Goal: Task Accomplishment & Management: Manage account settings

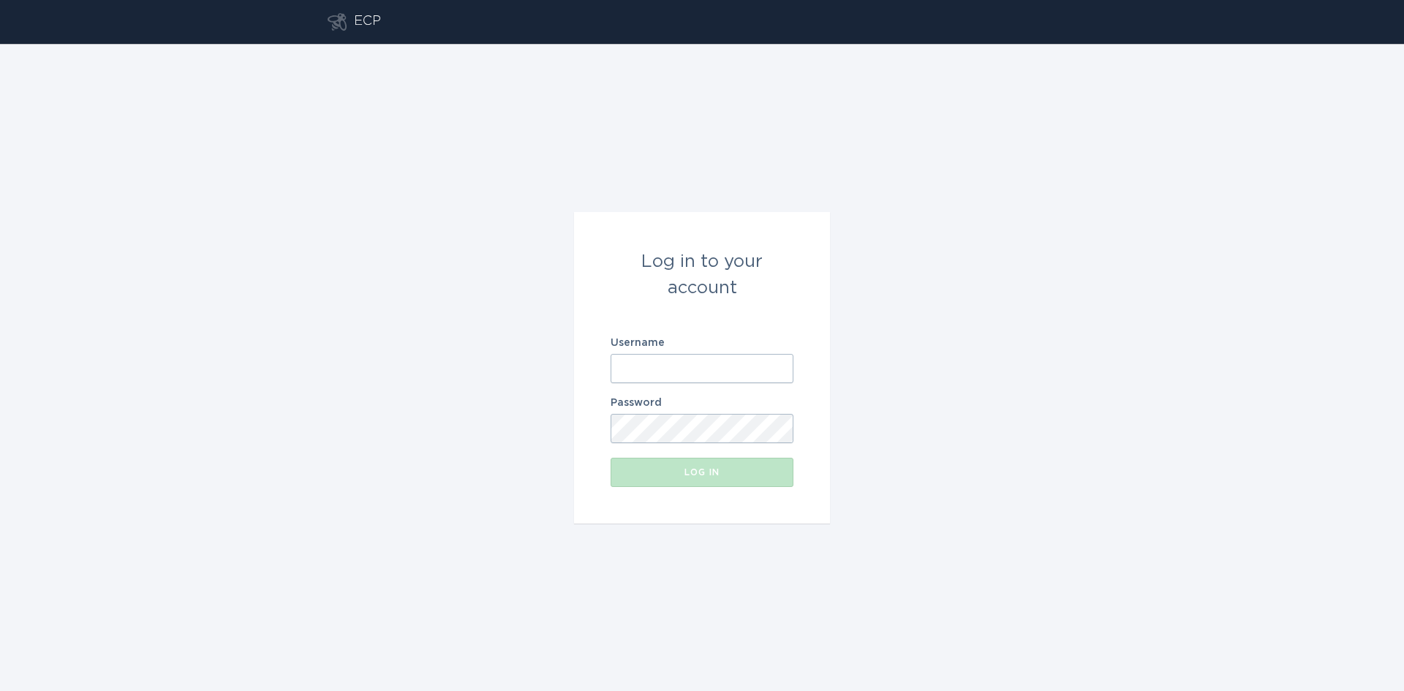
click at [695, 374] on input "Username" at bounding box center [702, 368] width 183 height 29
click at [0, 690] on com-1password-button at bounding box center [0, 691] width 0 height 0
type input "[EMAIL_ADDRESS][DOMAIN_NAME]"
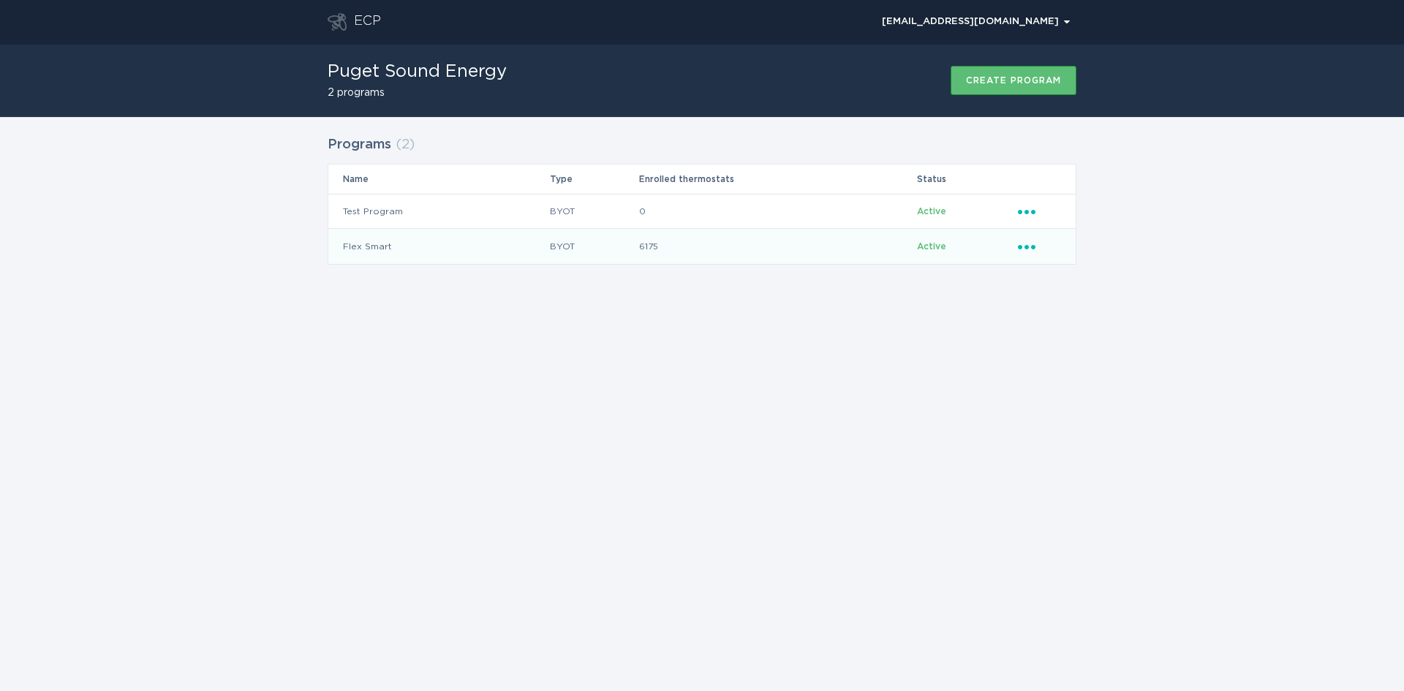
click at [1031, 254] on div "Ellipsis" at bounding box center [1039, 246] width 43 height 16
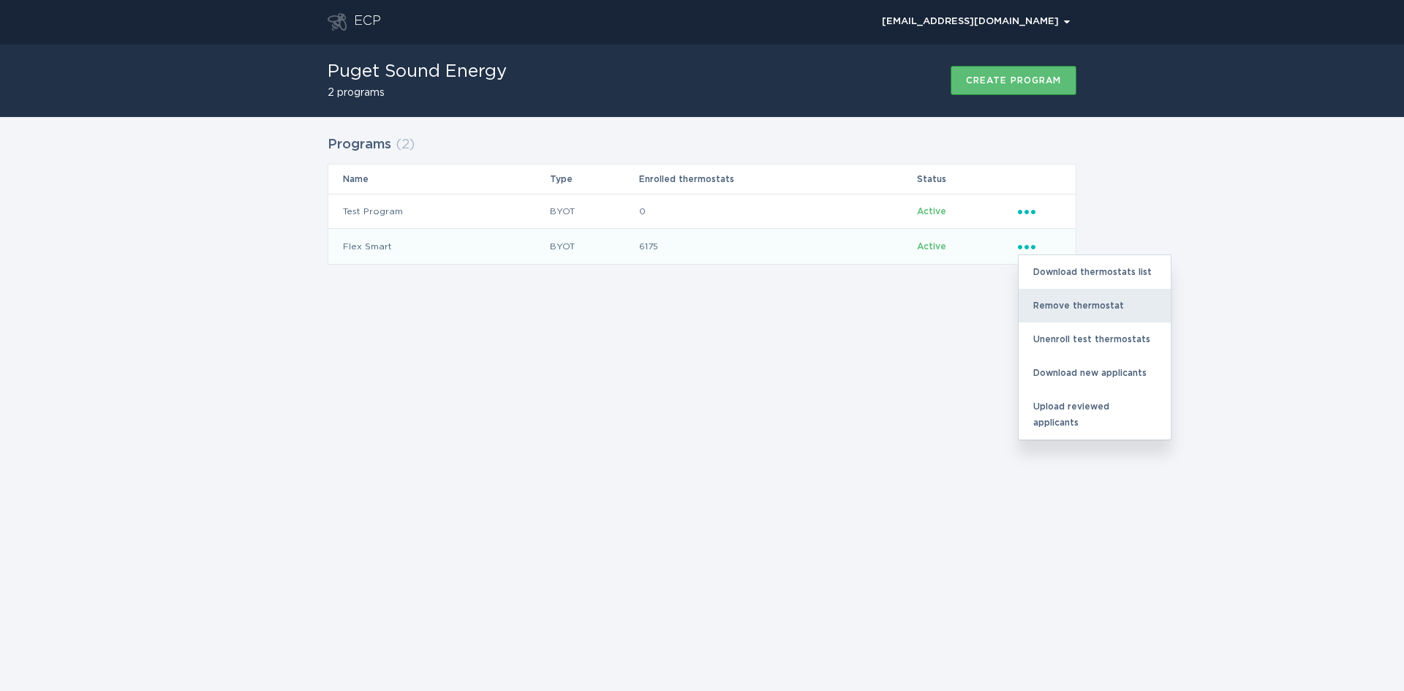
click at [1050, 309] on div "Remove thermostat" at bounding box center [1095, 306] width 152 height 34
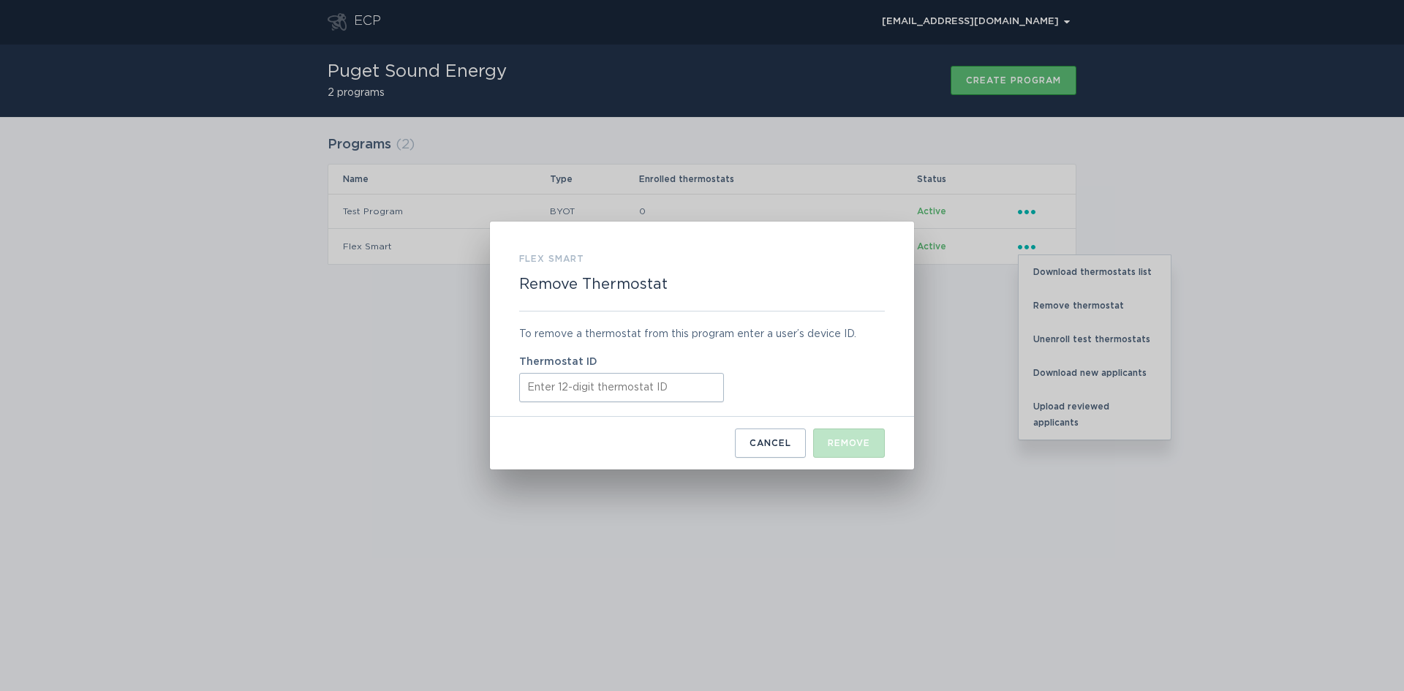
click at [527, 386] on input "Thermostat ID" at bounding box center [621, 387] width 205 height 29
paste input "412825792655"
click at [867, 450] on button "Remove" at bounding box center [849, 443] width 72 height 29
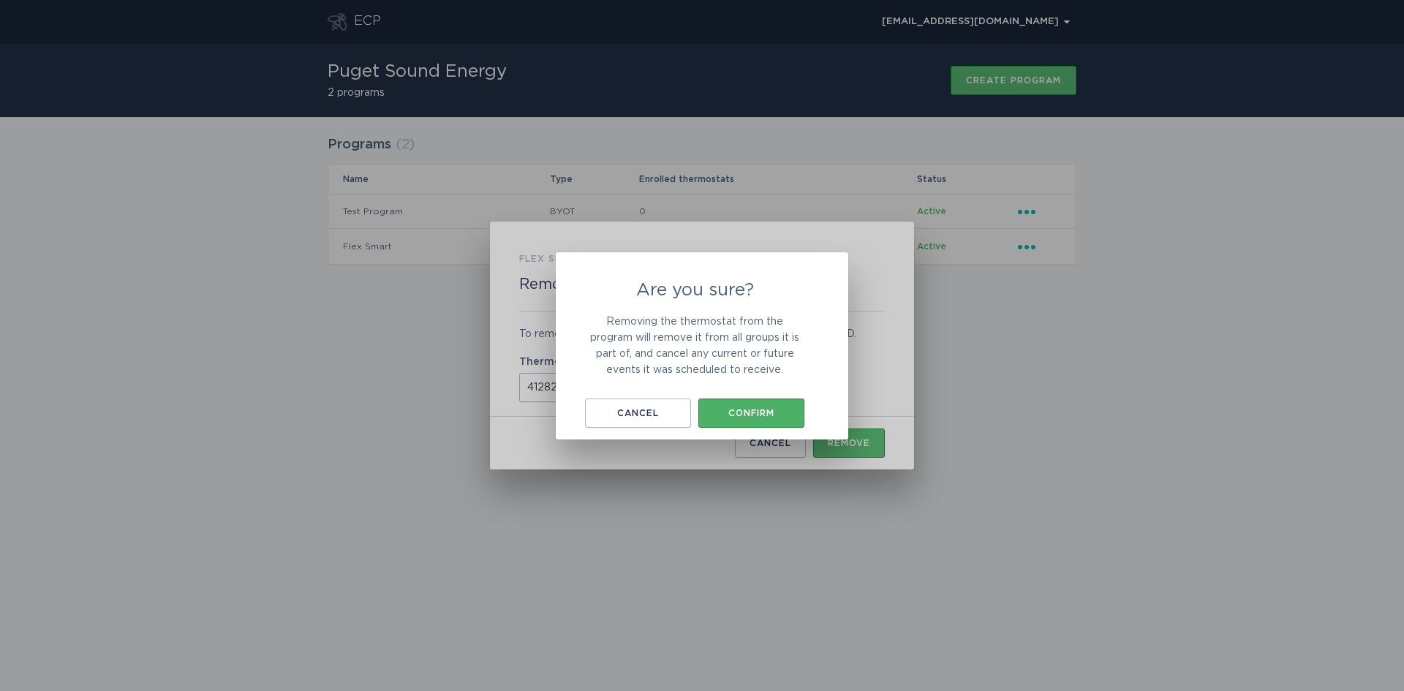
click at [727, 416] on div "Confirm" at bounding box center [751, 413] width 91 height 9
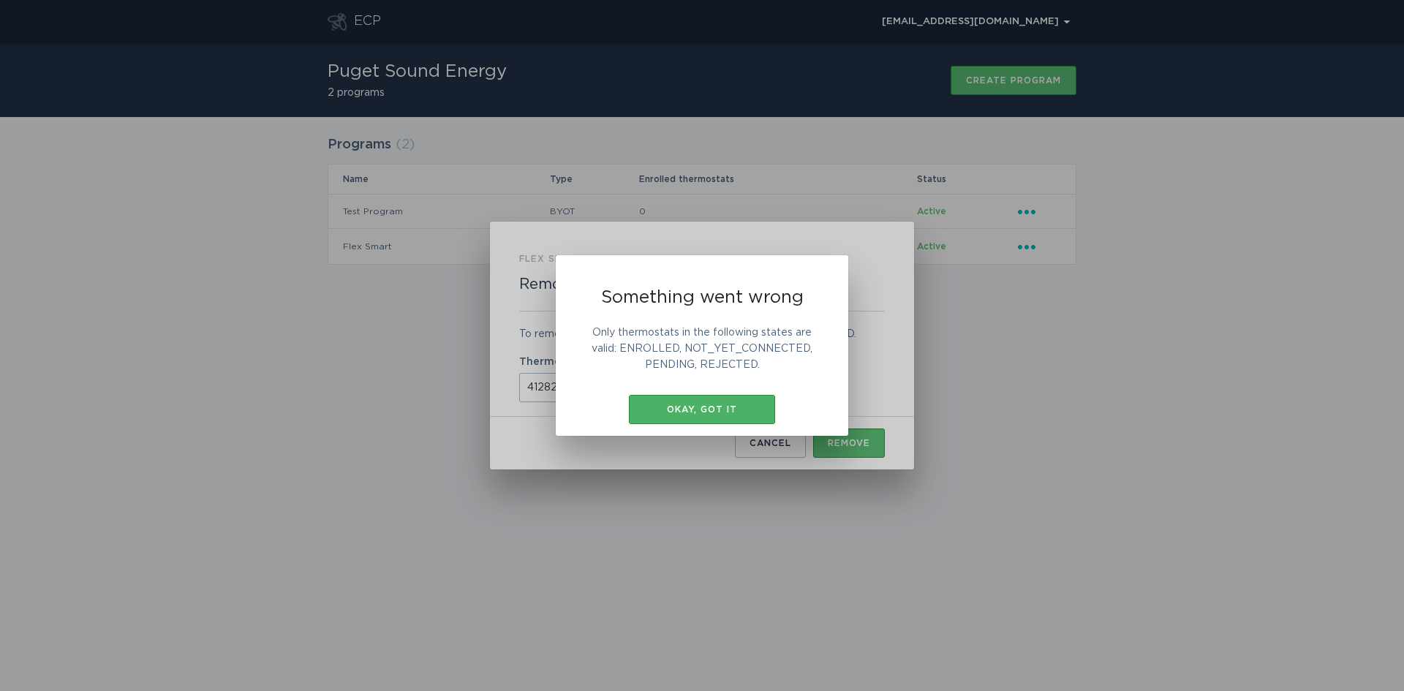
click at [712, 411] on div "Okay, got it" at bounding box center [702, 409] width 132 height 9
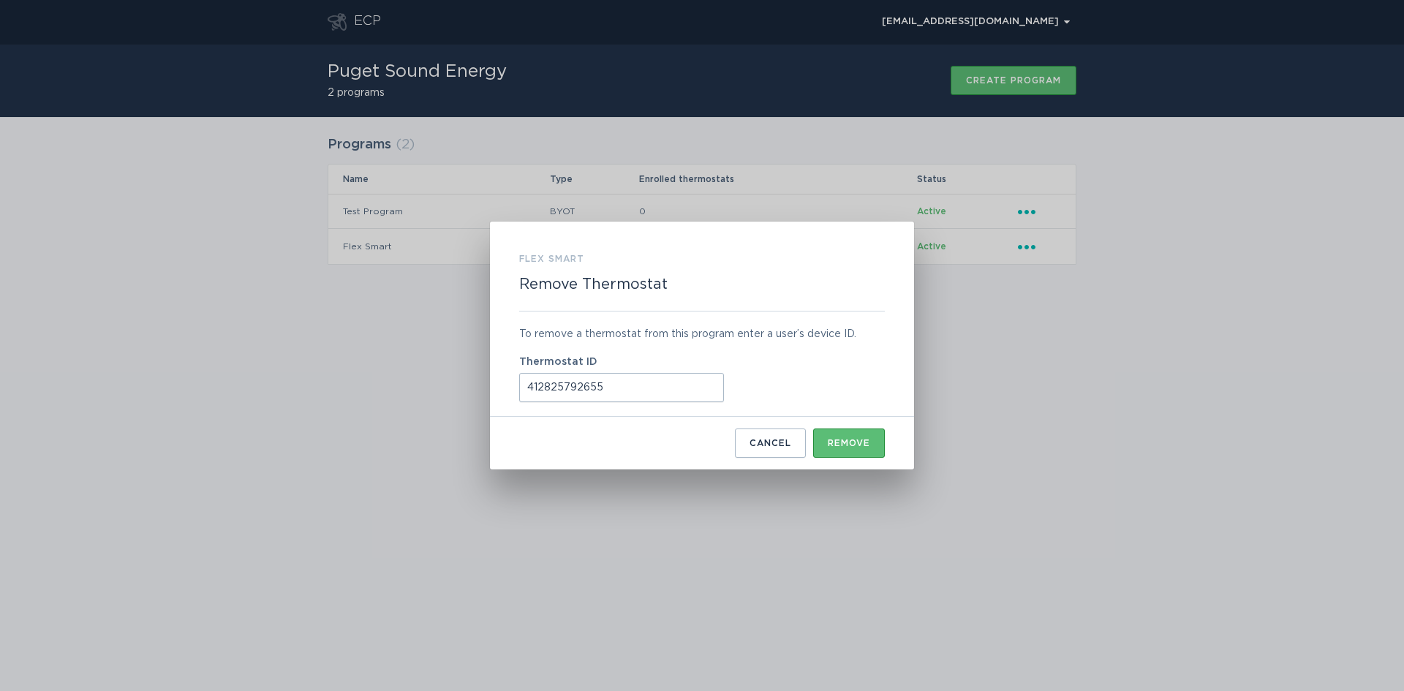
drag, startPoint x: 611, startPoint y: 398, endPoint x: 421, endPoint y: 387, distance: 190.5
click at [421, 387] on div "Flex Smart Remove Thermostat To remove a thermostat from this program enter a u…" at bounding box center [702, 345] width 1404 height 691
paste input "49288424"
type input "412849288424"
click at [848, 446] on div "Remove" at bounding box center [849, 443] width 42 height 9
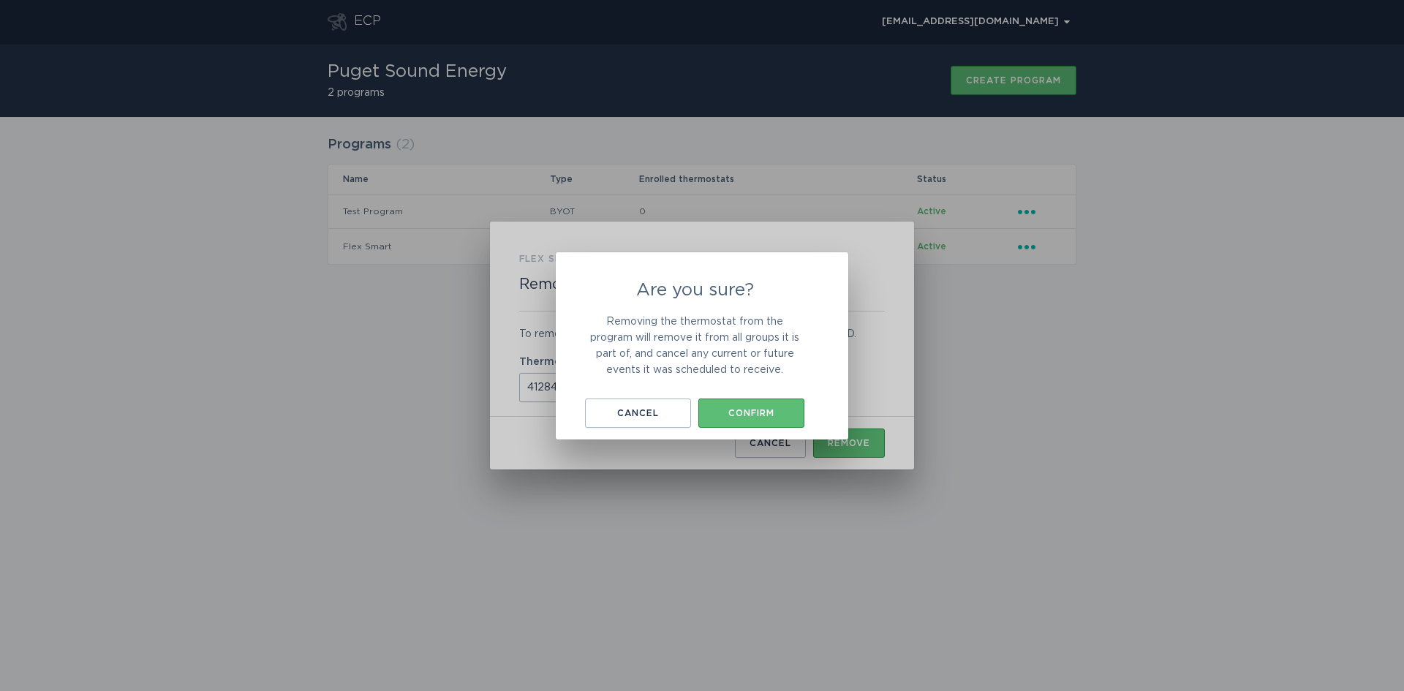
click at [750, 396] on div "Are you sure? Removing the thermostat from the program will remove it from all …" at bounding box center [694, 355] width 219 height 146
click at [755, 410] on div "Confirm" at bounding box center [751, 413] width 91 height 9
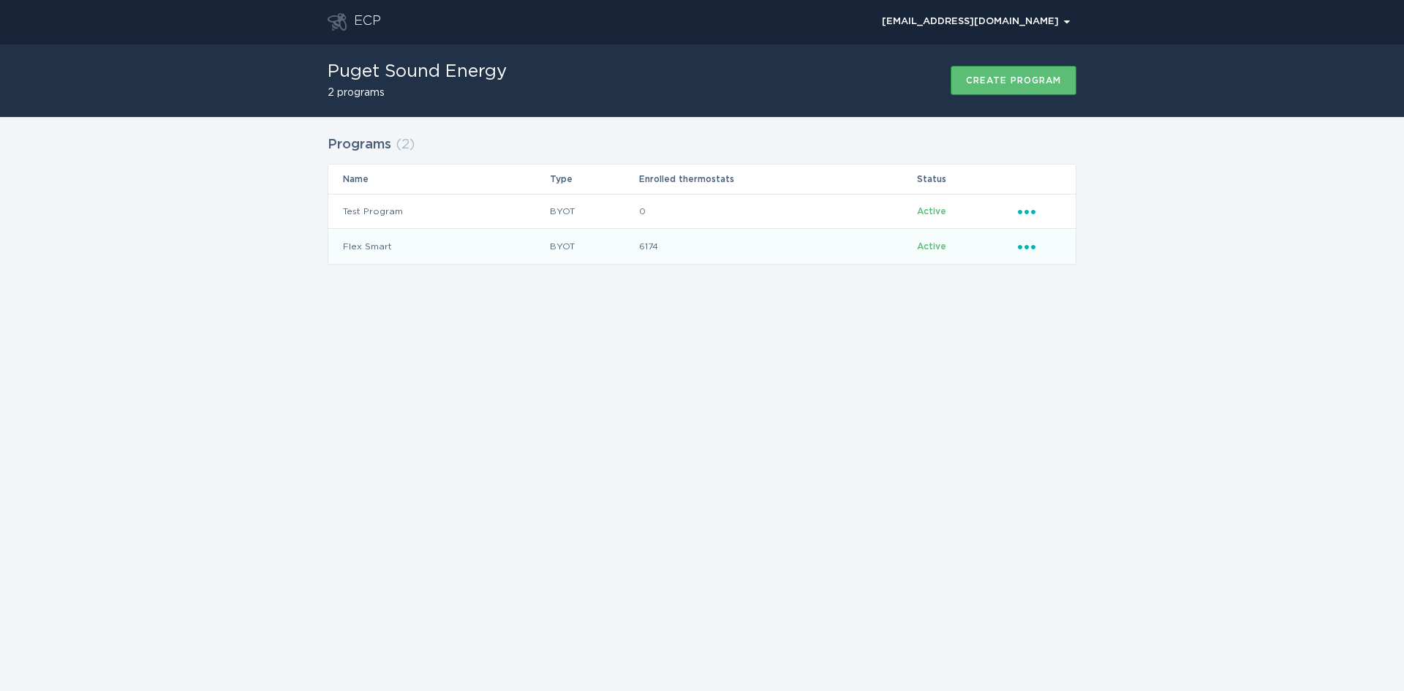
click at [1017, 246] on td "Active" at bounding box center [966, 246] width 101 height 35
click at [1026, 244] on icon "Ellipsis" at bounding box center [1028, 244] width 20 height 12
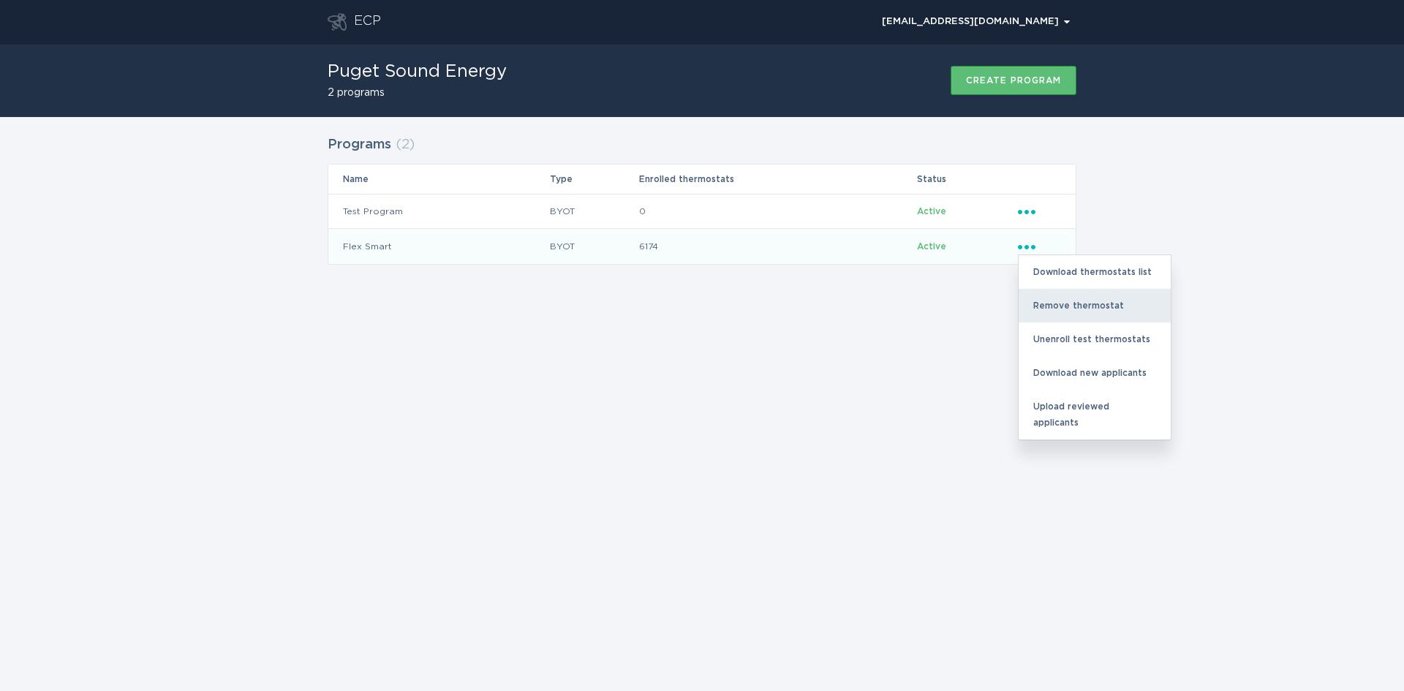
click at [1055, 297] on div "Remove thermostat" at bounding box center [1095, 306] width 152 height 34
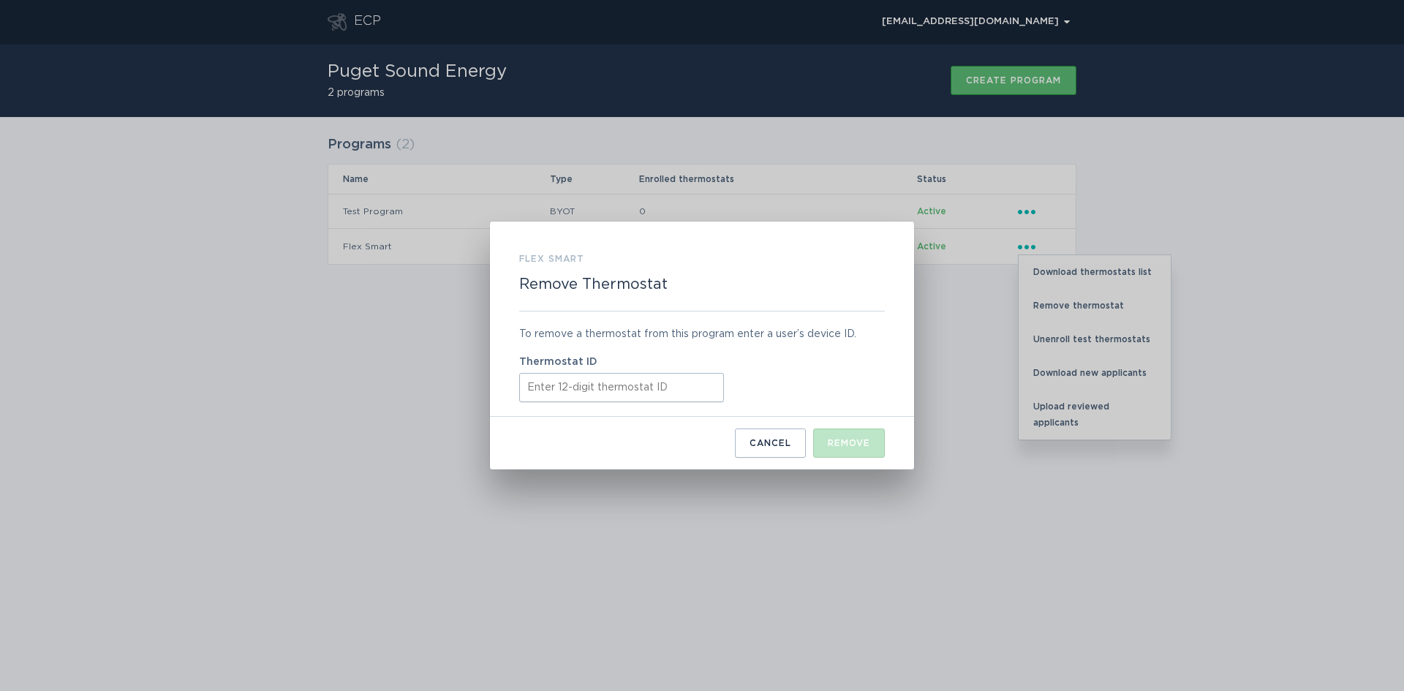
click at [536, 377] on input "Thermostat ID" at bounding box center [621, 387] width 205 height 29
paste input "412849288424"
click at [856, 439] on div "Remove" at bounding box center [849, 443] width 42 height 9
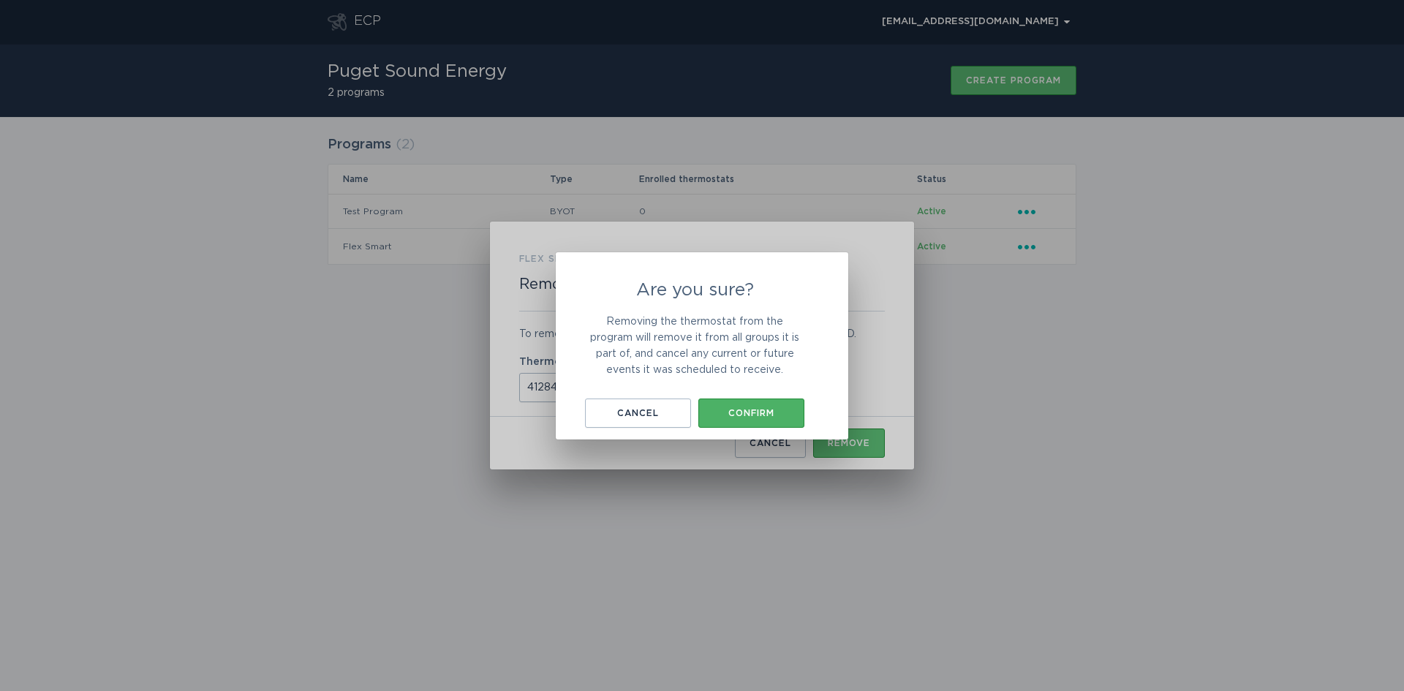
click at [733, 415] on div "Confirm" at bounding box center [751, 413] width 91 height 9
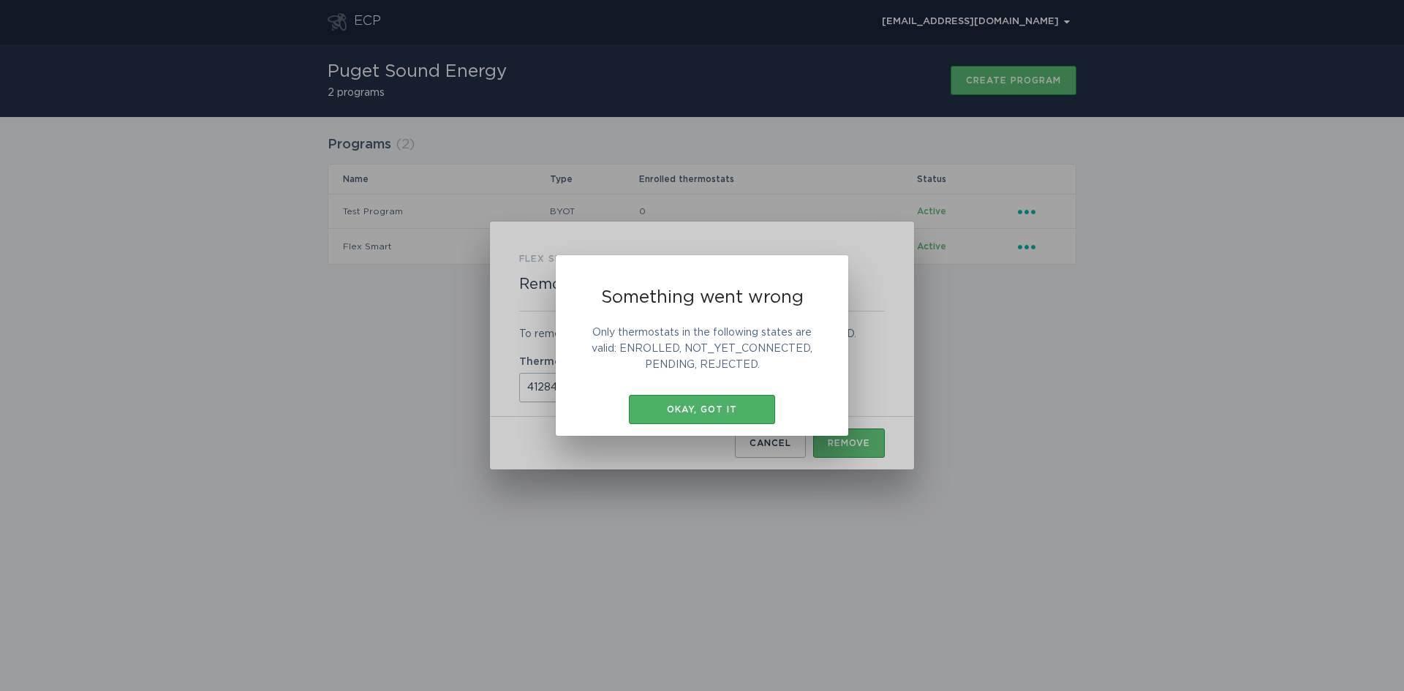
click at [717, 405] on div "Okay, got it" at bounding box center [702, 409] width 132 height 9
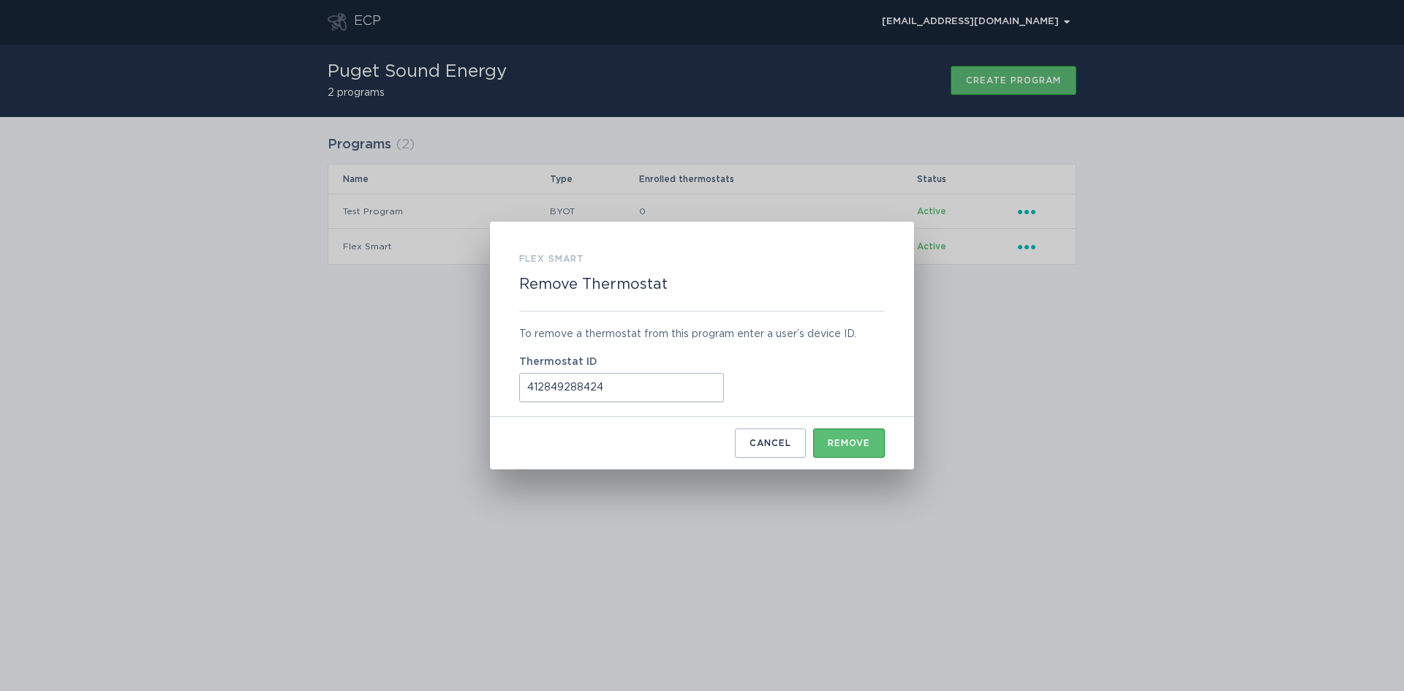
drag, startPoint x: 645, startPoint y: 394, endPoint x: 434, endPoint y: 390, distance: 211.4
click at [434, 390] on div "Flex Smart Remove Thermostat To remove a thermostat from this program enter a u…" at bounding box center [702, 345] width 1404 height 691
paste input "79168686"
type input "412879168686"
click at [850, 445] on div "Remove" at bounding box center [849, 443] width 42 height 9
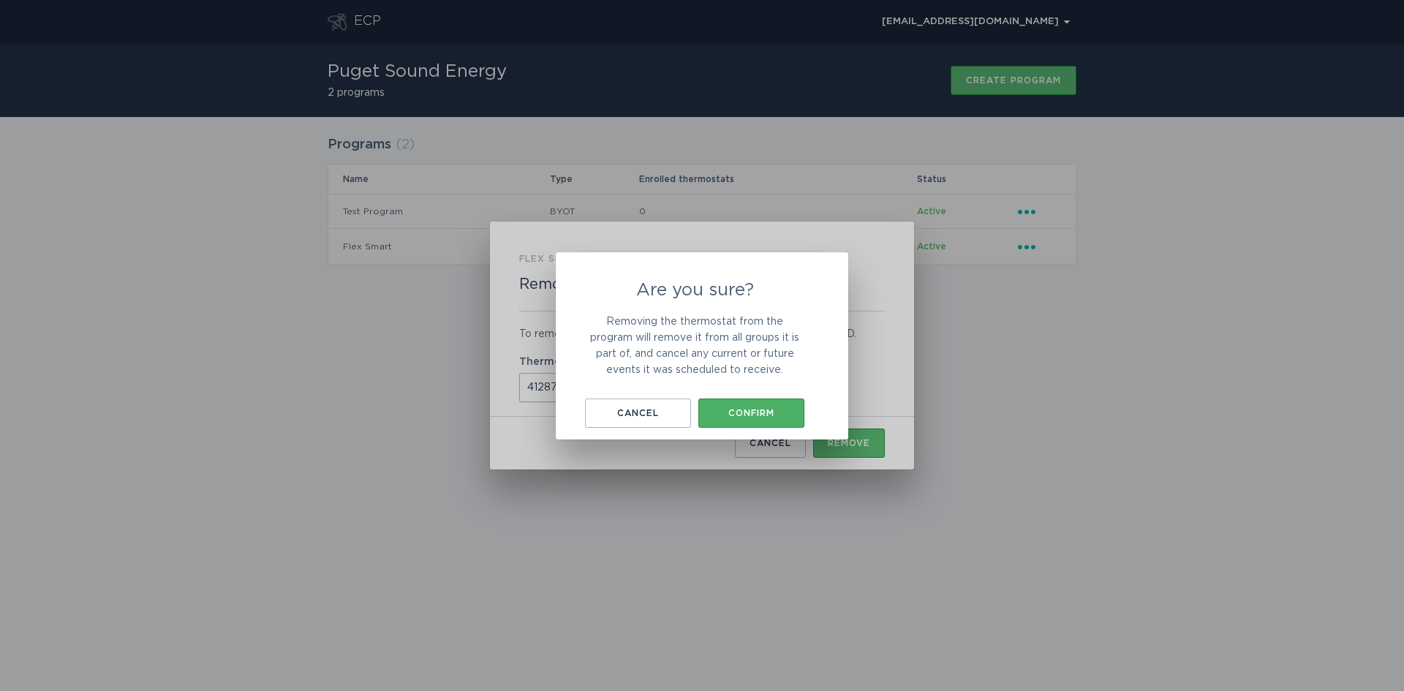
click at [758, 414] on div "Confirm" at bounding box center [751, 413] width 91 height 9
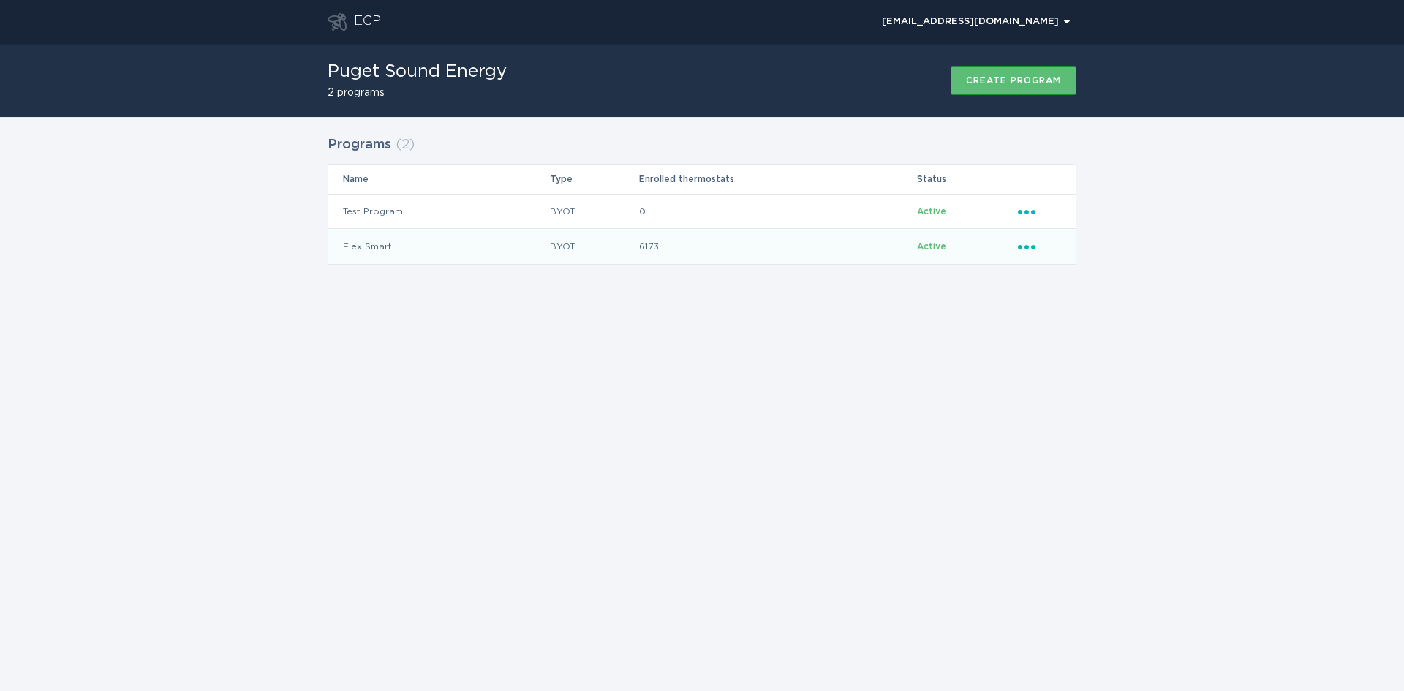
click at [1016, 251] on td "Active" at bounding box center [966, 246] width 101 height 35
click at [1028, 239] on icon "Ellipsis" at bounding box center [1028, 244] width 20 height 12
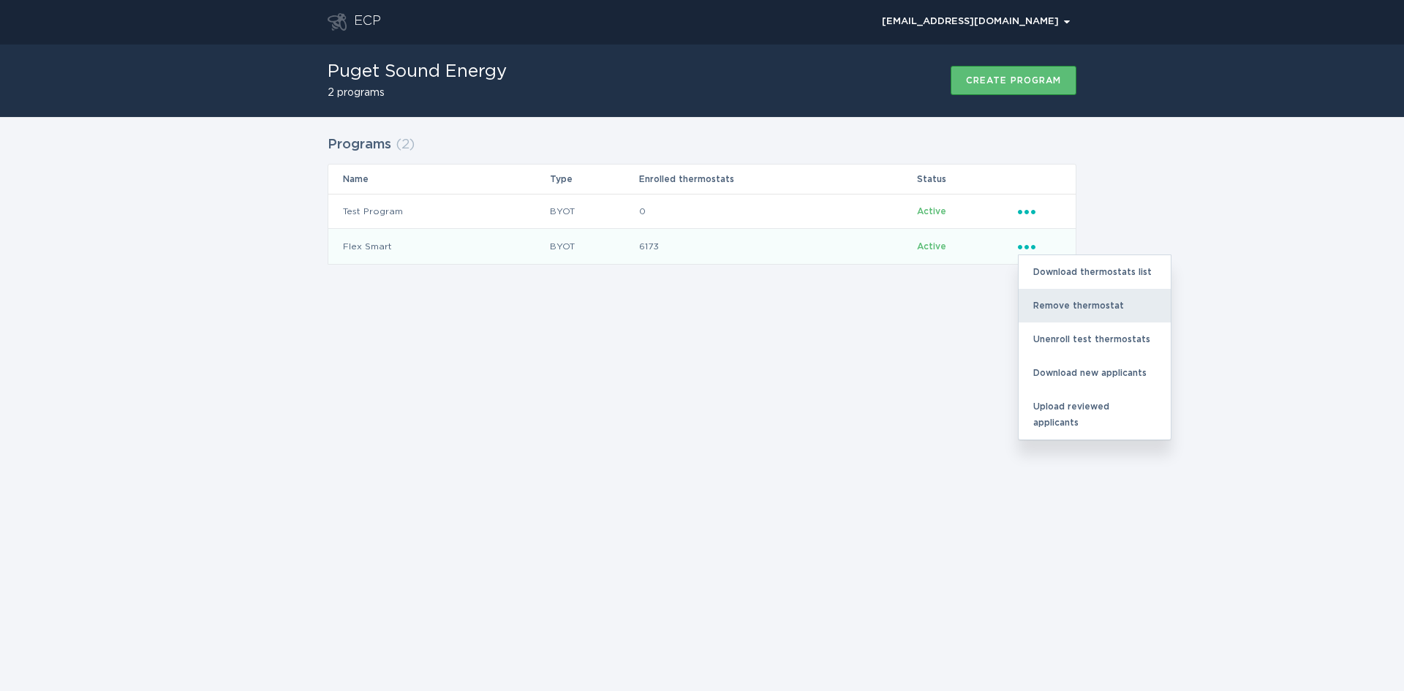
click at [1057, 309] on div "Remove thermostat" at bounding box center [1095, 306] width 152 height 34
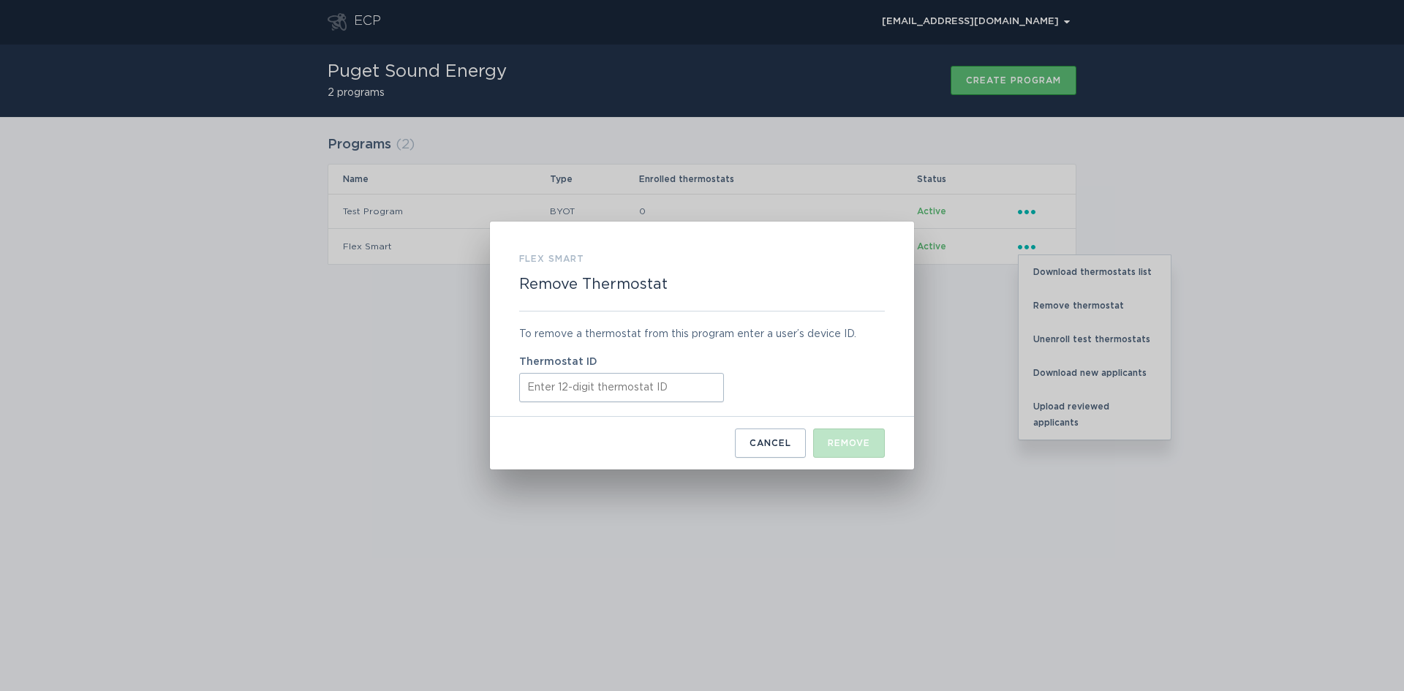
click at [552, 391] on input "Thermostat ID" at bounding box center [621, 387] width 205 height 29
paste input "413759631944"
type input "413759631944"
click at [845, 444] on div "Remove" at bounding box center [849, 443] width 42 height 9
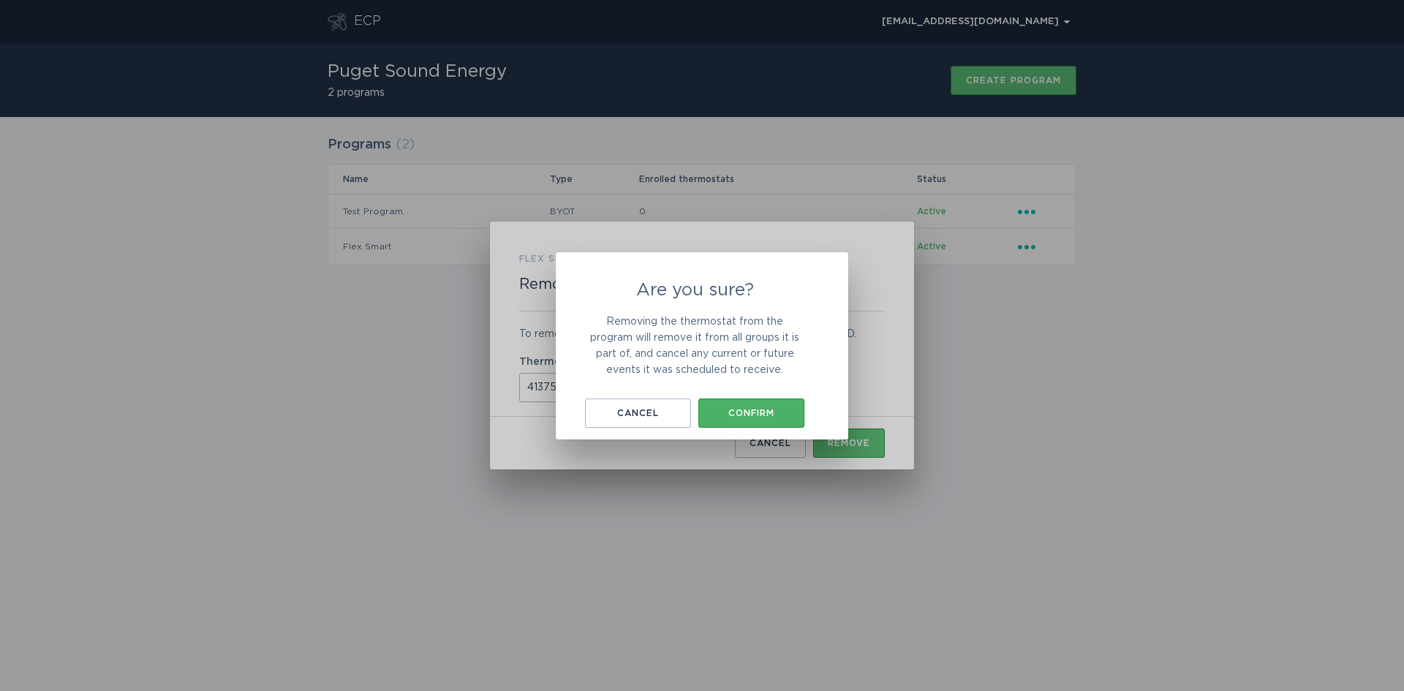
click at [731, 409] on div "Confirm" at bounding box center [751, 413] width 91 height 9
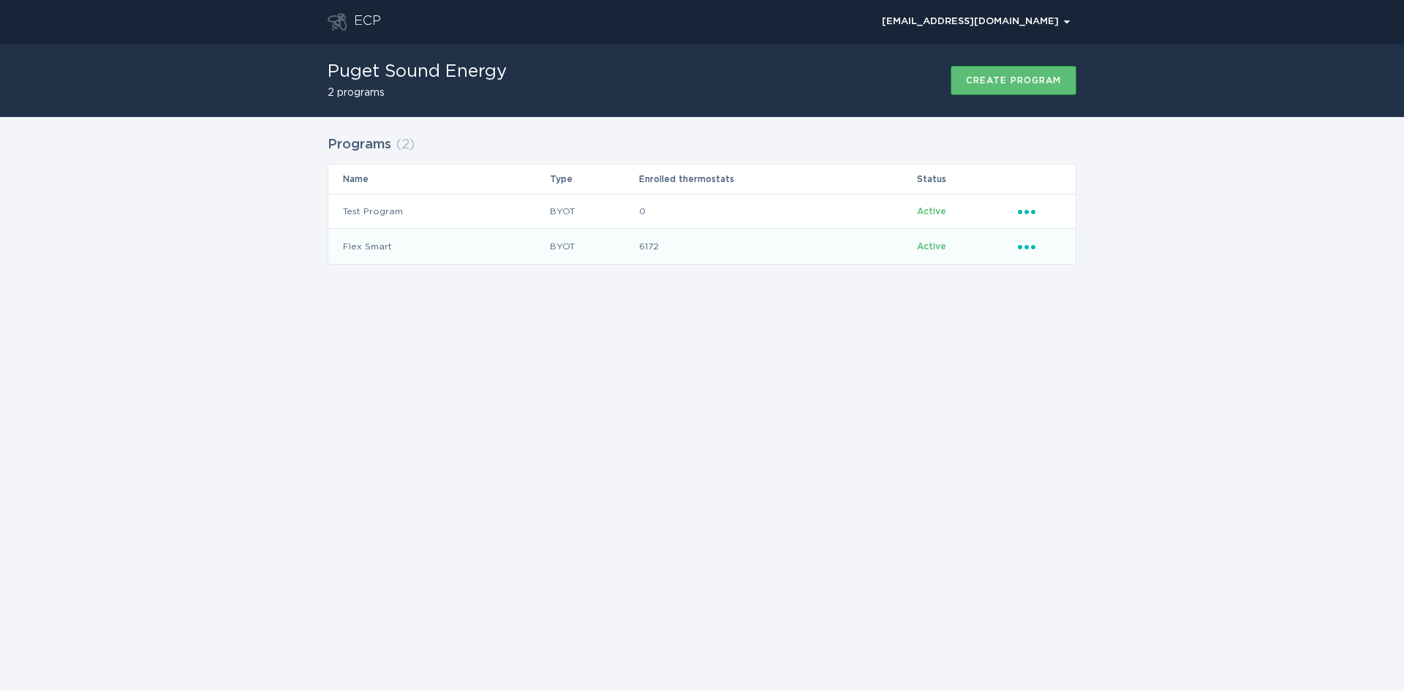
click at [1025, 242] on icon "Ellipsis" at bounding box center [1028, 244] width 20 height 12
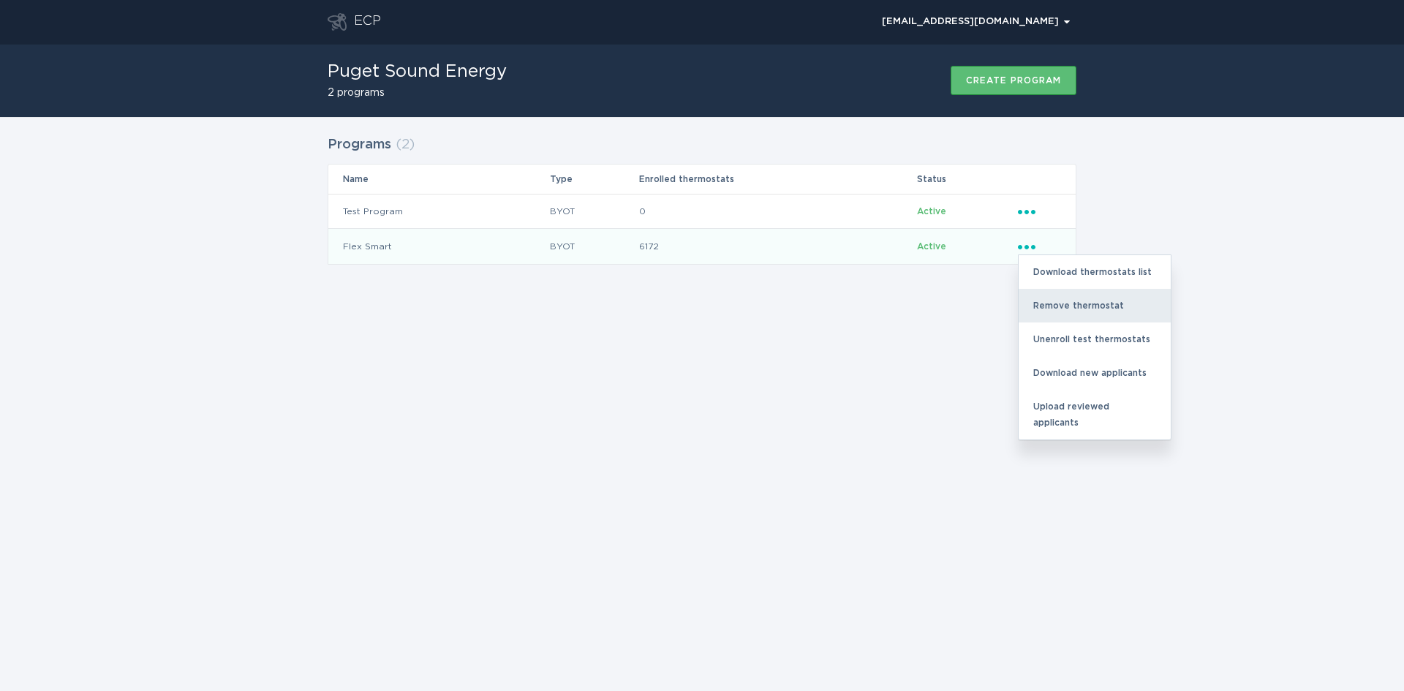
click at [1036, 298] on div "Remove thermostat" at bounding box center [1095, 306] width 152 height 34
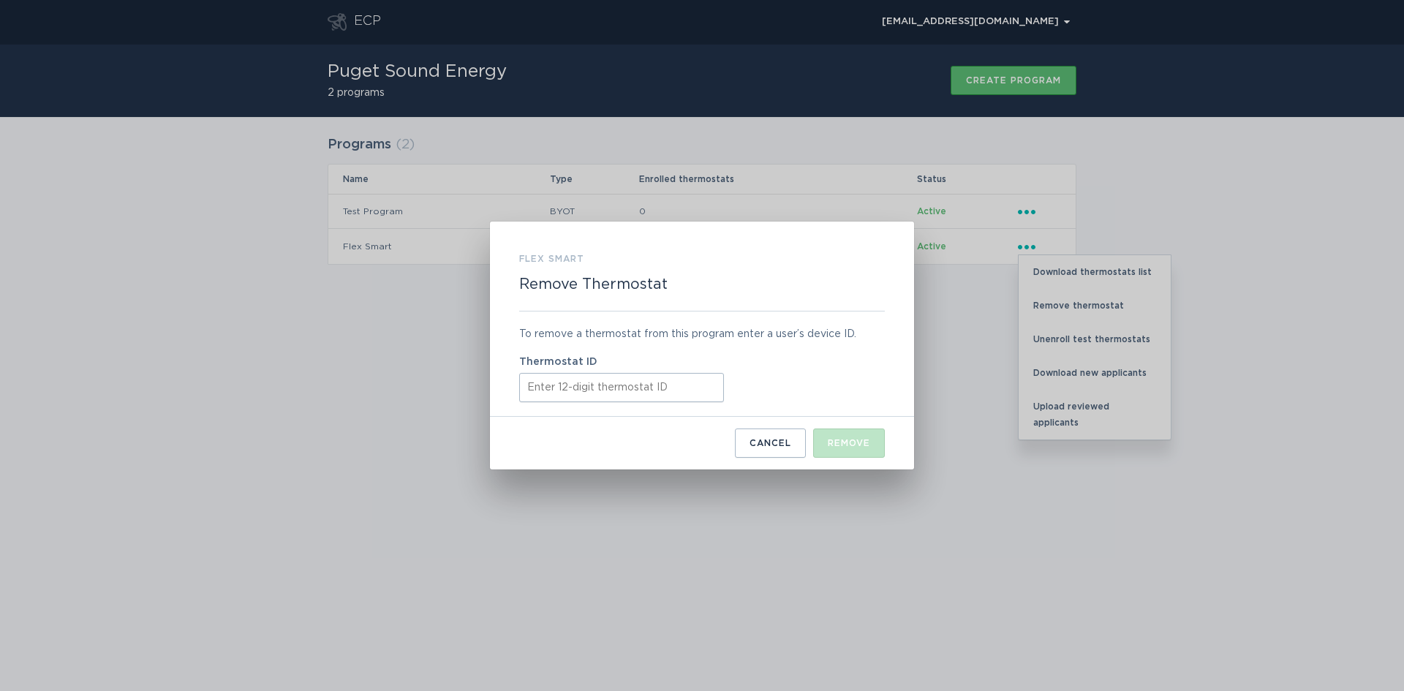
click at [616, 397] on input "Thermostat ID" at bounding box center [621, 387] width 205 height 29
paste input "415572047308"
type input "415572047308"
click at [870, 443] on div "Remove" at bounding box center [849, 443] width 42 height 9
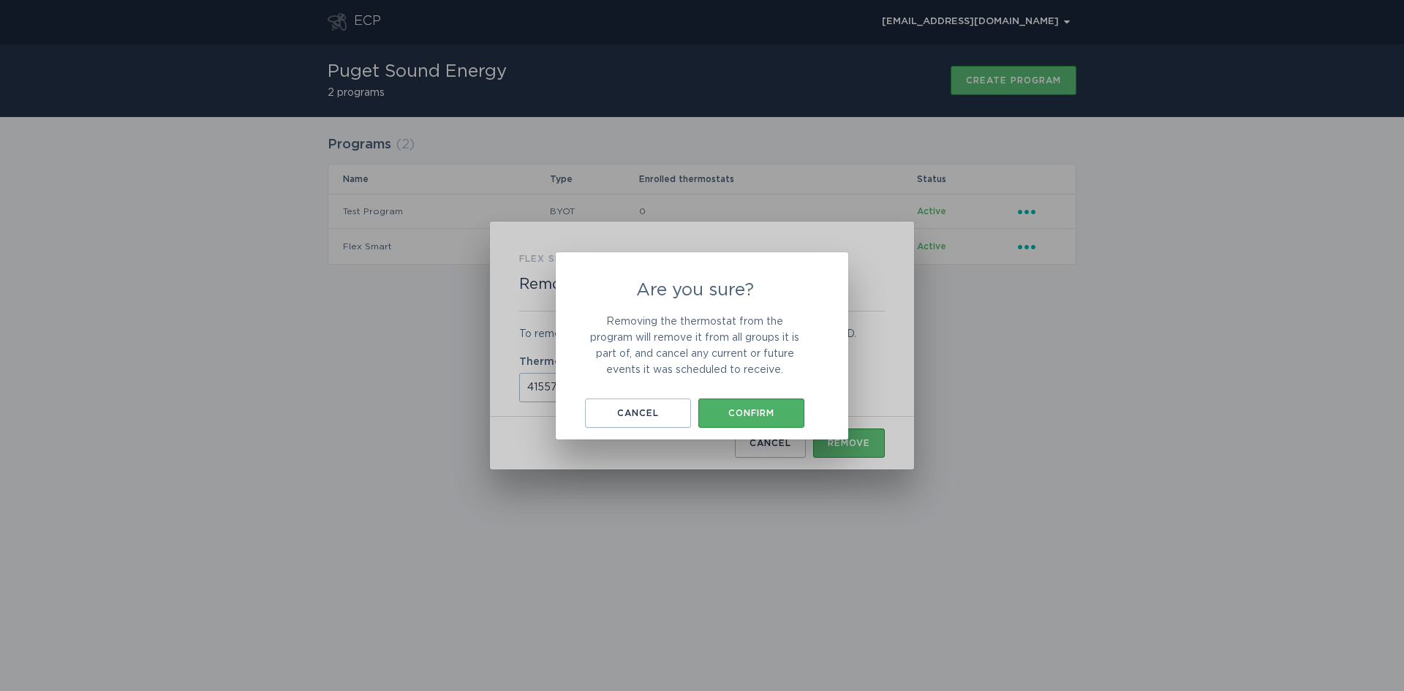
click at [726, 412] on div "Confirm" at bounding box center [751, 413] width 91 height 9
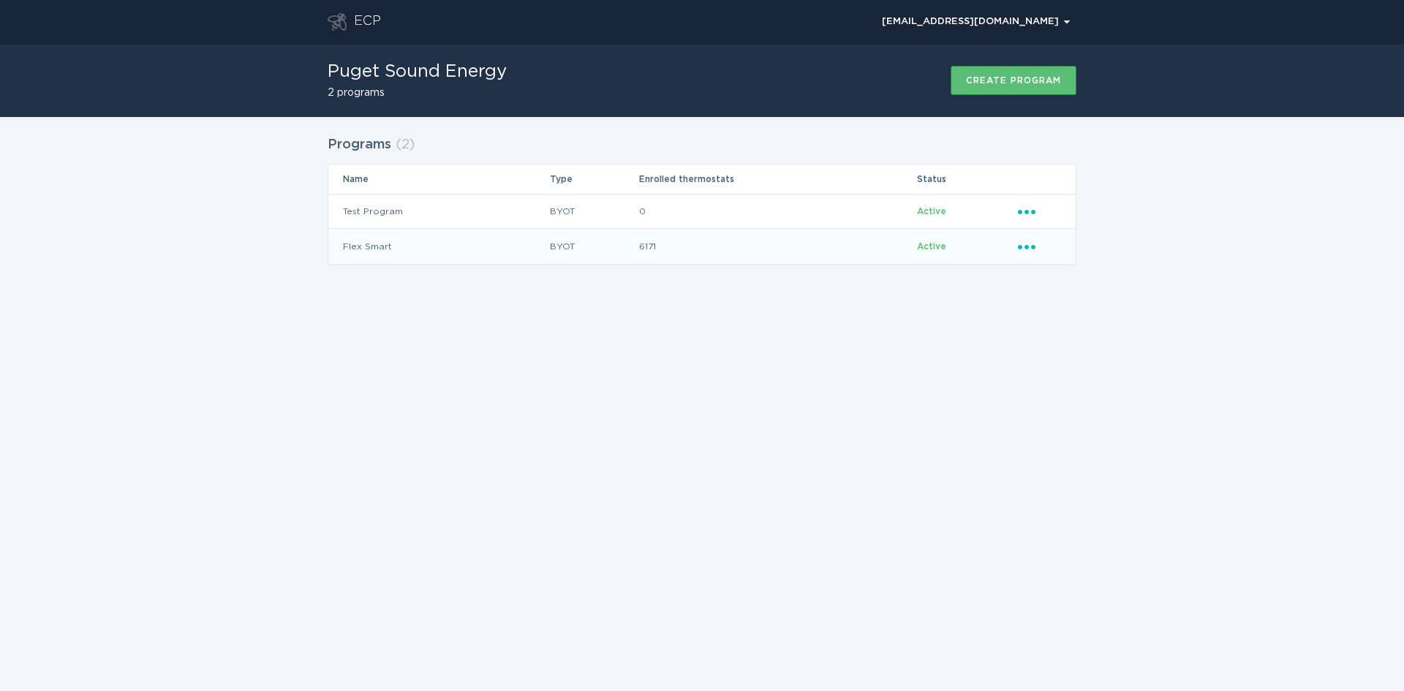
click at [1029, 246] on icon "Ellipsis" at bounding box center [1028, 244] width 20 height 12
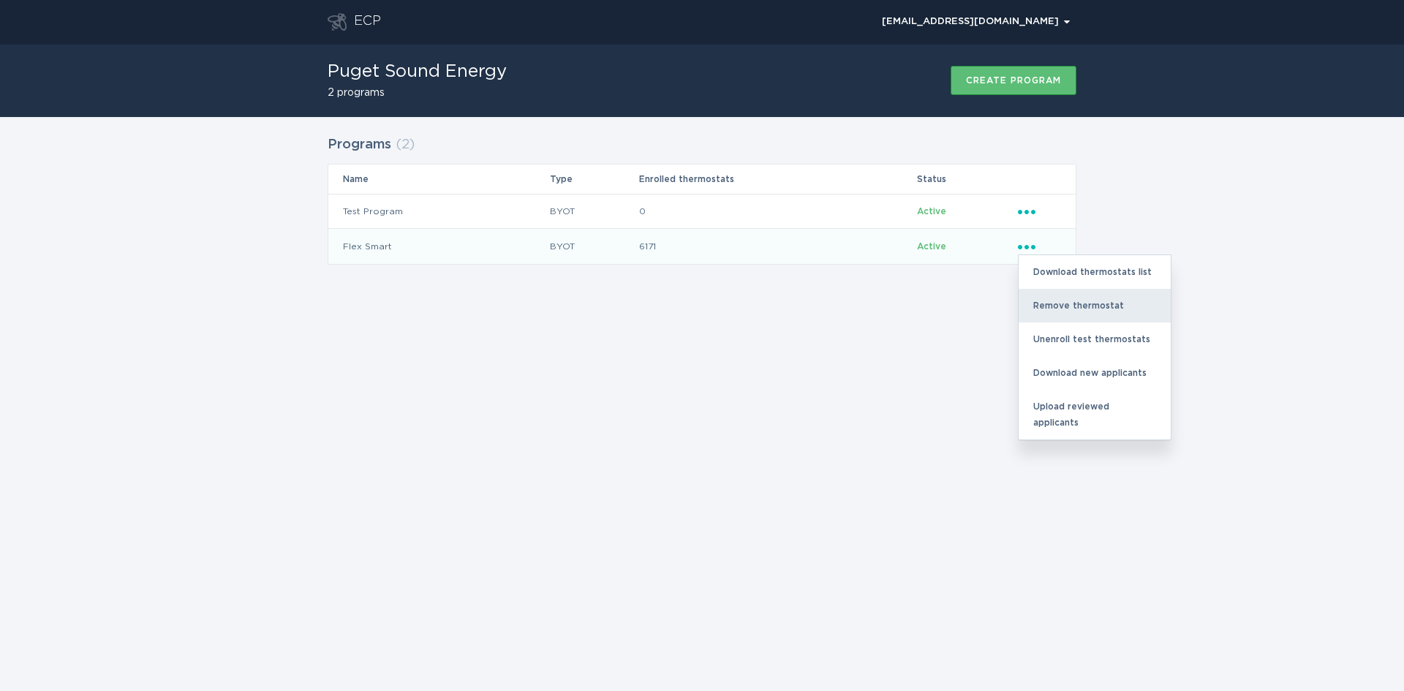
click at [1042, 313] on div "Remove thermostat" at bounding box center [1095, 306] width 152 height 34
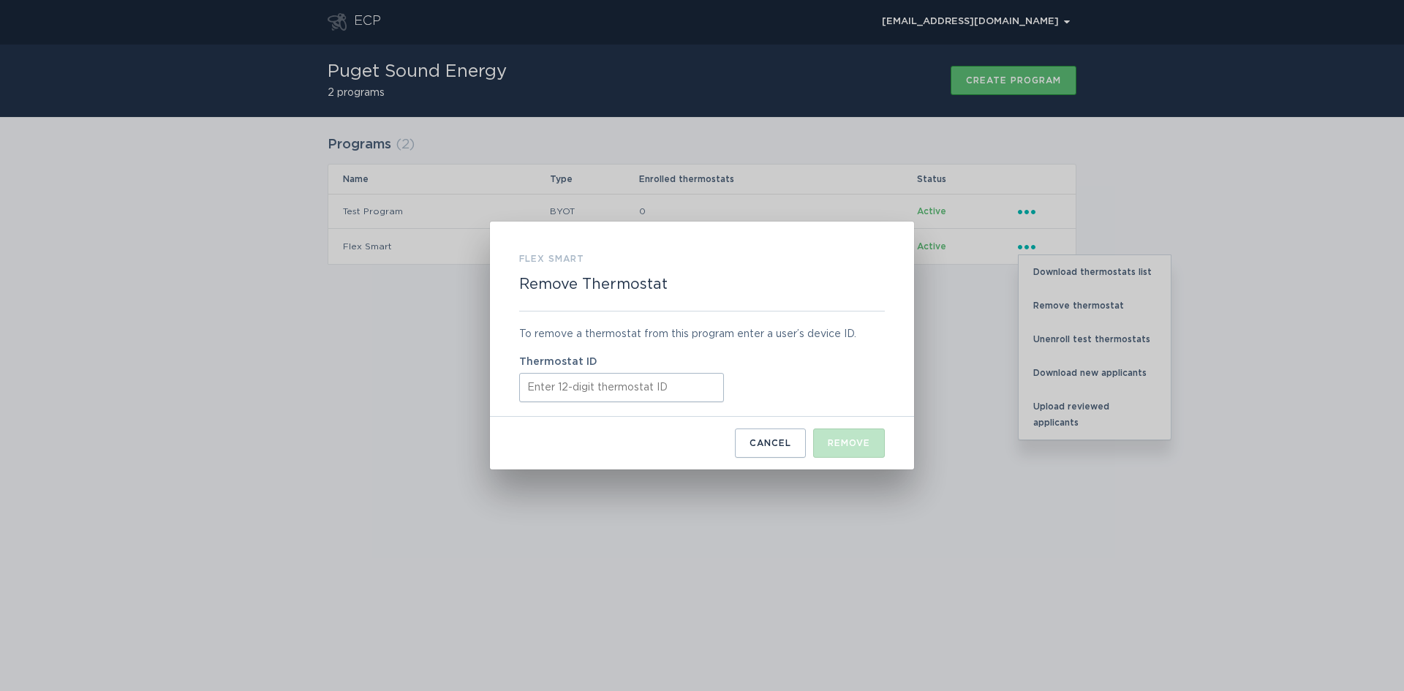
click at [536, 385] on input "Thermostat ID" at bounding box center [621, 387] width 205 height 29
paste input "415576288820"
type input "415576288820"
click at [828, 442] on div "Remove" at bounding box center [849, 443] width 42 height 9
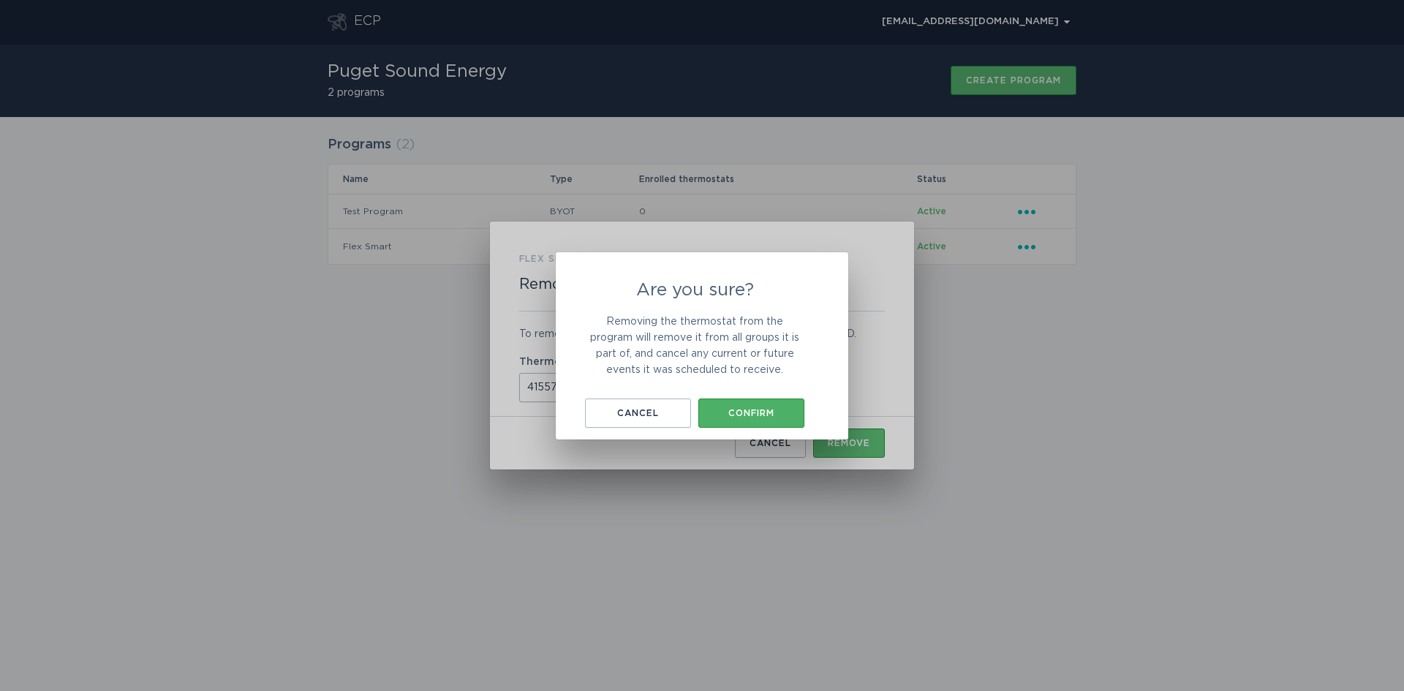
click at [734, 418] on button "Confirm" at bounding box center [751, 413] width 106 height 29
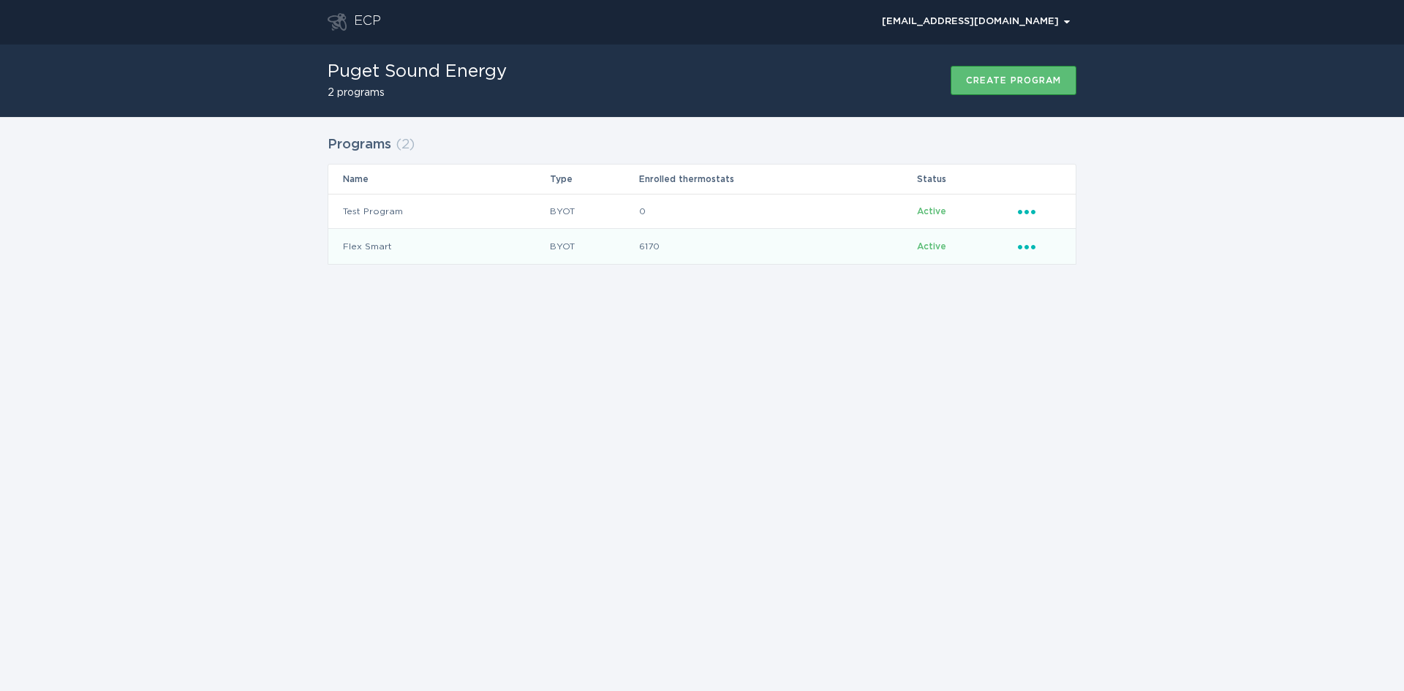
click at [1032, 248] on icon "Popover menu" at bounding box center [1027, 247] width 18 height 4
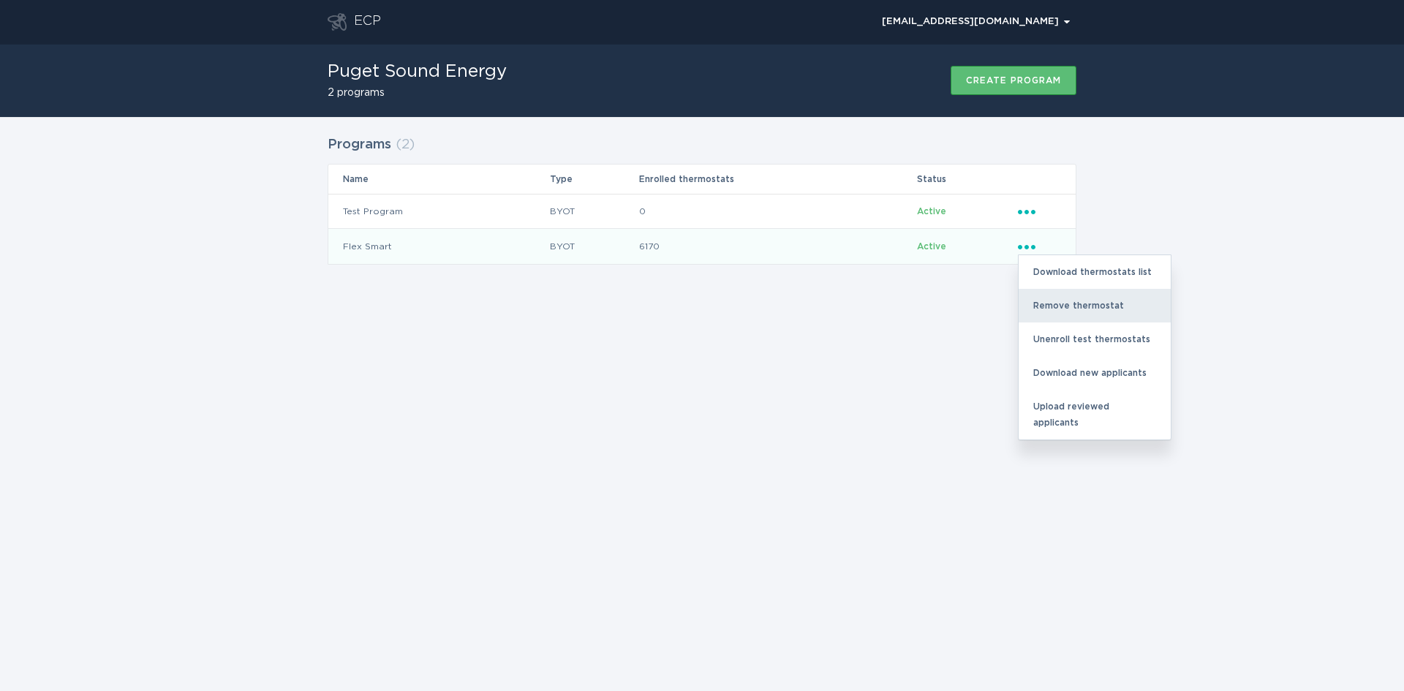
click at [1065, 317] on div "Remove thermostat" at bounding box center [1095, 306] width 152 height 34
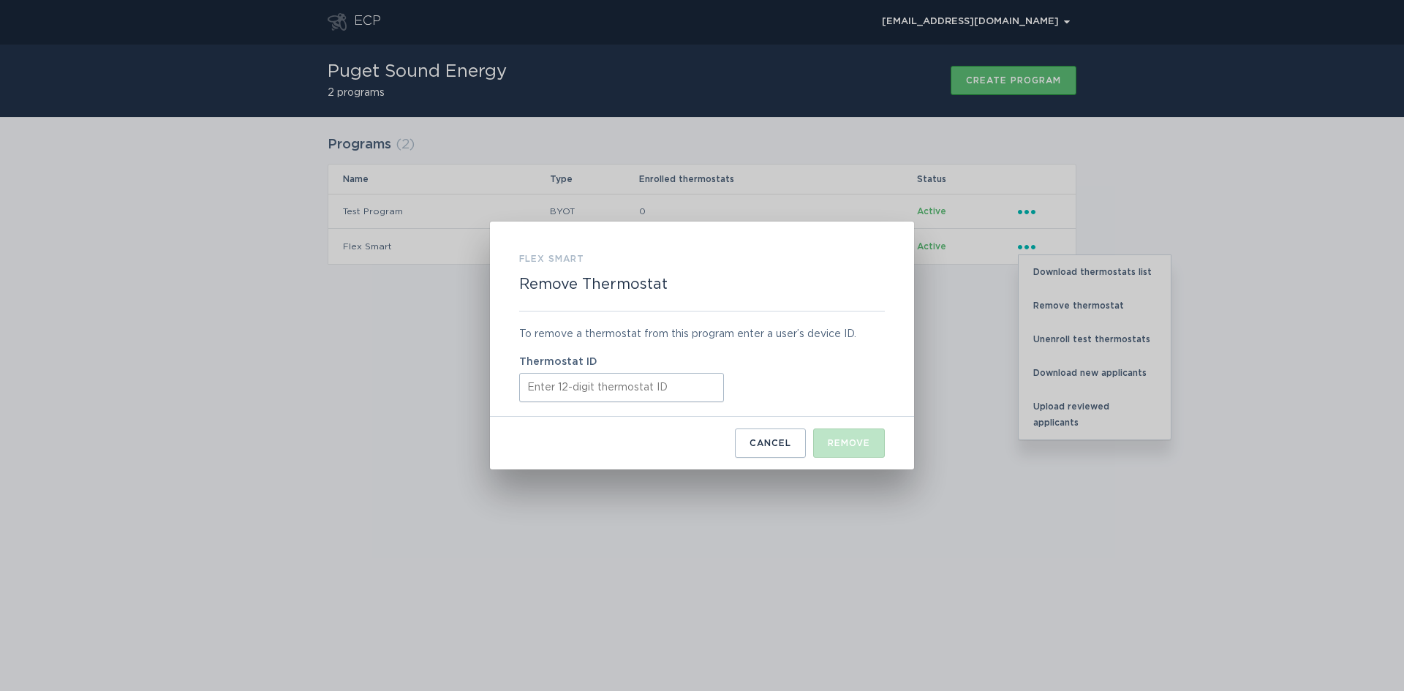
drag, startPoint x: 546, startPoint y: 405, endPoint x: 544, endPoint y: 393, distance: 12.5
click at [545, 404] on div "To remove a thermostat from this program enter a user’s device ID. Thermostat ID" at bounding box center [702, 364] width 366 height 105
click at [544, 388] on input "Thermostat ID" at bounding box center [621, 387] width 205 height 29
paste input "416483020198"
type input "416483020198"
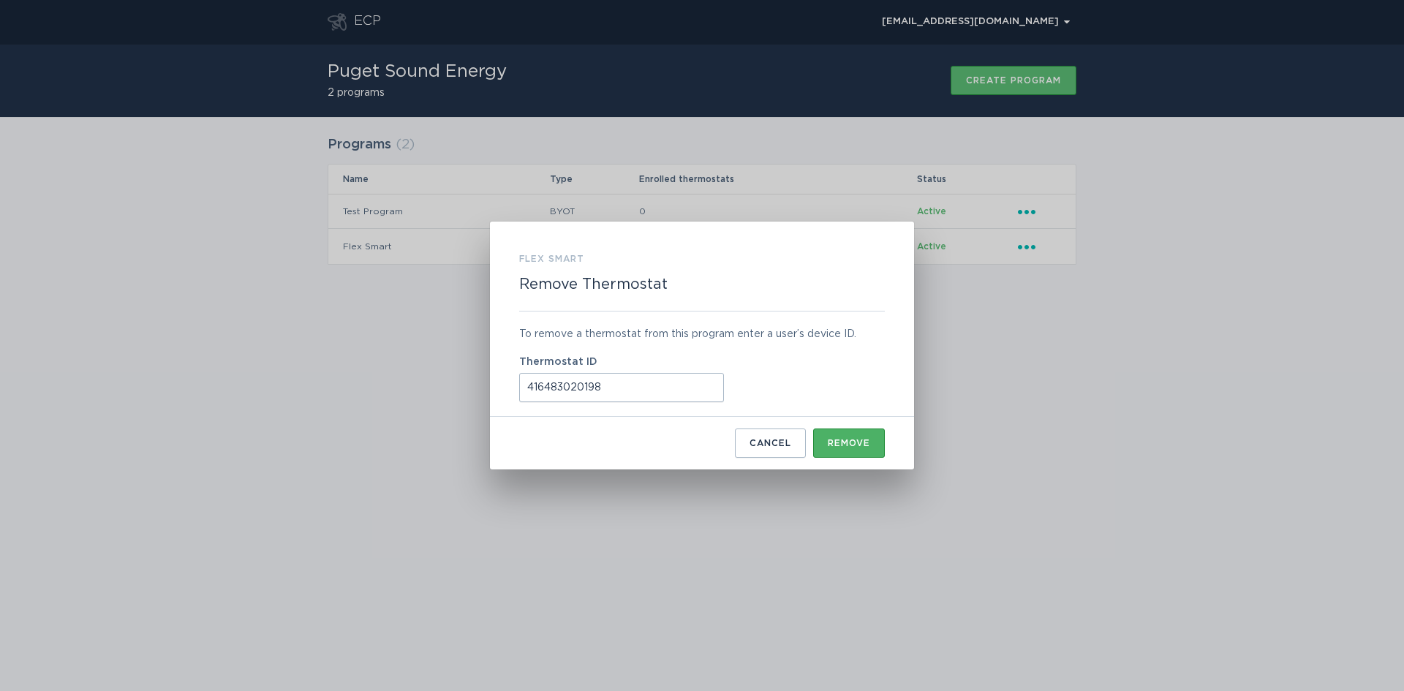
click at [865, 445] on div "Remove" at bounding box center [849, 443] width 42 height 9
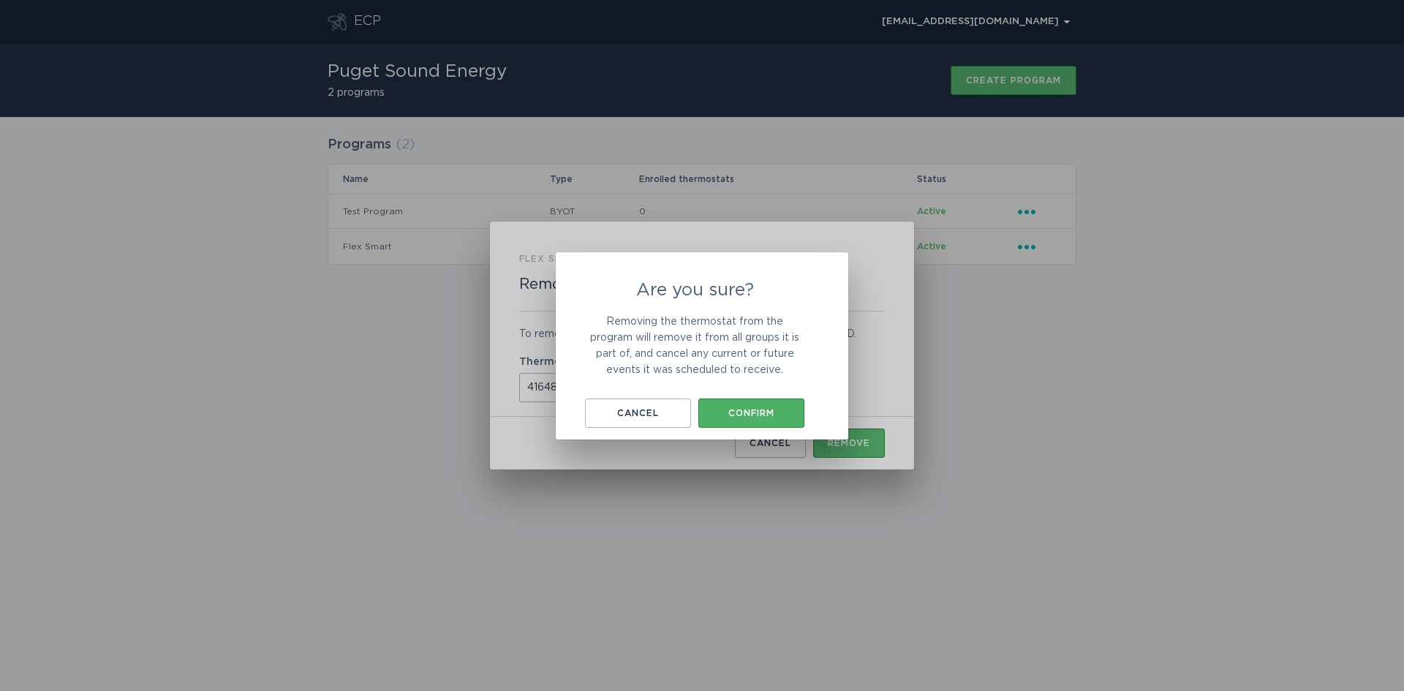
click at [756, 415] on div "Confirm" at bounding box center [751, 413] width 91 height 9
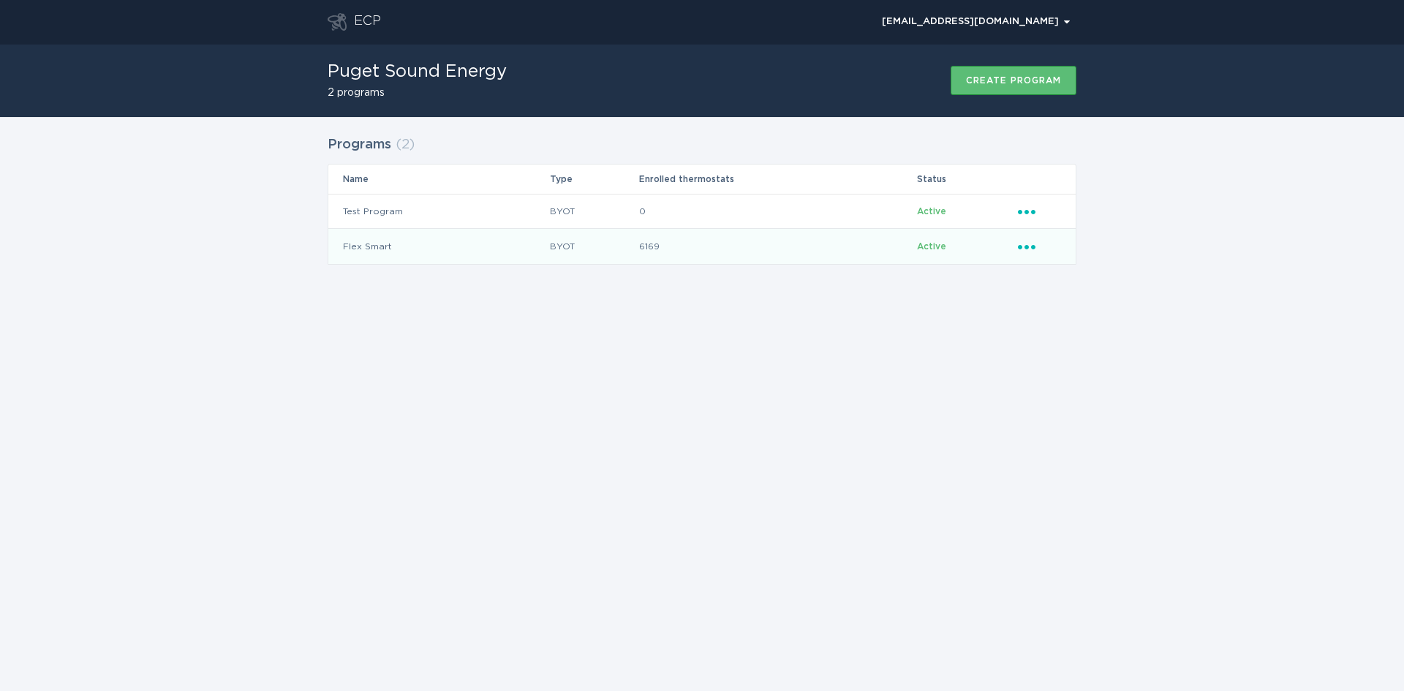
click at [1016, 246] on td "Active" at bounding box center [966, 246] width 101 height 35
click at [1025, 248] on icon "Popover menu" at bounding box center [1027, 247] width 18 height 4
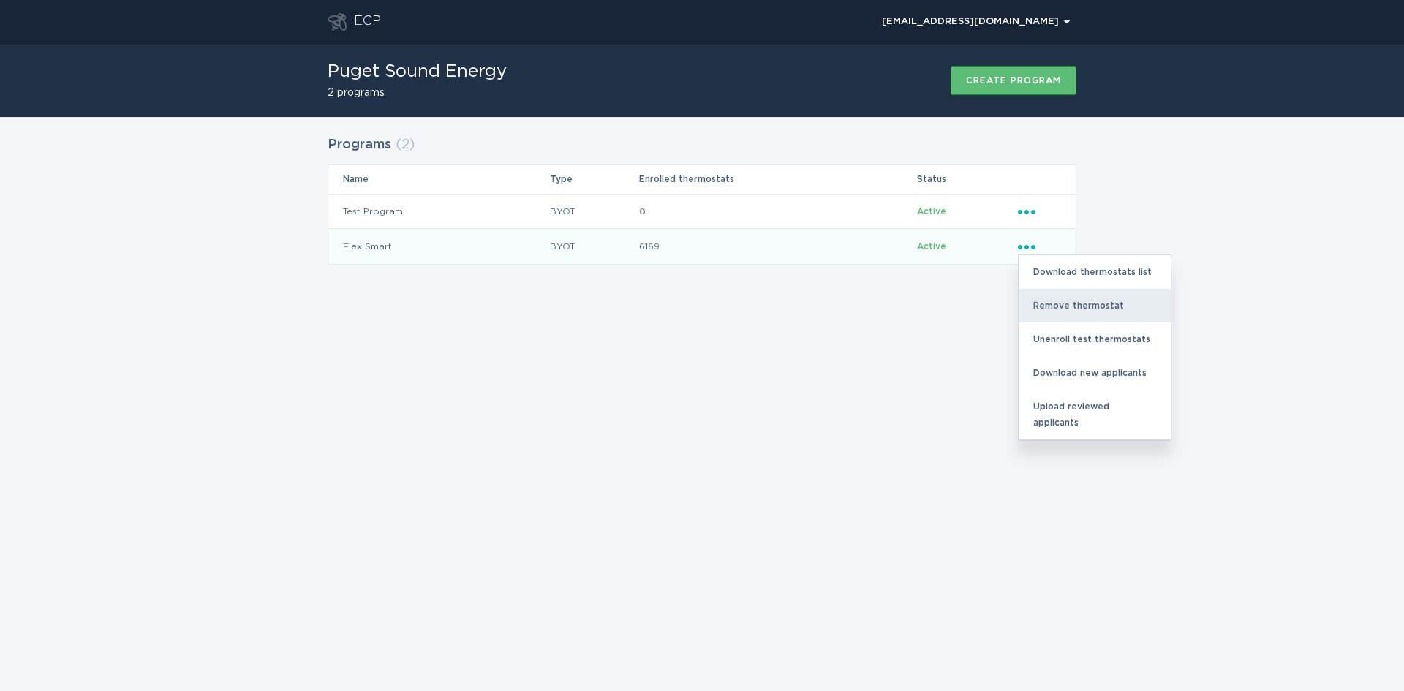
click at [1059, 303] on div "Remove thermostat" at bounding box center [1095, 306] width 152 height 34
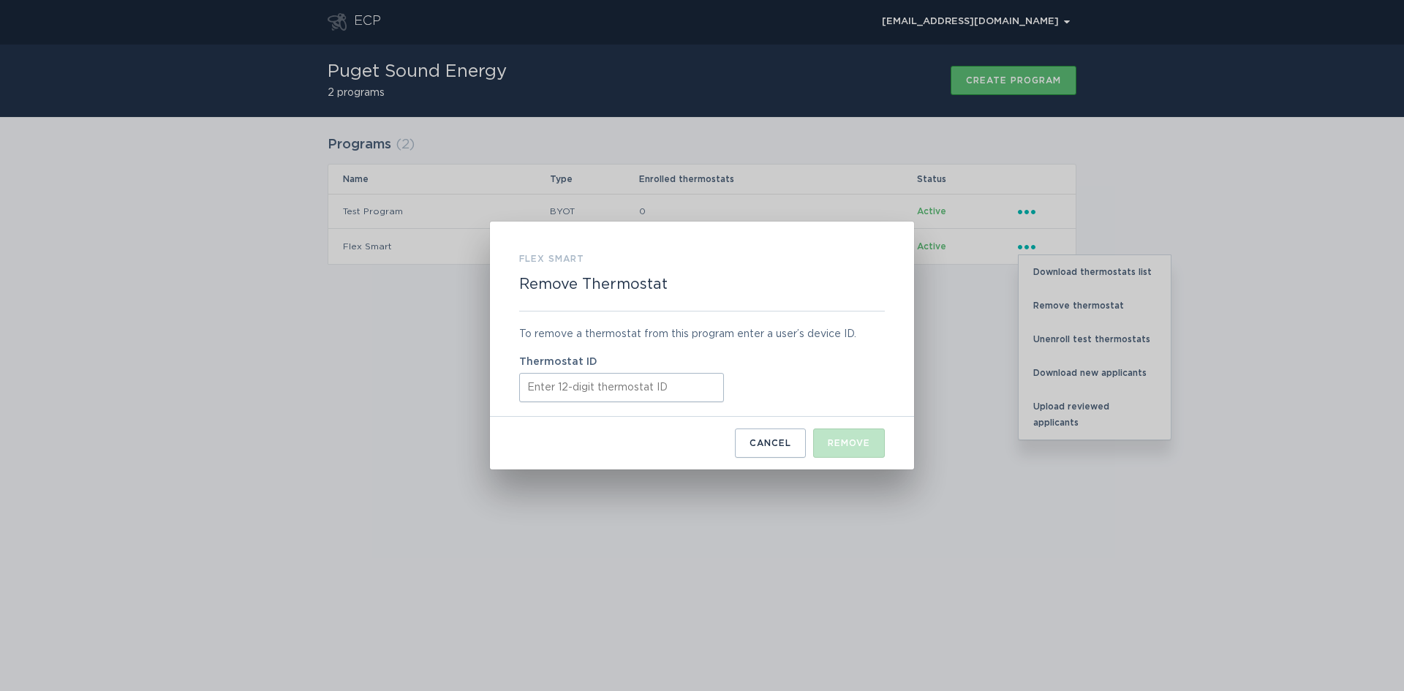
click at [557, 380] on input "Thermostat ID" at bounding box center [621, 387] width 205 height 29
paste input "421814264617"
type input "421814264617"
drag, startPoint x: 894, startPoint y: 461, endPoint x: 862, endPoint y: 452, distance: 33.4
click at [886, 459] on div "Flex Smart Remove Thermostat To remove a thermostat from this program enter a u…" at bounding box center [702, 346] width 424 height 248
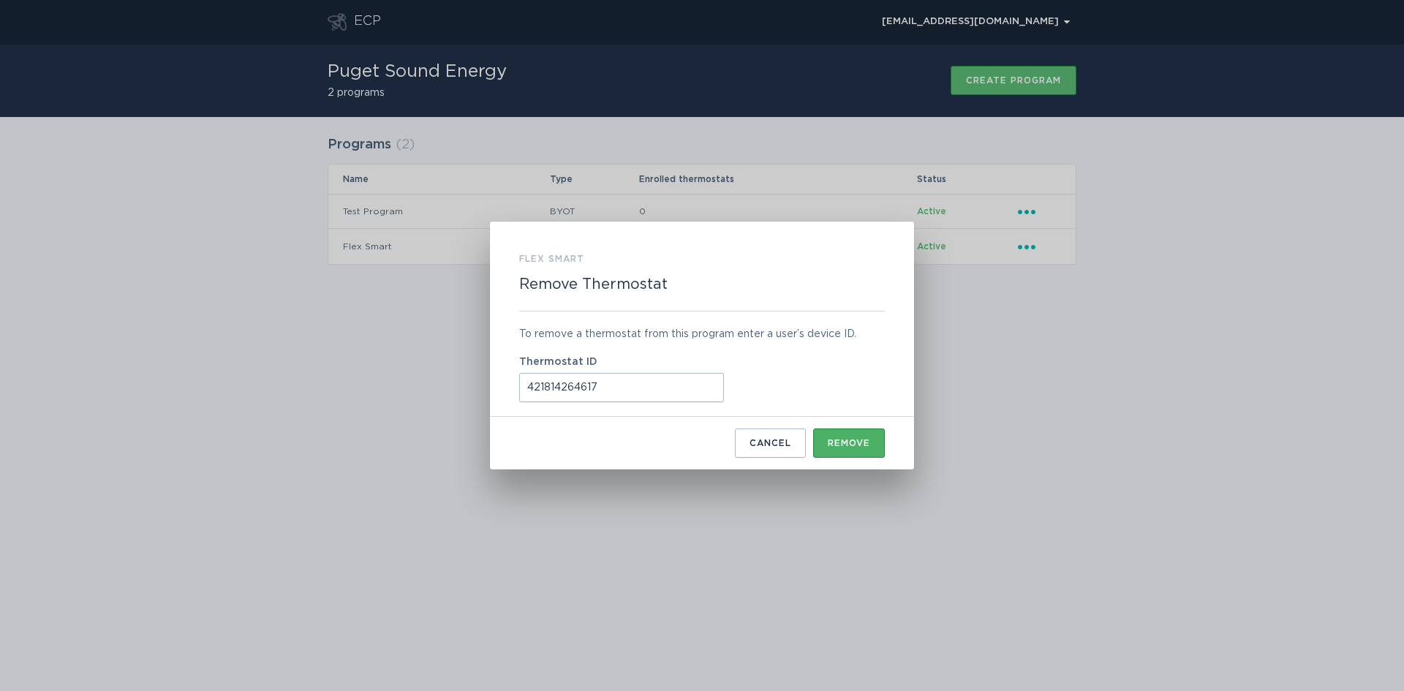
click at [859, 448] on div "Remove" at bounding box center [849, 443] width 42 height 9
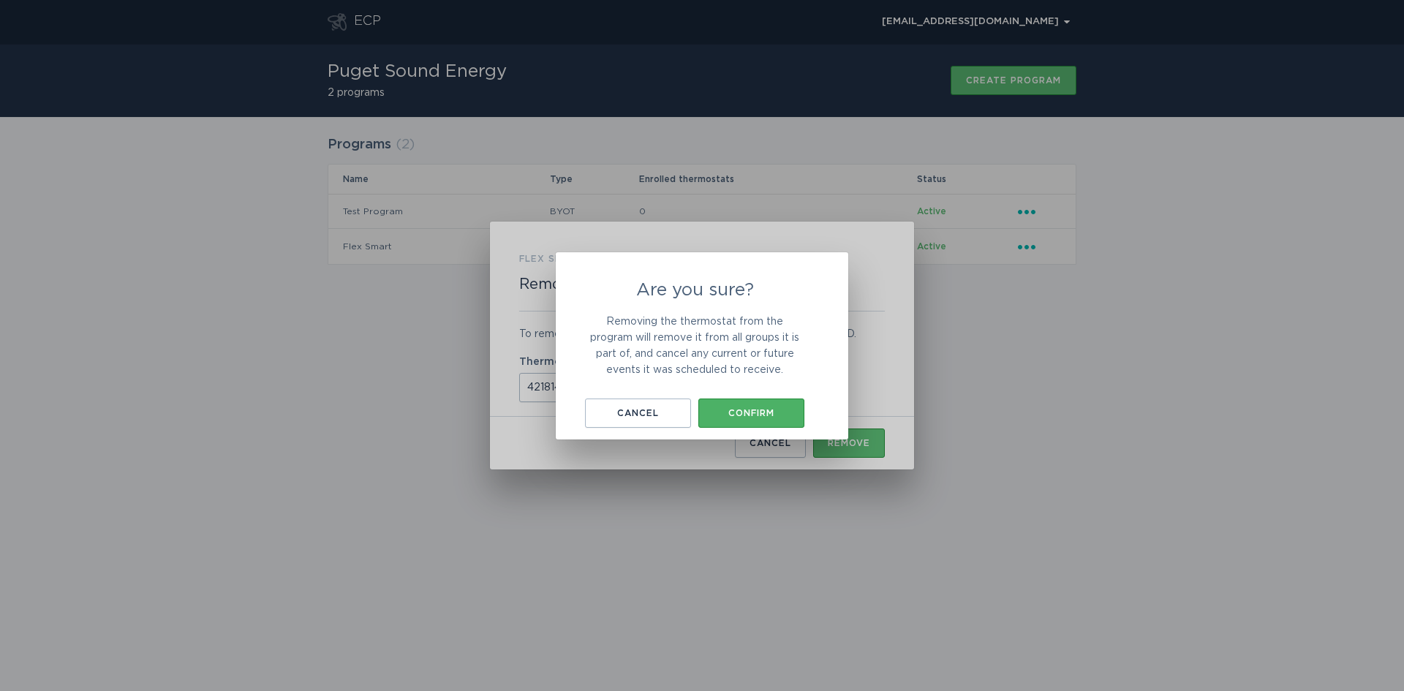
click at [739, 418] on div "Confirm" at bounding box center [751, 413] width 91 height 9
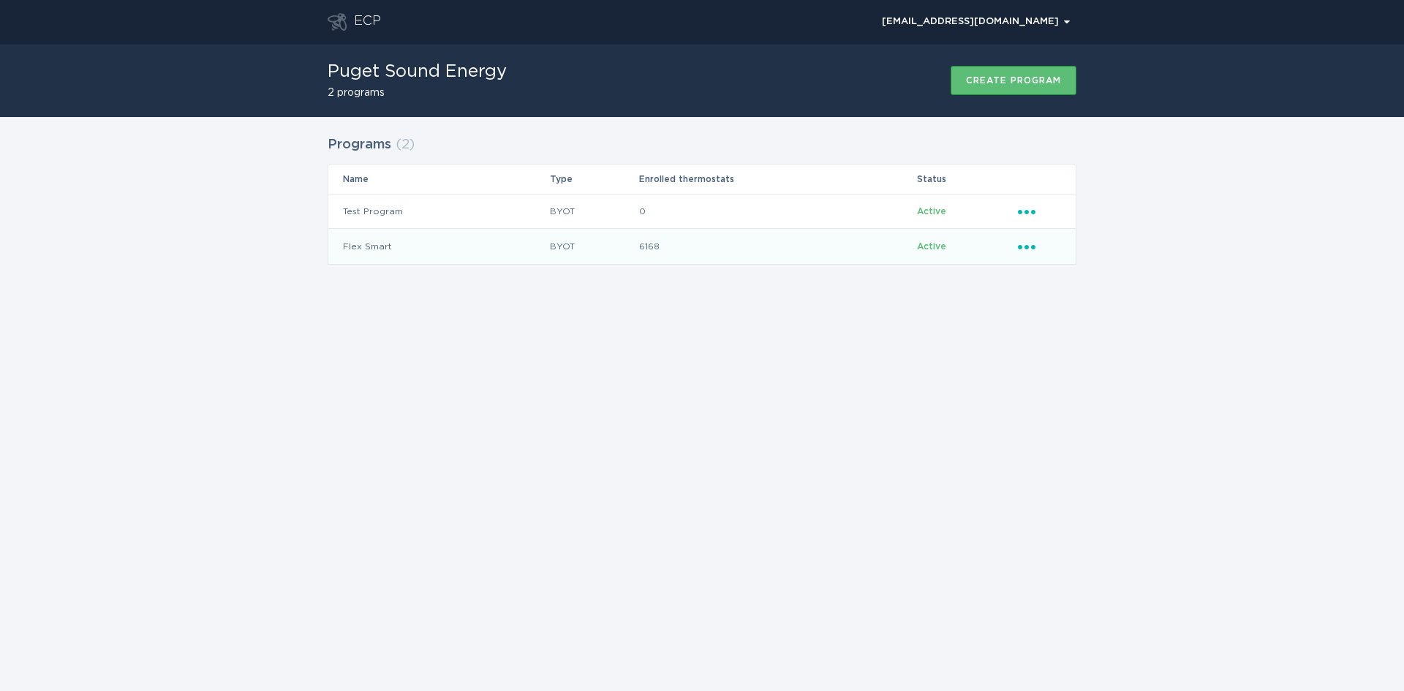
click at [1027, 246] on icon "Popover menu" at bounding box center [1027, 247] width 18 height 4
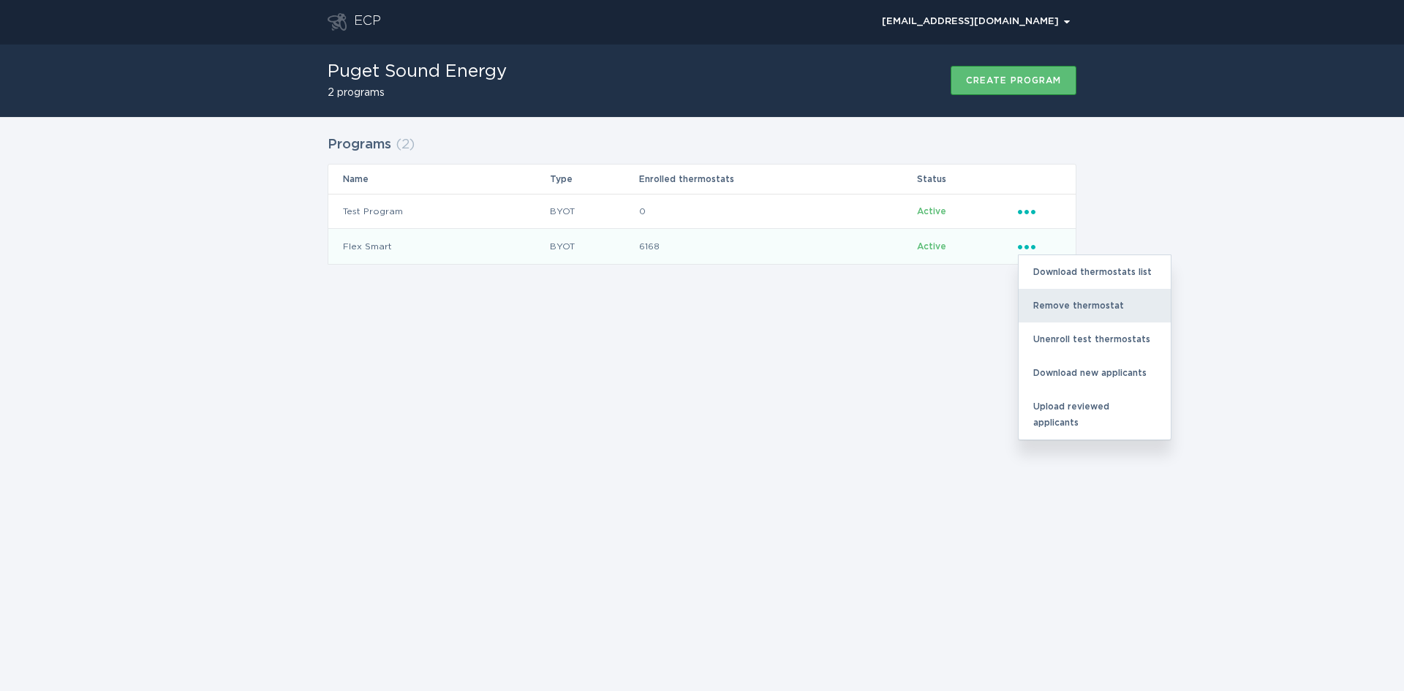
click at [1052, 298] on div "Remove thermostat" at bounding box center [1095, 306] width 152 height 34
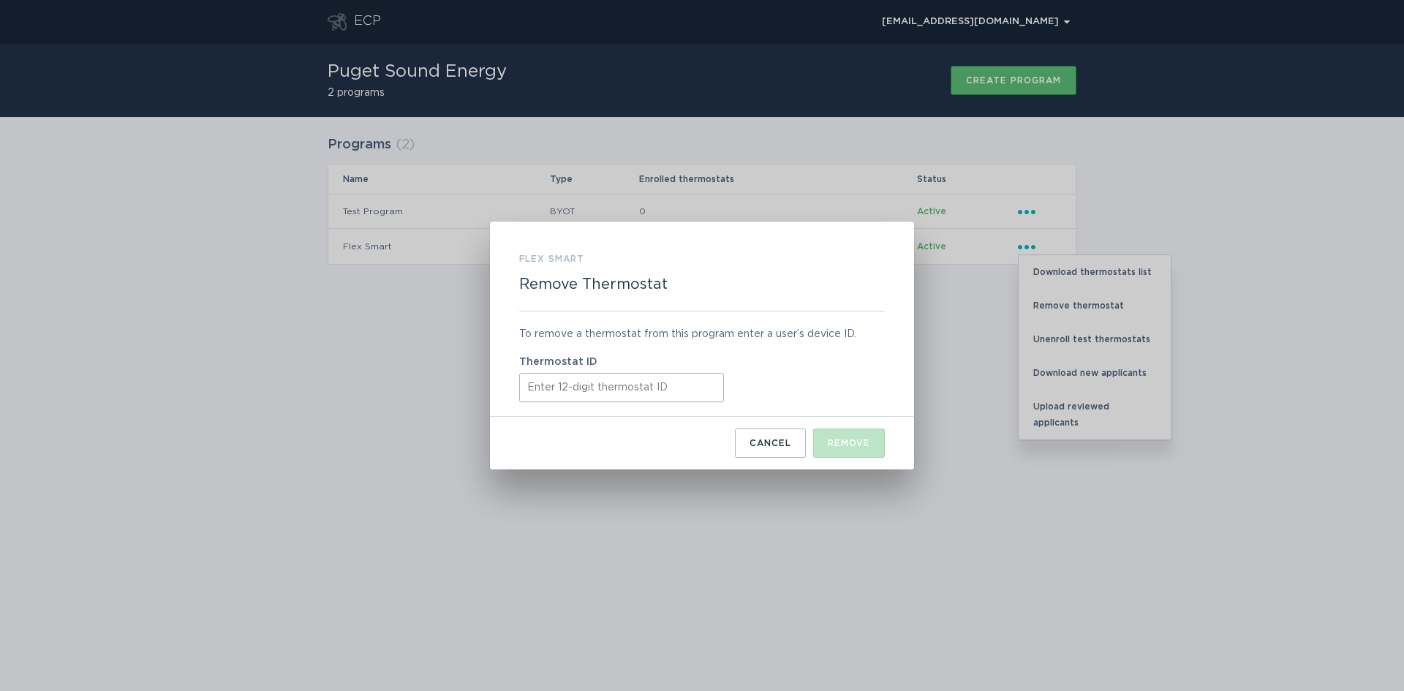
click at [537, 393] on input "Thermostat ID" at bounding box center [621, 387] width 205 height 29
paste input "421834607380"
type input "421834607380"
click at [848, 443] on div "Remove" at bounding box center [849, 443] width 42 height 9
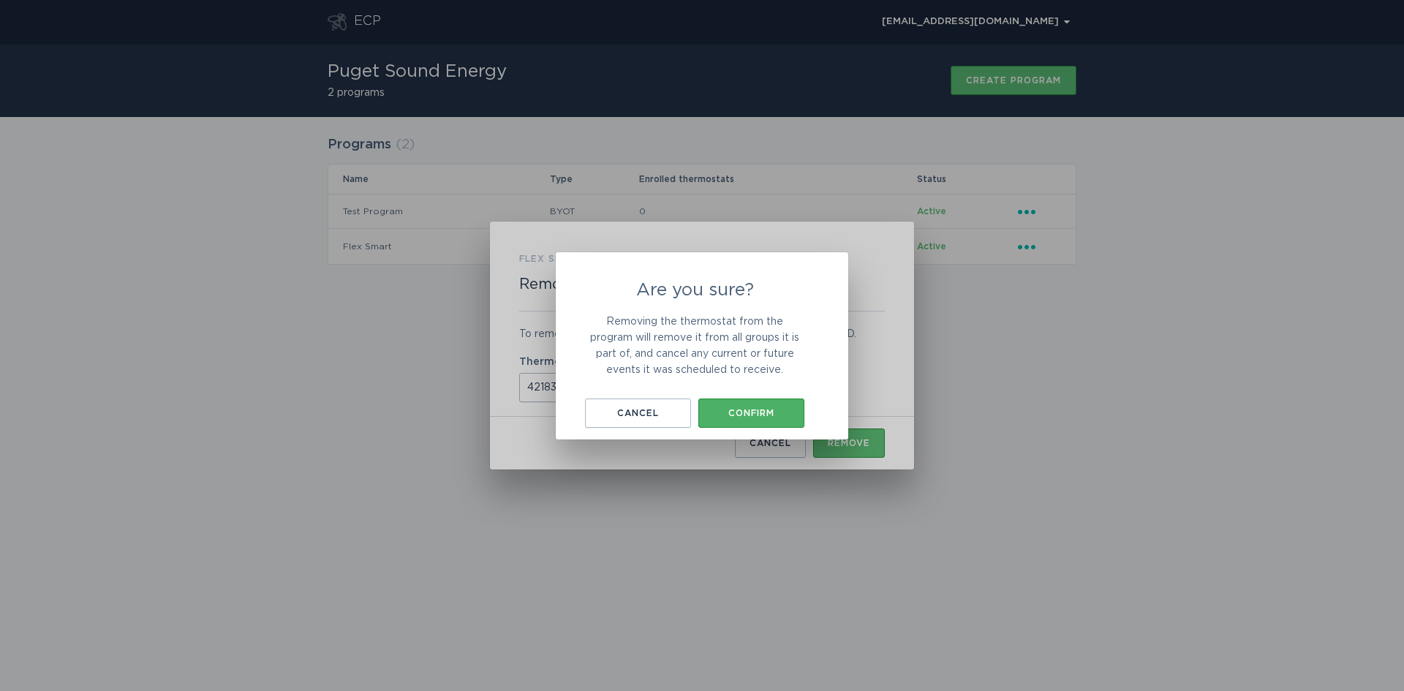
click at [779, 402] on button "Confirm" at bounding box center [751, 413] width 106 height 29
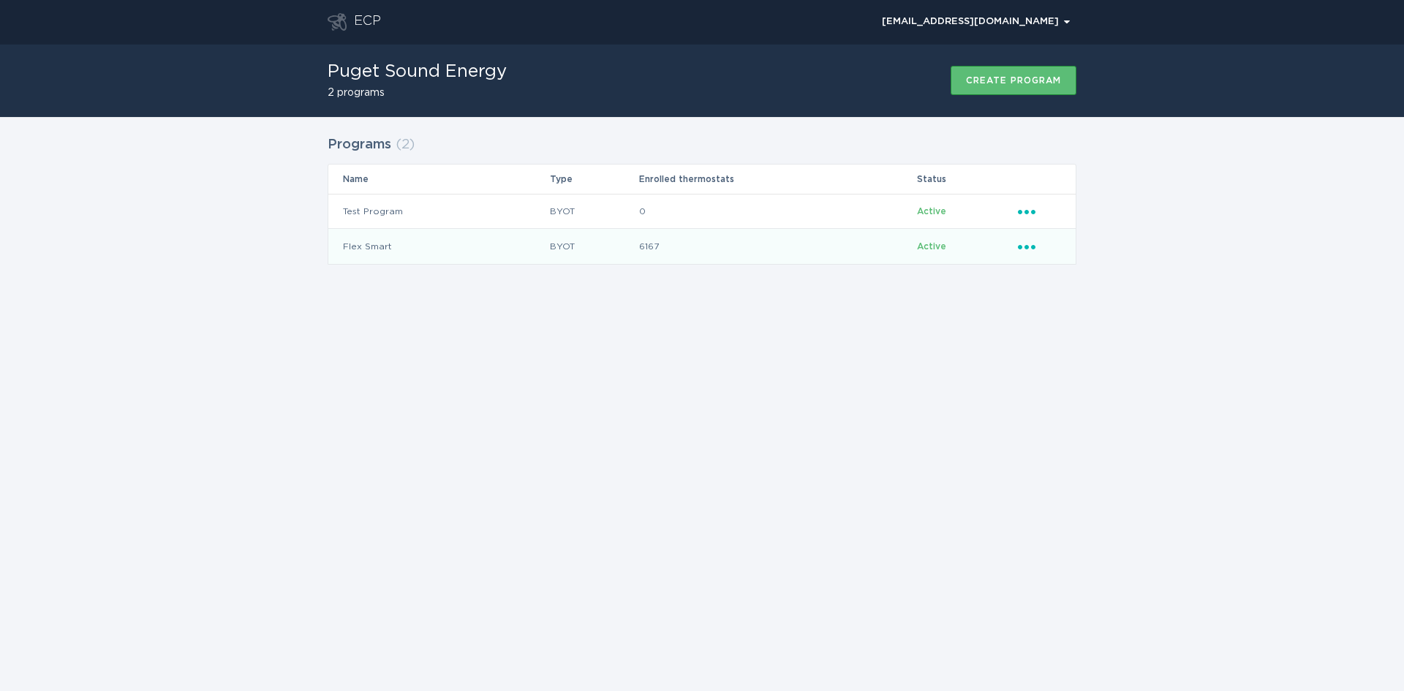
click at [1018, 246] on icon "Ellipsis" at bounding box center [1028, 244] width 20 height 12
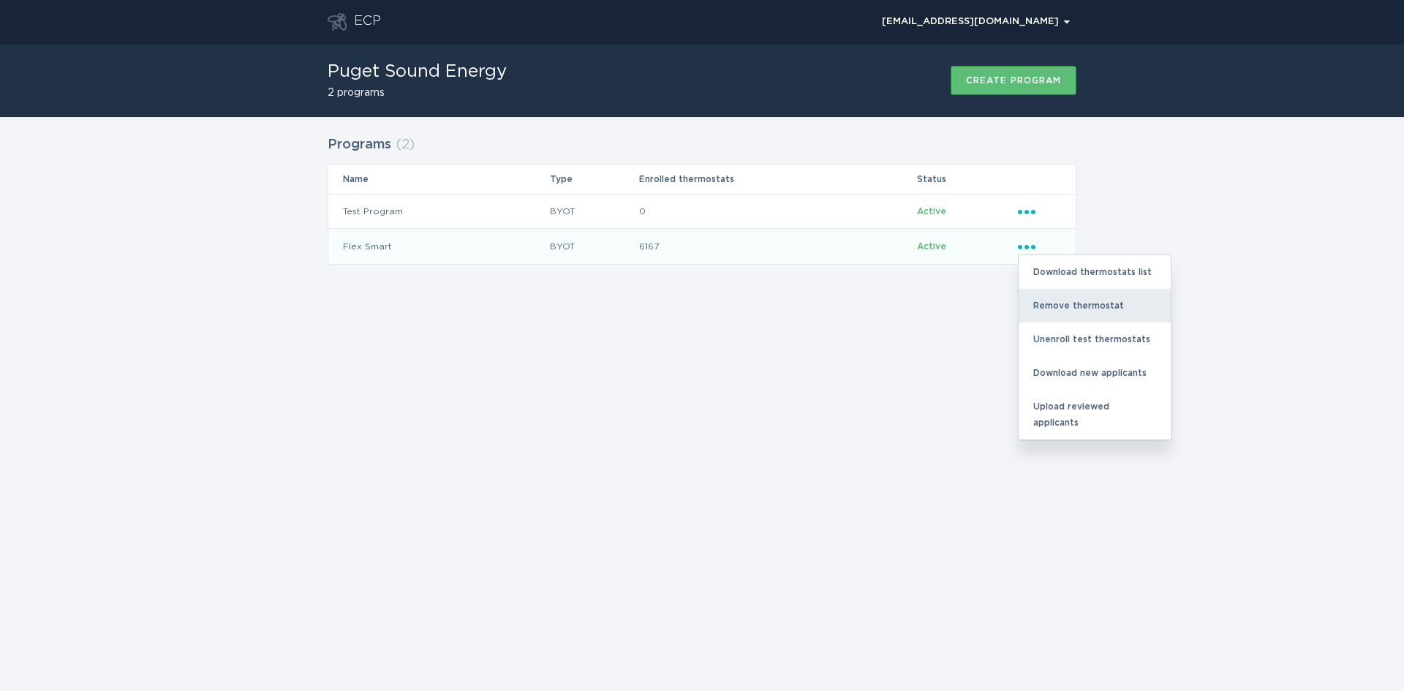
click at [1051, 303] on div "Remove thermostat" at bounding box center [1095, 306] width 152 height 34
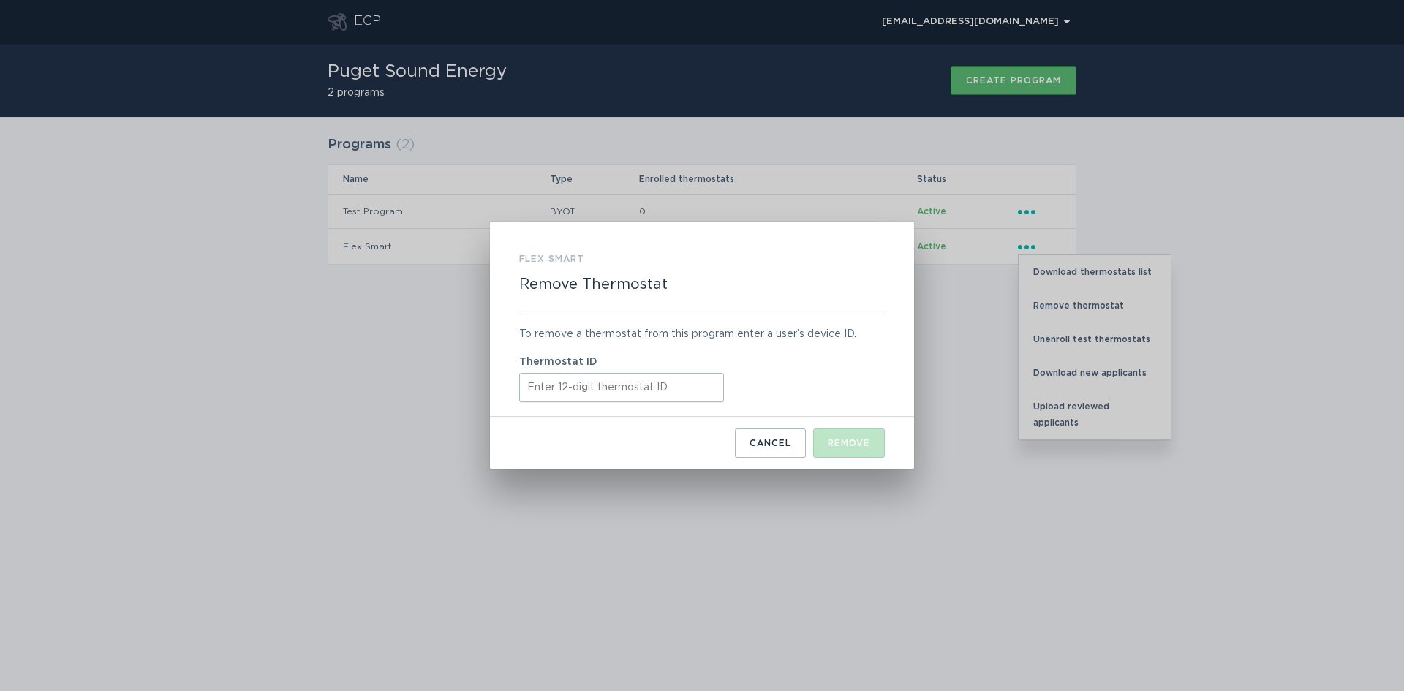
click at [570, 385] on input "Thermostat ID" at bounding box center [621, 387] width 205 height 29
paste input "421883753834"
type input "421883753834"
click at [840, 443] on div "Remove" at bounding box center [849, 443] width 42 height 9
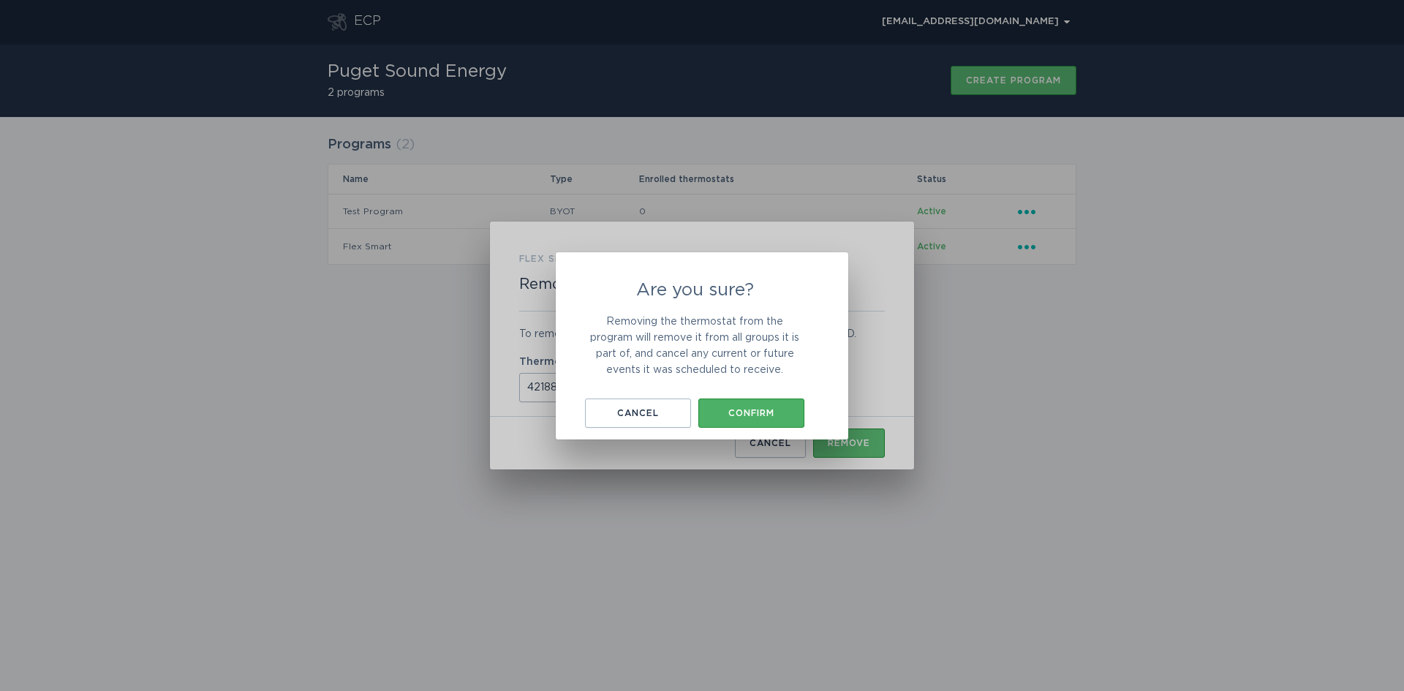
click at [740, 415] on div "Confirm" at bounding box center [751, 413] width 91 height 9
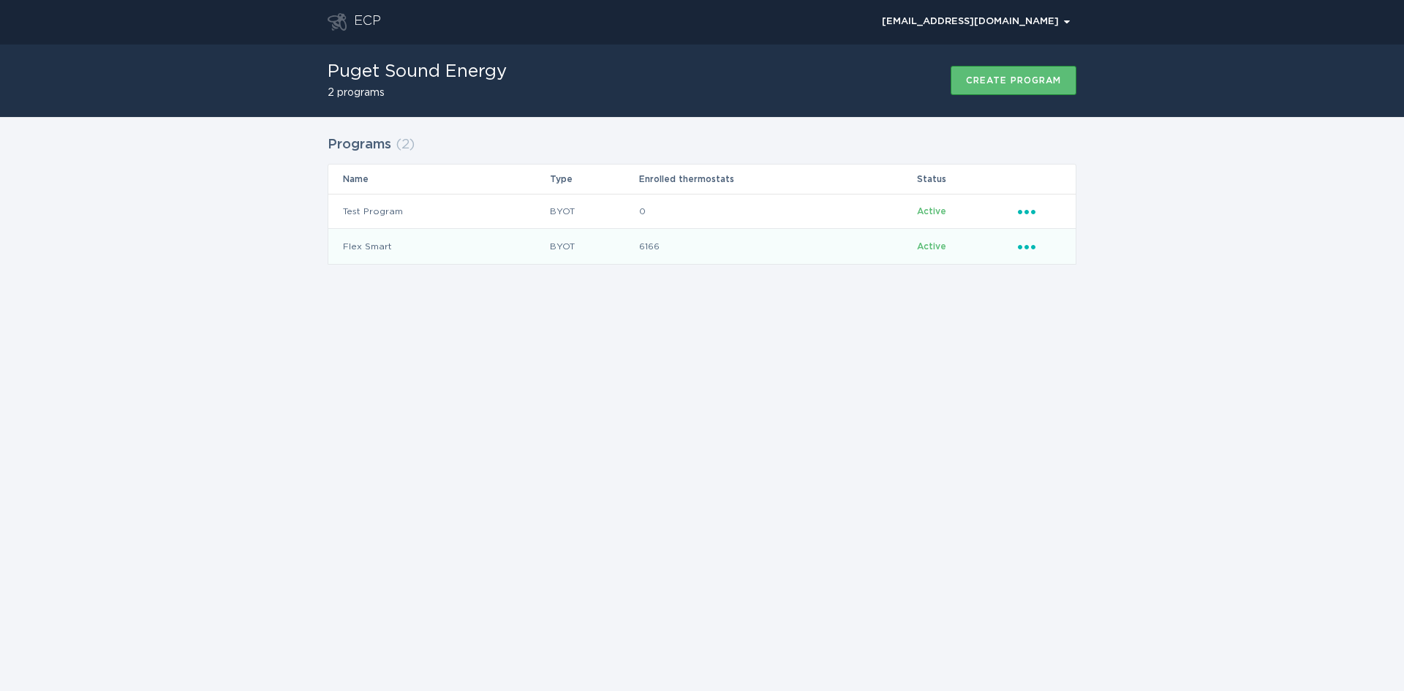
click at [1025, 244] on icon "Ellipsis" at bounding box center [1028, 244] width 20 height 12
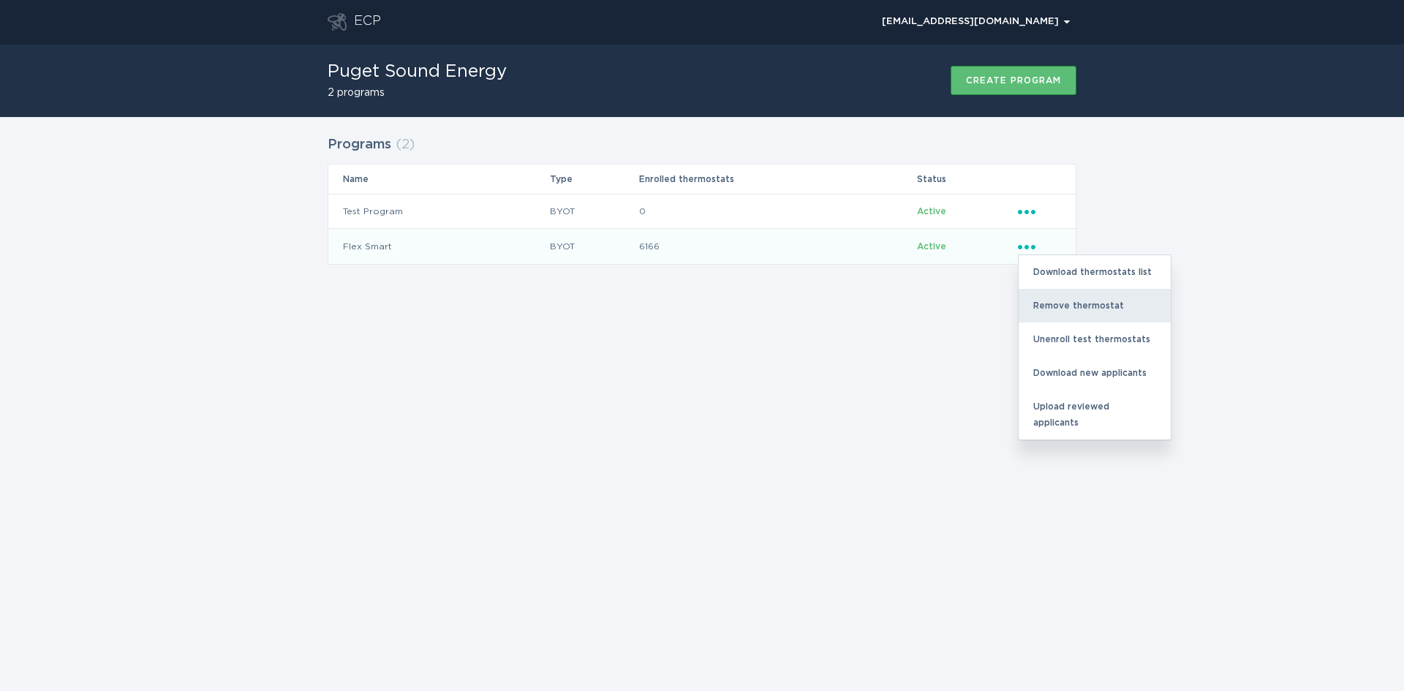
click at [1050, 303] on div "Remove thermostat" at bounding box center [1095, 306] width 152 height 34
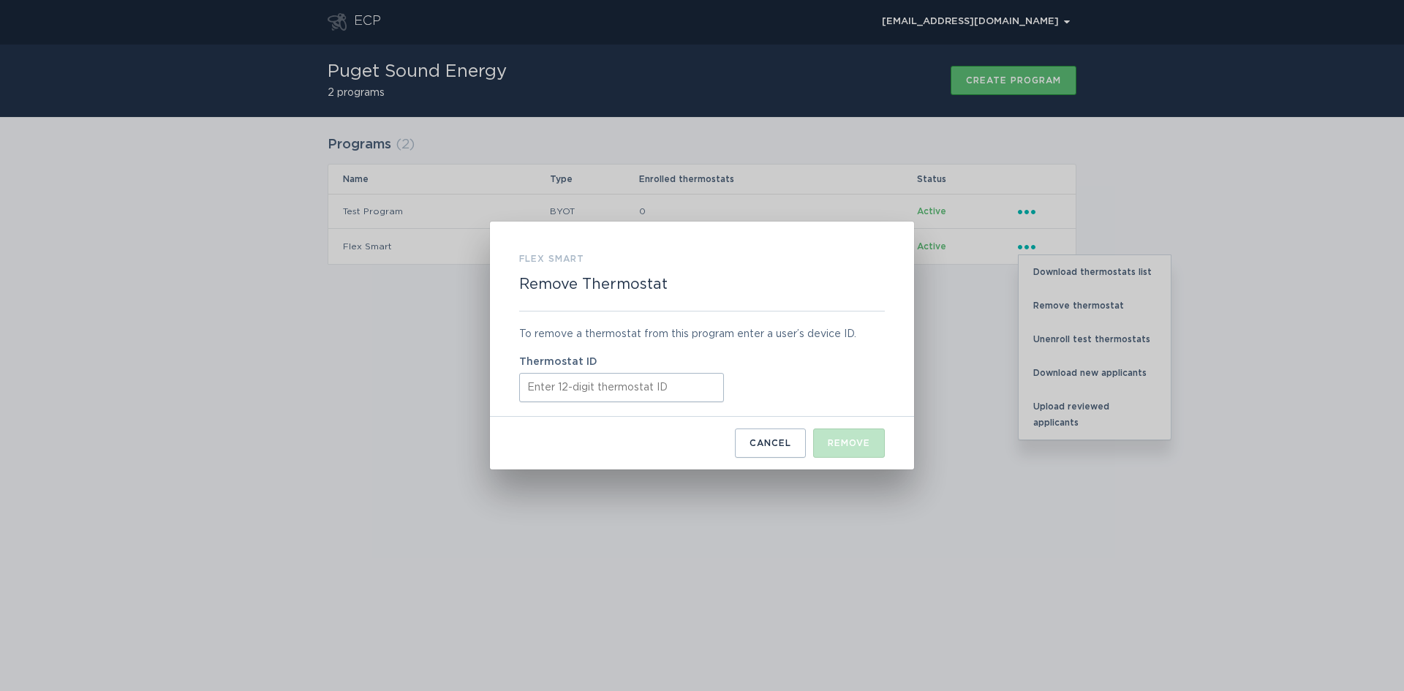
click at [535, 389] on input "Thermostat ID" at bounding box center [621, 387] width 205 height 29
paste input "511867738640"
type input "511867738640"
click at [849, 444] on div "Remove" at bounding box center [849, 443] width 42 height 9
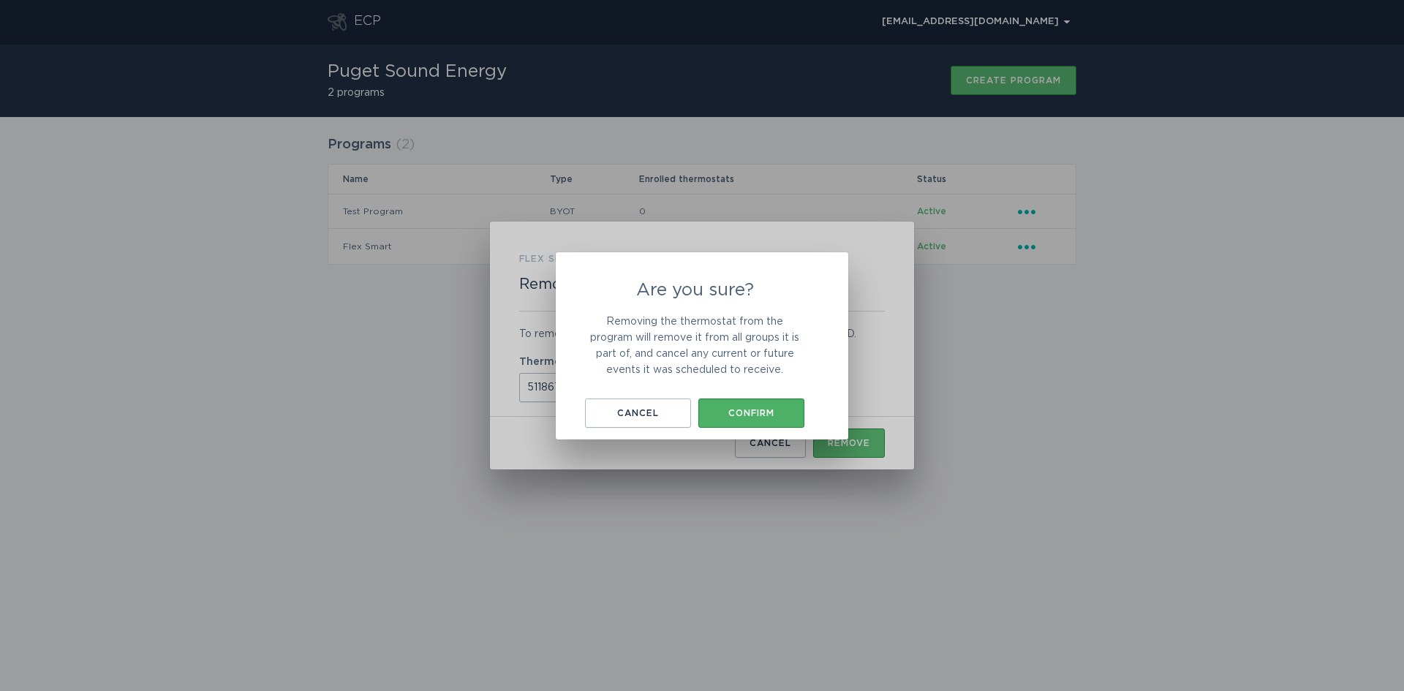
click at [755, 415] on div "Confirm" at bounding box center [751, 413] width 91 height 9
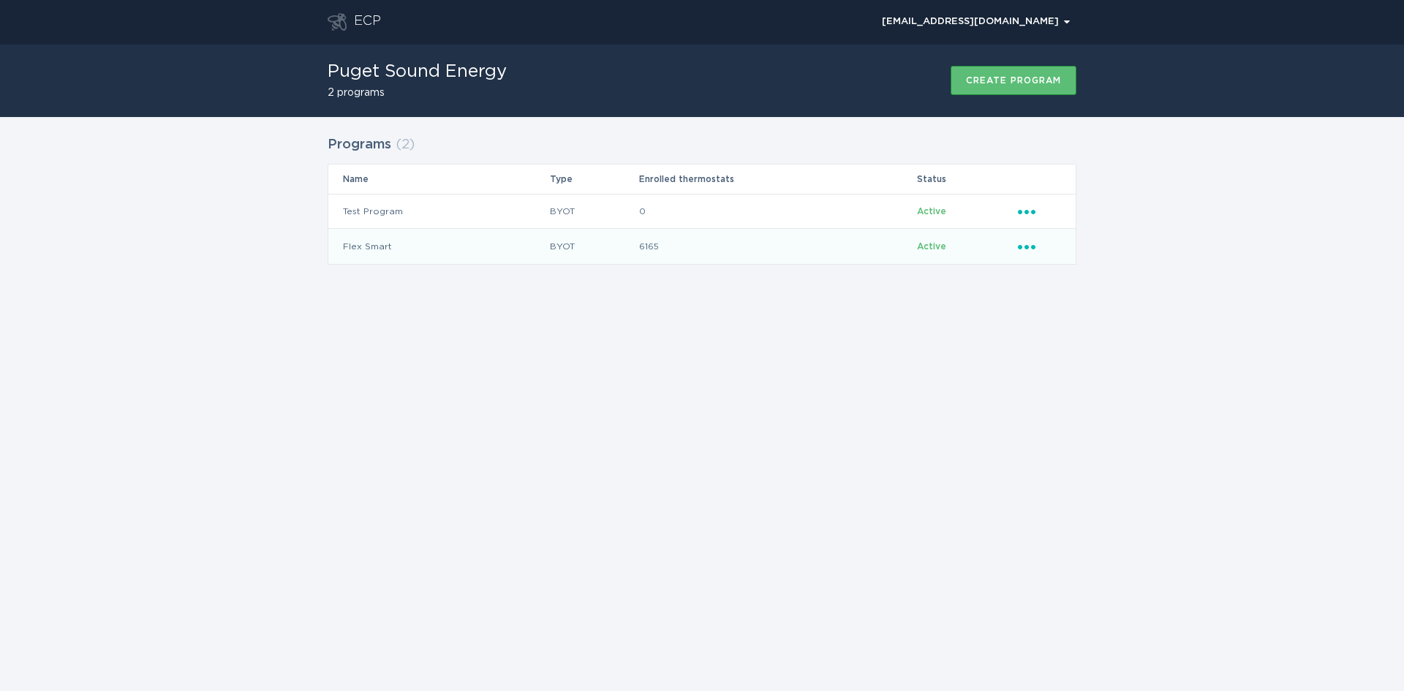
click at [1027, 246] on icon "Popover menu" at bounding box center [1027, 247] width 18 height 4
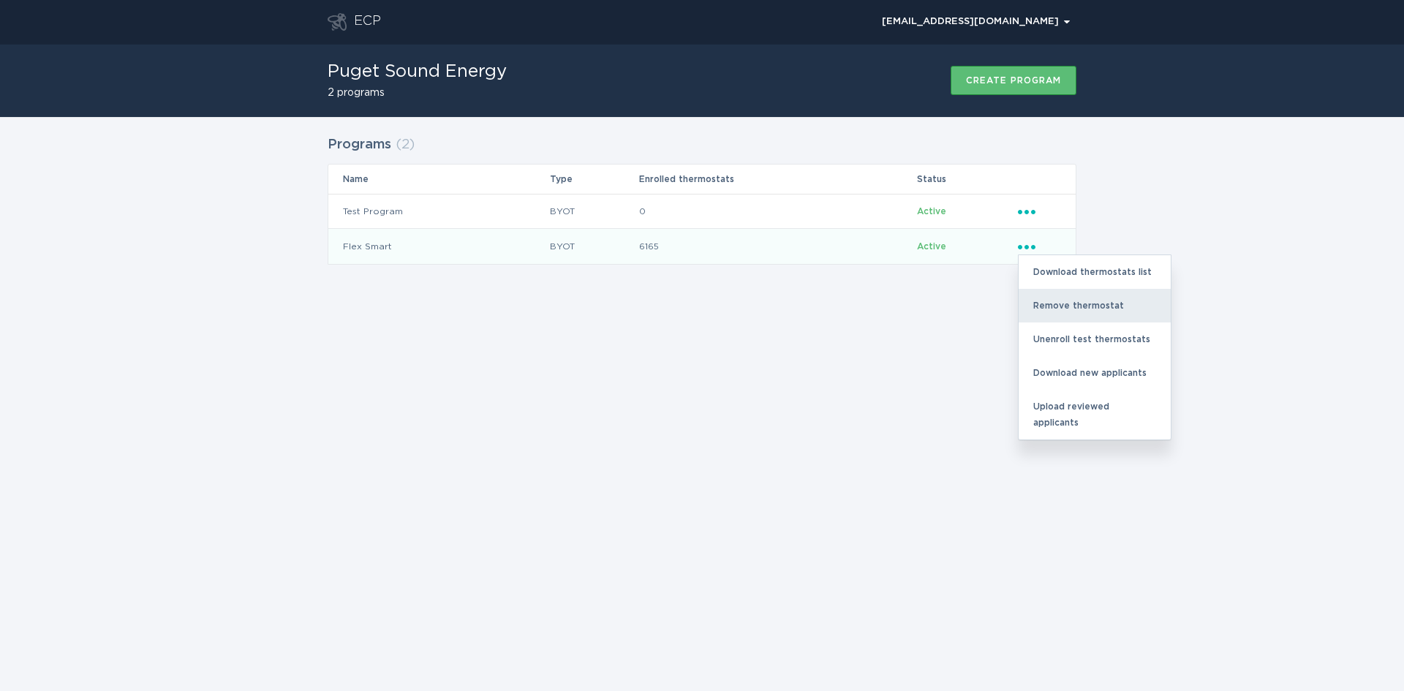
click at [1030, 304] on div "Remove thermostat" at bounding box center [1095, 306] width 152 height 34
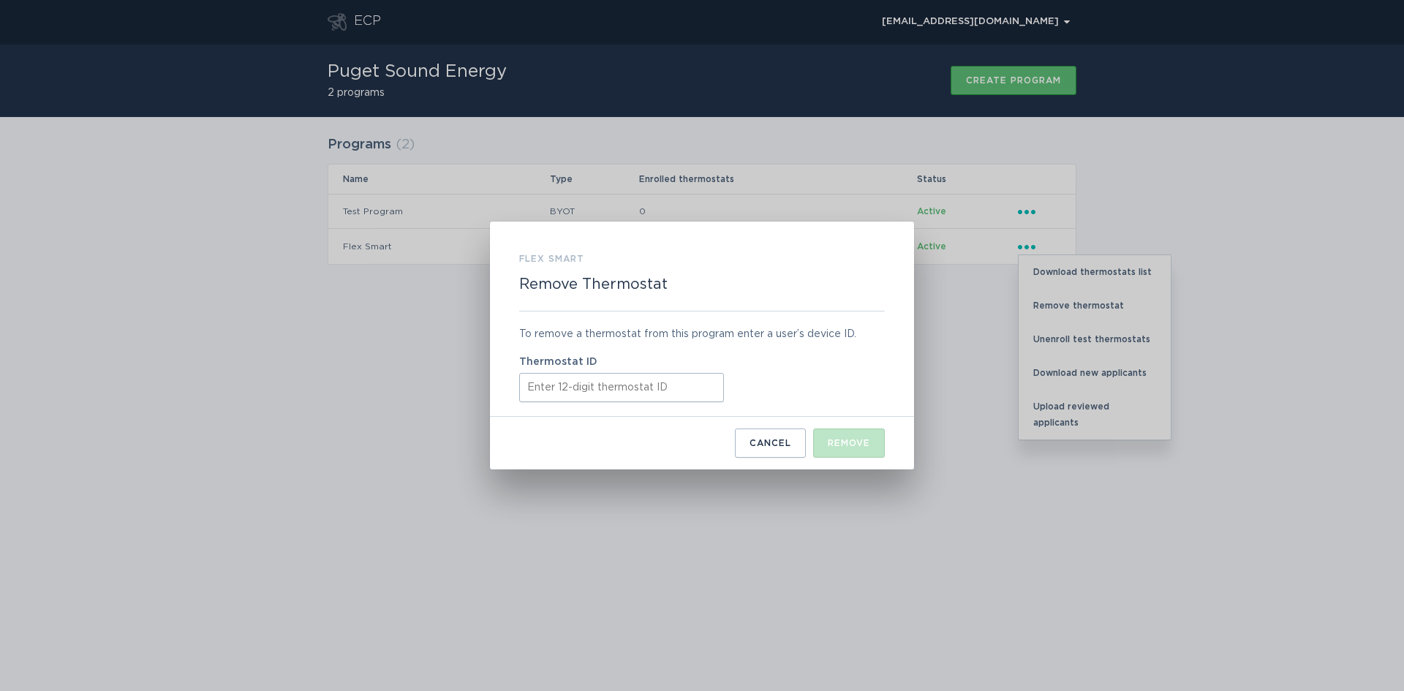
click at [557, 396] on input "Thermostat ID" at bounding box center [621, 387] width 205 height 29
paste input "521719678631"
type input "521719678631"
click at [862, 444] on div "Remove" at bounding box center [849, 443] width 42 height 9
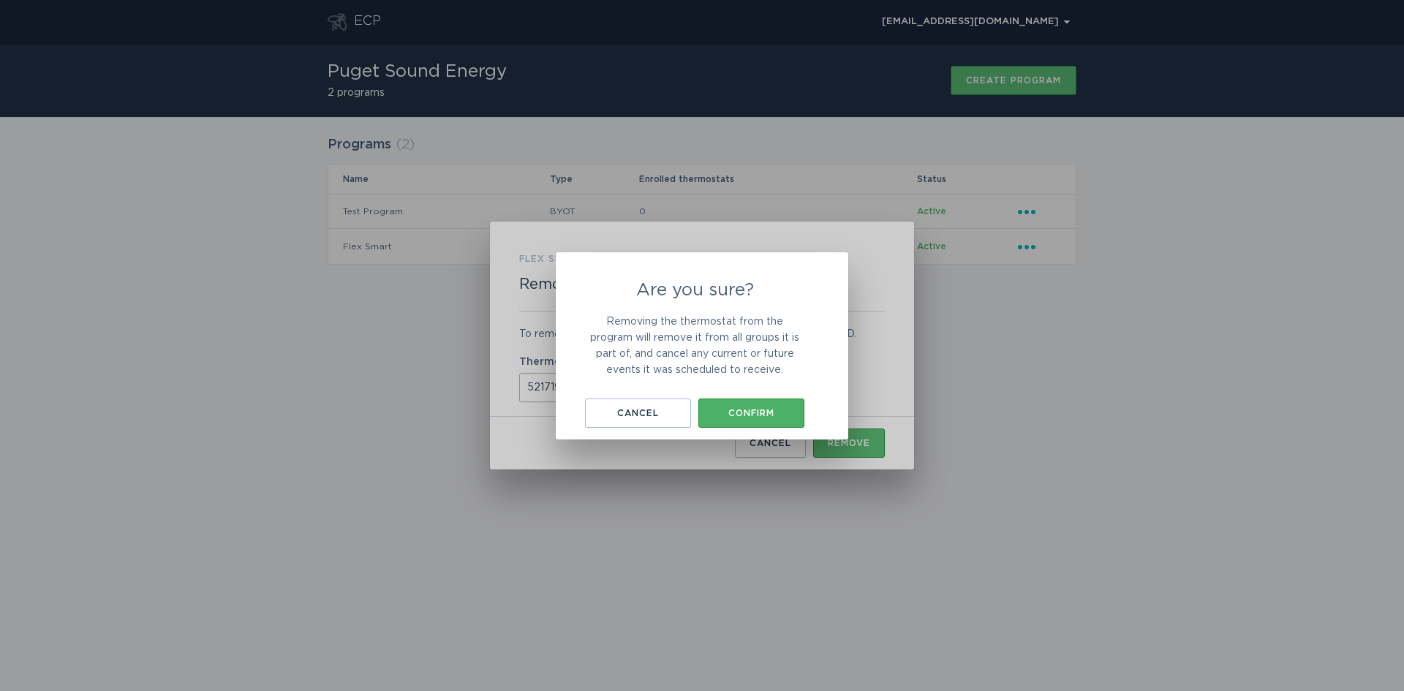
click at [735, 422] on button "Confirm" at bounding box center [751, 413] width 106 height 29
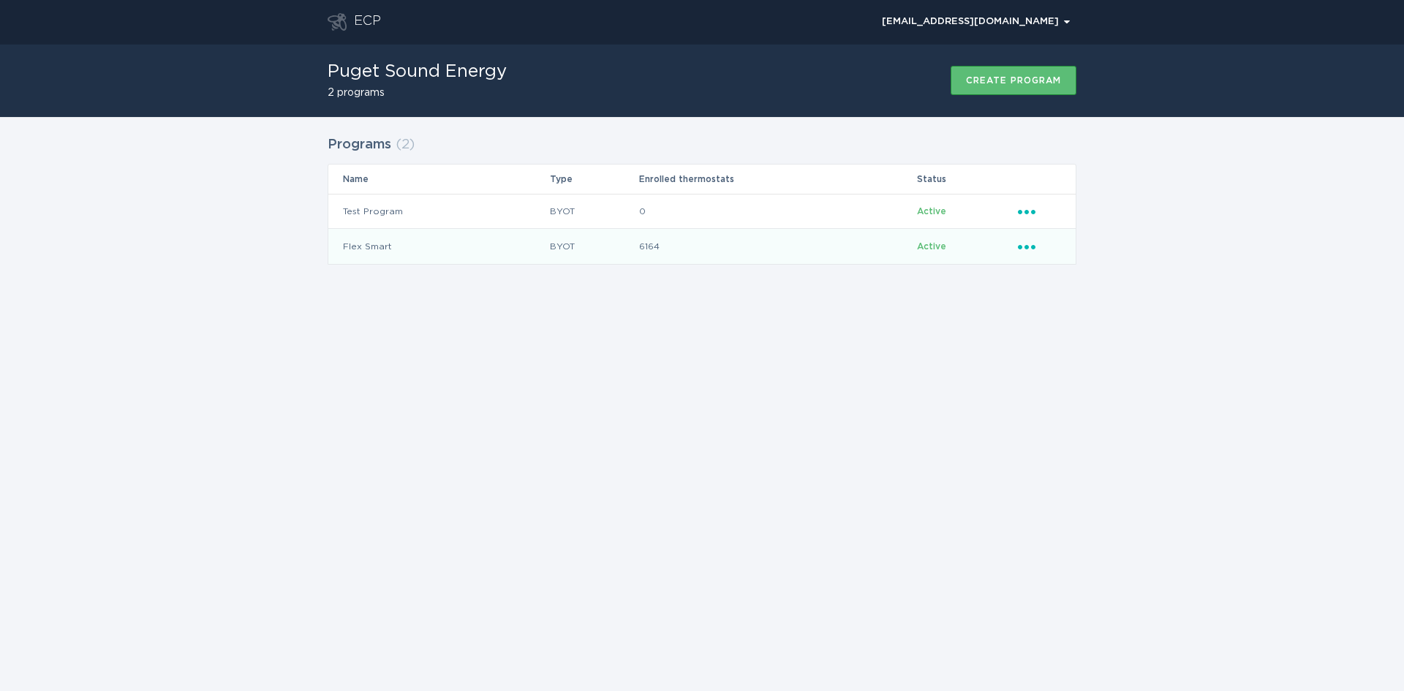
click at [1028, 246] on icon "Popover menu" at bounding box center [1027, 247] width 18 height 4
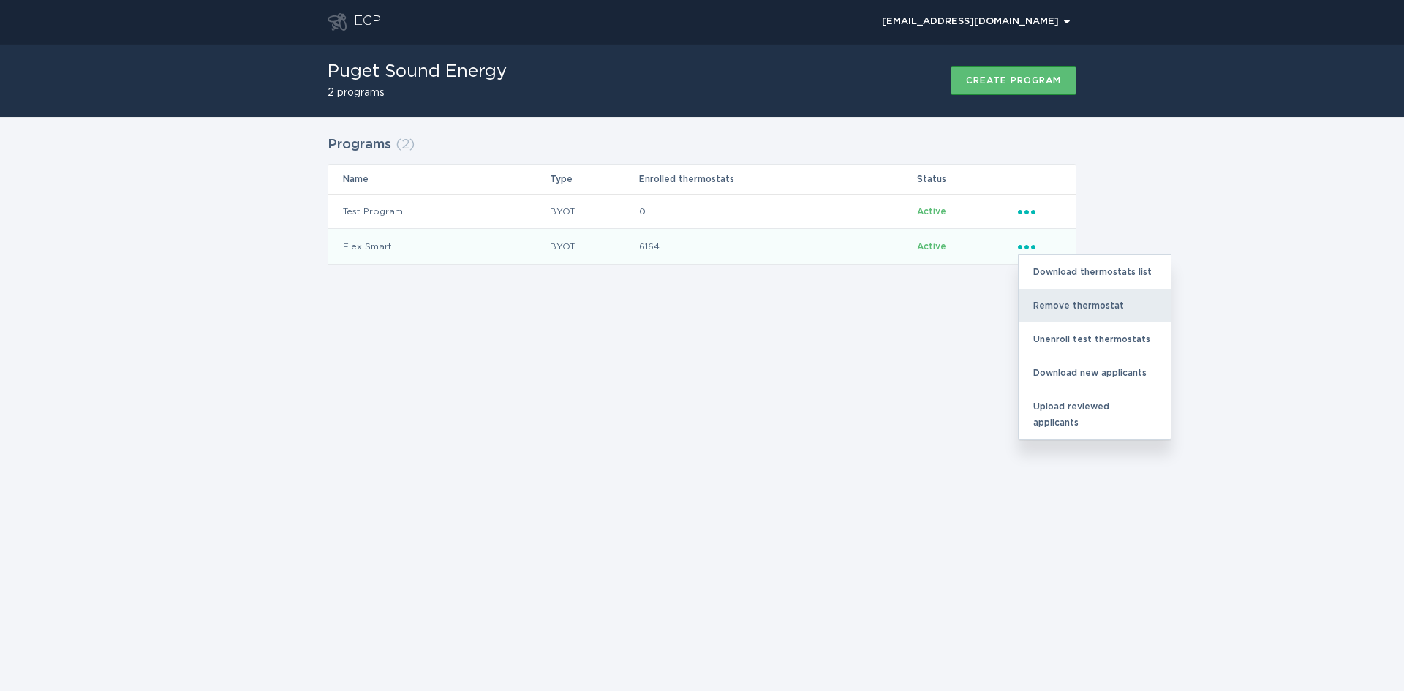
click at [1050, 309] on div "Remove thermostat" at bounding box center [1095, 306] width 152 height 34
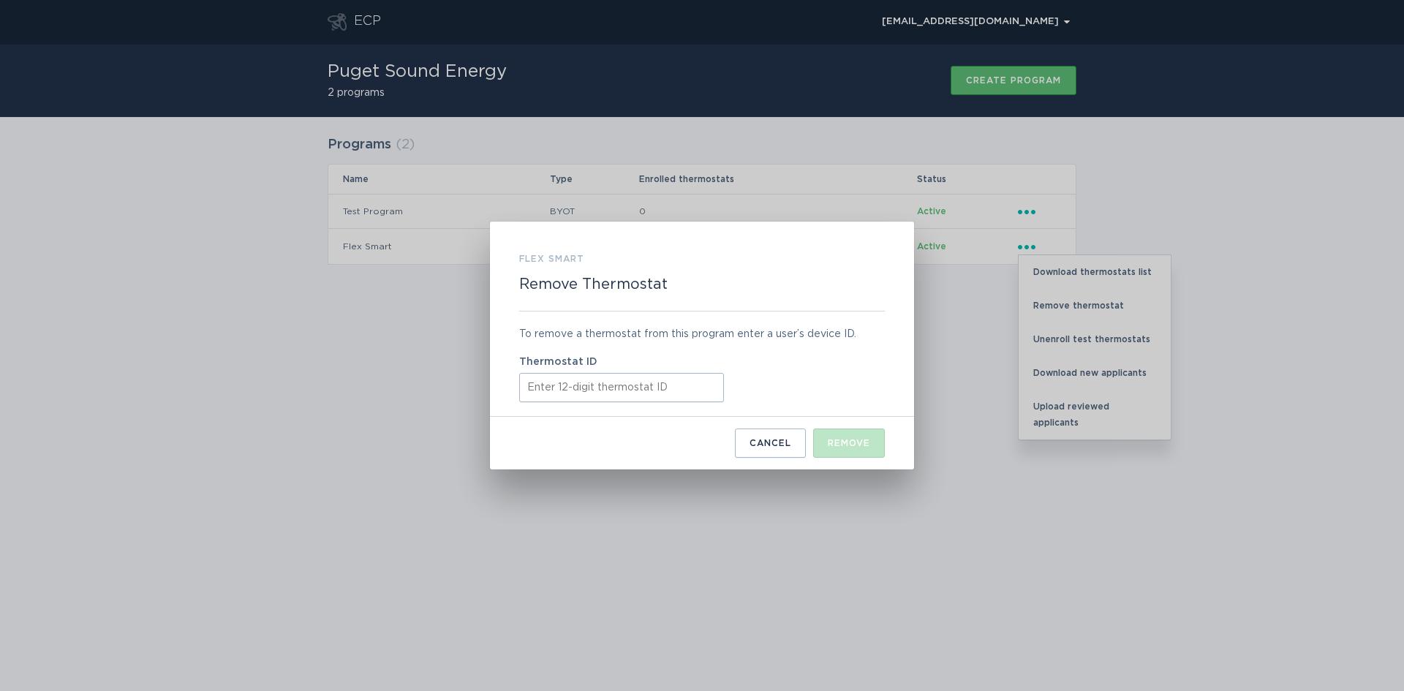
click at [600, 386] on input "Thermostat ID" at bounding box center [621, 387] width 205 height 29
paste input "521725339225"
type input "521725339225"
click at [867, 451] on button "Remove" at bounding box center [849, 443] width 72 height 29
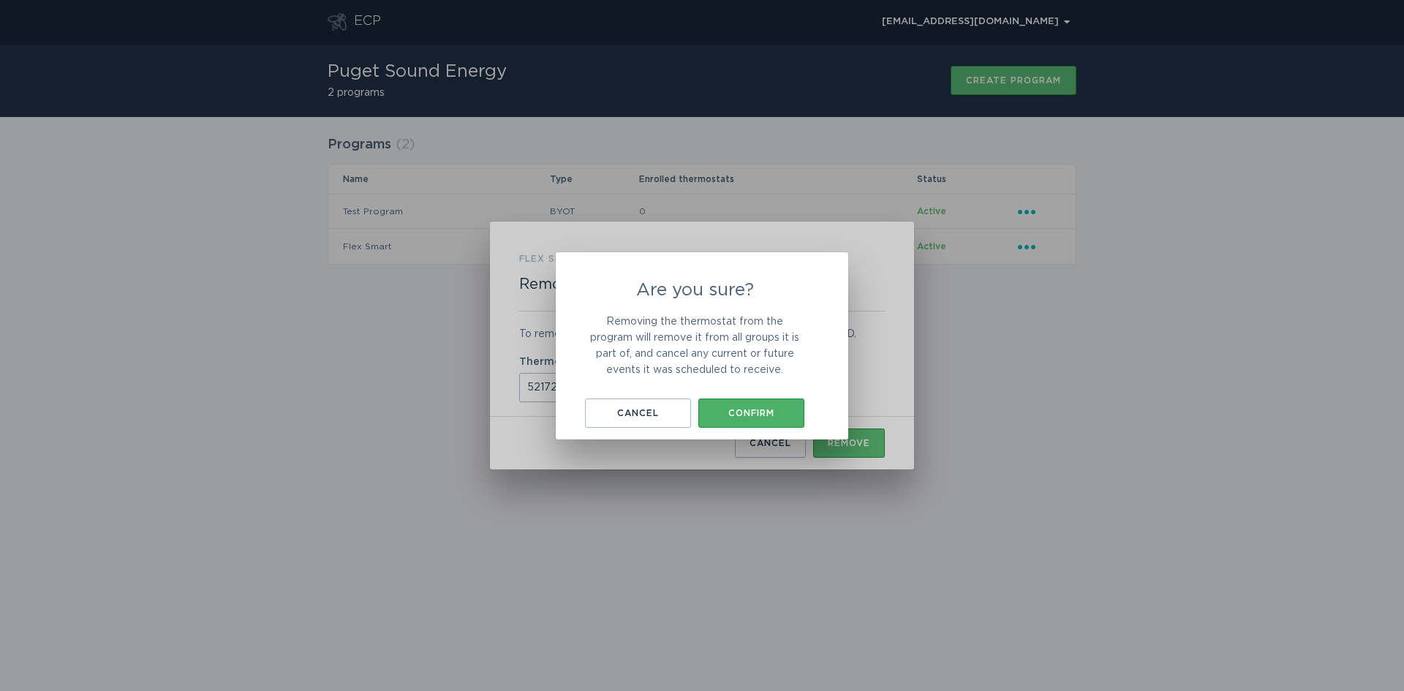
drag, startPoint x: 746, startPoint y: 401, endPoint x: 738, endPoint y: 408, distance: 10.9
click at [746, 400] on button "Confirm" at bounding box center [751, 413] width 106 height 29
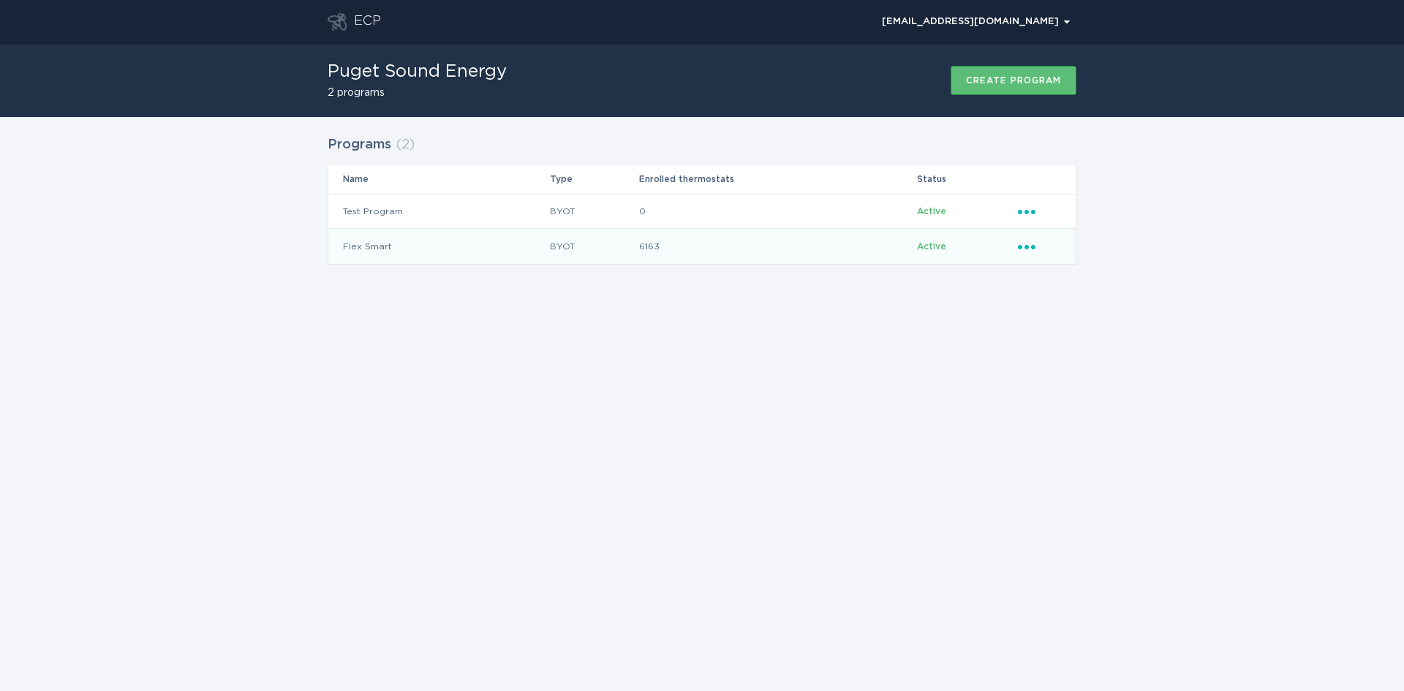
click at [1027, 248] on icon "Popover menu" at bounding box center [1027, 247] width 18 height 4
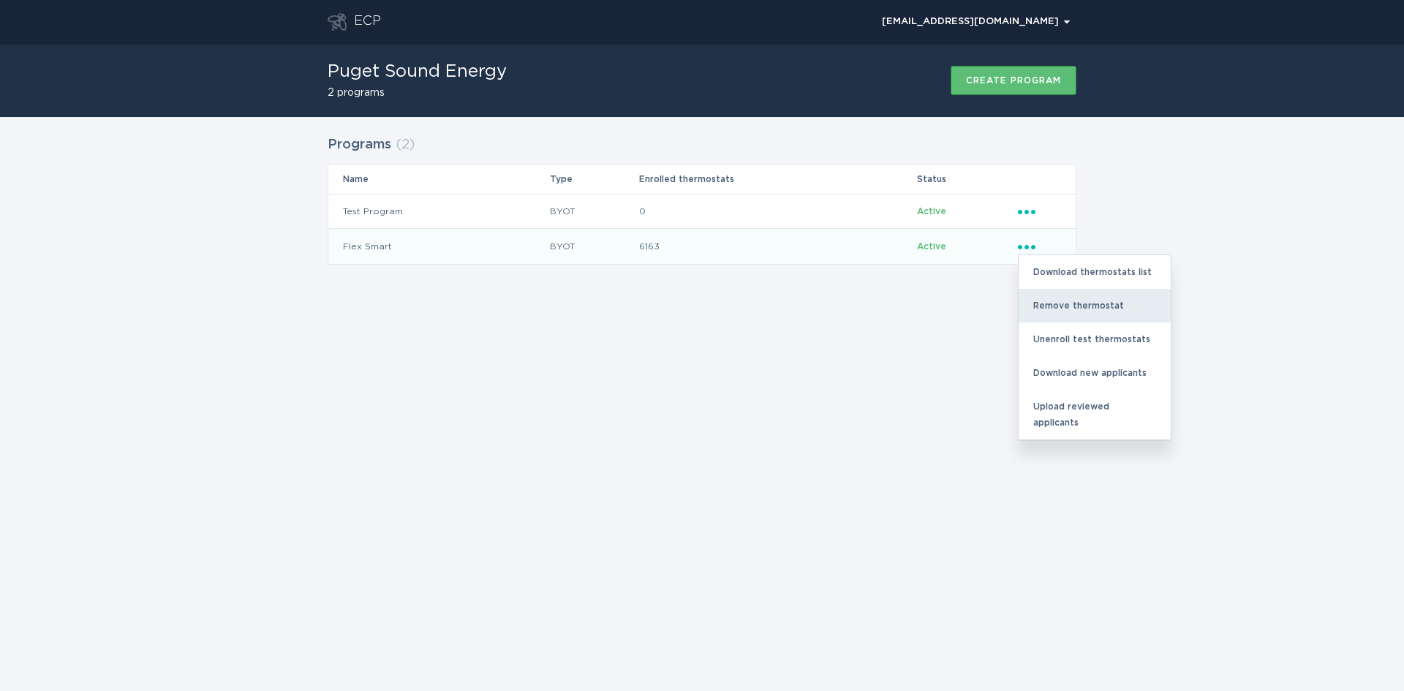
click at [1058, 306] on div "Remove thermostat" at bounding box center [1095, 306] width 152 height 34
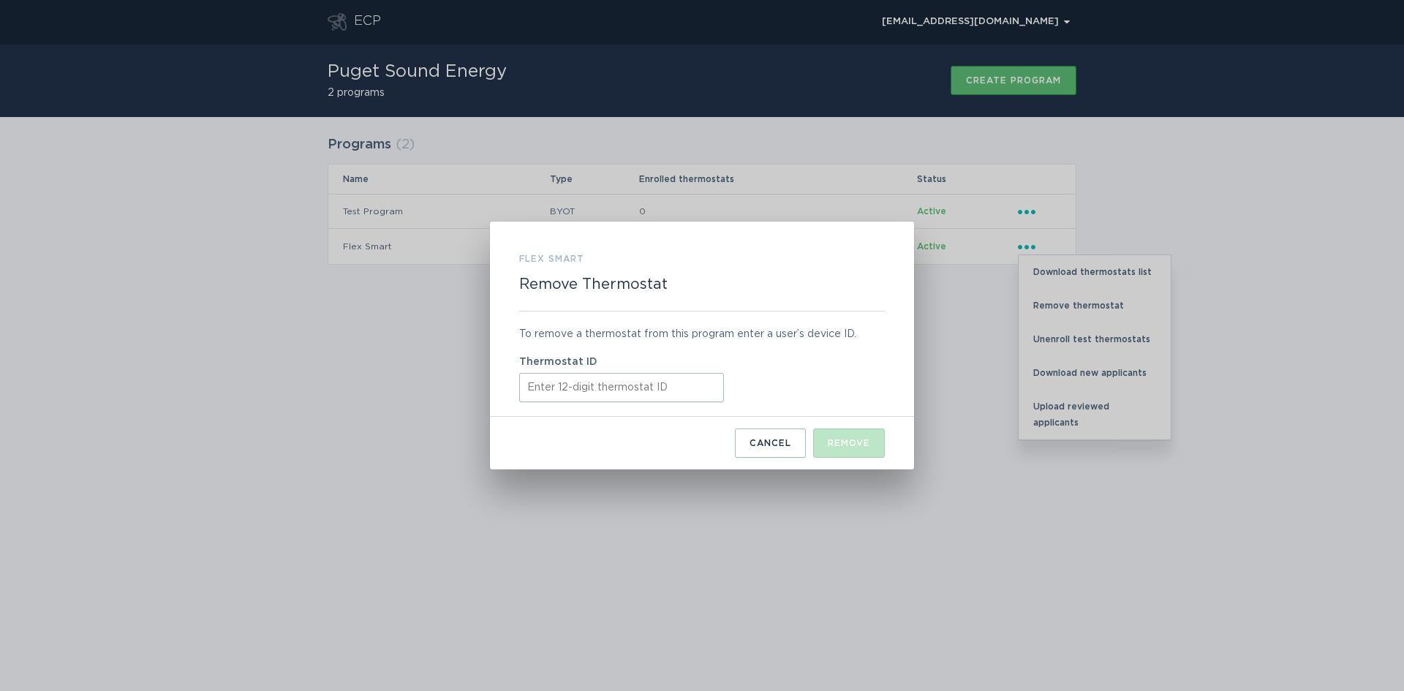
click at [606, 391] on input "Thermostat ID" at bounding box center [621, 387] width 205 height 29
paste input "521749646462"
type input "521749646462"
click at [864, 445] on div "Remove" at bounding box center [849, 443] width 42 height 9
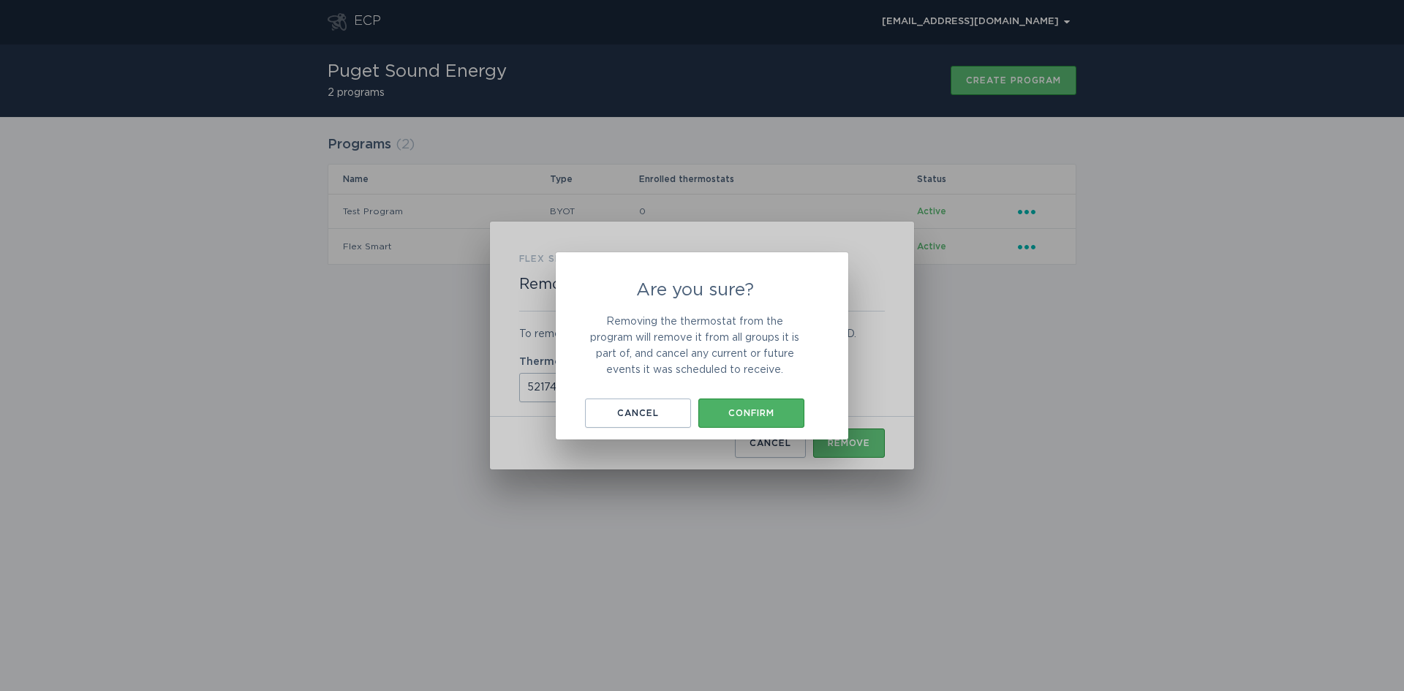
click at [734, 409] on div "Confirm" at bounding box center [751, 413] width 91 height 9
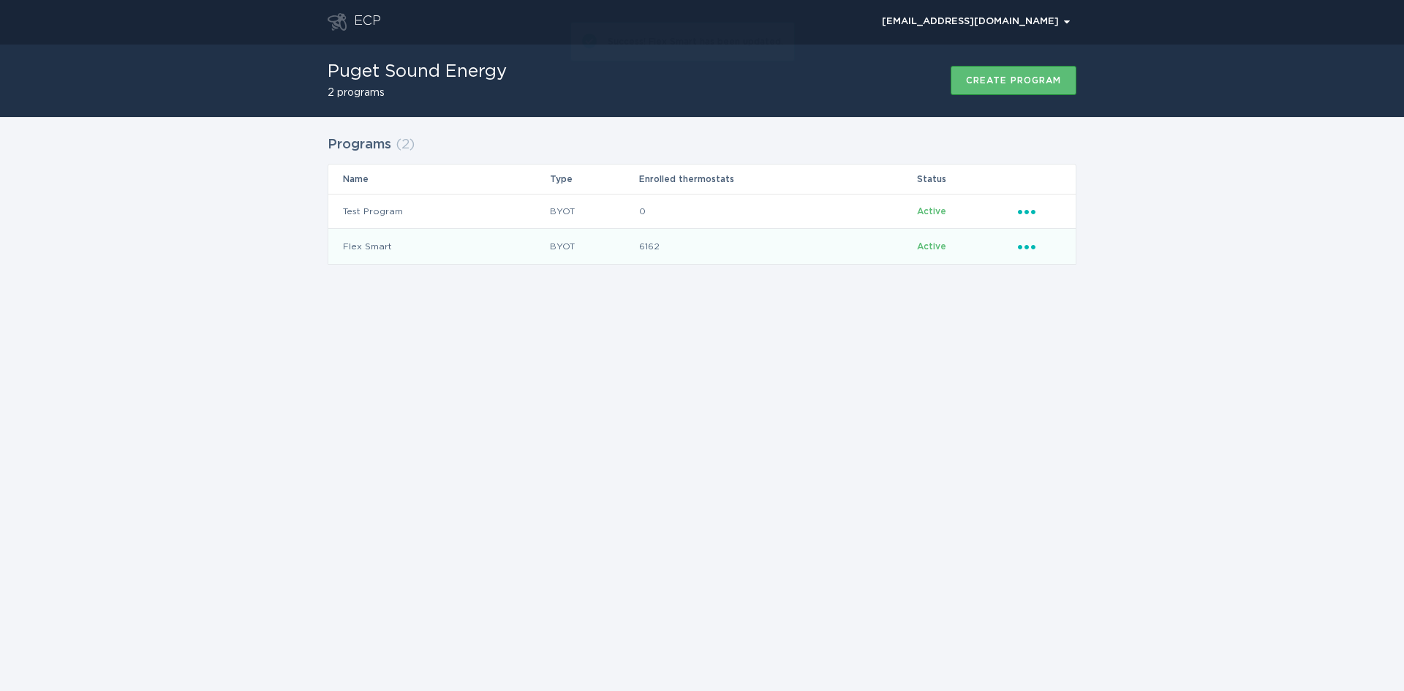
click at [1029, 249] on icon "Ellipsis" at bounding box center [1028, 244] width 20 height 12
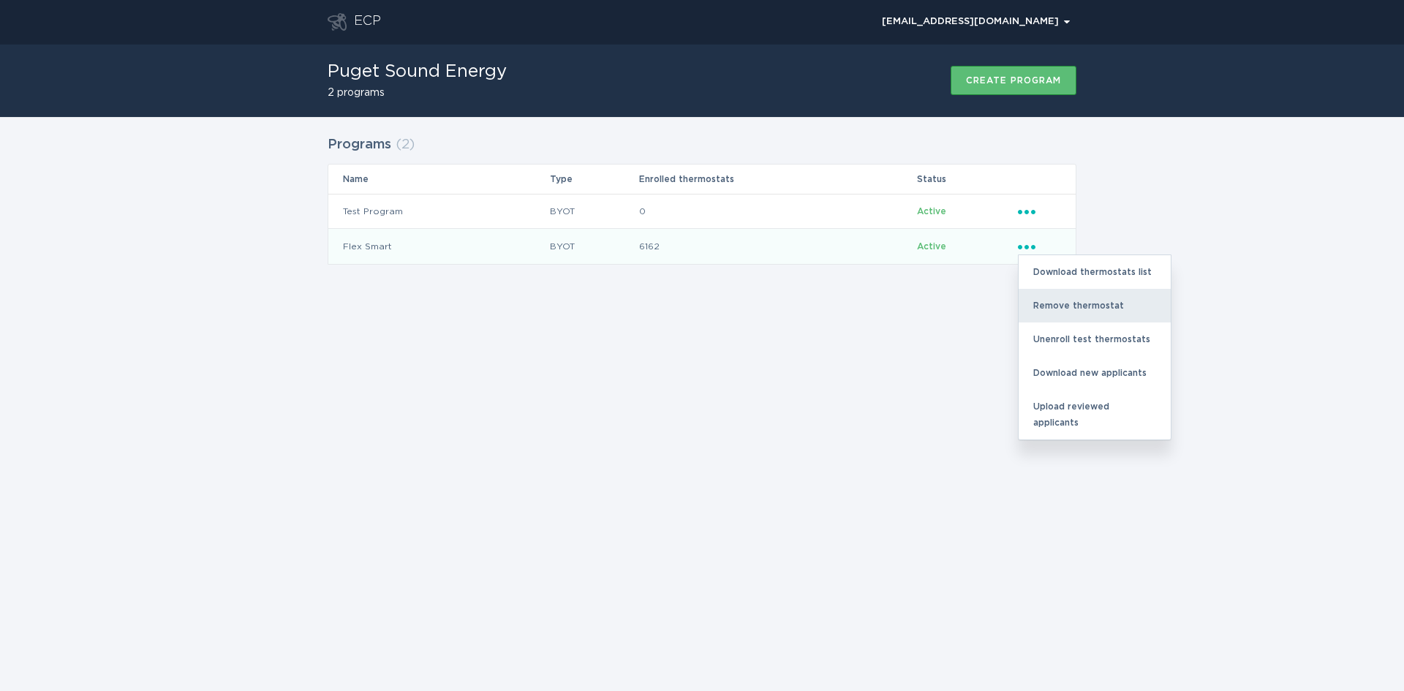
click at [1051, 299] on div "Remove thermostat" at bounding box center [1095, 306] width 152 height 34
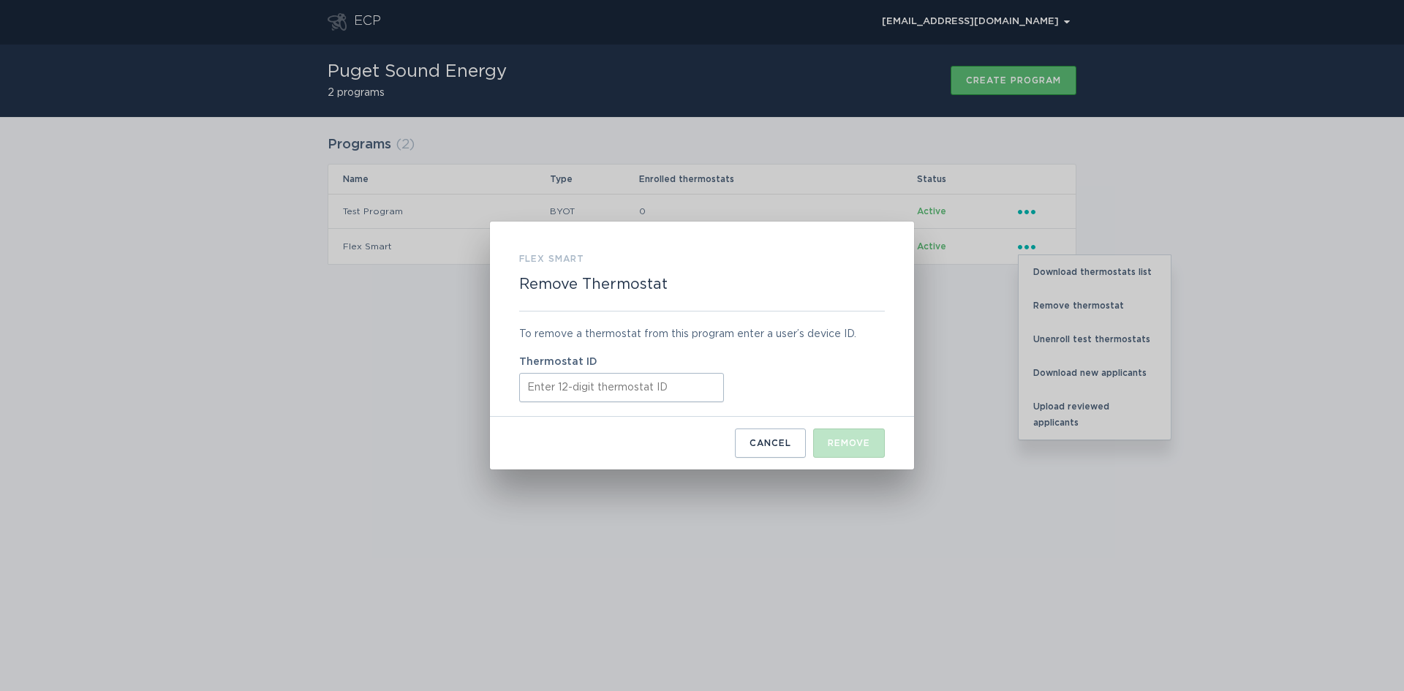
click at [628, 387] on input "Thermostat ID" at bounding box center [621, 387] width 205 height 29
paste input "521761068145"
type input "521761068145"
click at [869, 447] on div "Remove" at bounding box center [849, 443] width 42 height 9
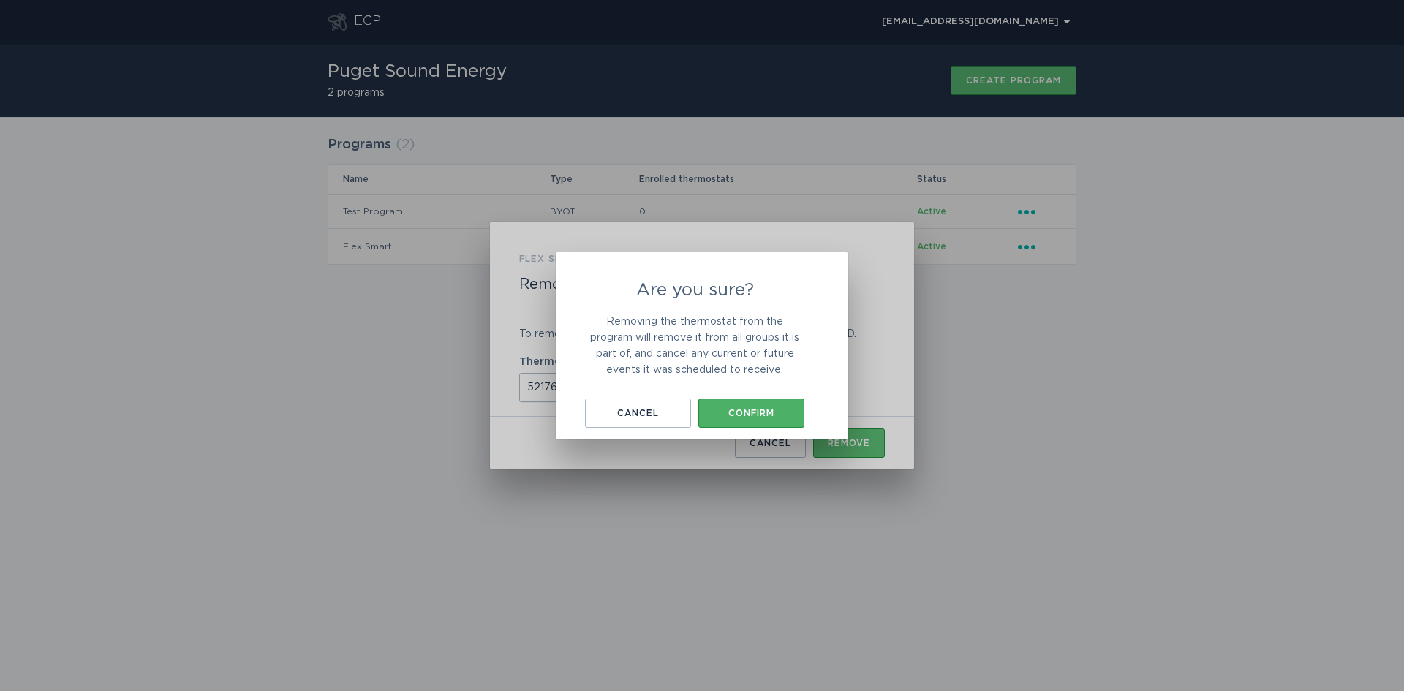
click at [727, 414] on div "Confirm" at bounding box center [751, 413] width 91 height 9
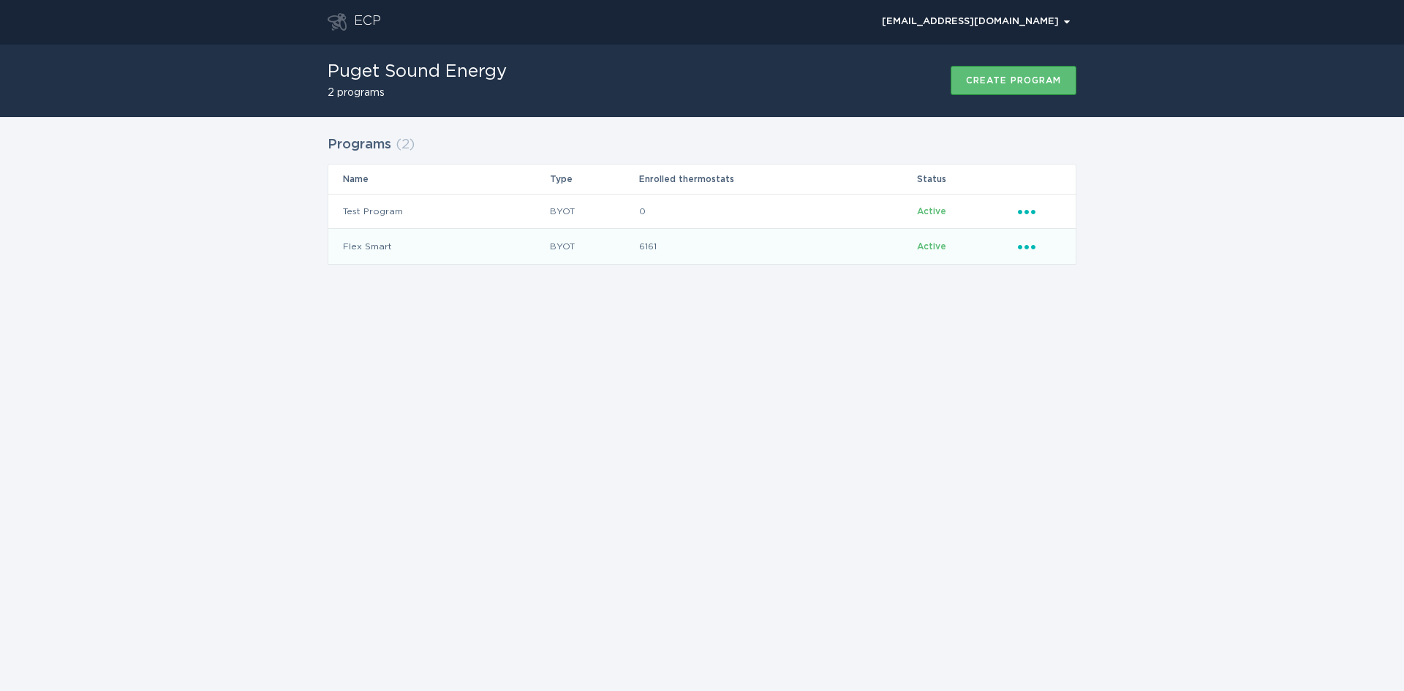
click at [1033, 246] on icon "Popover menu" at bounding box center [1027, 247] width 18 height 4
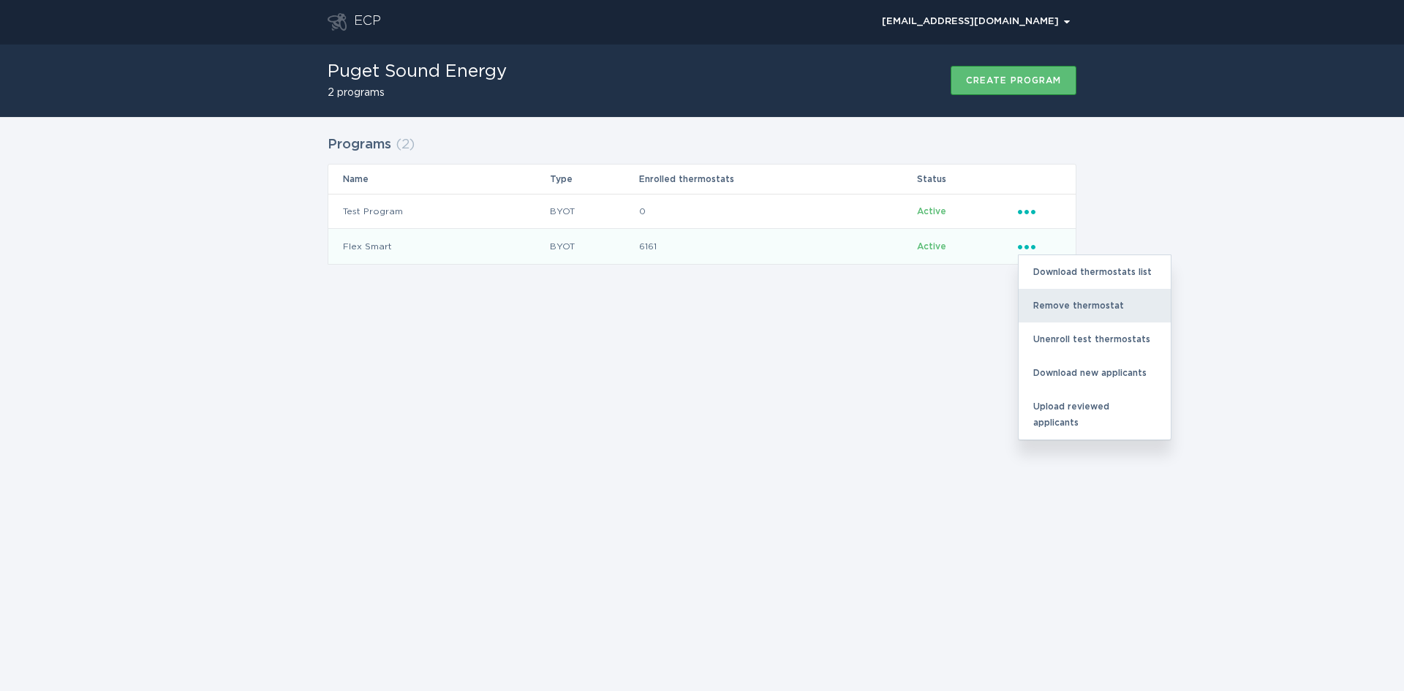
click at [1052, 304] on div "Remove thermostat" at bounding box center [1095, 306] width 152 height 34
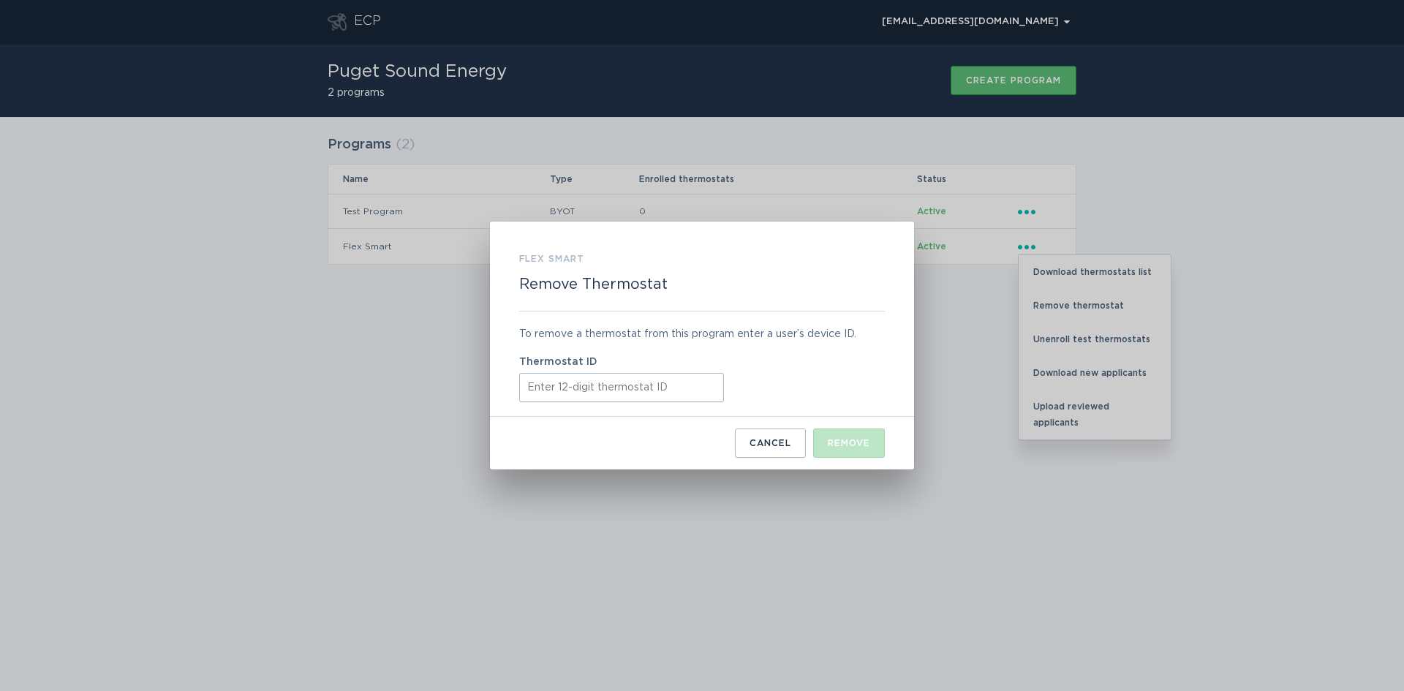
click at [603, 379] on input "Thermostat ID" at bounding box center [621, 387] width 205 height 29
paste input "521761792240"
type input "521761792240"
click at [838, 442] on div "Remove" at bounding box center [849, 443] width 42 height 9
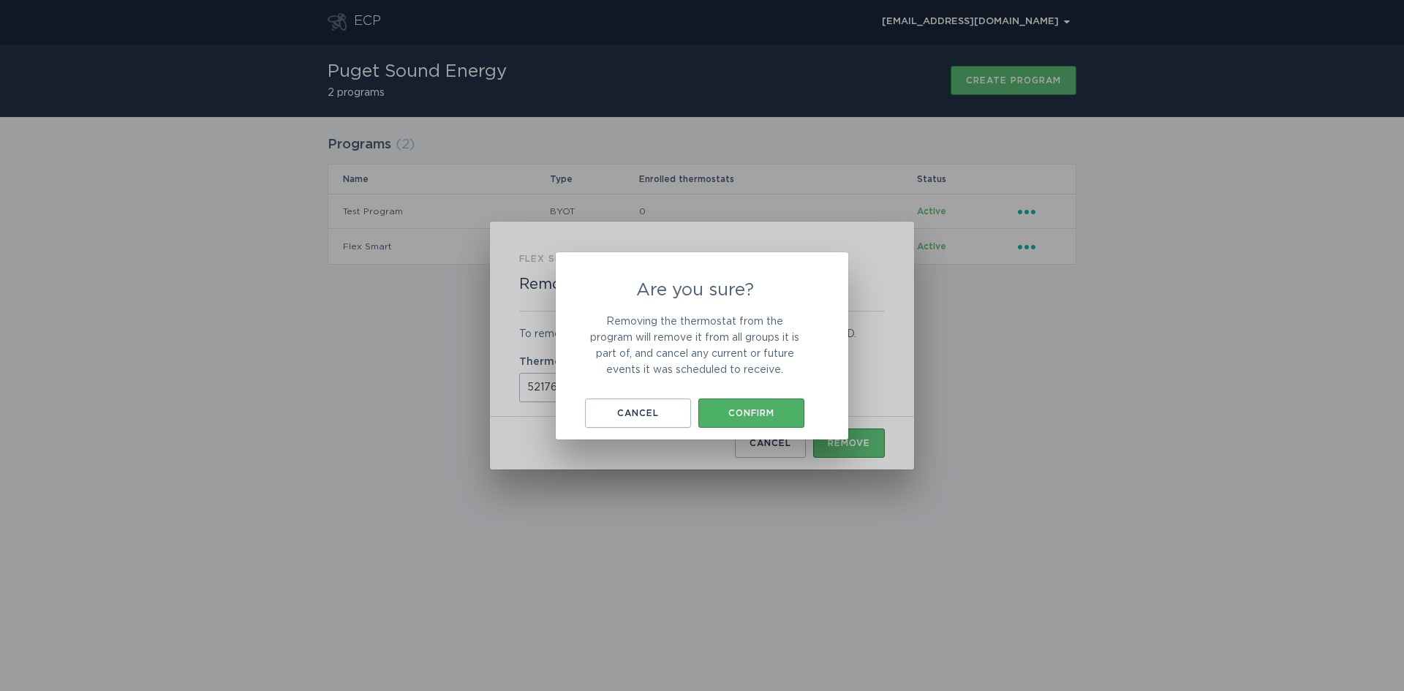
click at [728, 413] on div "Confirm" at bounding box center [751, 413] width 91 height 9
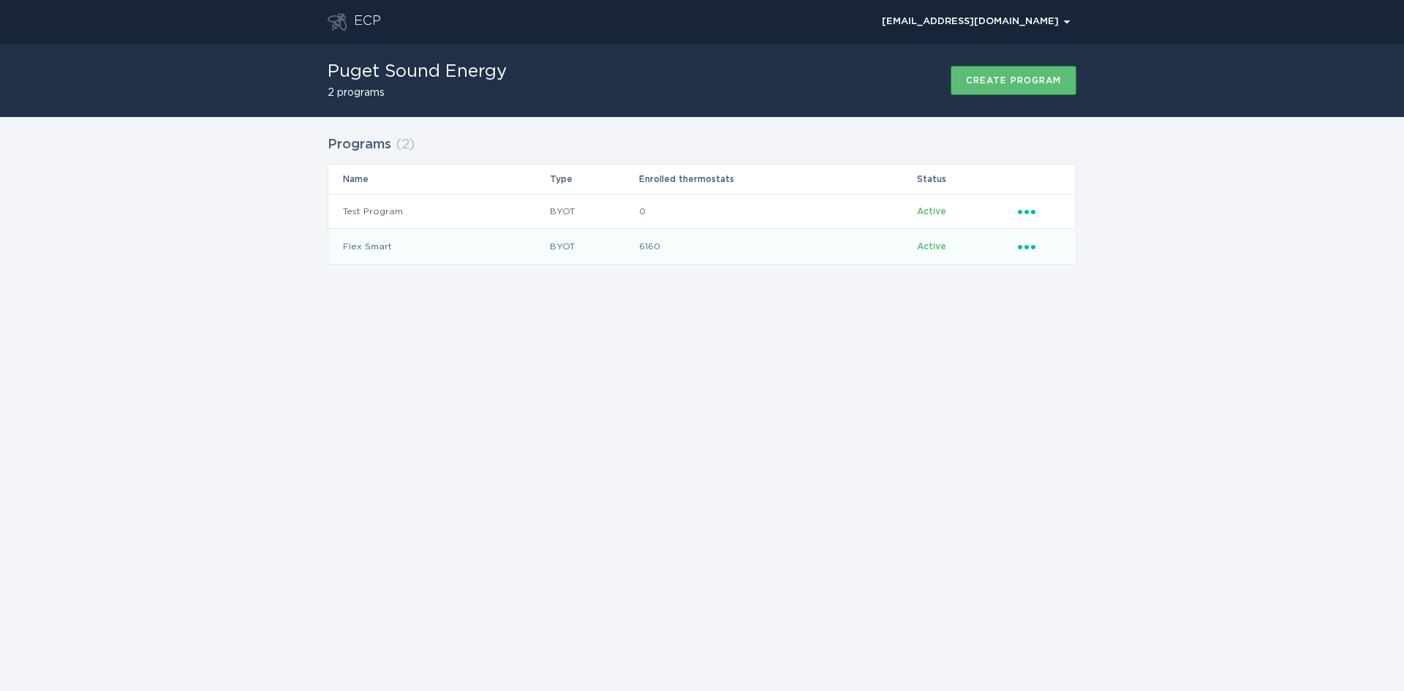
click at [1023, 249] on icon "Ellipsis" at bounding box center [1028, 244] width 20 height 12
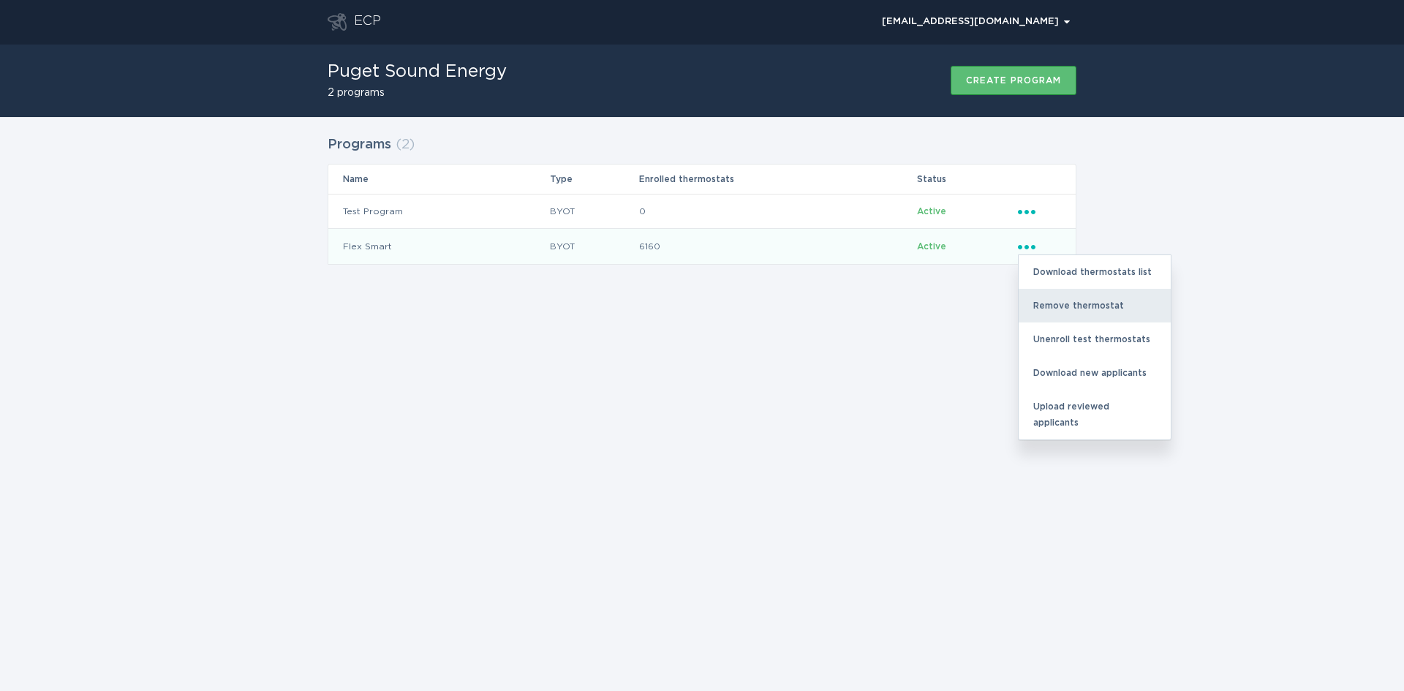
click at [1047, 305] on div "Remove thermostat" at bounding box center [1095, 306] width 152 height 34
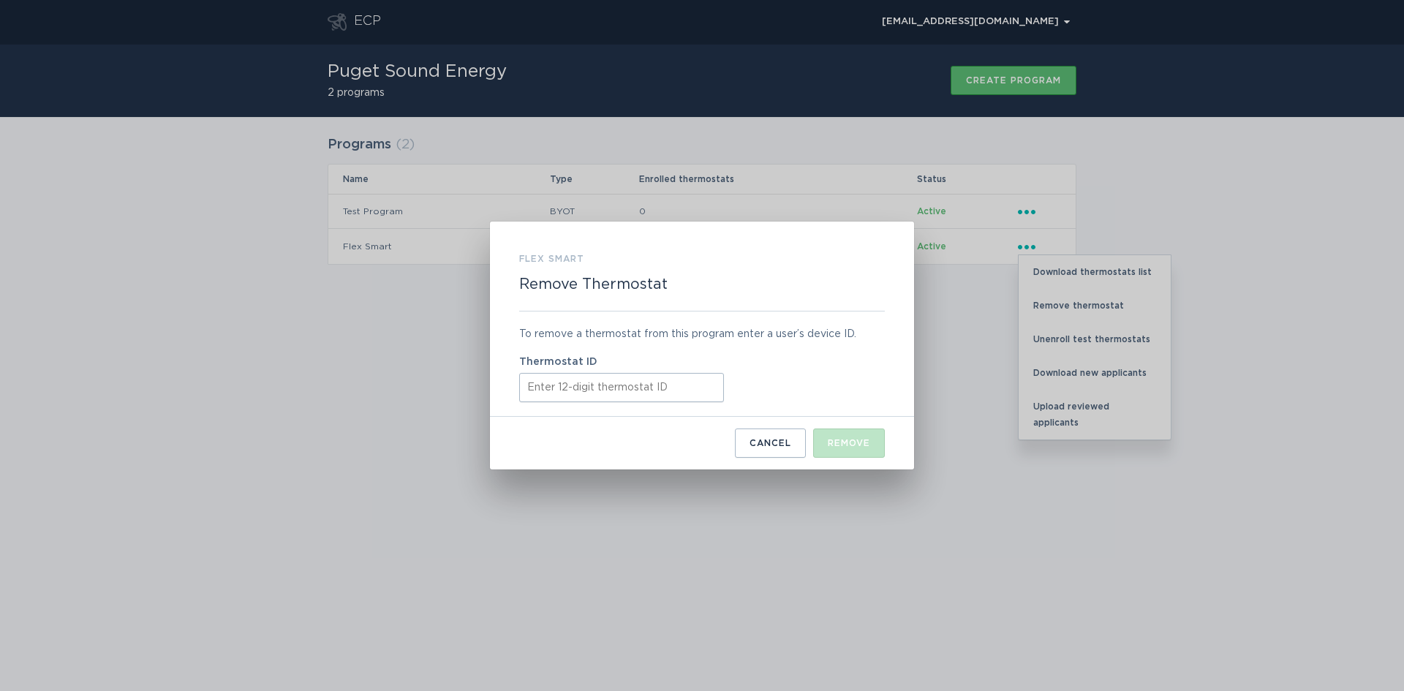
click at [623, 385] on input "Thermostat ID" at bounding box center [621, 387] width 205 height 29
paste input "521770333861"
type input "521770333861"
click at [840, 452] on button "Remove" at bounding box center [849, 443] width 72 height 29
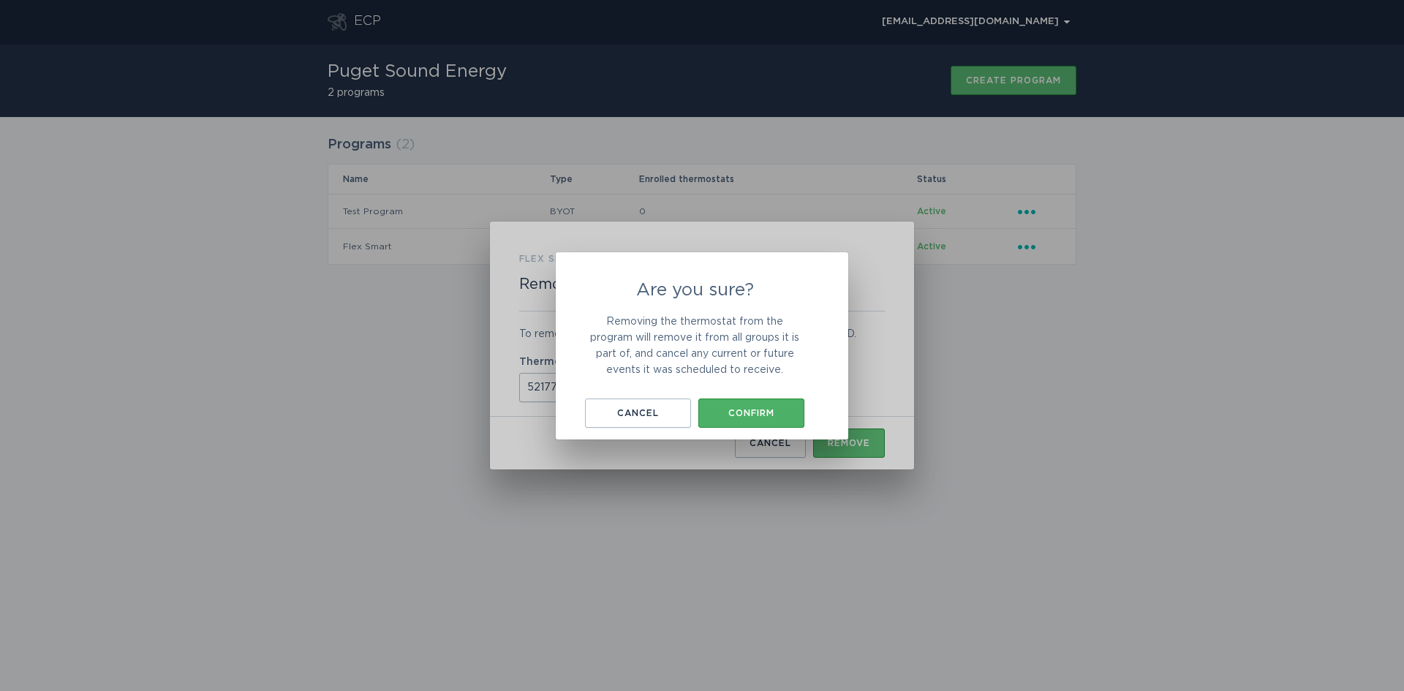
click at [772, 414] on div "Confirm" at bounding box center [751, 413] width 91 height 9
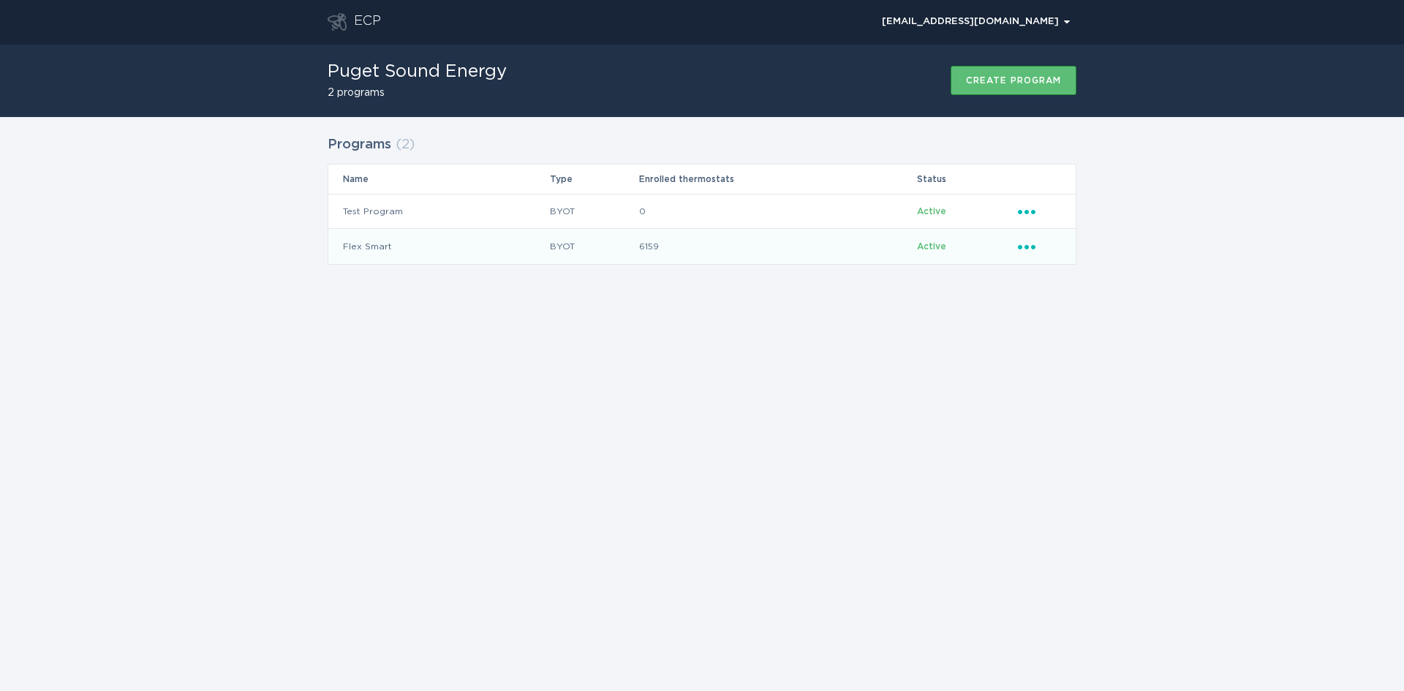
click at [1041, 249] on div "Ellipsis" at bounding box center [1039, 246] width 43 height 16
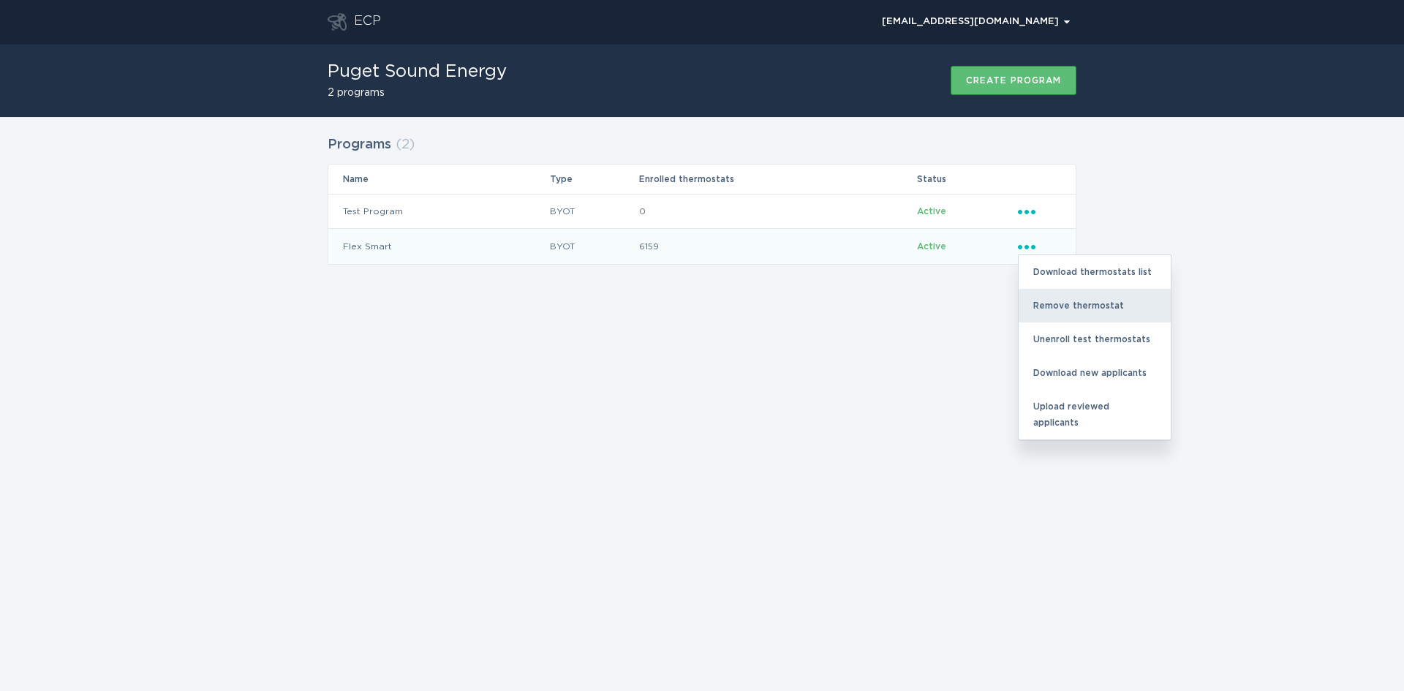
click at [1053, 303] on div "Remove thermostat" at bounding box center [1095, 306] width 152 height 34
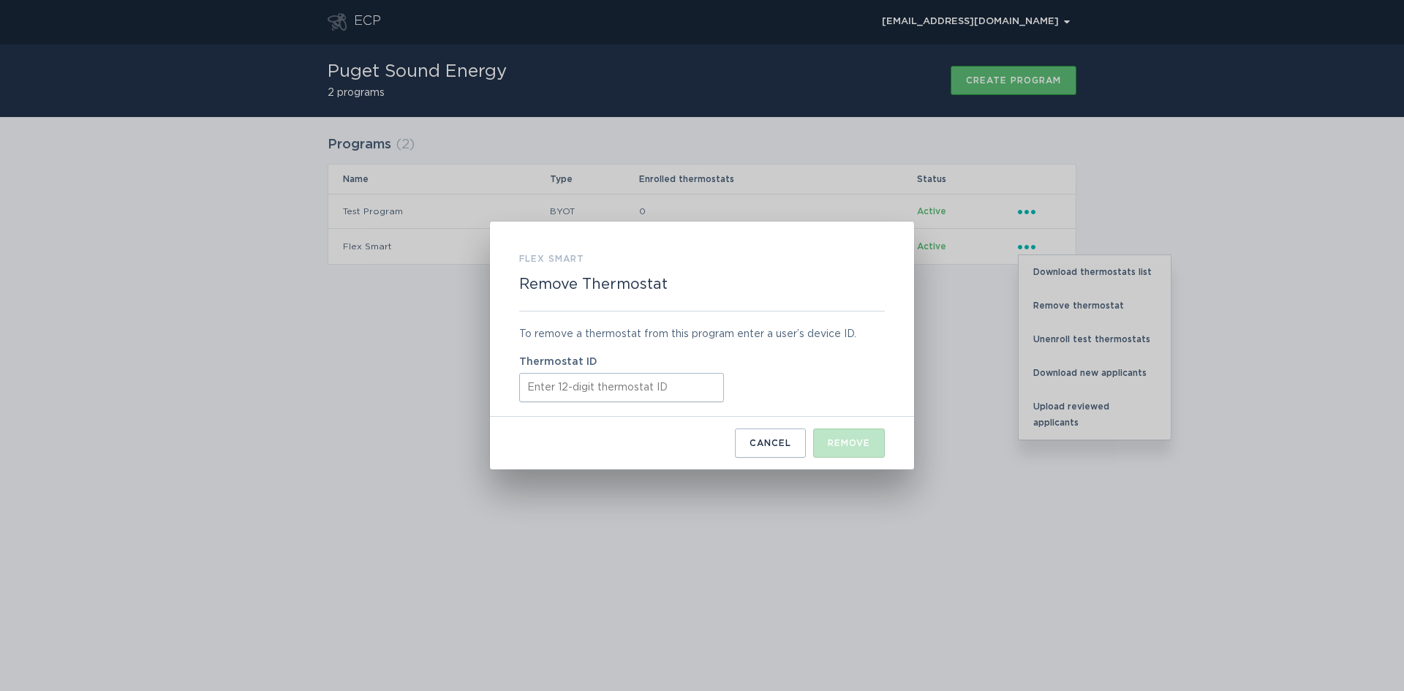
click at [576, 385] on input "Thermostat ID" at bounding box center [621, 387] width 205 height 29
paste input "521770972655"
type input "521770972655"
click at [838, 439] on div "Remove" at bounding box center [849, 443] width 42 height 9
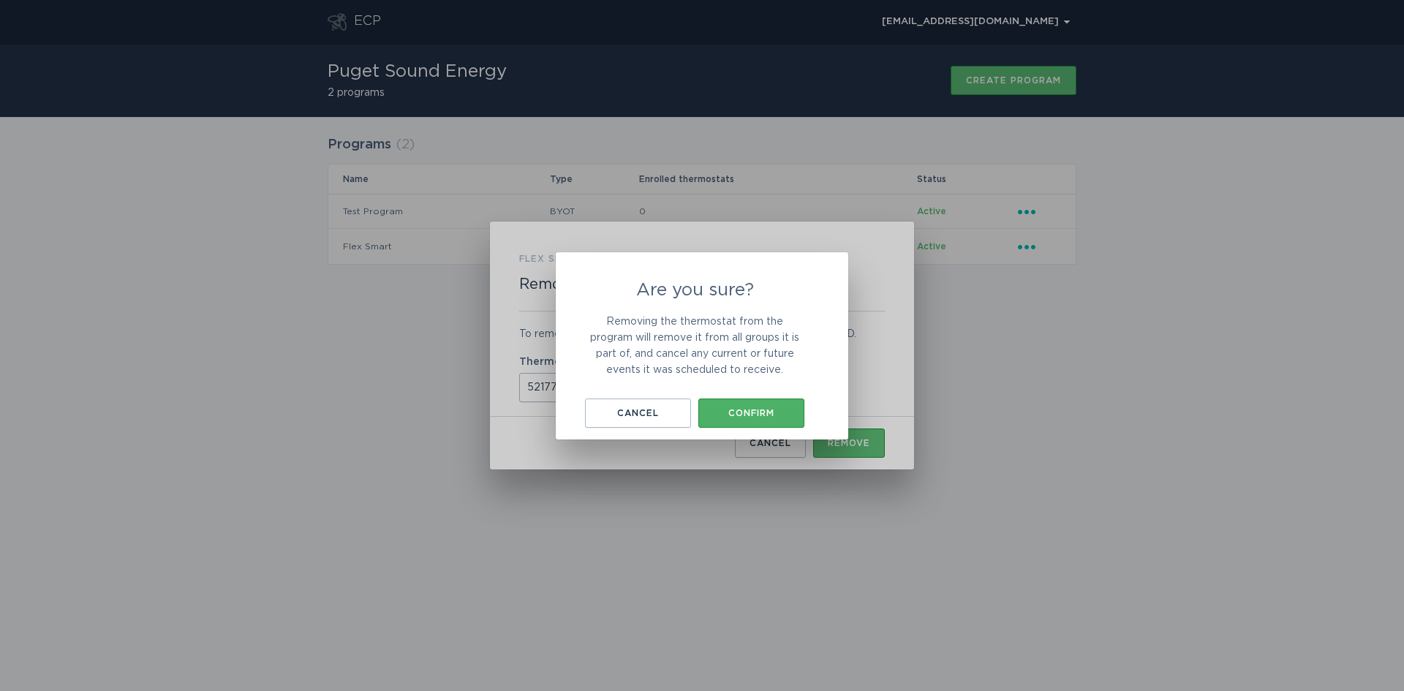
click at [763, 420] on button "Confirm" at bounding box center [751, 413] width 106 height 29
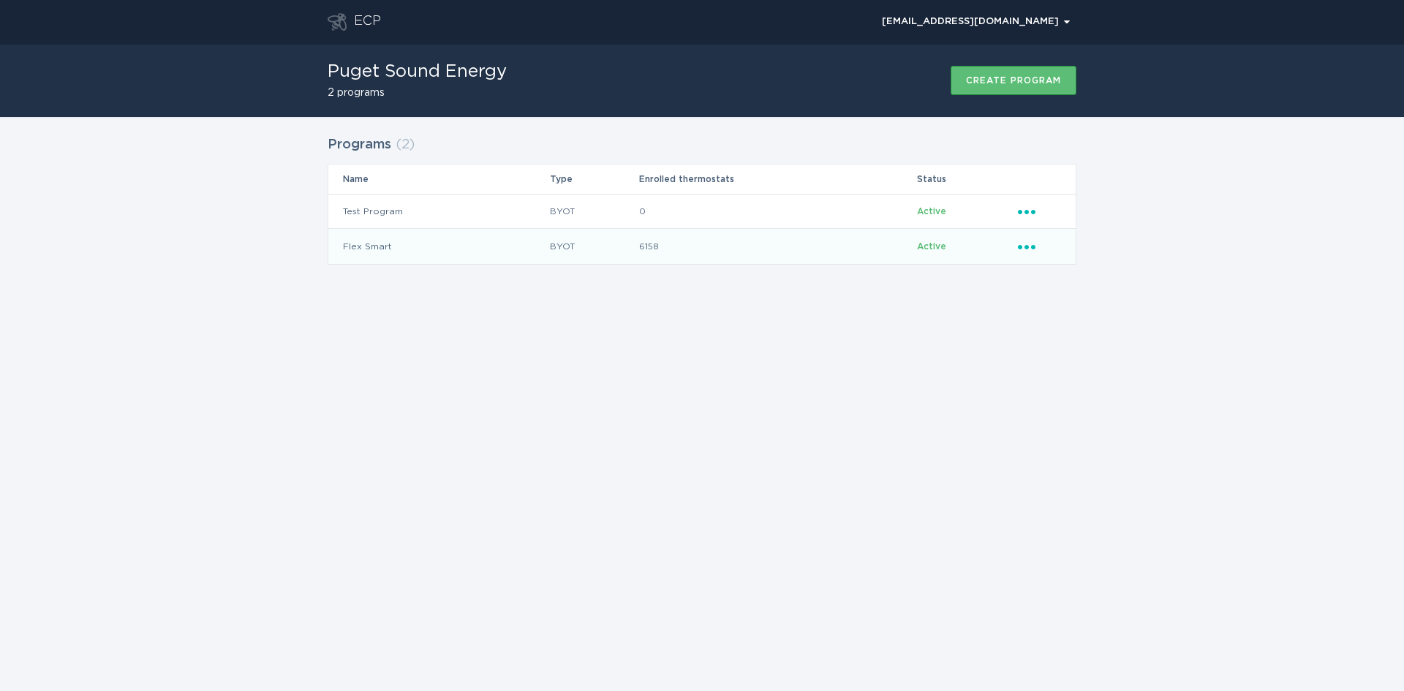
click at [1024, 246] on icon "Ellipsis" at bounding box center [1028, 244] width 20 height 12
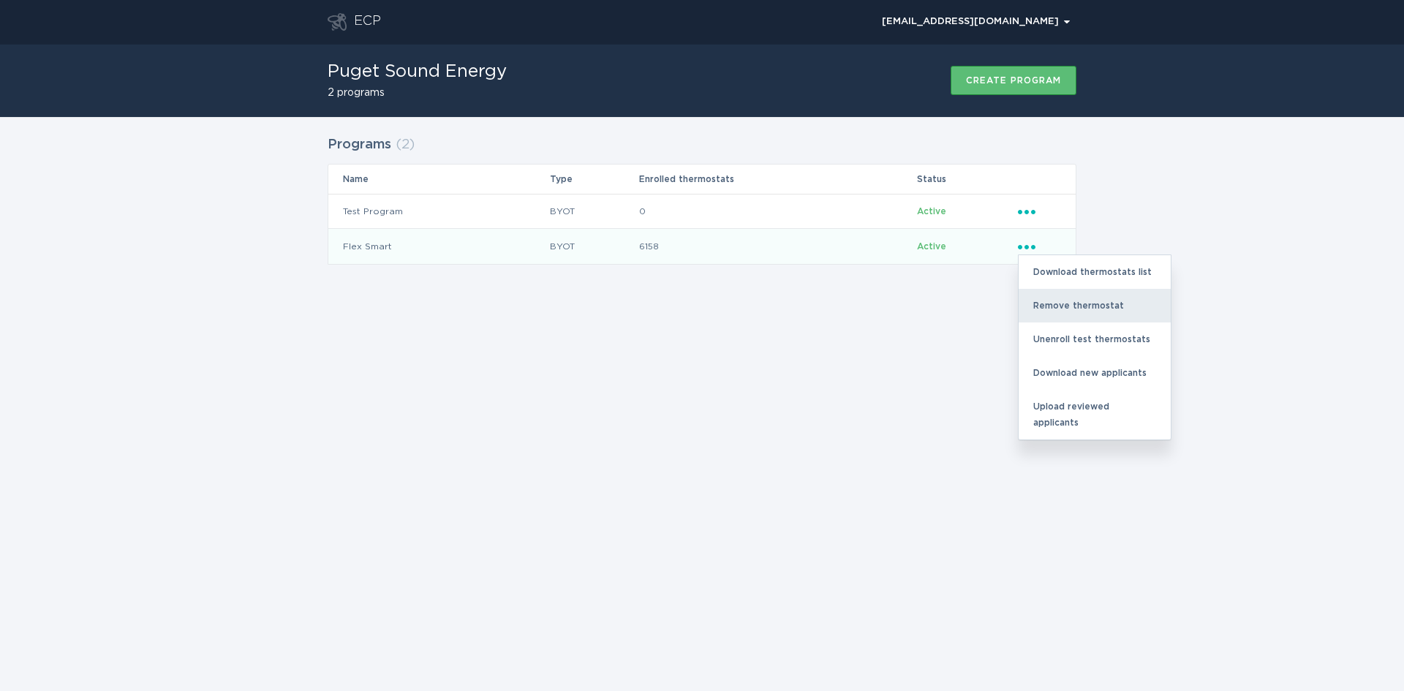
click at [1065, 304] on div "Remove thermostat" at bounding box center [1095, 306] width 152 height 34
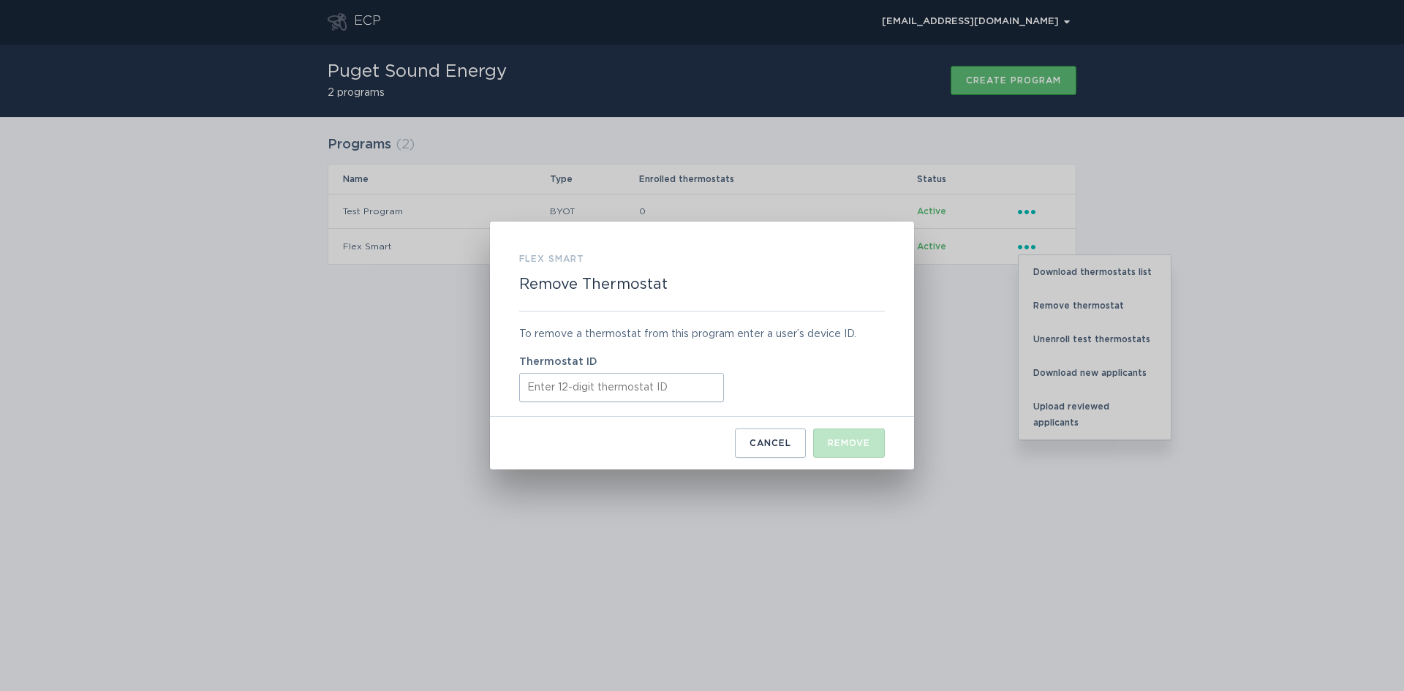
click at [685, 384] on input "Thermostat ID" at bounding box center [621, 387] width 205 height 29
paste input "522644233924"
type input "522644233924"
click at [835, 440] on div "Remove" at bounding box center [849, 443] width 42 height 9
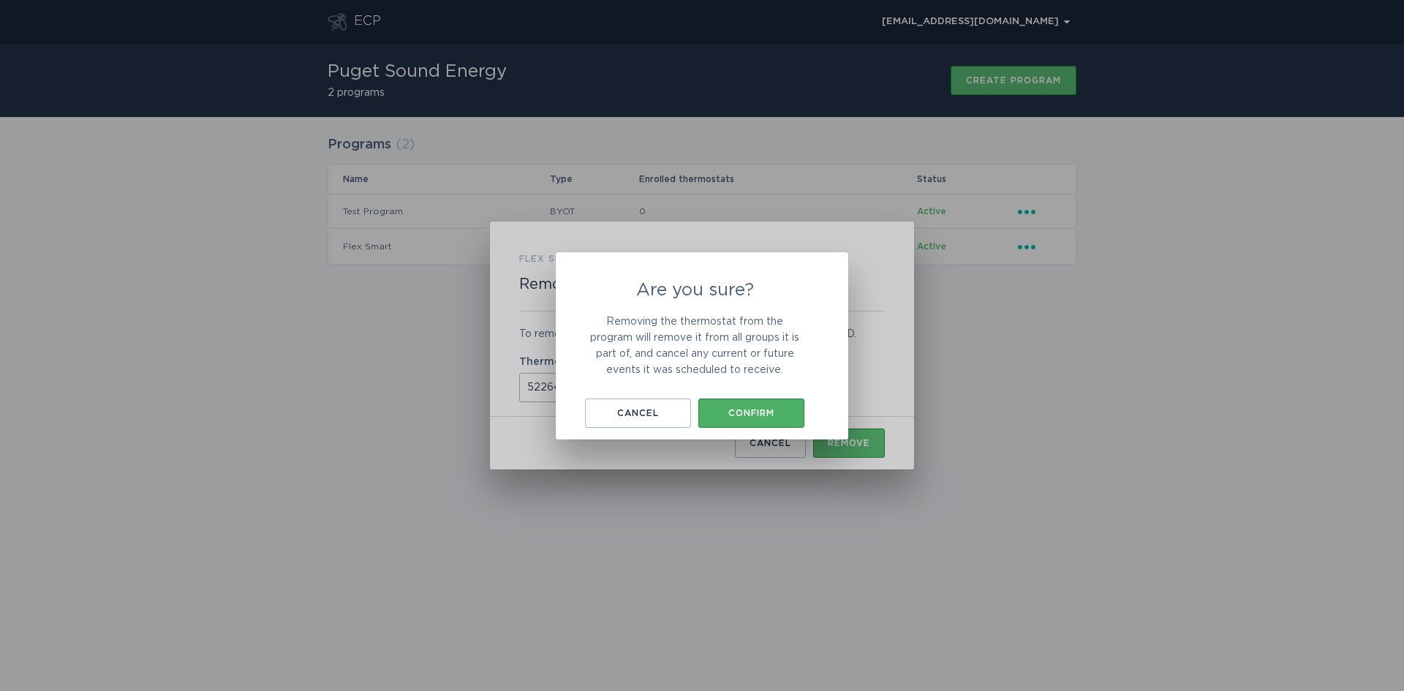
click at [728, 412] on div "Confirm" at bounding box center [751, 413] width 91 height 9
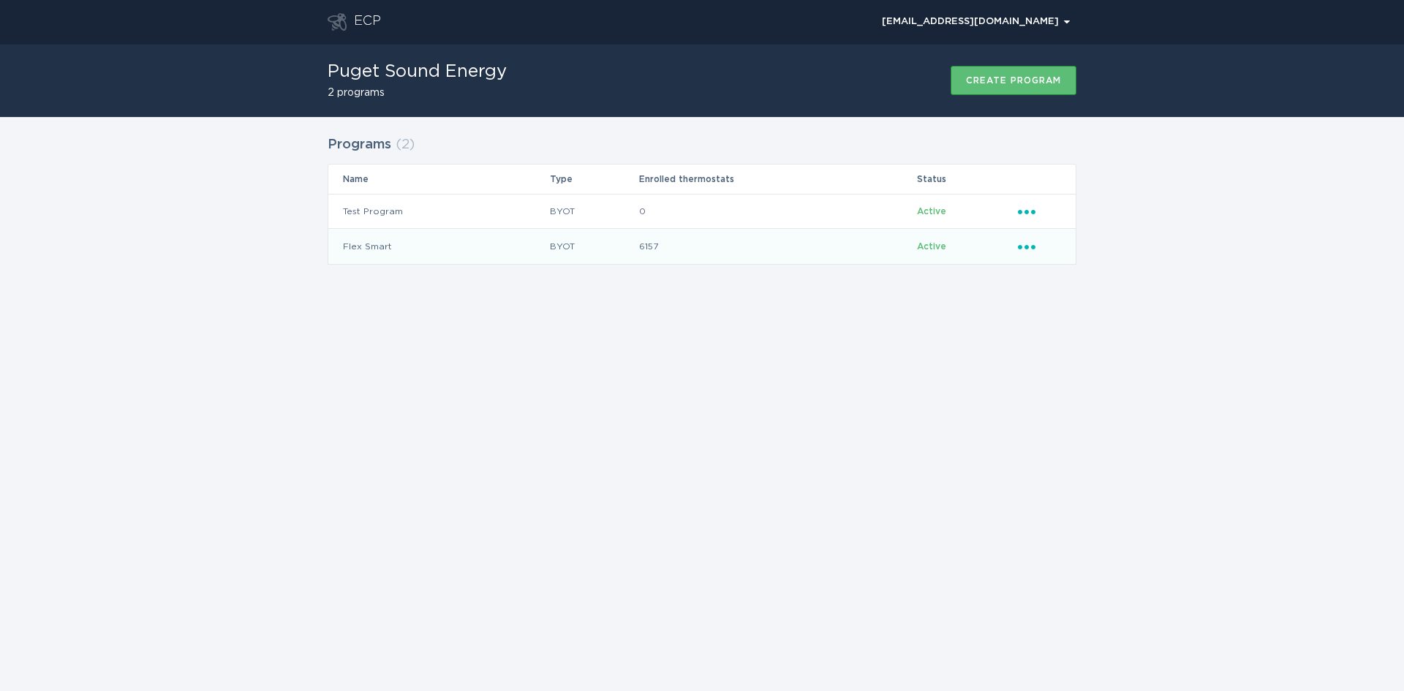
click at [1020, 249] on icon "Popover menu" at bounding box center [1027, 247] width 18 height 4
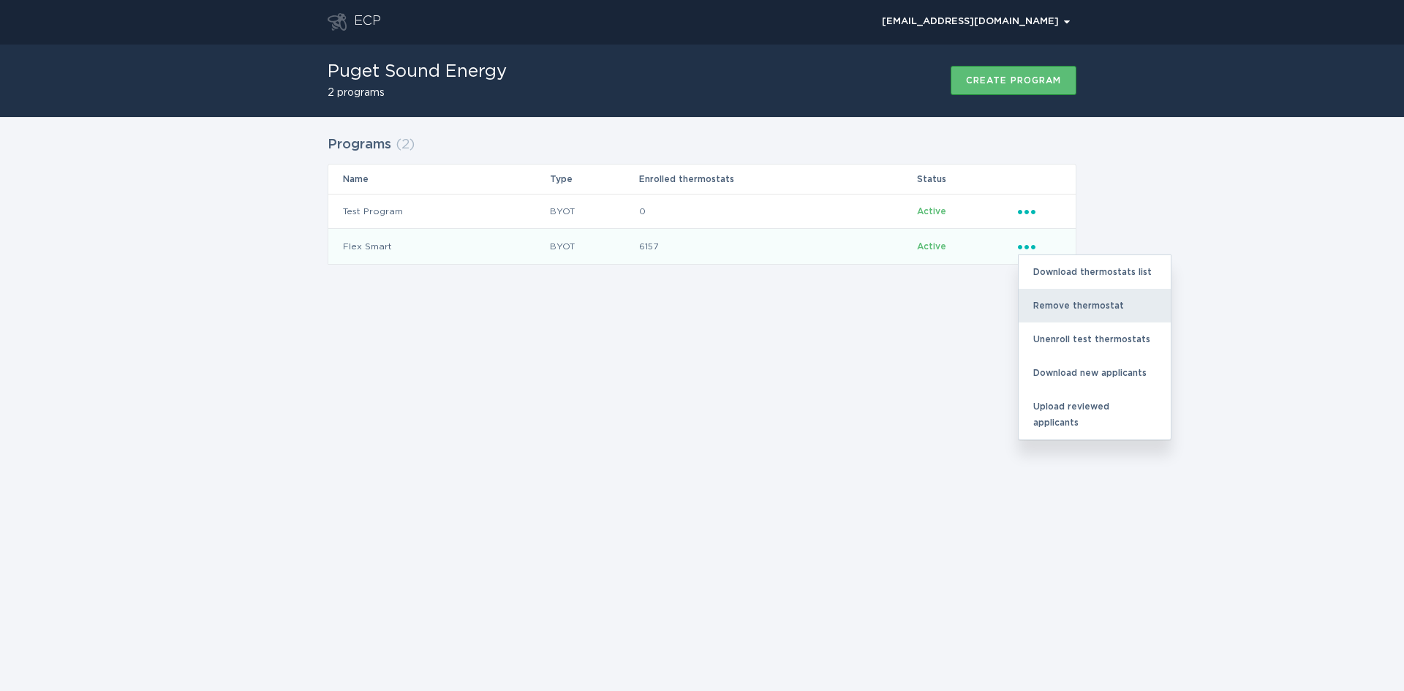
click at [1054, 315] on div "Remove thermostat" at bounding box center [1095, 306] width 152 height 34
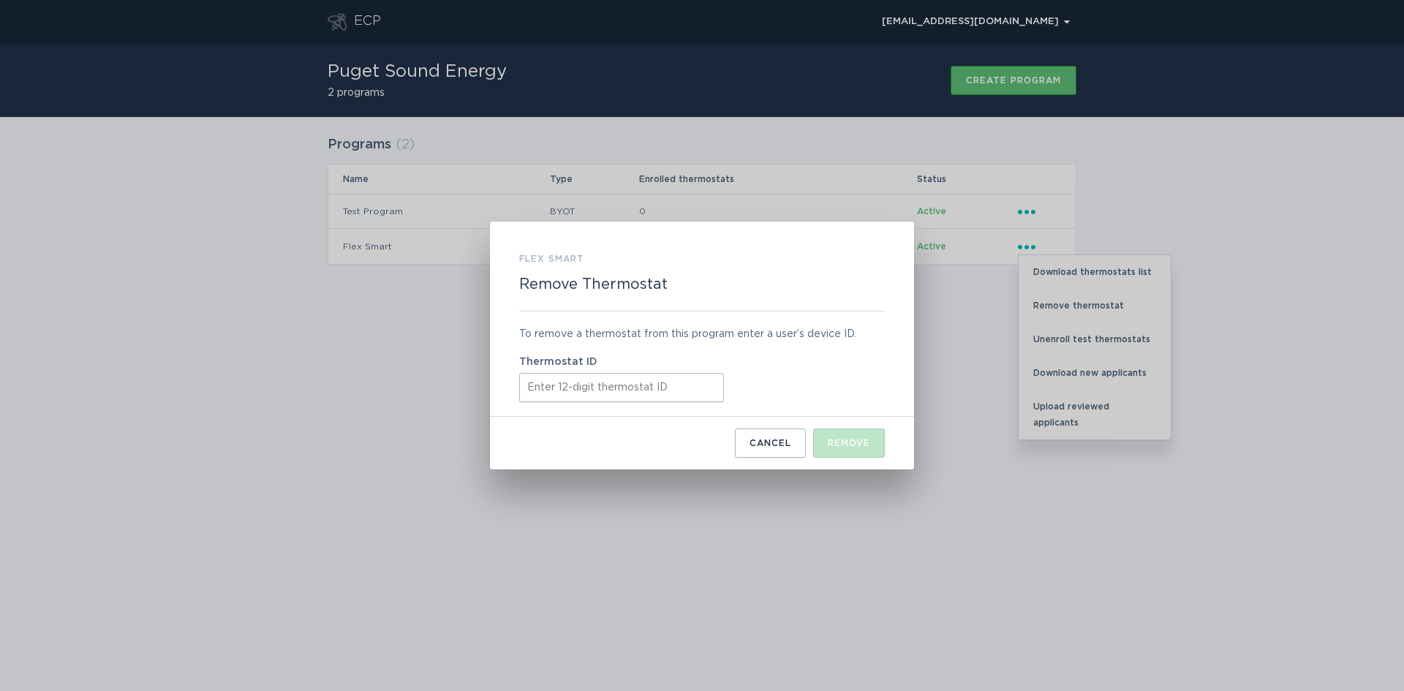
click at [674, 374] on input "Thermostat ID" at bounding box center [621, 387] width 205 height 29
paste input "522644418091"
type input "522644418091"
click at [836, 432] on button "Remove" at bounding box center [849, 443] width 72 height 29
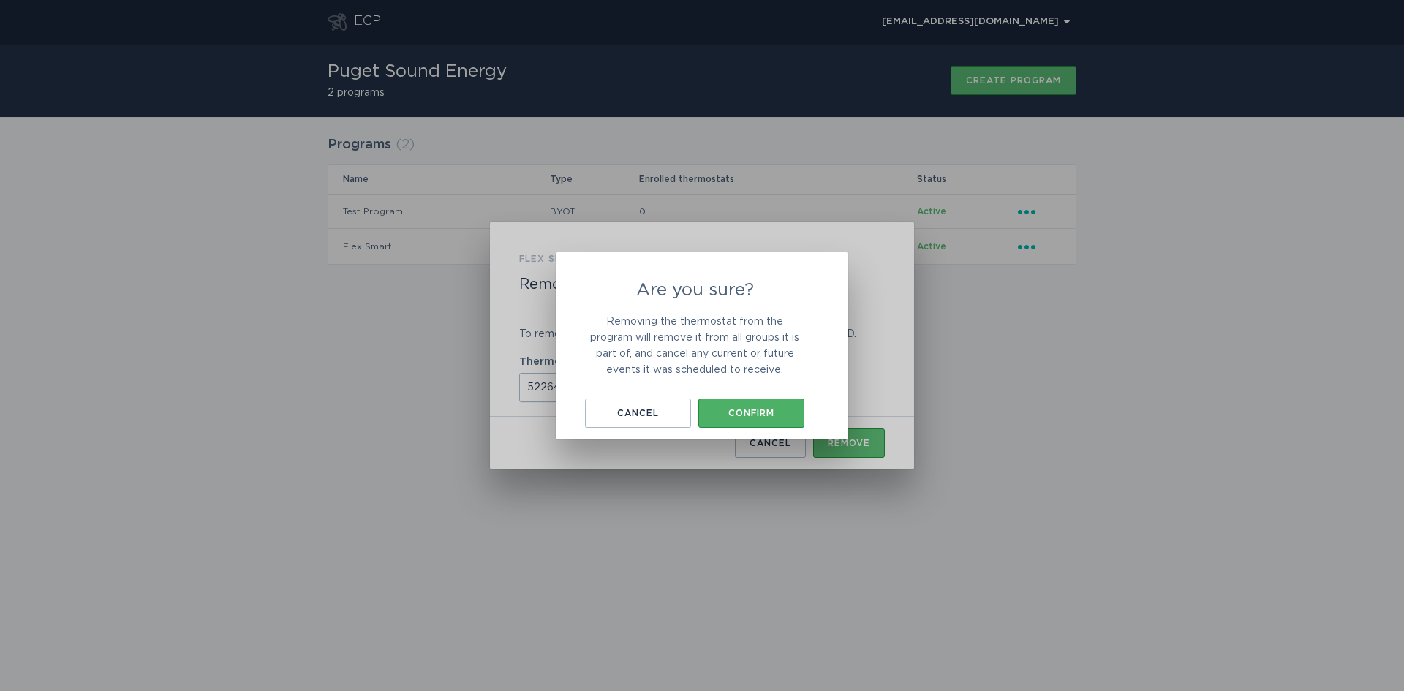
click at [758, 402] on button "Confirm" at bounding box center [751, 413] width 106 height 29
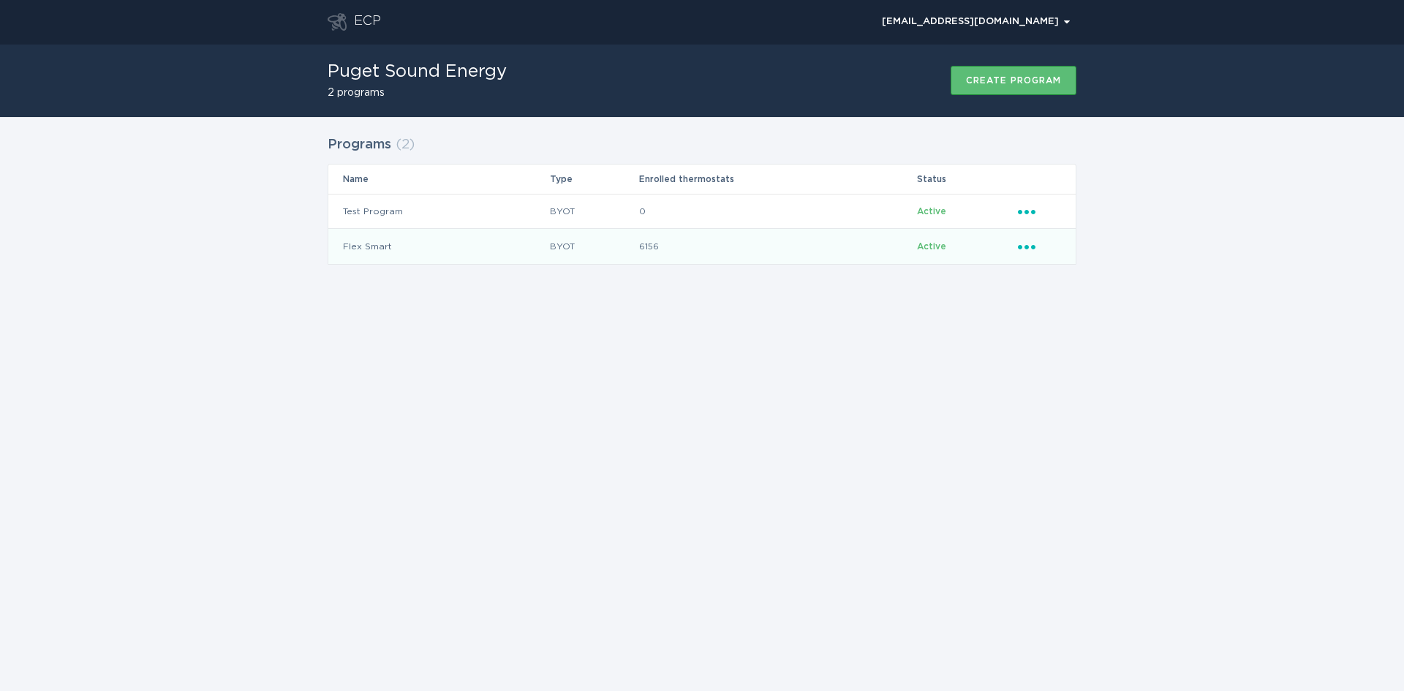
click at [1037, 249] on icon "Ellipsis" at bounding box center [1028, 244] width 20 height 12
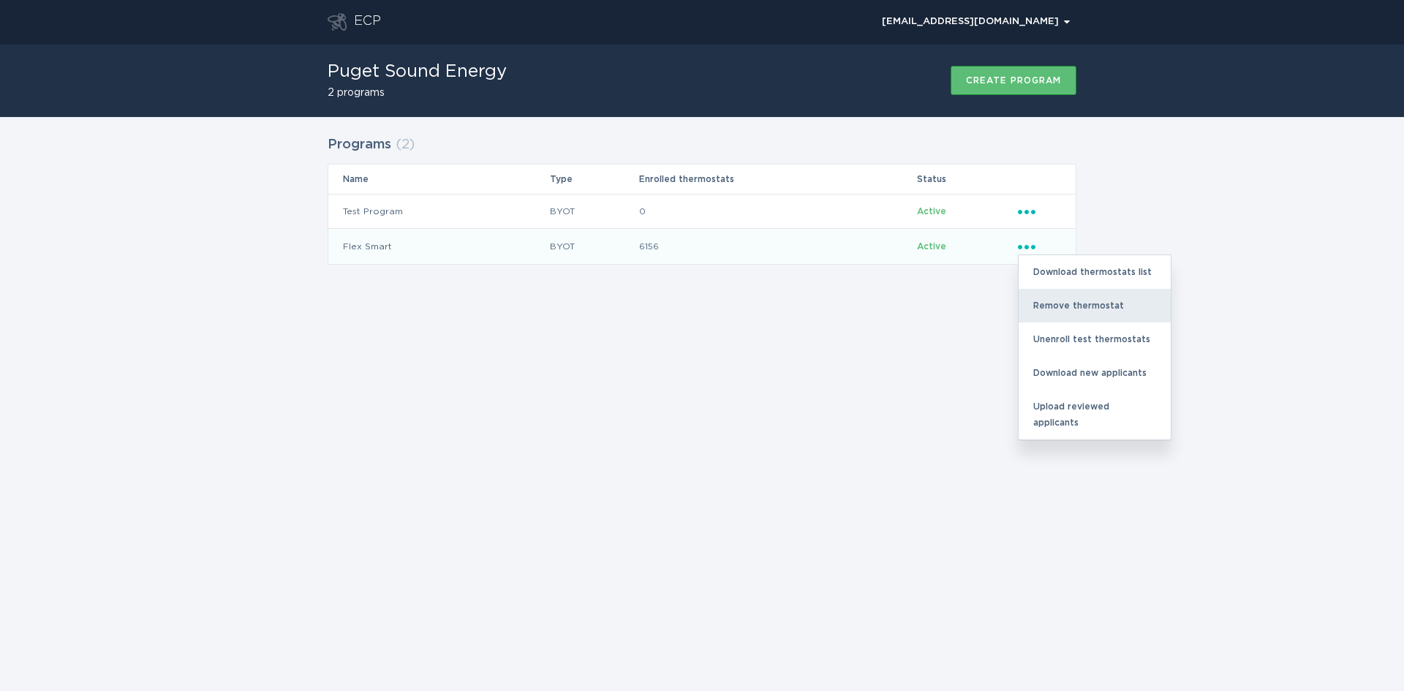
click at [1054, 307] on div "Remove thermostat" at bounding box center [1095, 306] width 152 height 34
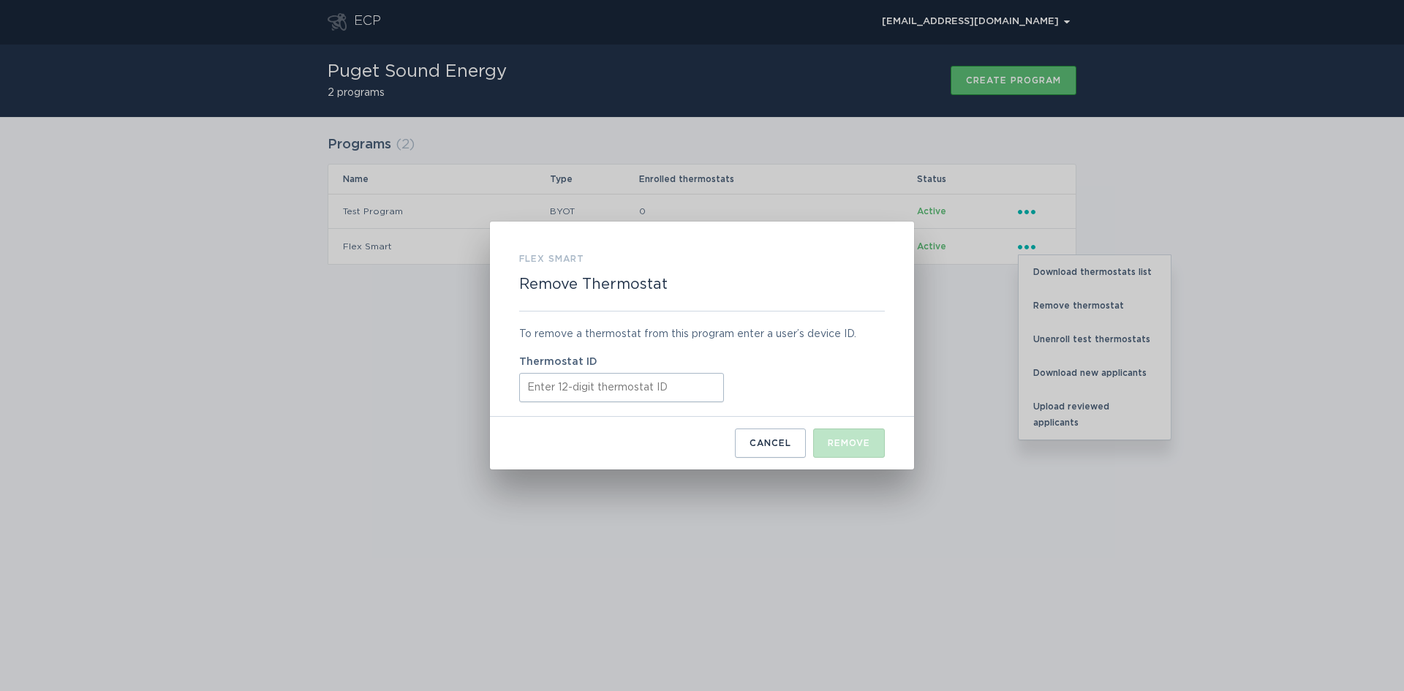
click at [517, 410] on div "Flex Smart Remove Thermostat To remove a thermostat from this program enter a u…" at bounding box center [702, 346] width 424 height 248
click at [538, 392] on input "Thermostat ID" at bounding box center [621, 387] width 205 height 29
paste input "531604816877"
type input "531604816877"
click at [829, 428] on div "Cancel Remove" at bounding box center [702, 437] width 366 height 41
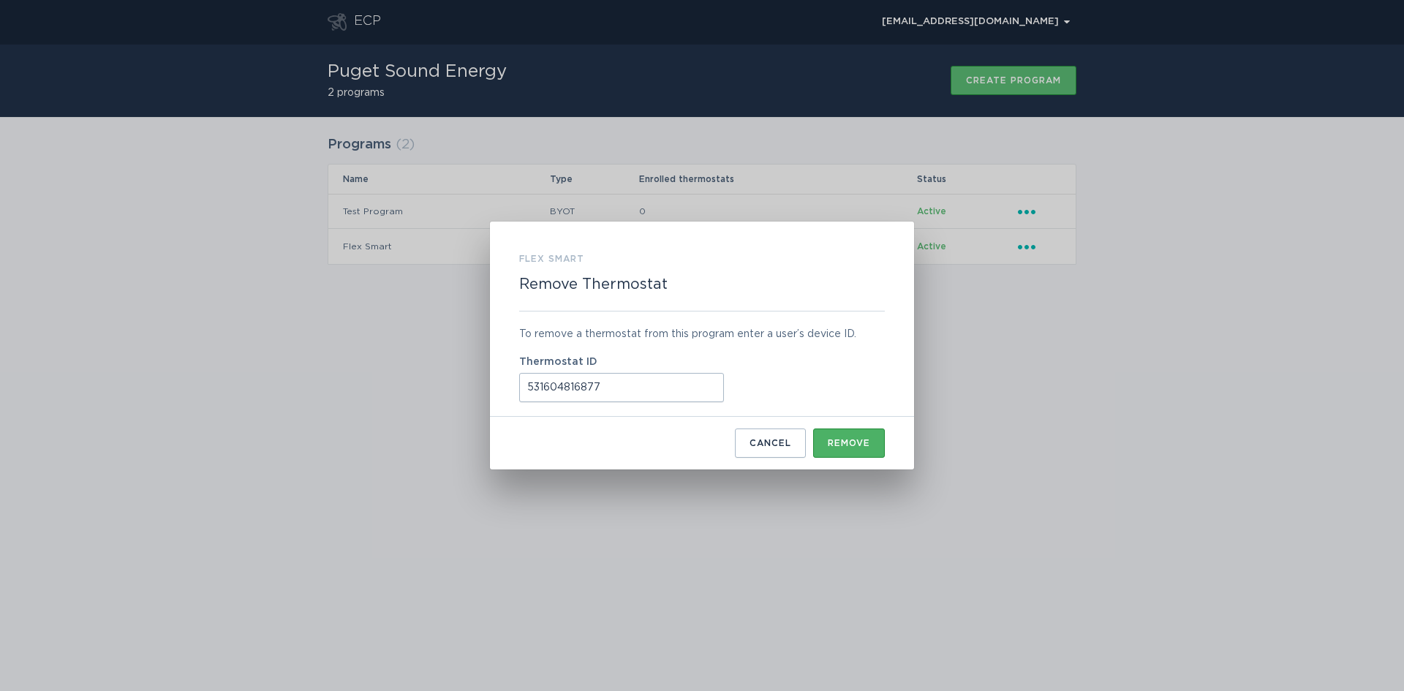
click at [845, 440] on div "Remove" at bounding box center [849, 443] width 42 height 9
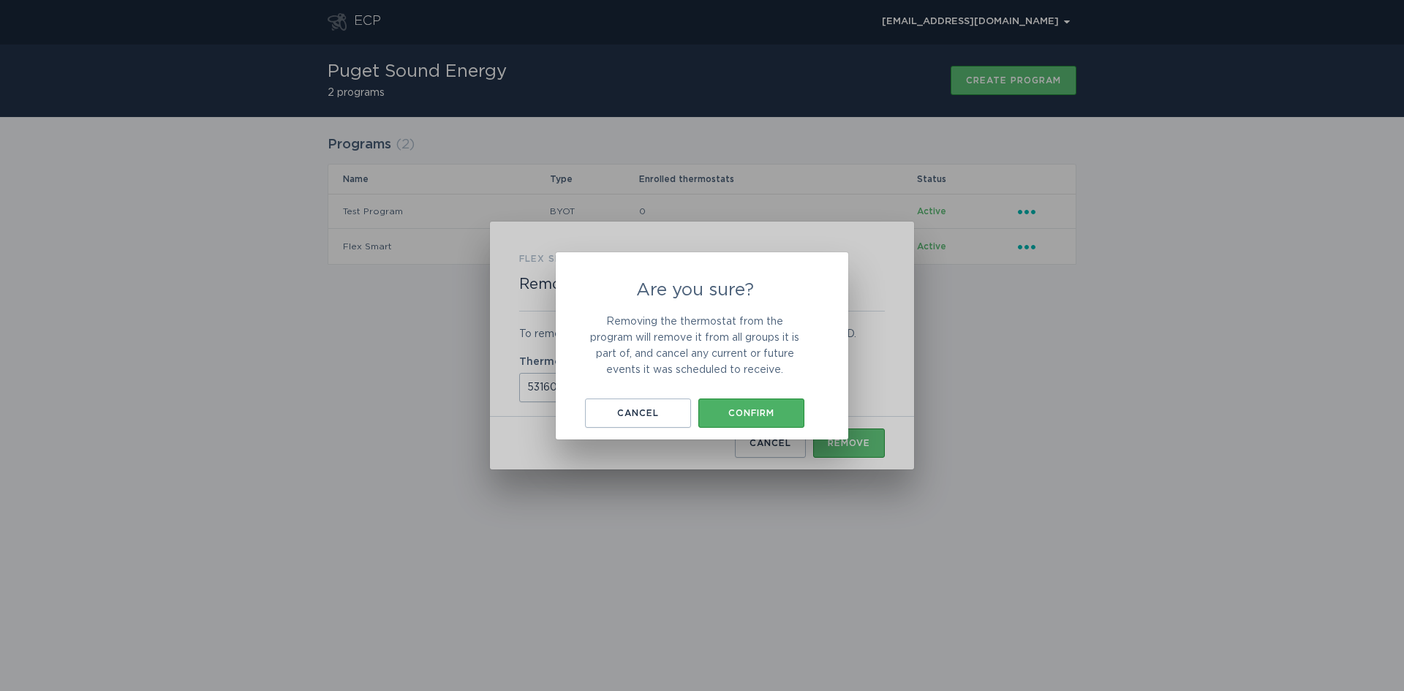
click at [749, 413] on div "Confirm" at bounding box center [751, 413] width 91 height 9
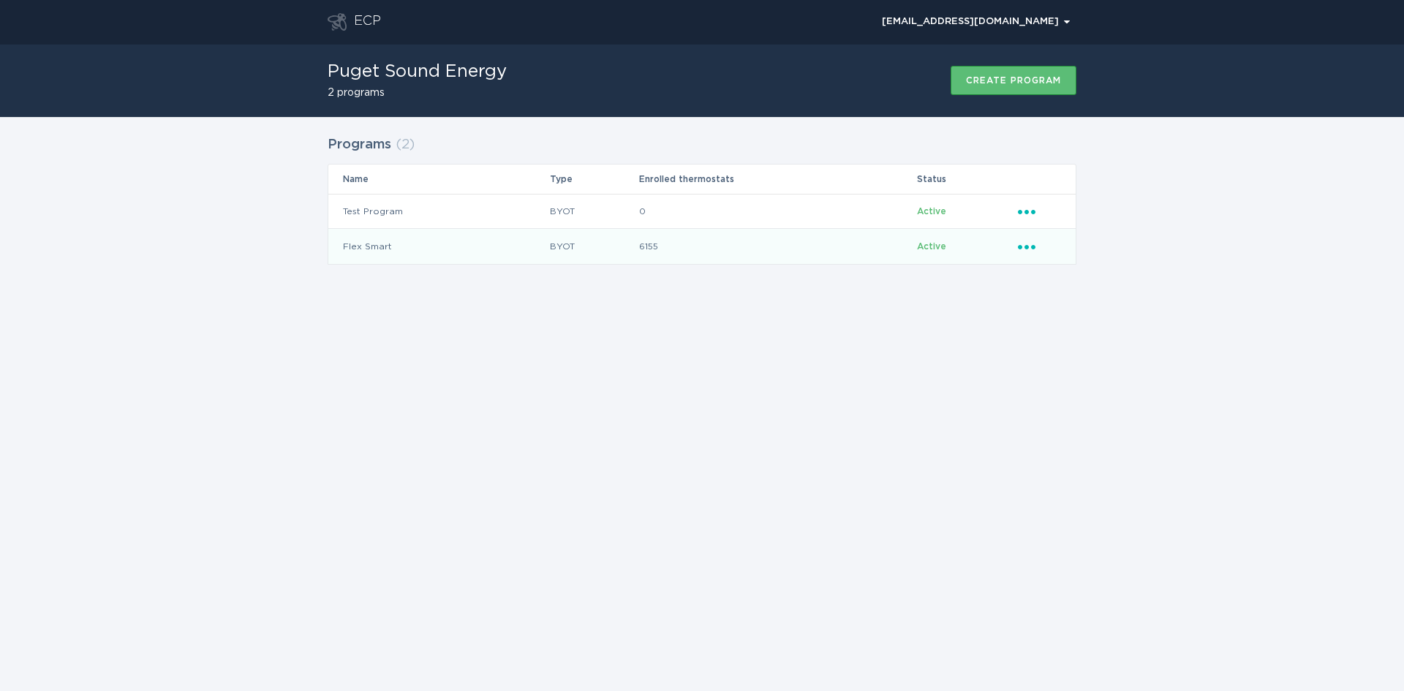
click at [1038, 241] on icon "Ellipsis" at bounding box center [1028, 244] width 20 height 12
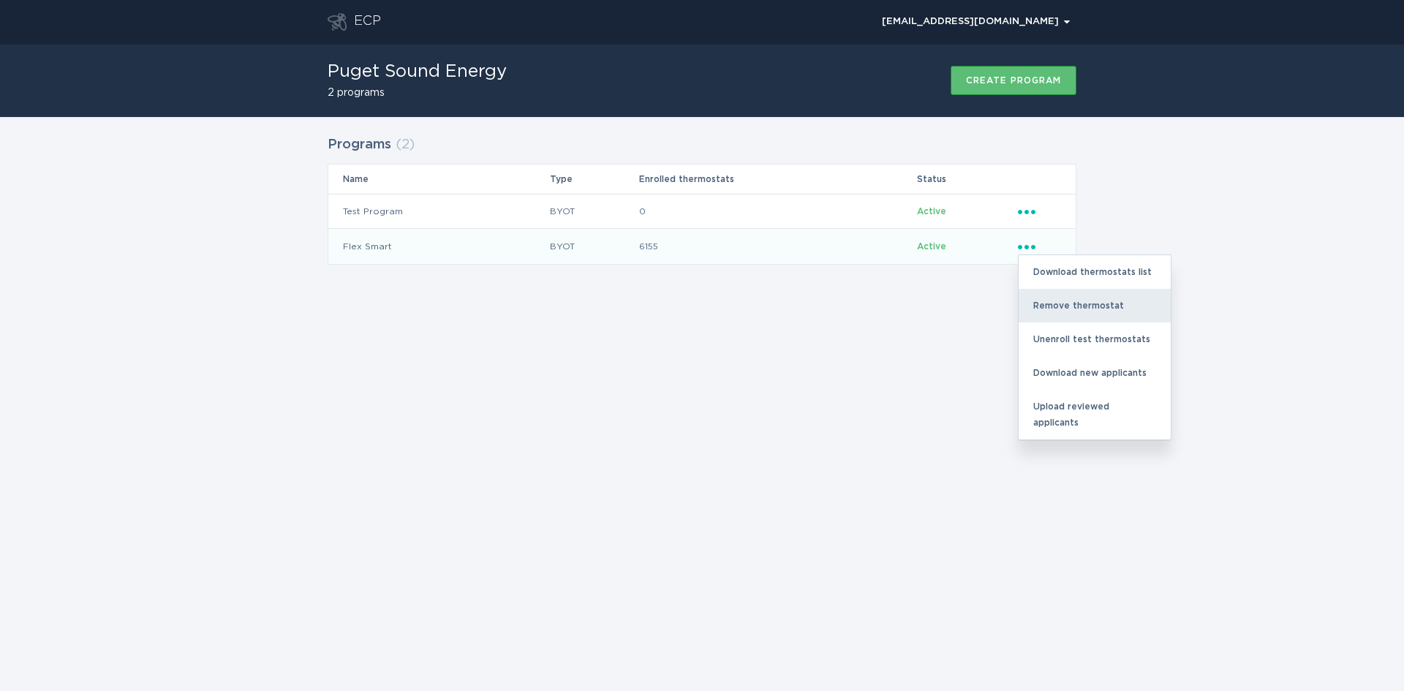
click at [1046, 295] on div "Remove thermostat" at bounding box center [1095, 306] width 152 height 34
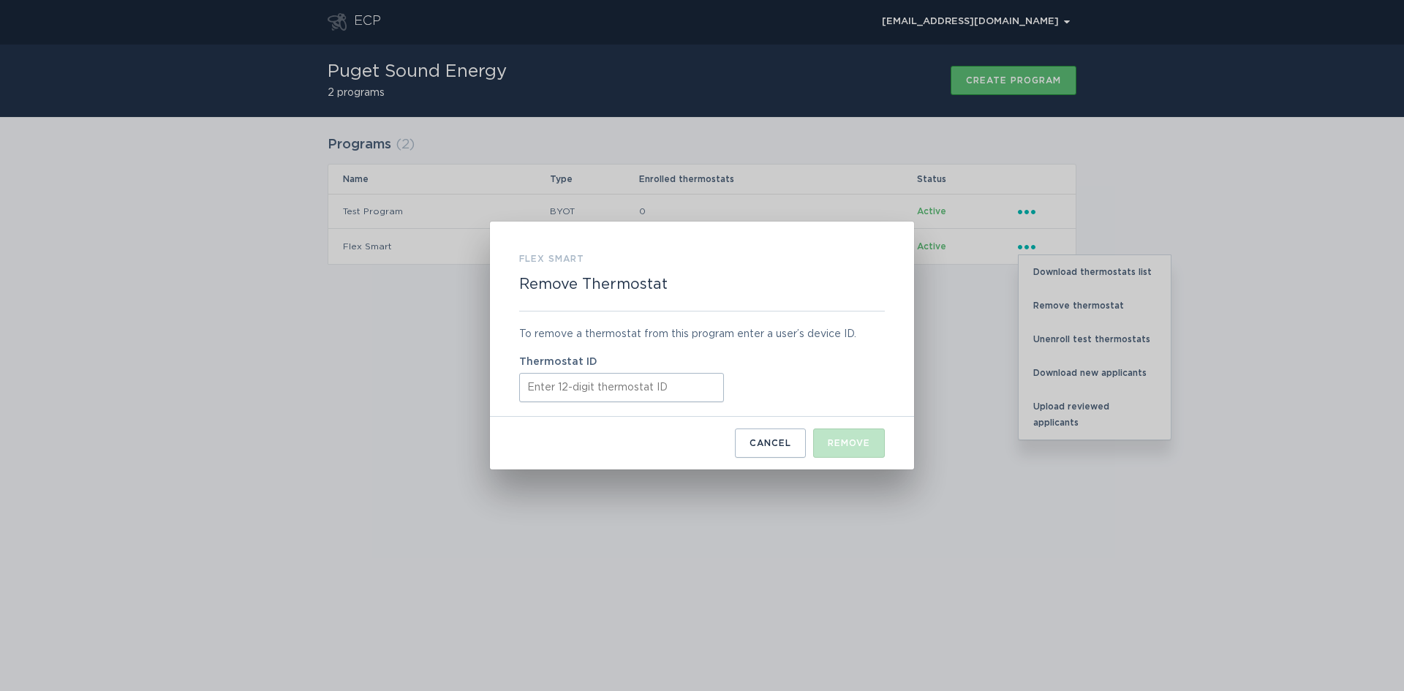
click at [600, 388] on input "Thermostat ID" at bounding box center [621, 387] width 205 height 29
paste input "531606523384"
type input "531606523384"
click at [858, 437] on button "Remove" at bounding box center [849, 443] width 72 height 29
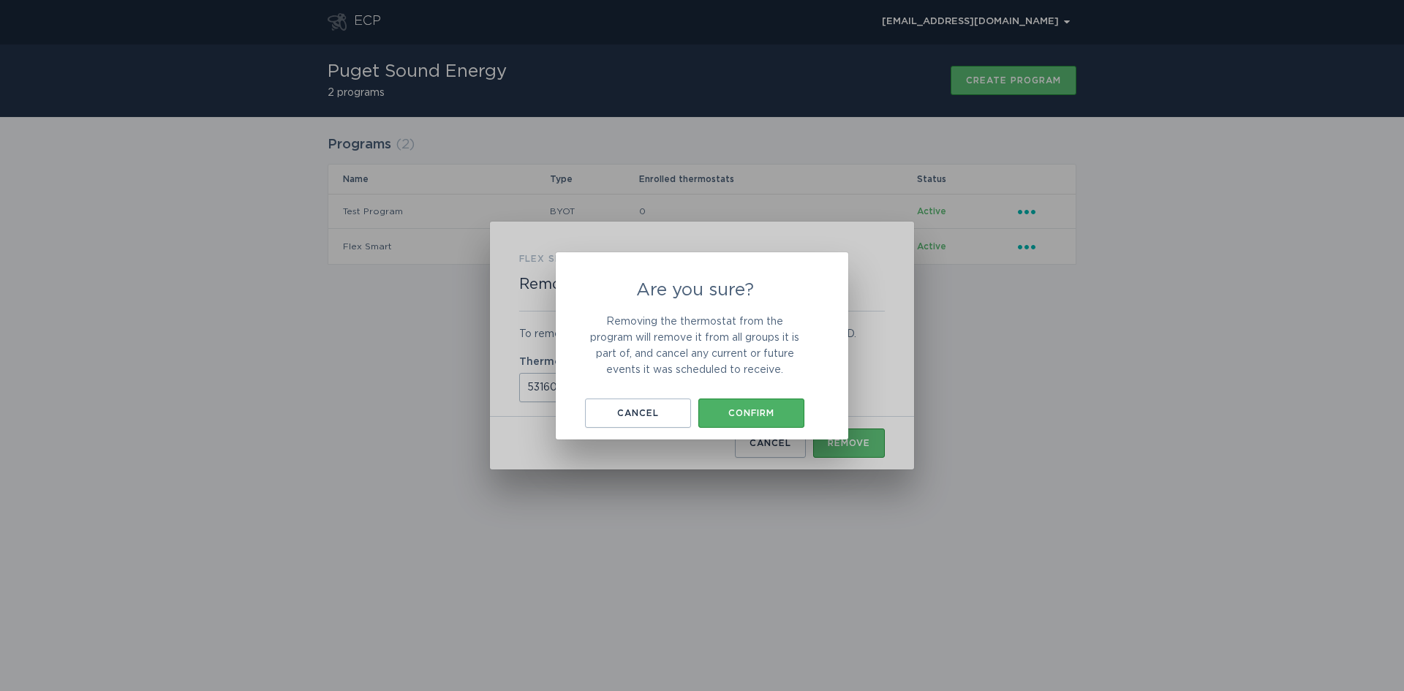
click at [742, 414] on div "Confirm" at bounding box center [751, 413] width 91 height 9
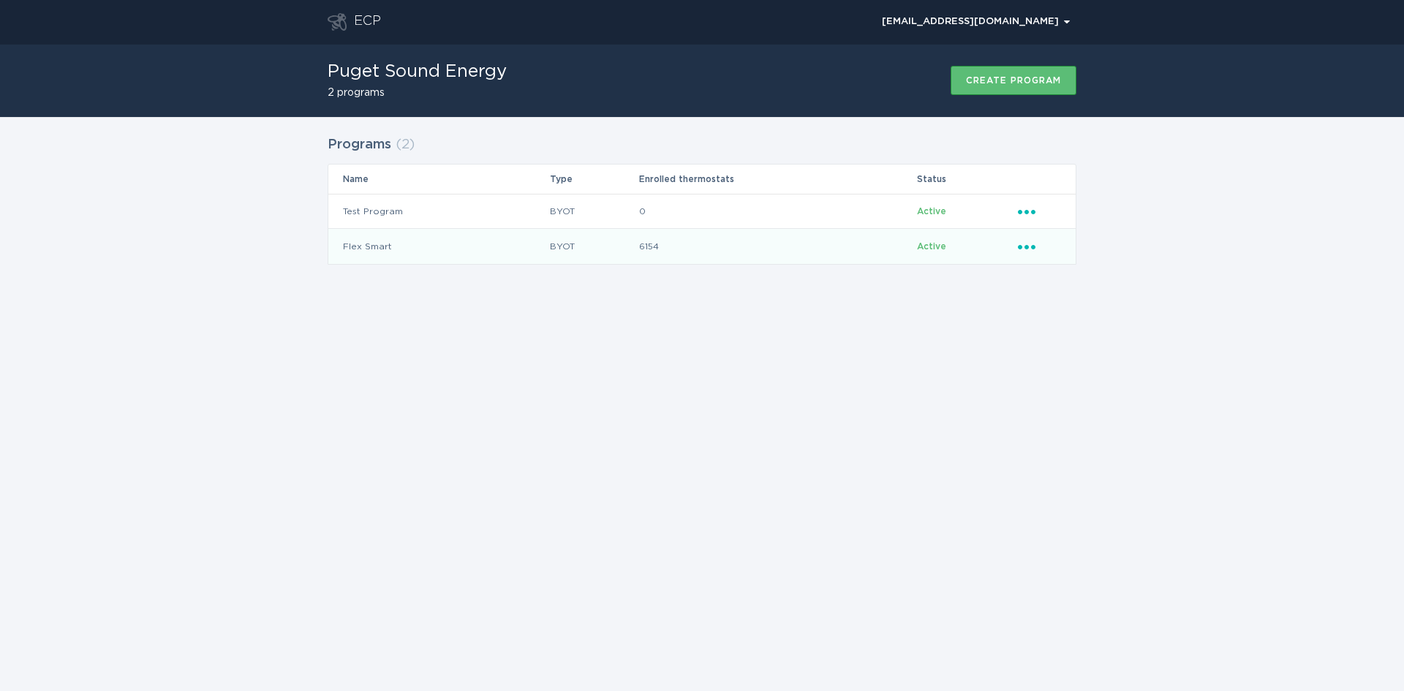
click at [1019, 246] on icon "Popover menu" at bounding box center [1027, 247] width 18 height 4
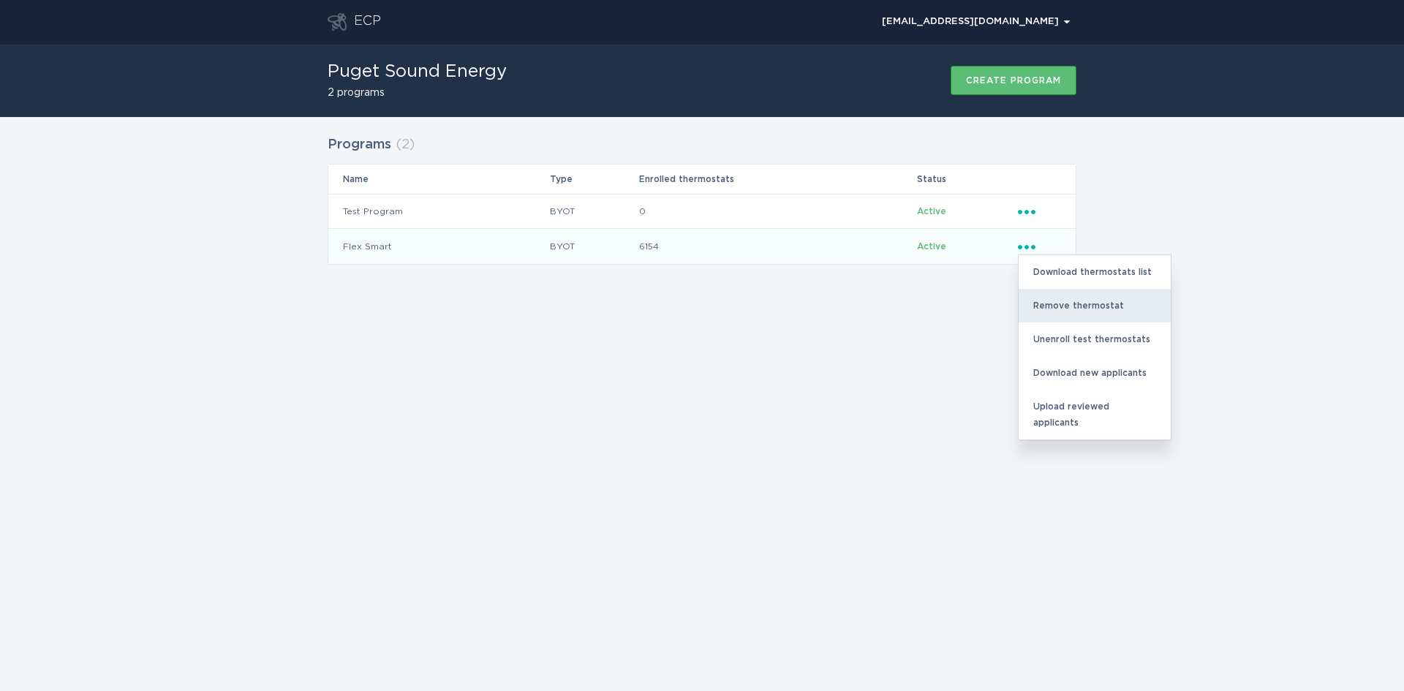
click at [1034, 309] on div "Remove thermostat" at bounding box center [1095, 306] width 152 height 34
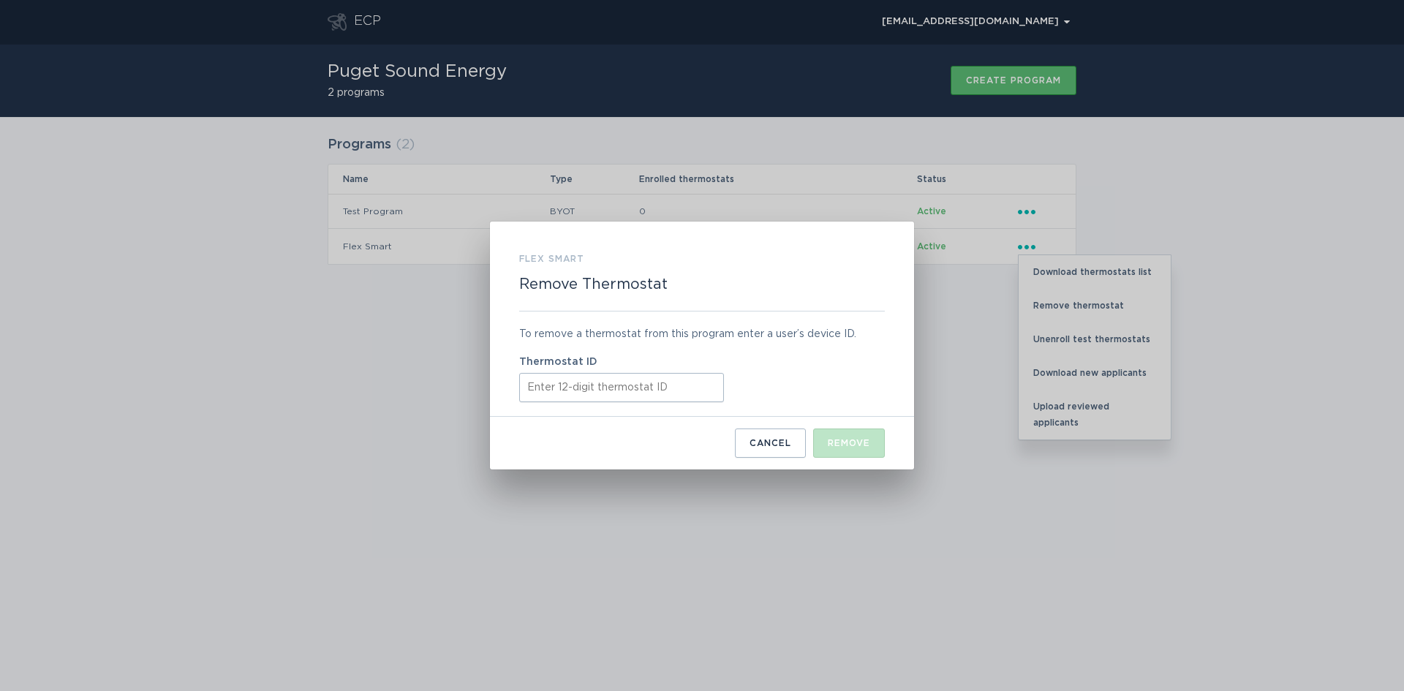
click at [570, 391] on input "Thermostat ID" at bounding box center [621, 387] width 205 height 29
paste input "531610750576"
type input "531610750576"
click at [846, 443] on div "Remove" at bounding box center [849, 443] width 42 height 9
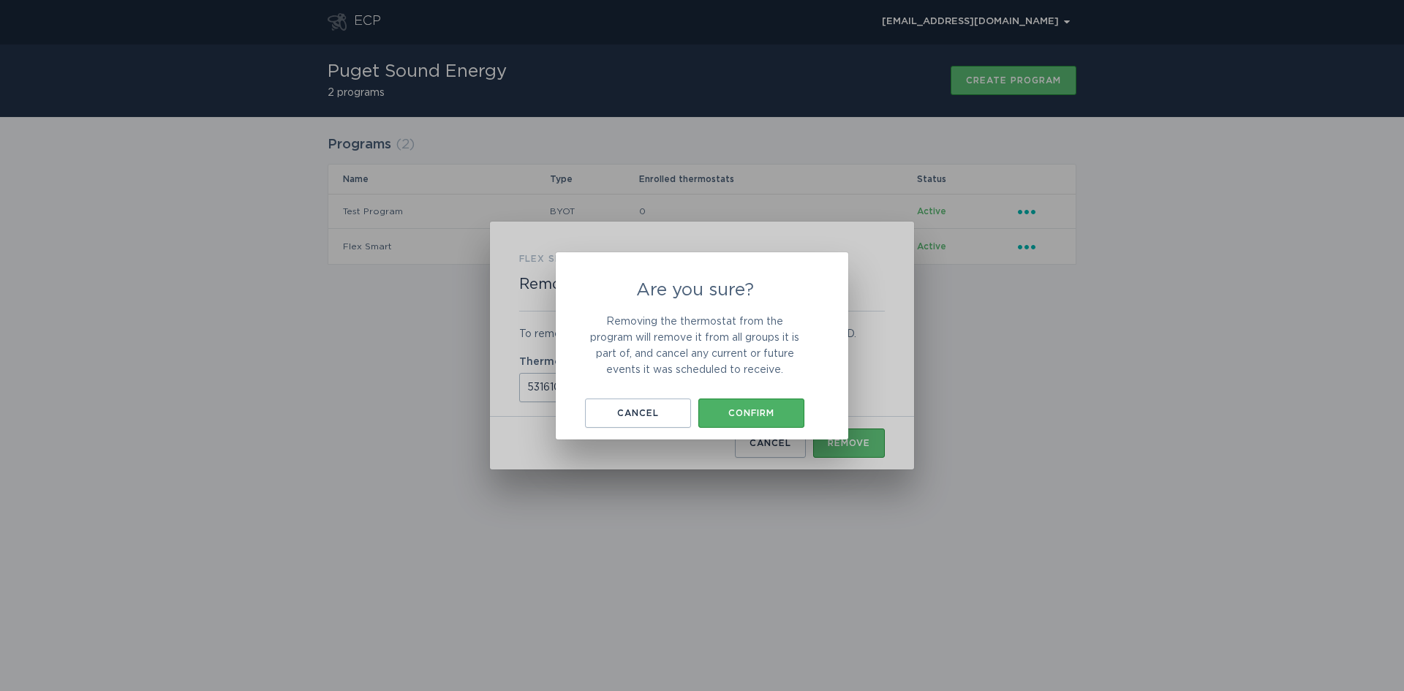
click at [783, 418] on button "Confirm" at bounding box center [751, 413] width 106 height 29
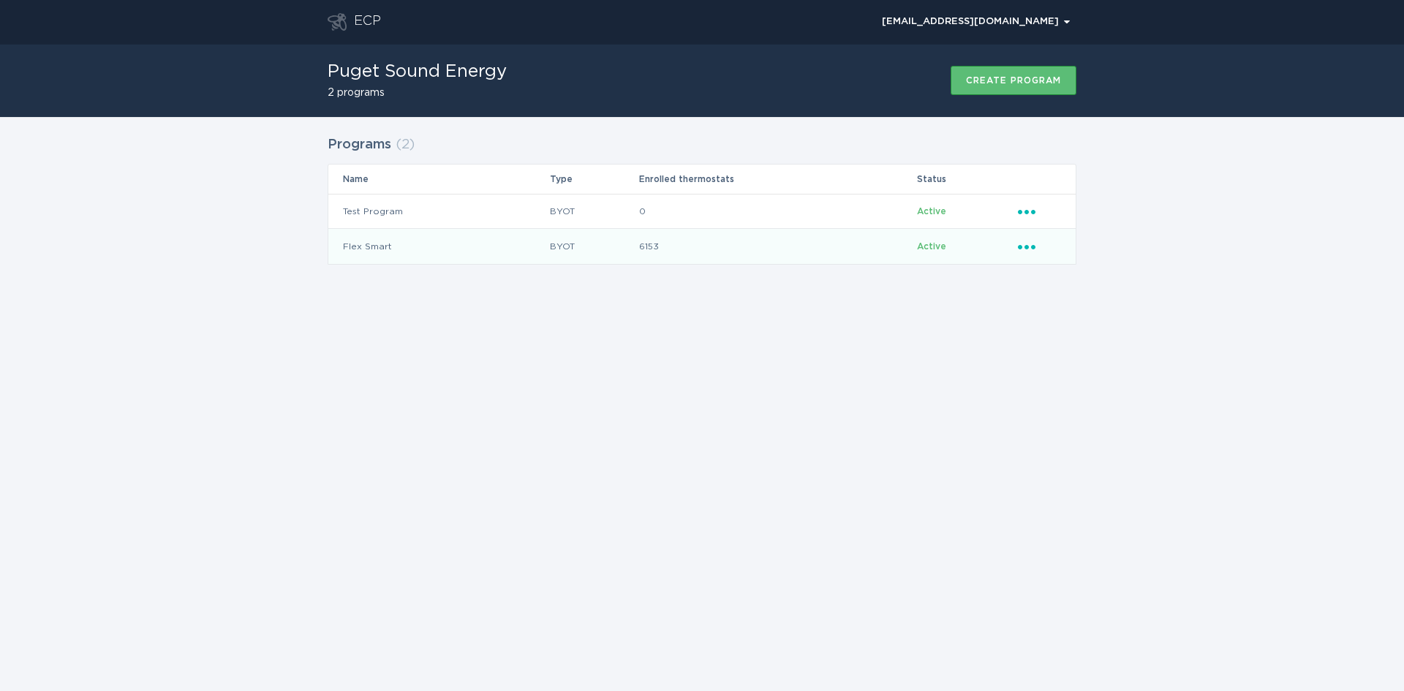
click at [1029, 249] on icon "Ellipsis" at bounding box center [1028, 244] width 20 height 12
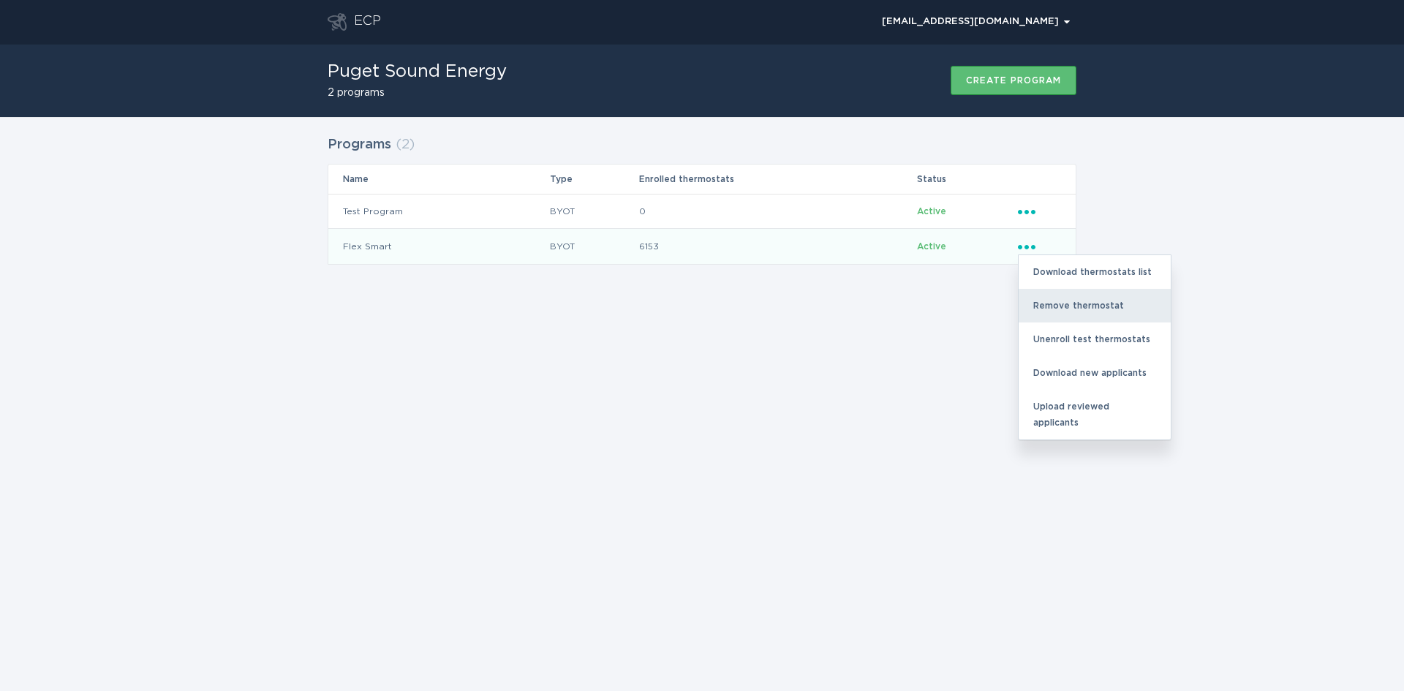
click at [1043, 312] on div "Remove thermostat" at bounding box center [1095, 306] width 152 height 34
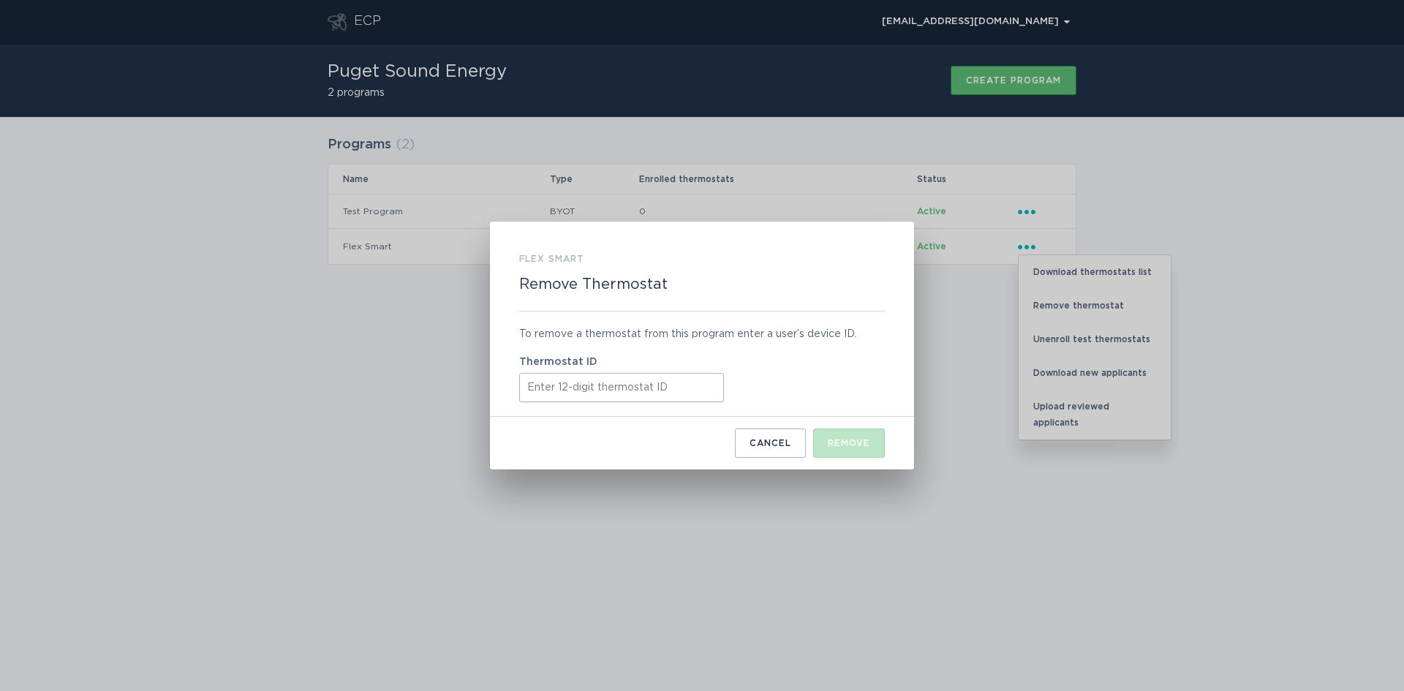
click at [557, 377] on input "Thermostat ID" at bounding box center [621, 387] width 205 height 29
paste input "531611744527"
type input "531611744527"
click at [854, 436] on button "Remove" at bounding box center [849, 443] width 72 height 29
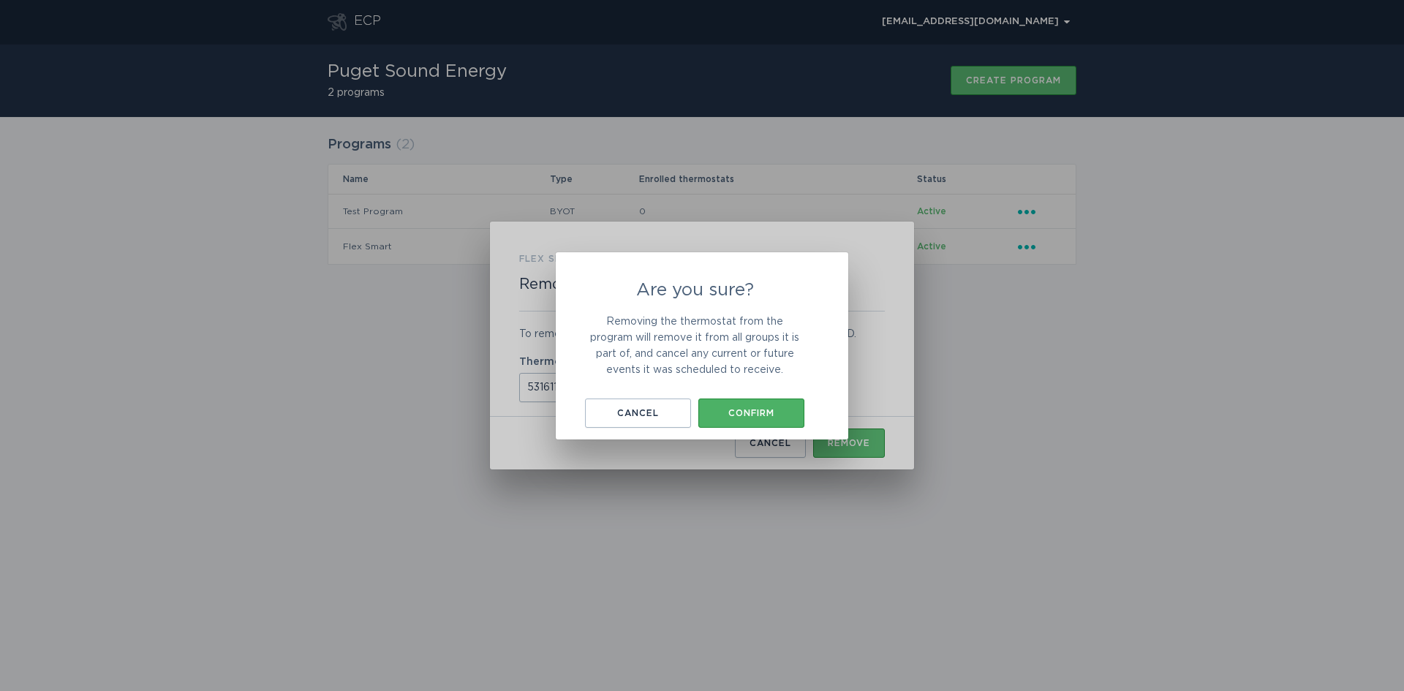
click at [750, 415] on div "Confirm" at bounding box center [751, 413] width 91 height 9
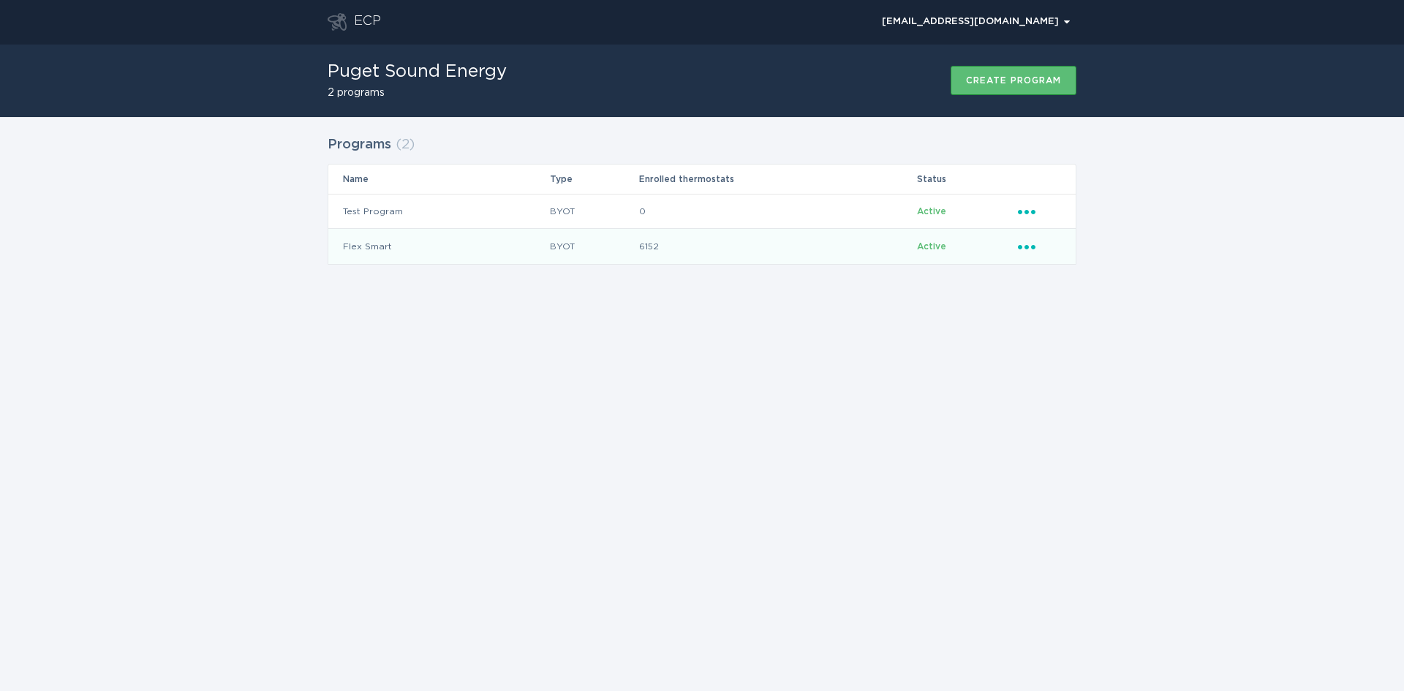
click at [1020, 244] on icon "Ellipsis" at bounding box center [1028, 244] width 20 height 12
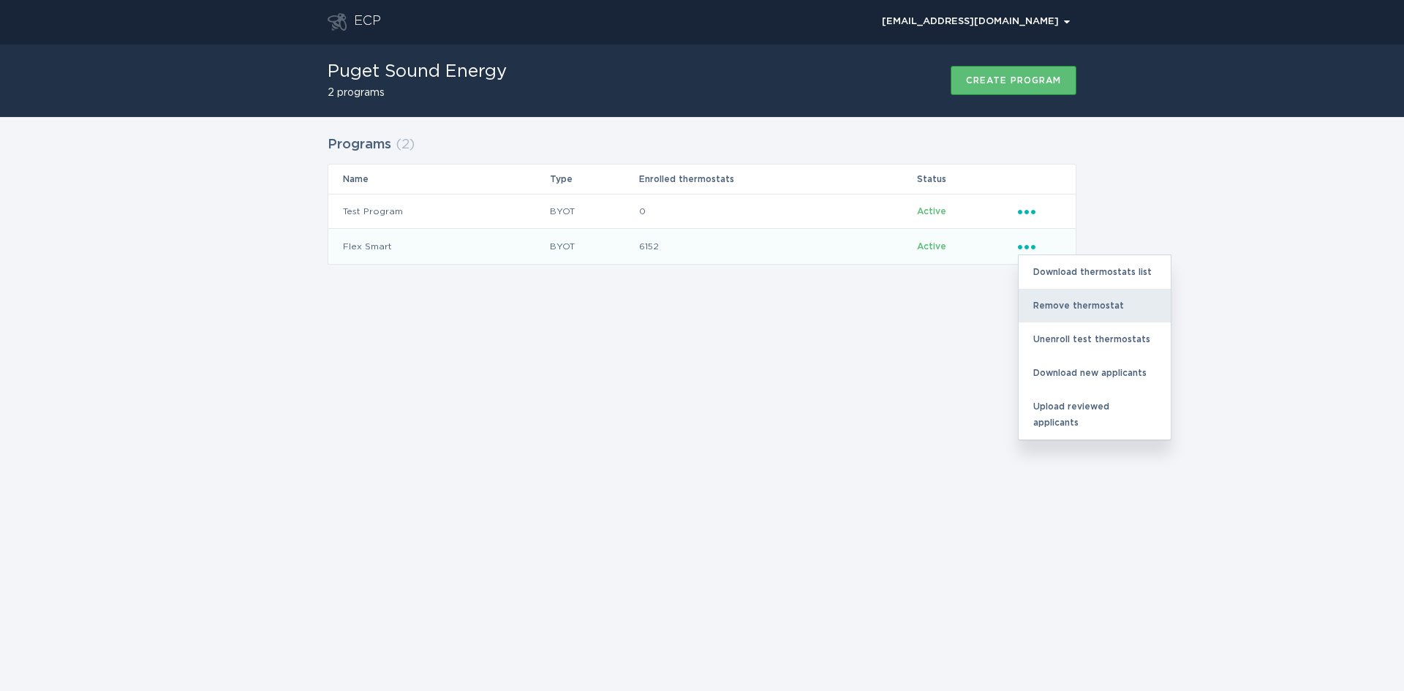
click at [1048, 304] on div "Remove thermostat" at bounding box center [1095, 306] width 152 height 34
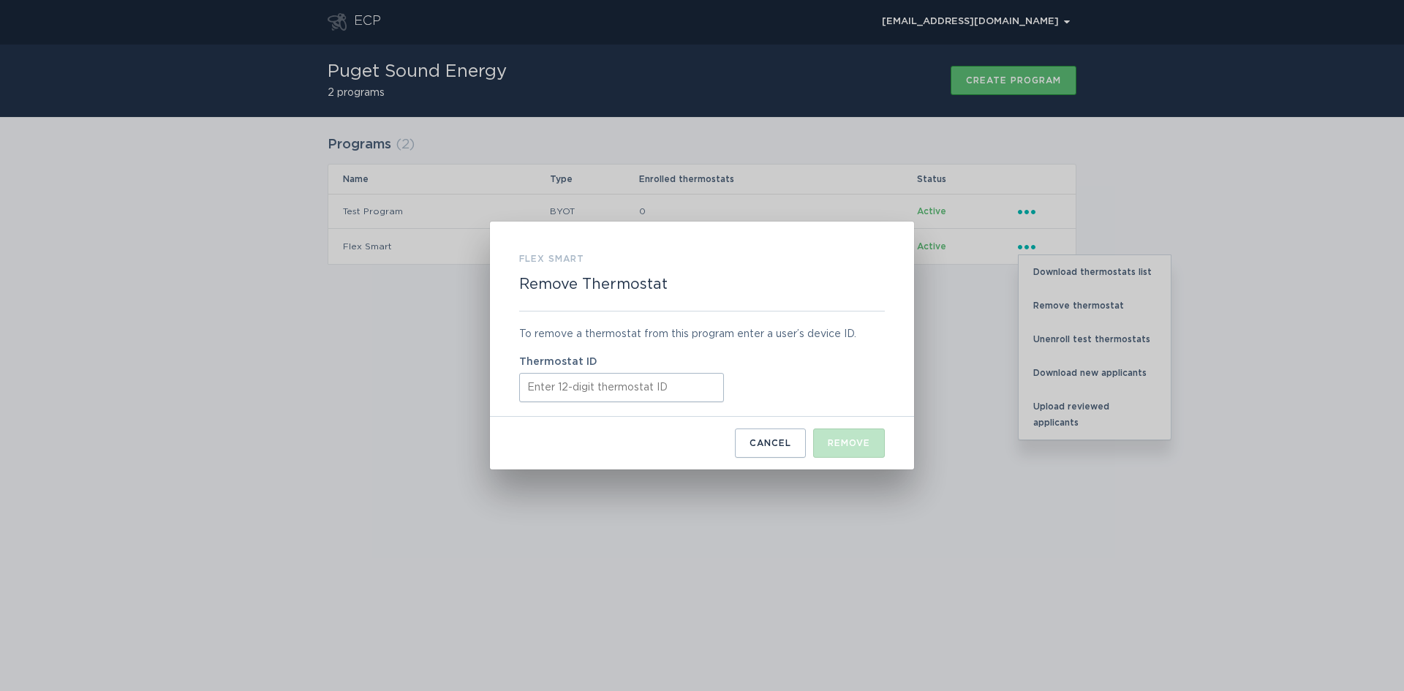
click at [575, 387] on input "Thermostat ID" at bounding box center [621, 387] width 205 height 29
paste input "531612005328"
type input "531612005328"
click at [862, 443] on div "Remove" at bounding box center [849, 443] width 42 height 9
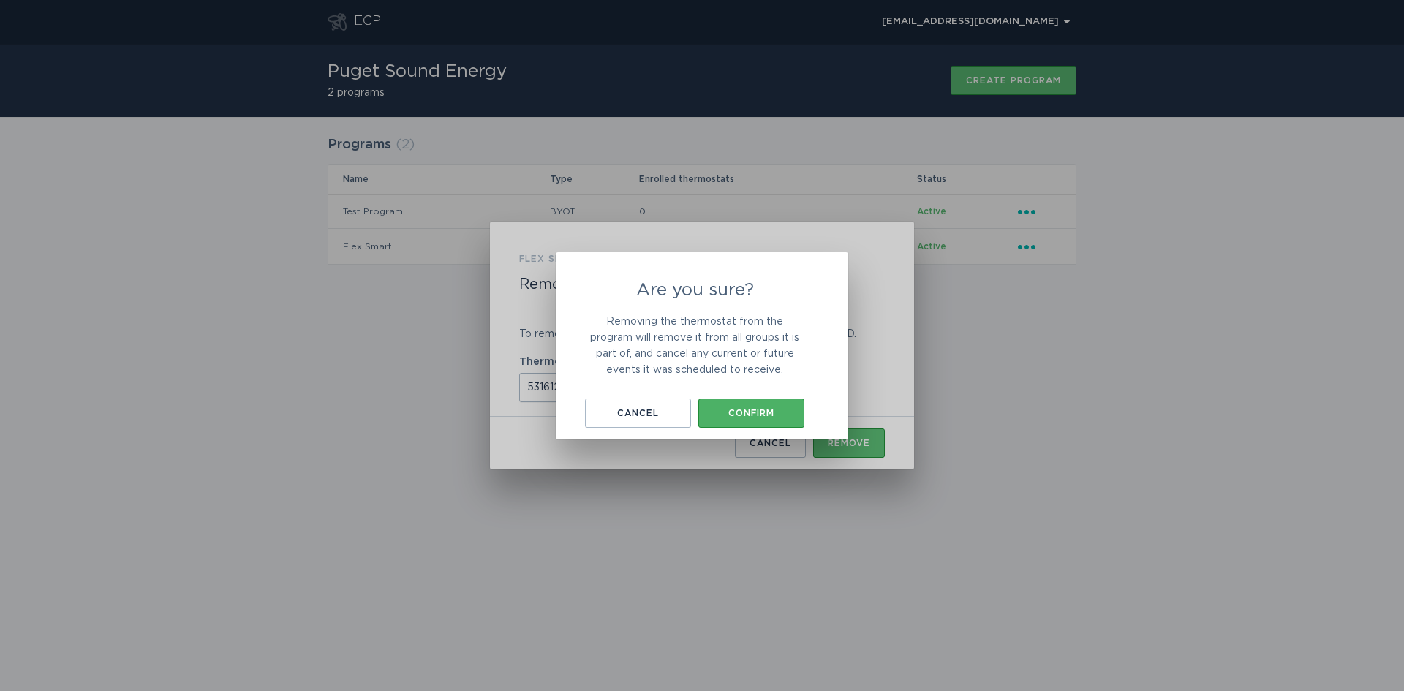
click at [728, 404] on button "Confirm" at bounding box center [751, 413] width 106 height 29
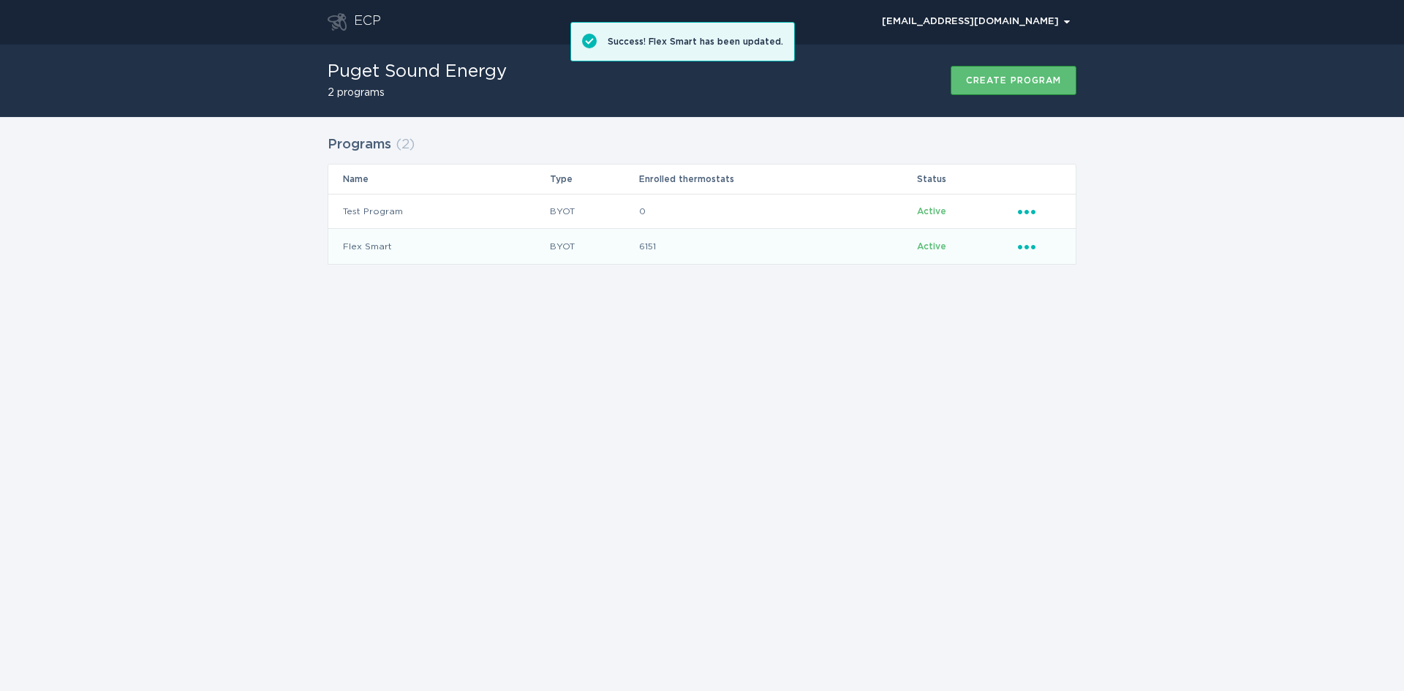
click at [1025, 241] on icon "Ellipsis" at bounding box center [1028, 244] width 20 height 12
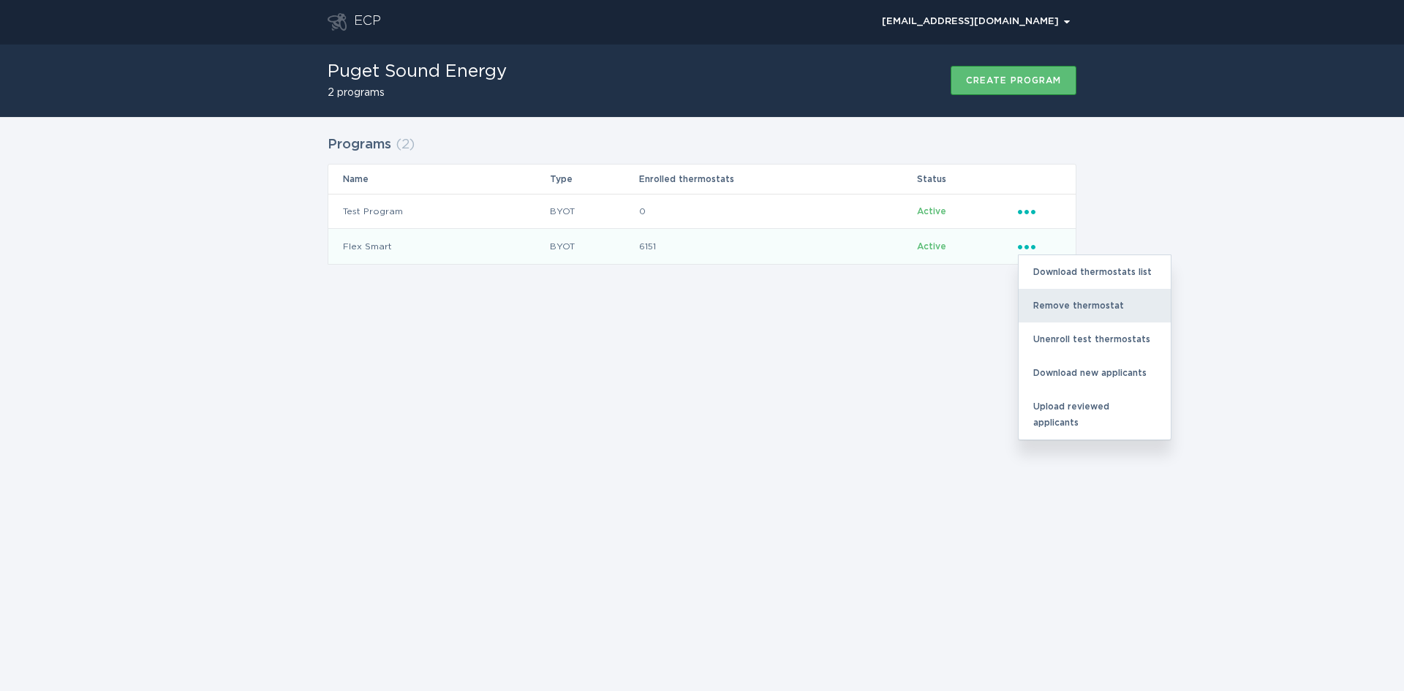
click at [1043, 314] on div "Remove thermostat" at bounding box center [1095, 306] width 152 height 34
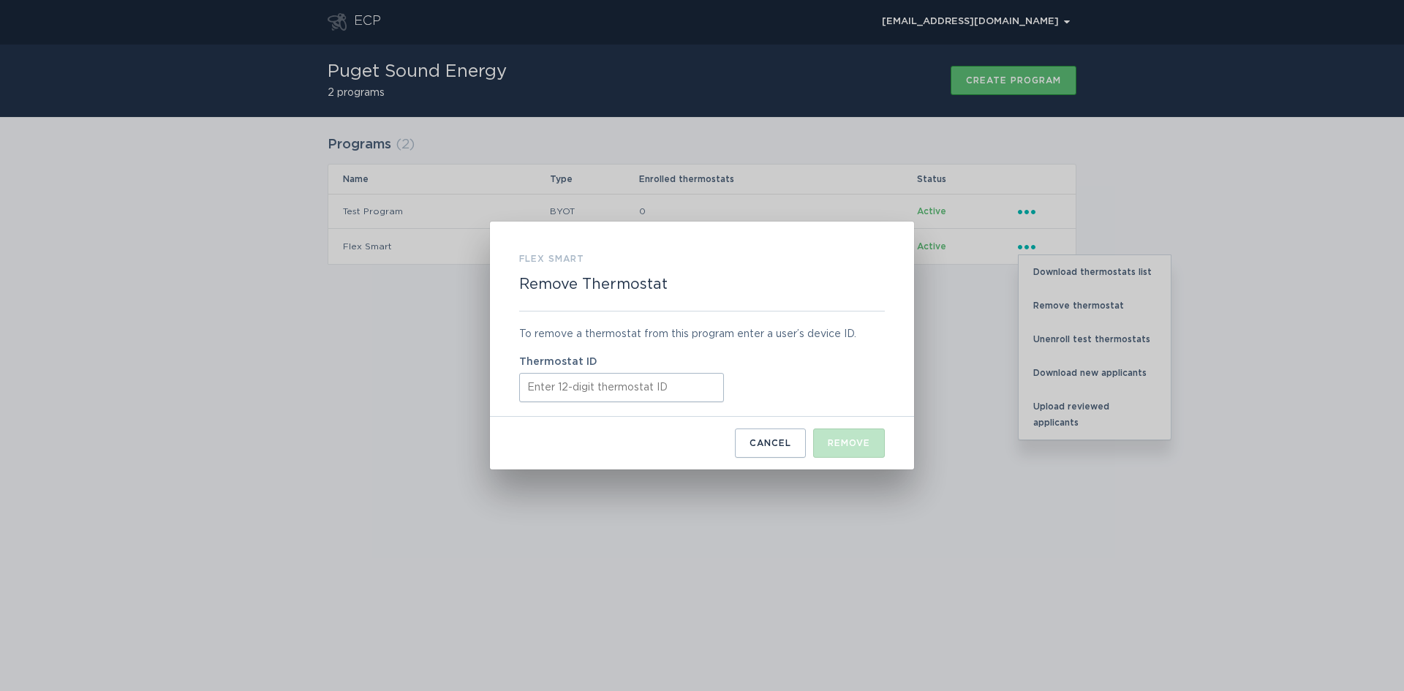
click at [589, 390] on input "Thermostat ID" at bounding box center [621, 387] width 205 height 29
paste input "531613277047"
type input "531613277047"
click at [861, 453] on button "Remove" at bounding box center [849, 443] width 72 height 29
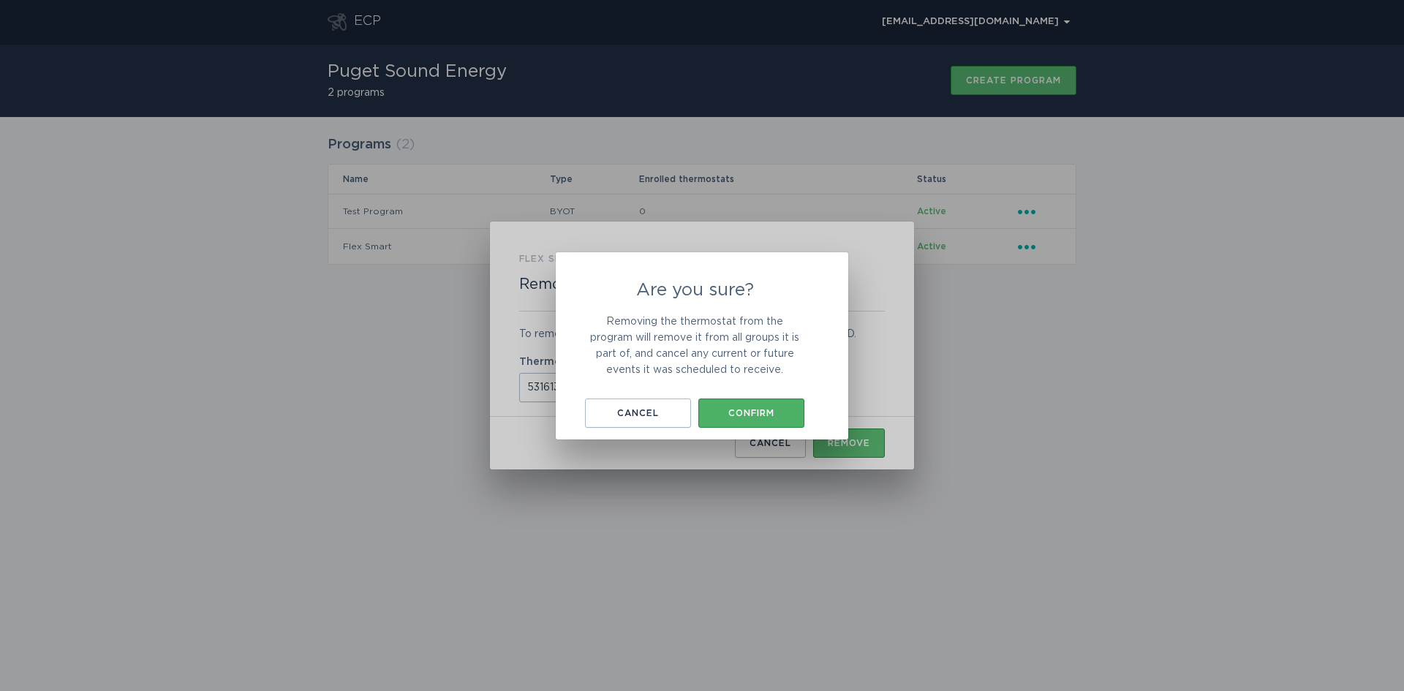
click at [734, 418] on button "Confirm" at bounding box center [751, 413] width 106 height 29
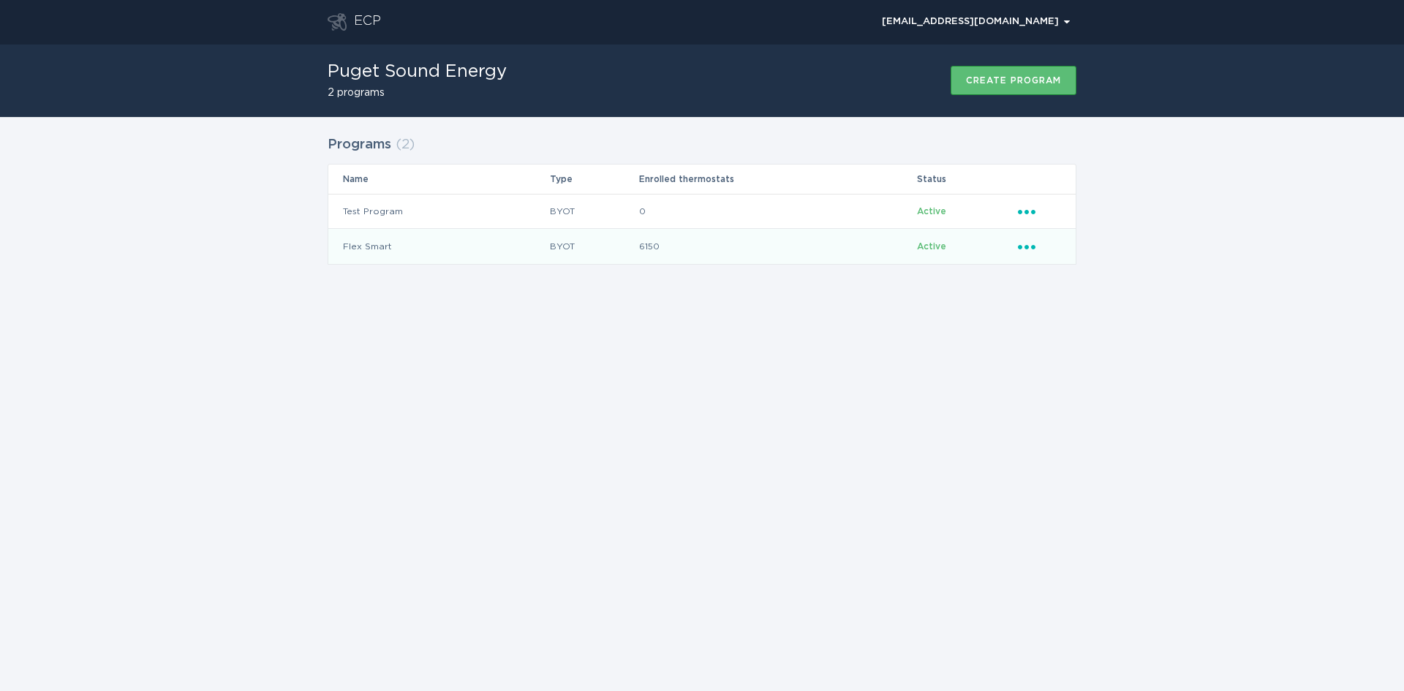
click at [1038, 253] on div "Ellipsis" at bounding box center [1039, 246] width 43 height 16
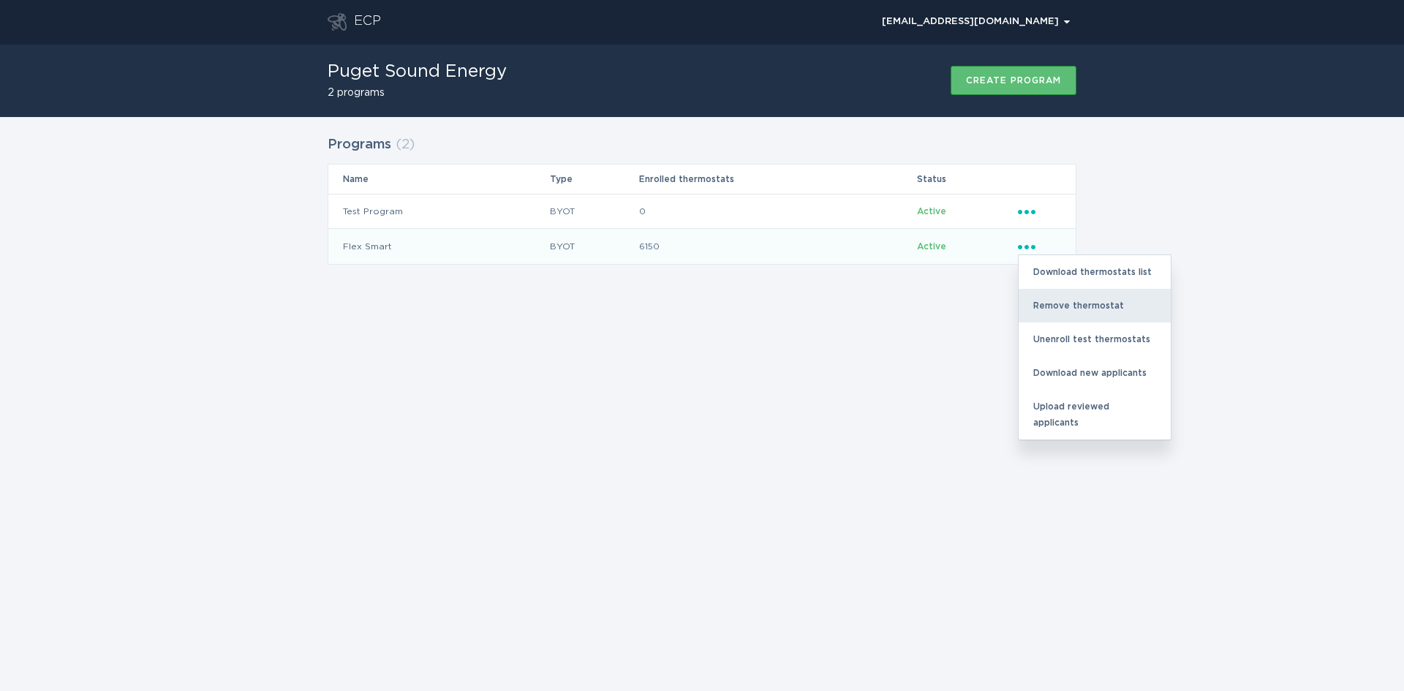
click at [1069, 304] on div "Remove thermostat" at bounding box center [1095, 306] width 152 height 34
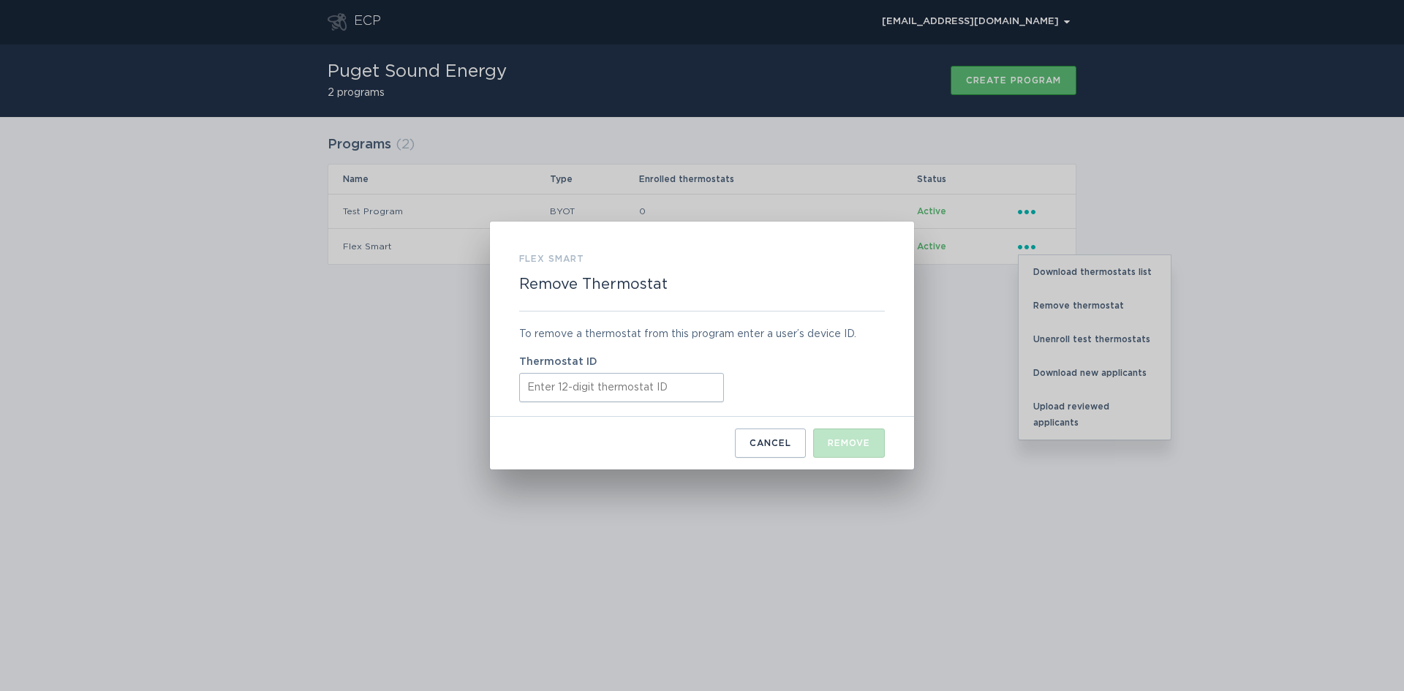
click at [612, 390] on input "Thermostat ID" at bounding box center [621, 387] width 205 height 29
paste input "531614710369"
type input "531614710369"
click at [857, 435] on button "Remove" at bounding box center [849, 443] width 72 height 29
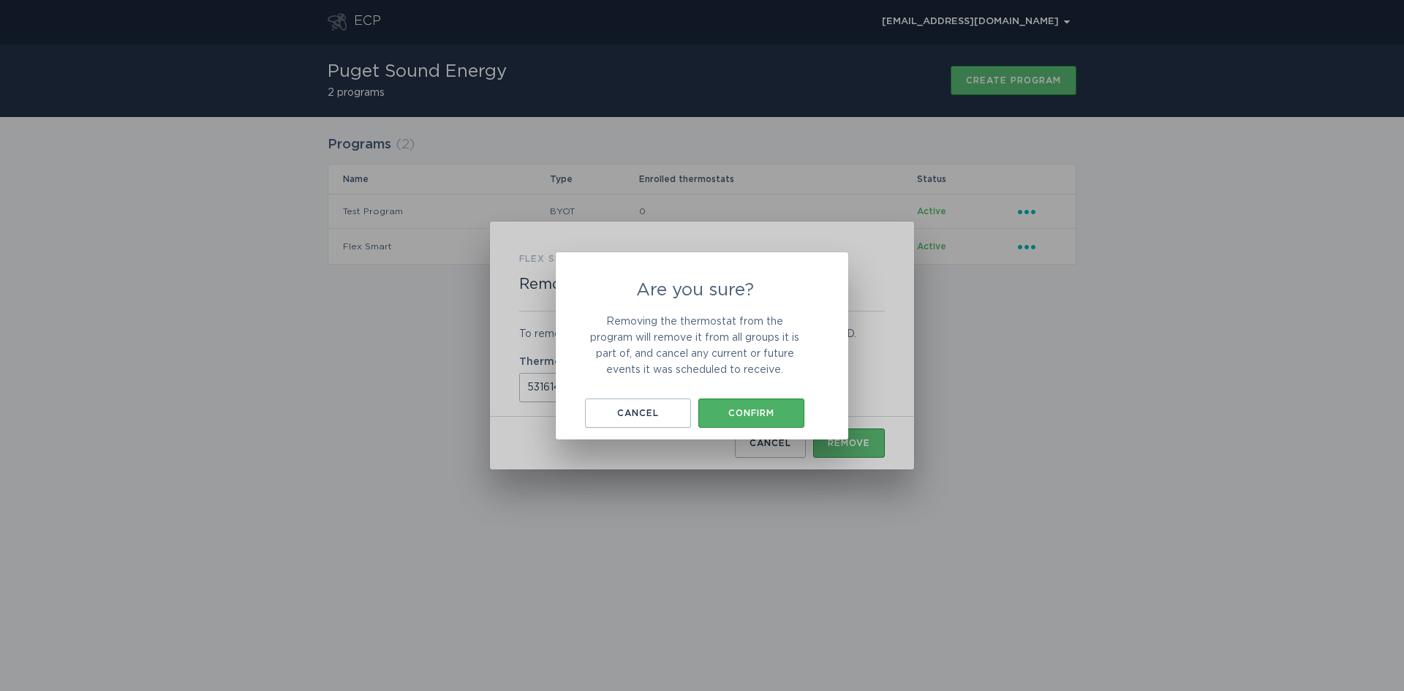
click at [747, 418] on div "Confirm" at bounding box center [751, 413] width 91 height 9
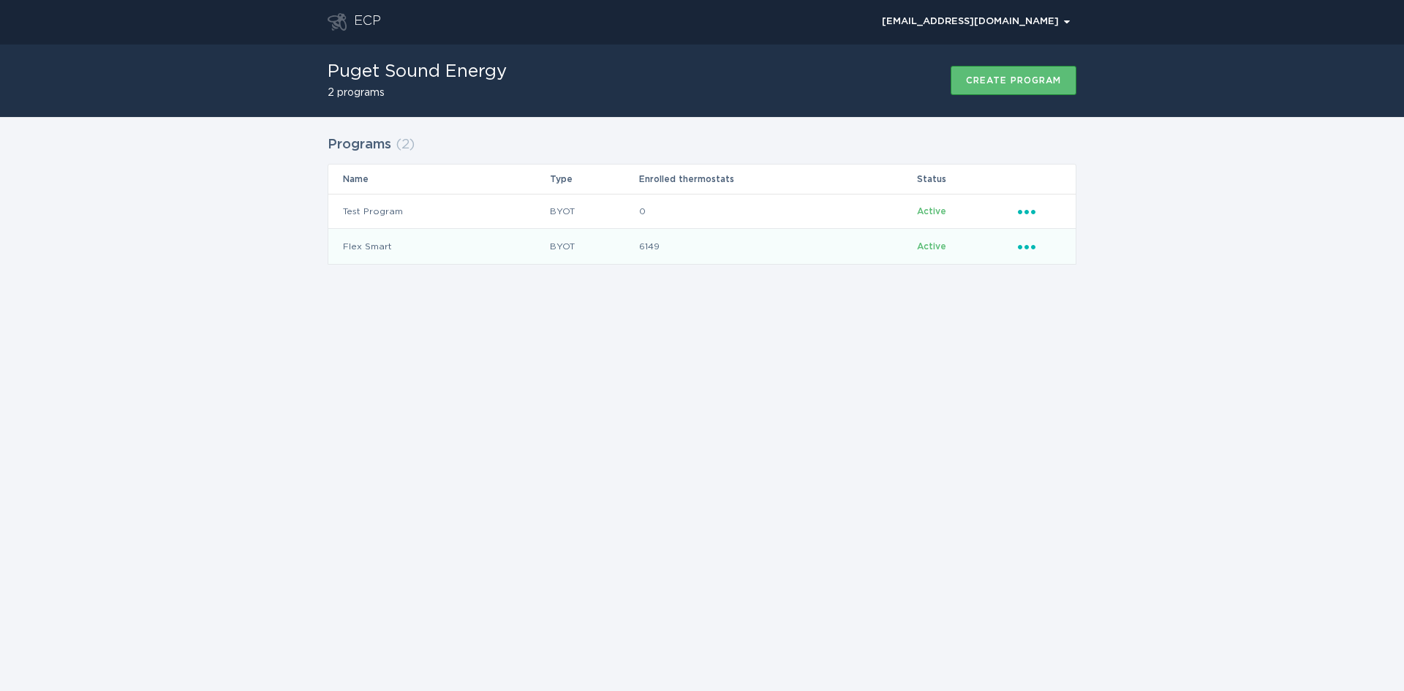
click at [1031, 249] on icon "Ellipsis" at bounding box center [1028, 244] width 20 height 12
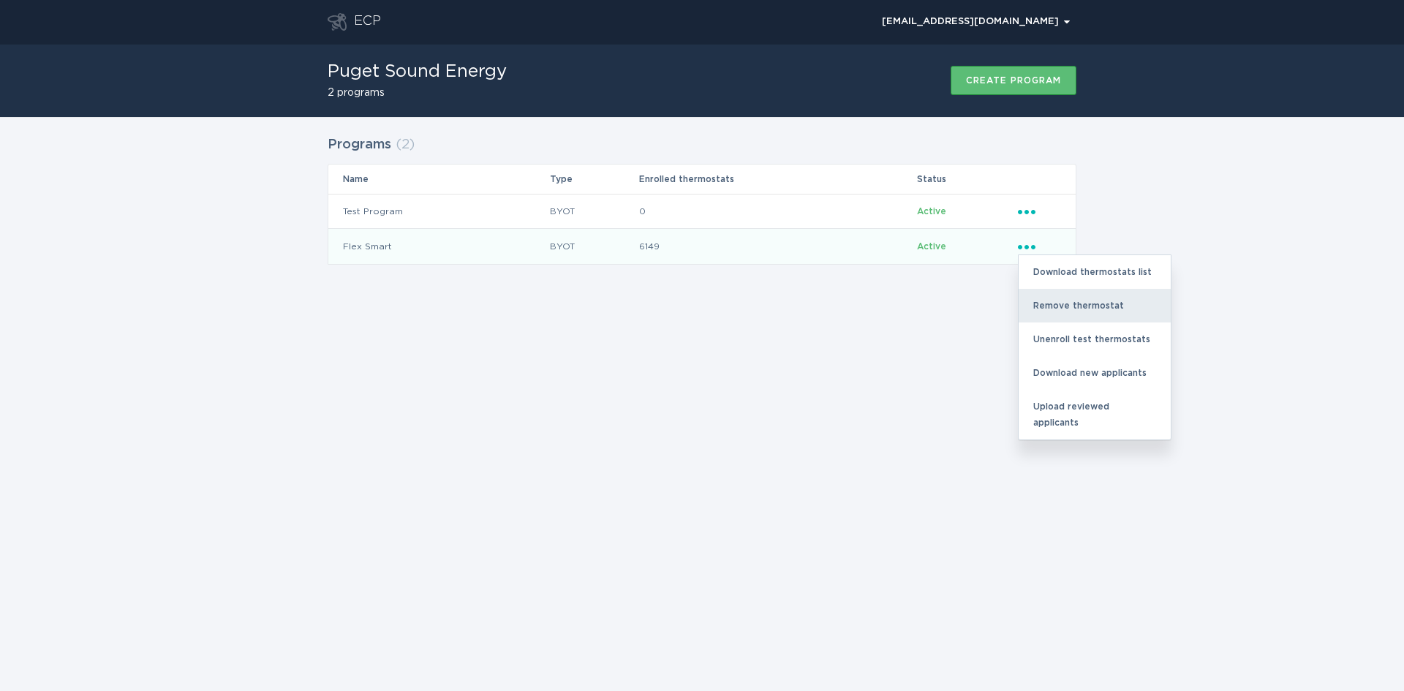
click at [1039, 303] on div "Remove thermostat" at bounding box center [1095, 306] width 152 height 34
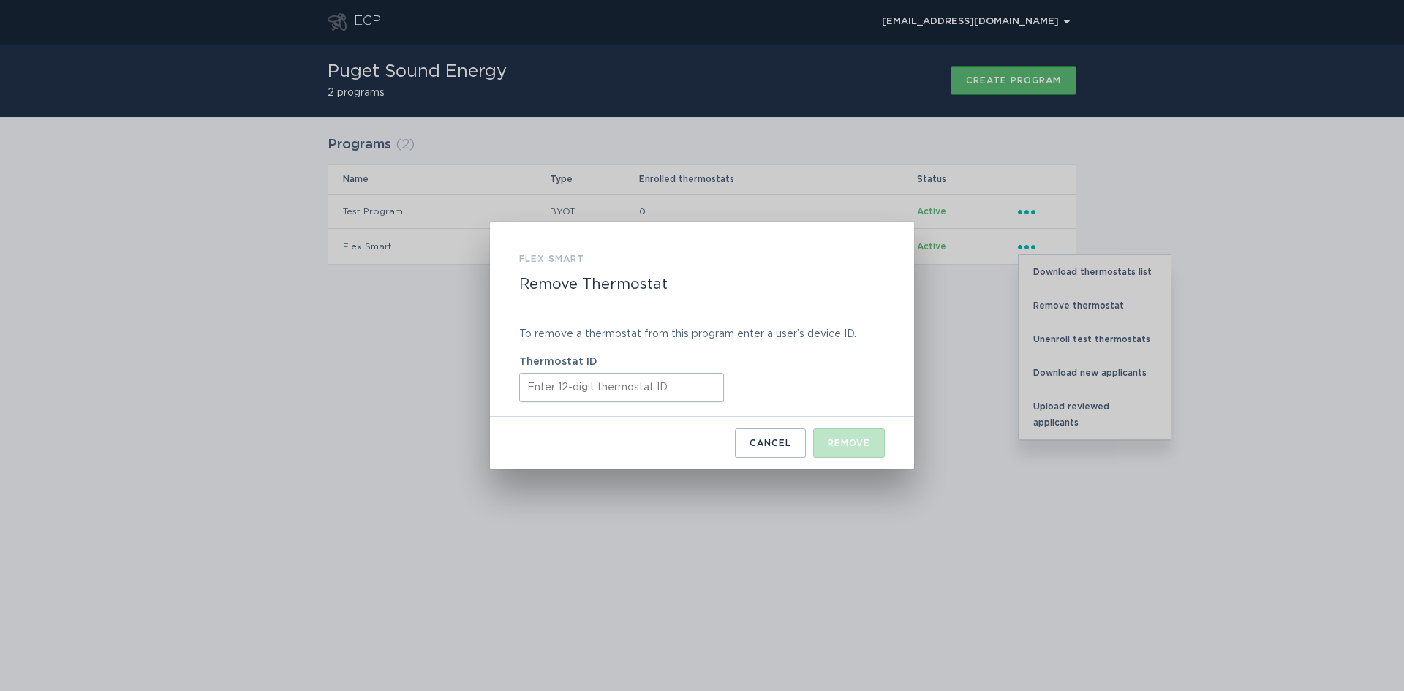
click at [573, 404] on div "To remove a thermostat from this program enter a user’s device ID. Thermostat ID" at bounding box center [702, 364] width 366 height 105
click at [562, 388] on input "Thermostat ID" at bounding box center [621, 387] width 205 height 29
paste input "531627689595"
type input "531627689595"
click at [863, 444] on div "Remove" at bounding box center [849, 443] width 42 height 9
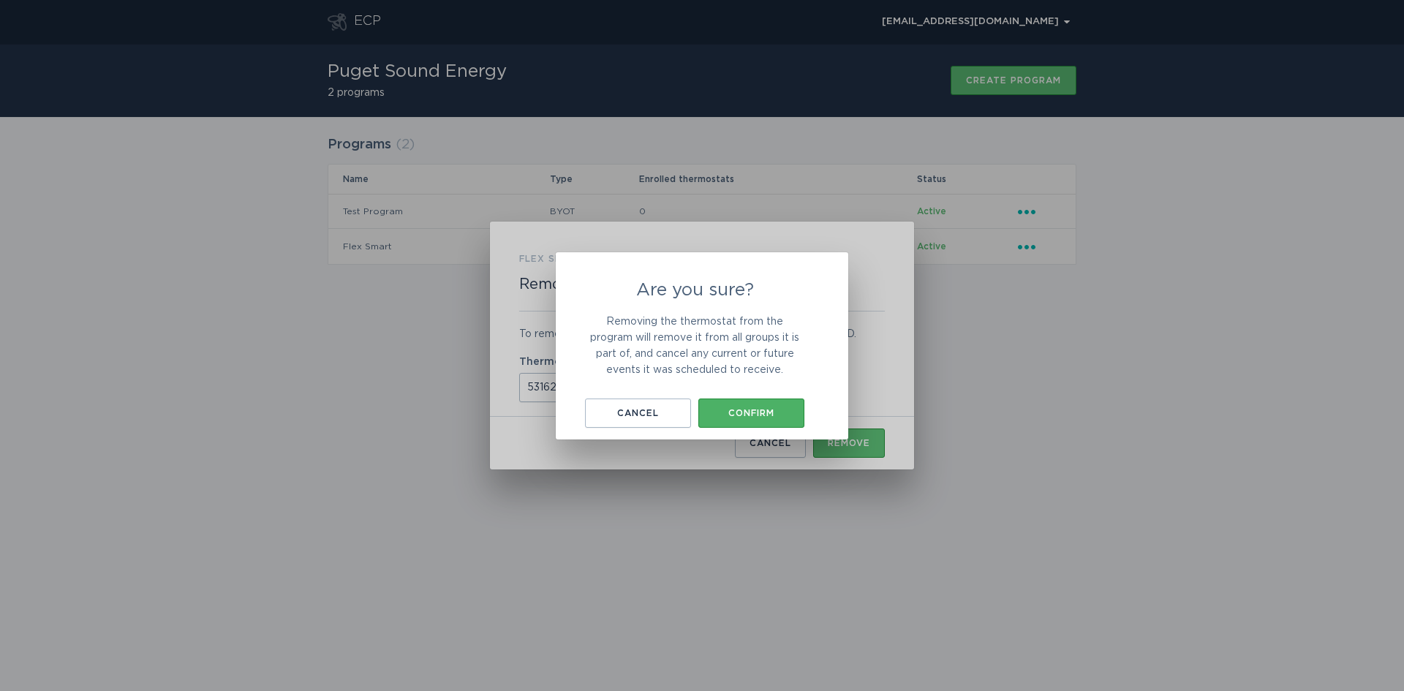
click at [715, 410] on div "Confirm" at bounding box center [751, 413] width 91 height 9
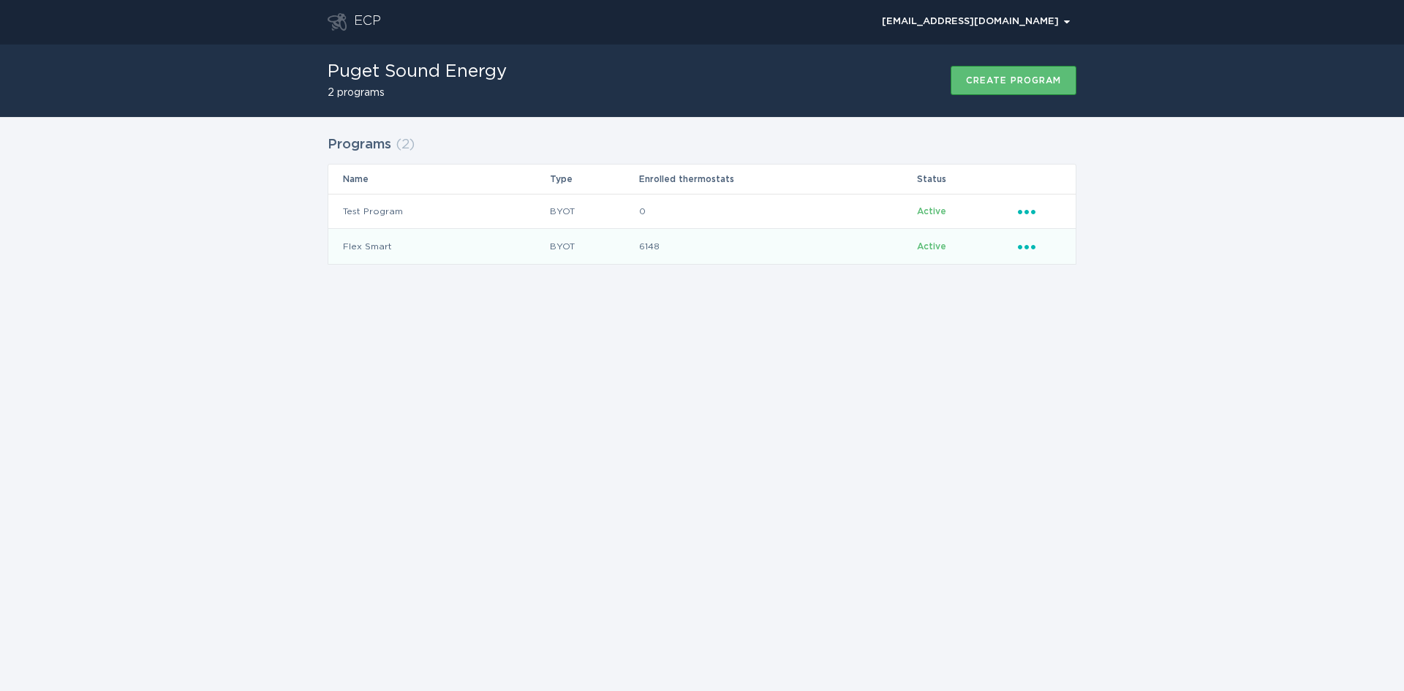
click at [1016, 242] on td "Active" at bounding box center [966, 246] width 101 height 35
click at [1030, 235] on td "Ellipsis" at bounding box center [1046, 246] width 59 height 35
click at [1027, 245] on icon "Popover menu" at bounding box center [1027, 247] width 18 height 4
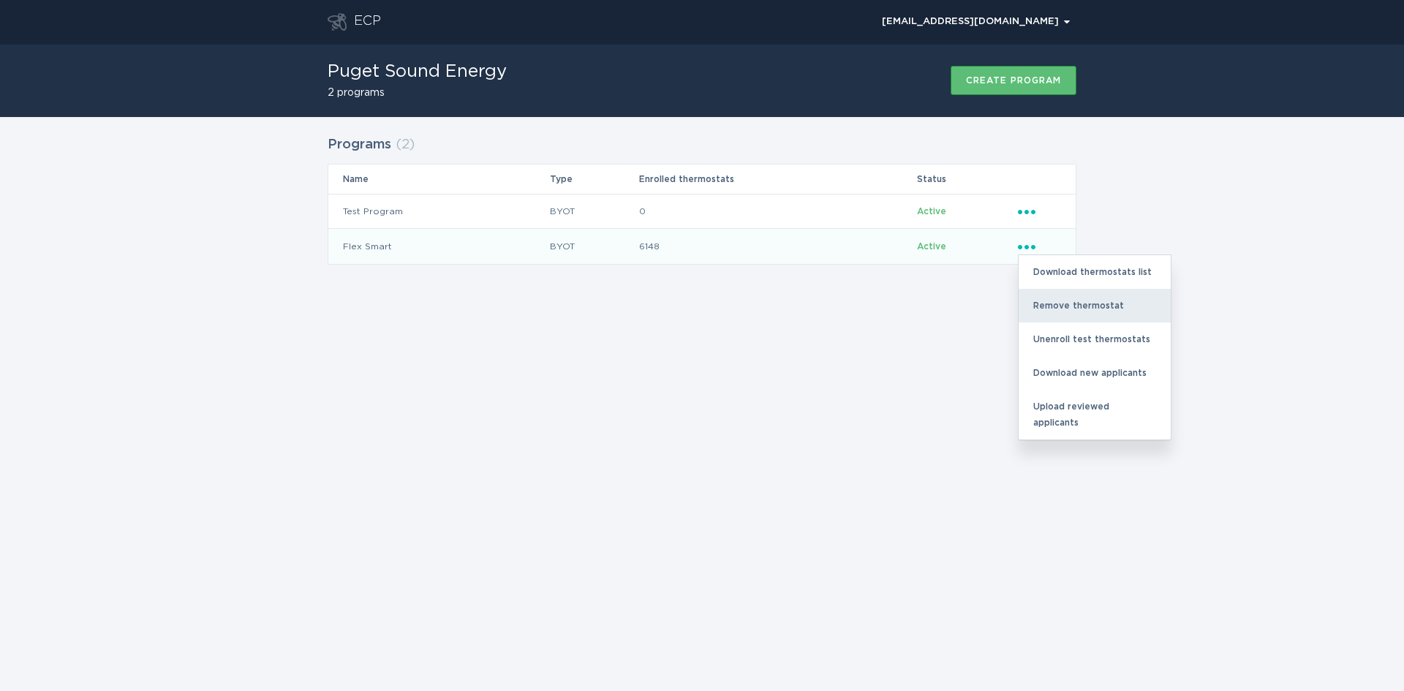
click at [1071, 304] on div "Remove thermostat" at bounding box center [1095, 306] width 152 height 34
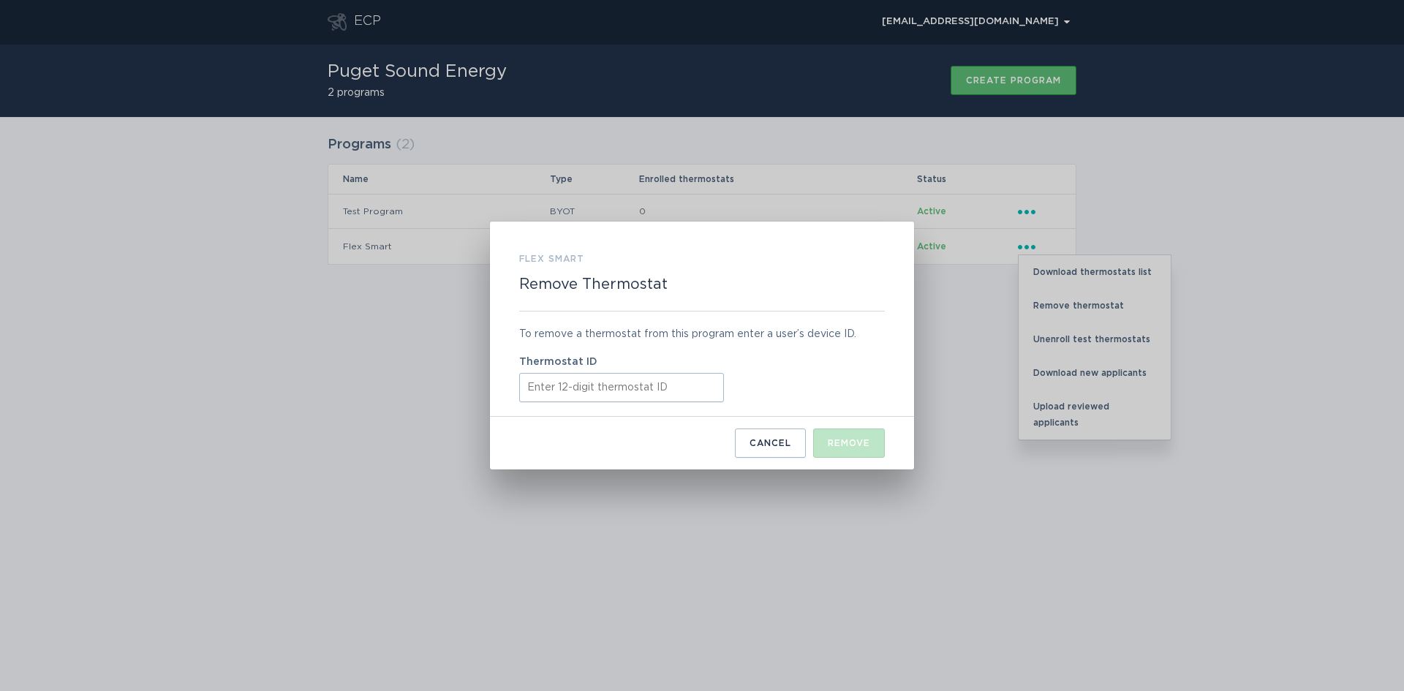
click at [649, 382] on input "Thermostat ID" at bounding box center [621, 387] width 205 height 29
paste input "531649919702"
type input "531649919702"
click at [876, 445] on button "Remove" at bounding box center [849, 443] width 72 height 29
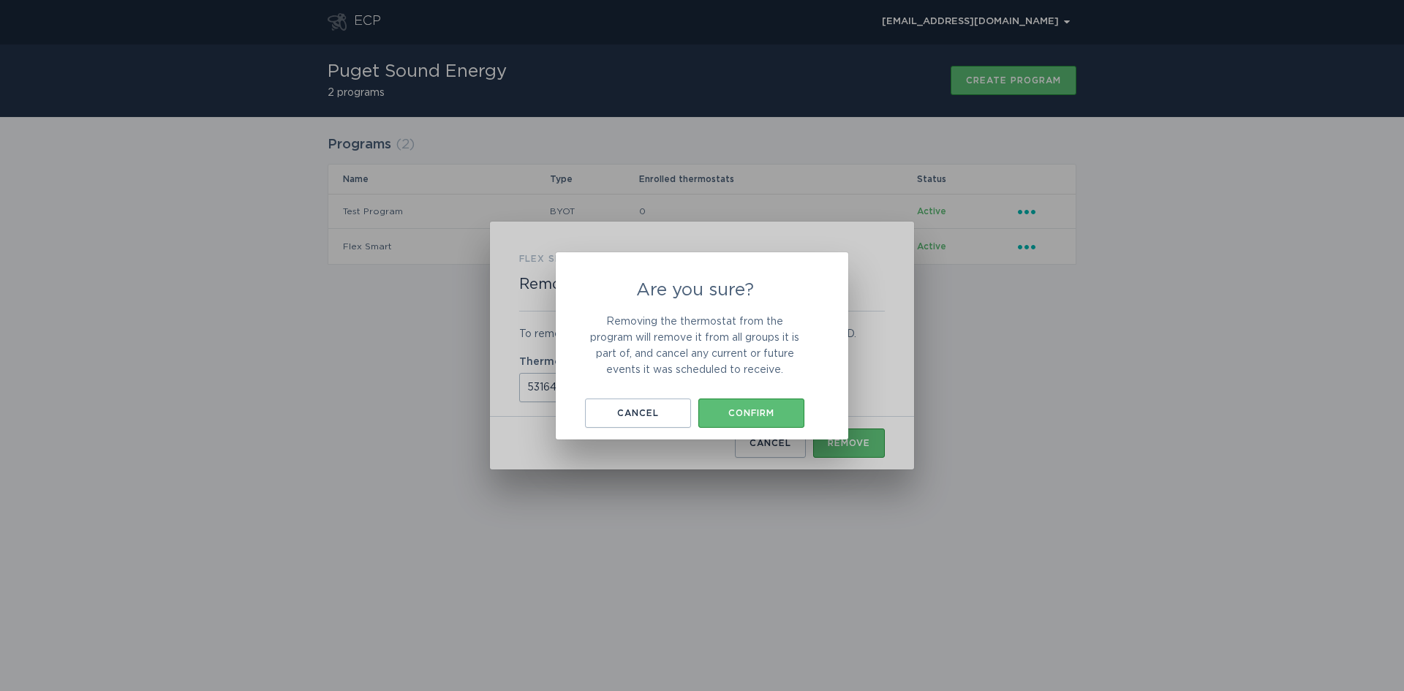
click at [731, 393] on div "Are you sure? Removing the thermostat from the program will remove it from all …" at bounding box center [694, 355] width 219 height 146
click at [736, 409] on div "Confirm" at bounding box center [751, 413] width 91 height 9
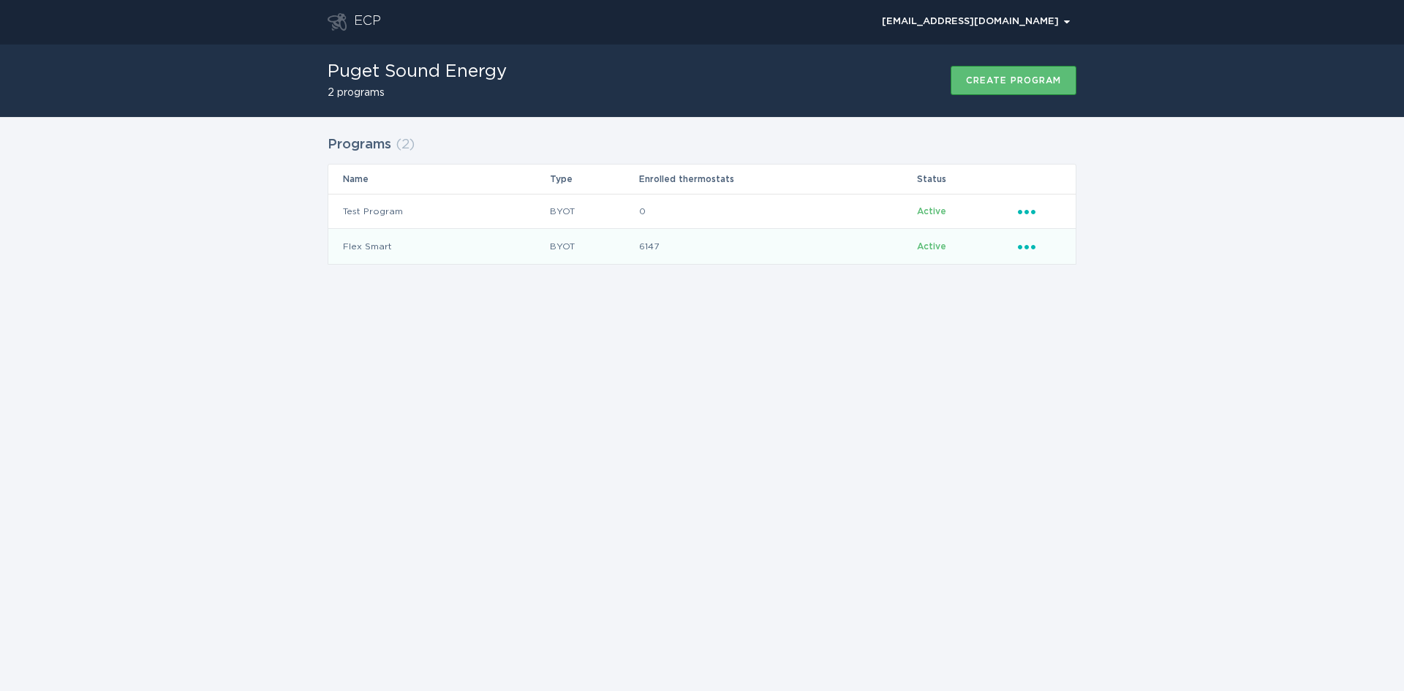
click at [1023, 238] on td "Ellipsis" at bounding box center [1046, 246] width 59 height 35
click at [1022, 248] on icon "Ellipsis" at bounding box center [1028, 244] width 20 height 12
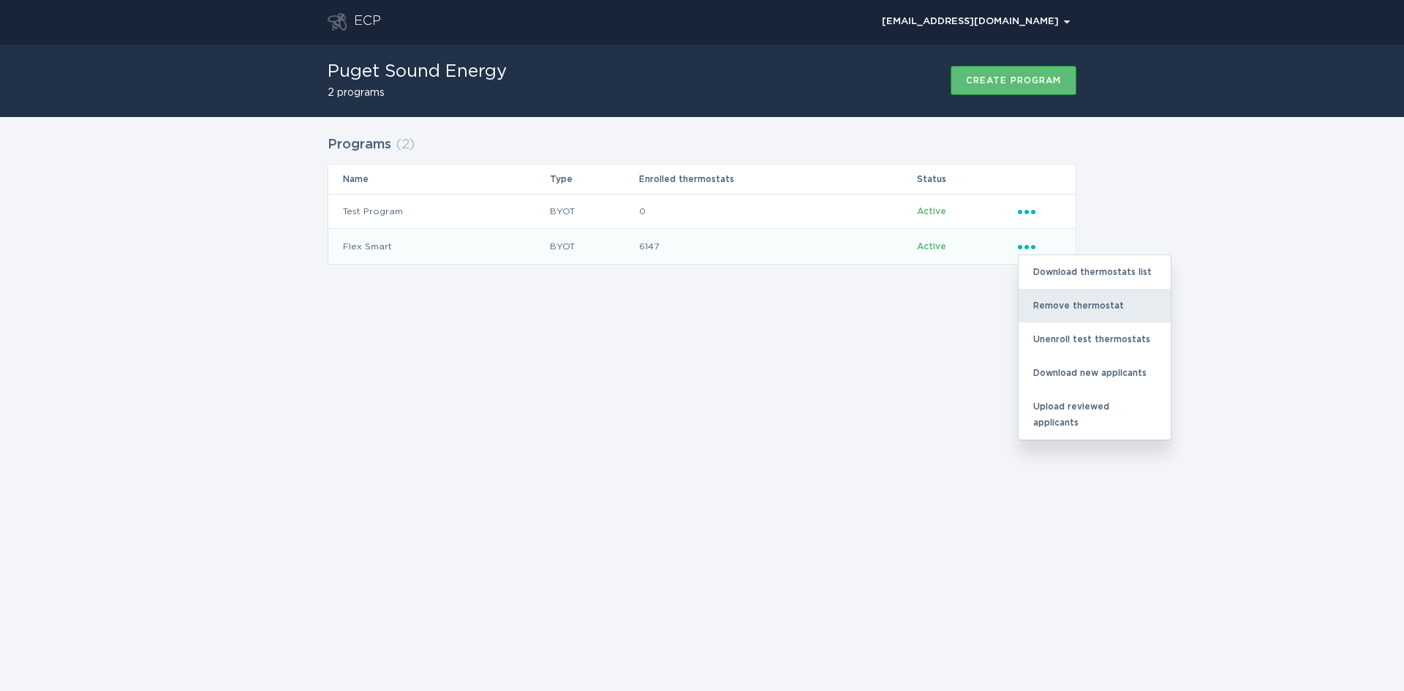
click at [1051, 301] on div "Remove thermostat" at bounding box center [1095, 306] width 152 height 34
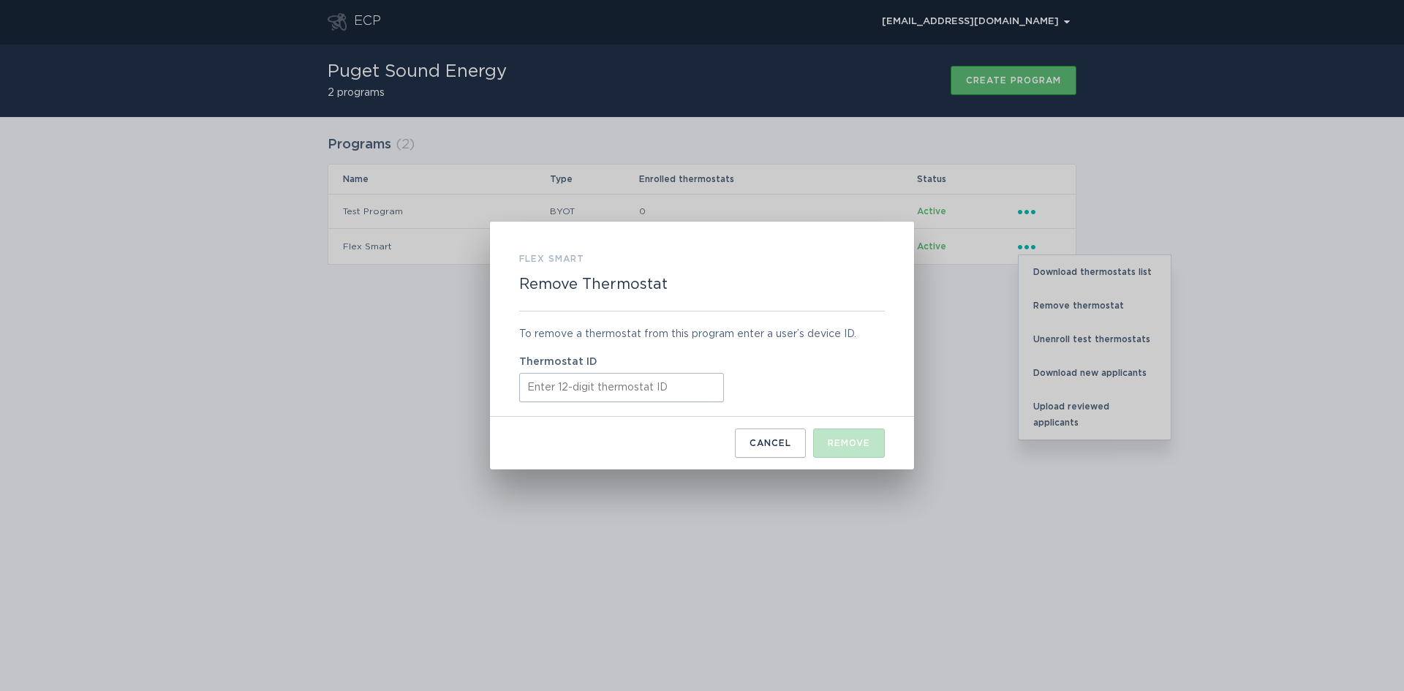
click at [588, 383] on input "Thermostat ID" at bounding box center [621, 387] width 205 height 29
paste input "531663132510"
type input "531663132510"
click at [829, 445] on div "Remove" at bounding box center [849, 443] width 42 height 9
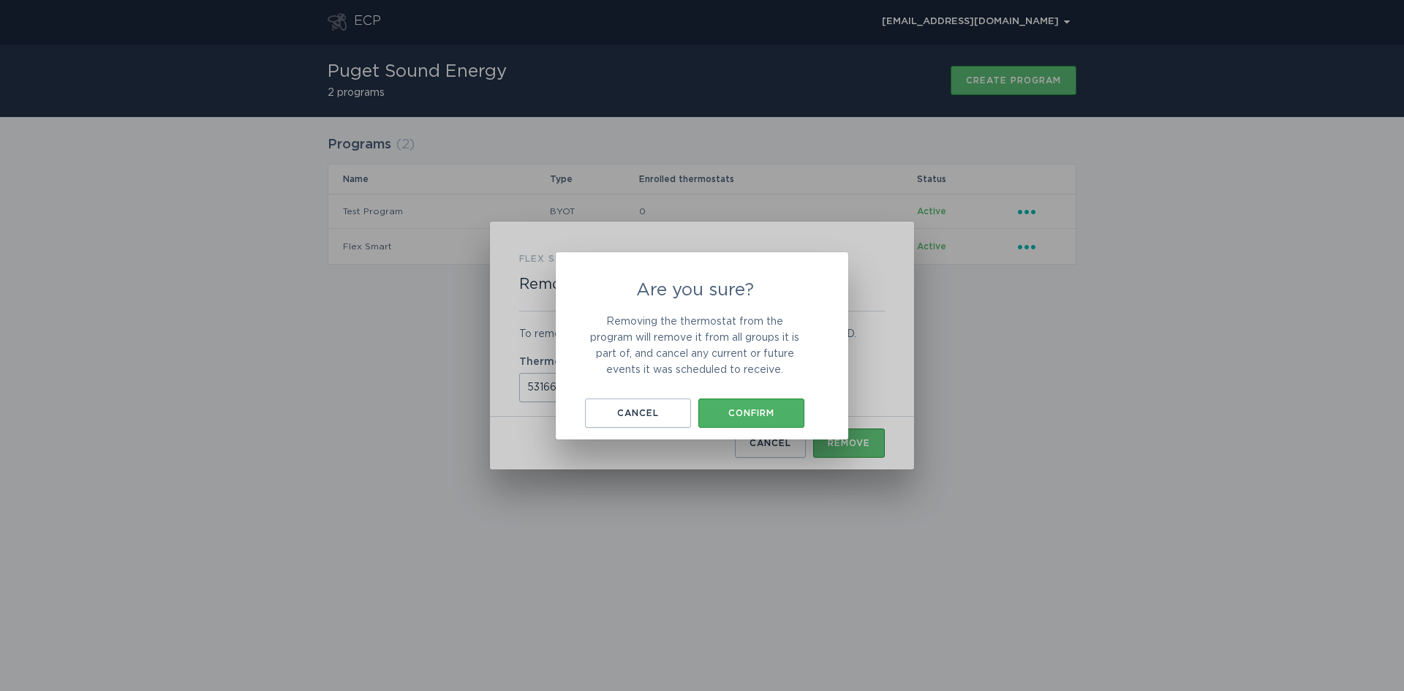
click at [754, 416] on div "Confirm" at bounding box center [751, 413] width 91 height 9
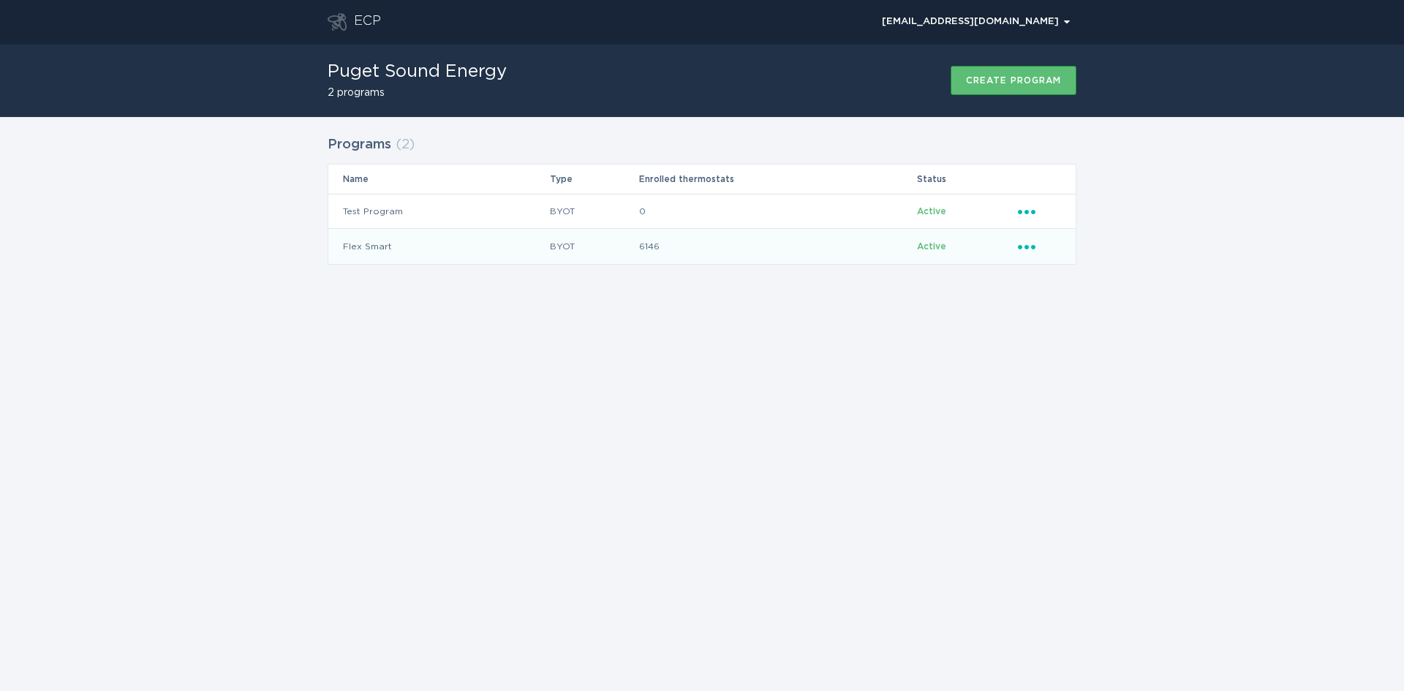
click at [1025, 244] on icon "Ellipsis" at bounding box center [1028, 244] width 20 height 12
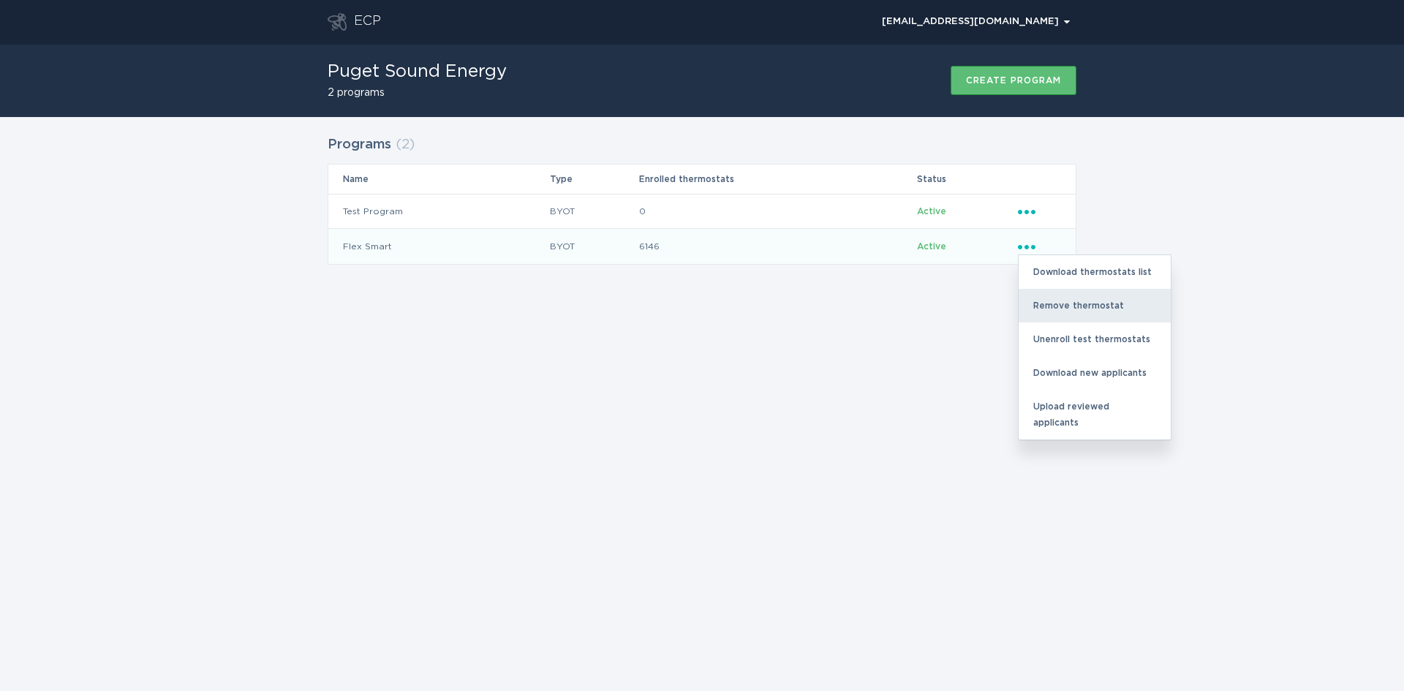
click at [1047, 304] on div "Remove thermostat" at bounding box center [1095, 306] width 152 height 34
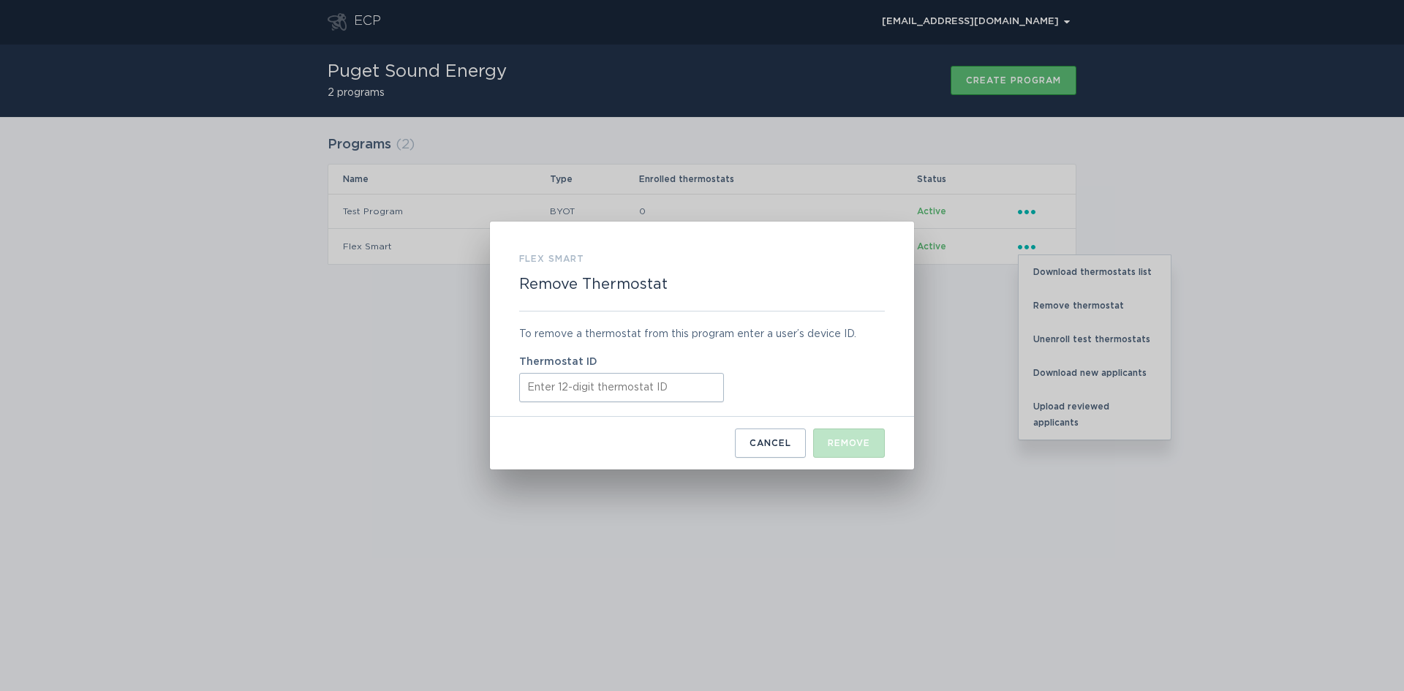
click at [582, 387] on input "Thermostat ID" at bounding box center [621, 387] width 205 height 29
paste input "531663132510"
click at [854, 449] on button "Remove" at bounding box center [849, 443] width 72 height 29
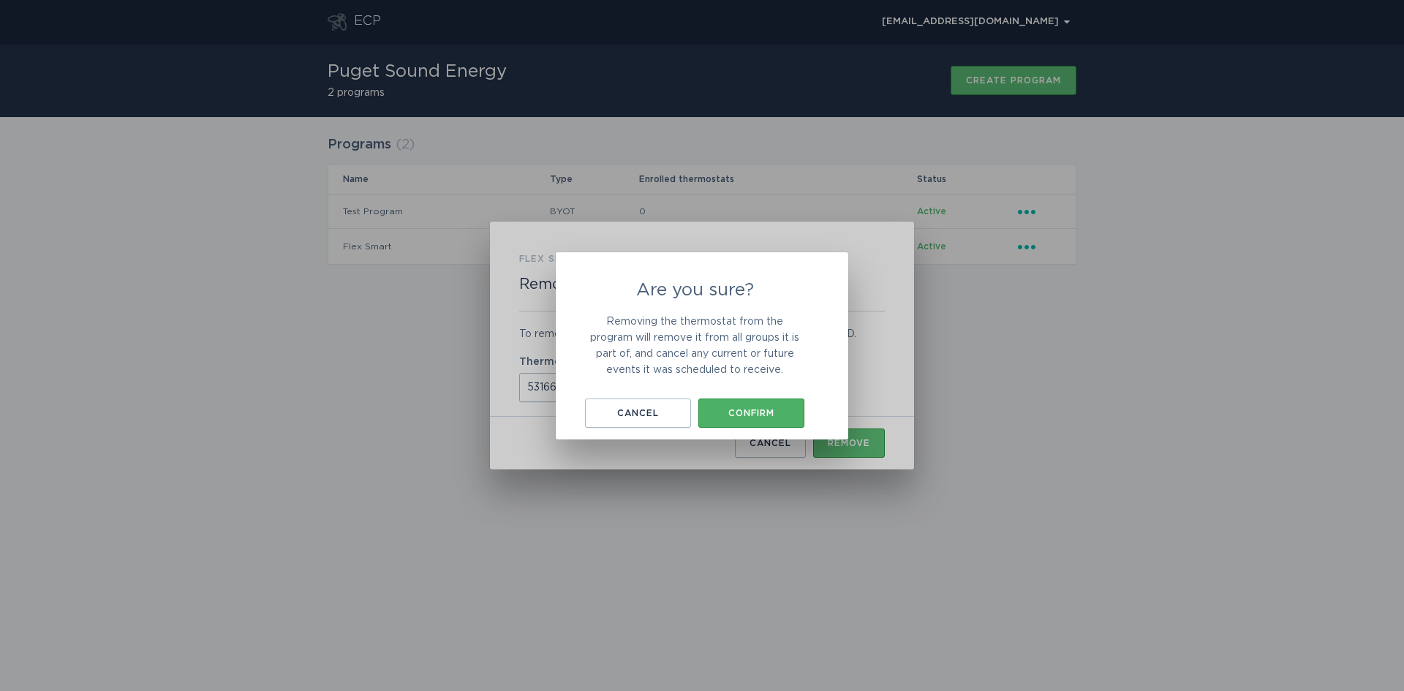
click at [754, 420] on button "Confirm" at bounding box center [751, 413] width 106 height 29
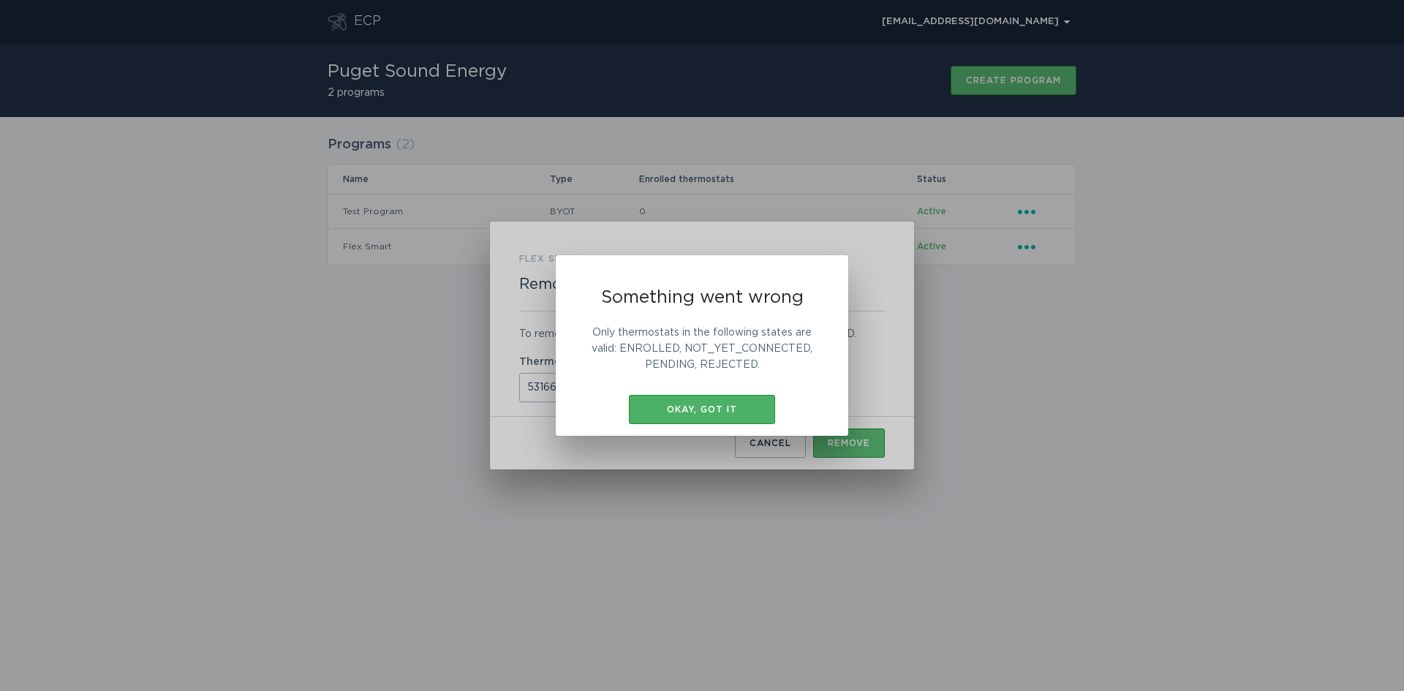
click at [722, 405] on div "Okay, got it" at bounding box center [702, 409] width 132 height 9
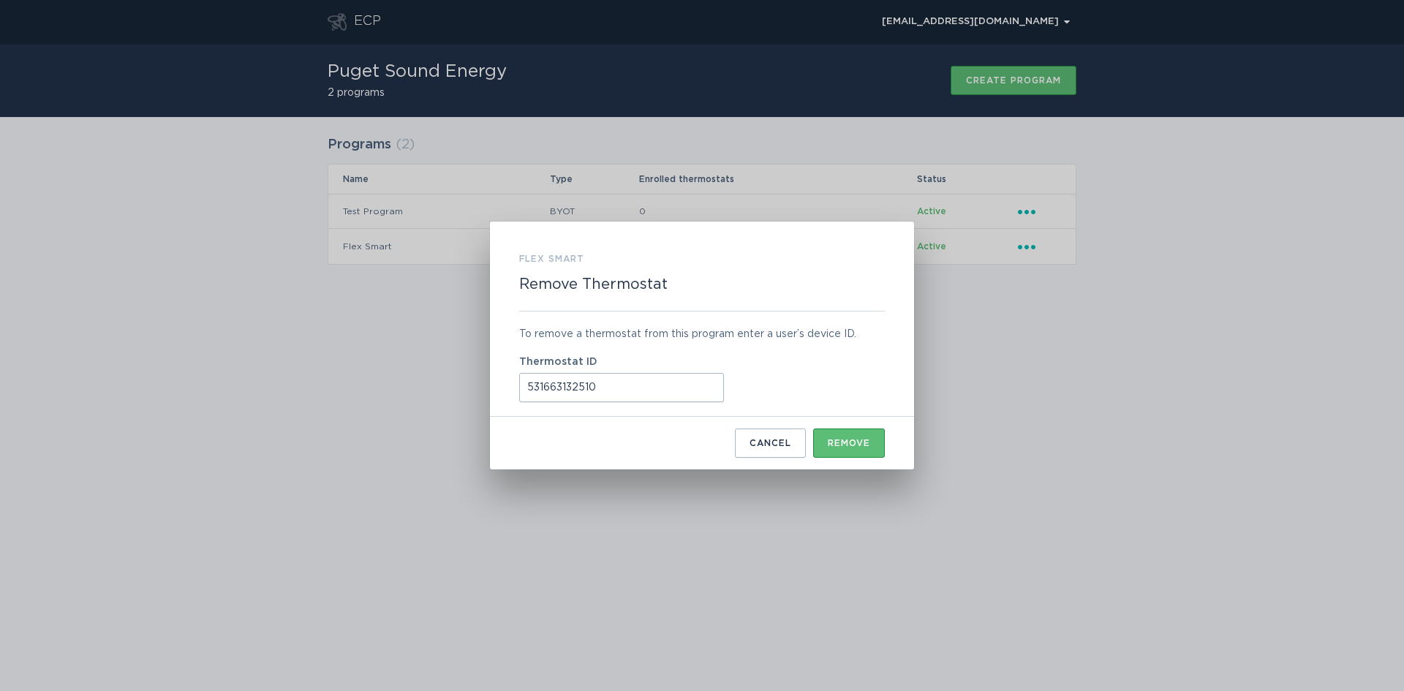
drag, startPoint x: 638, startPoint y: 390, endPoint x: 437, endPoint y: 388, distance: 201.1
click at [437, 388] on div "Flex Smart Remove Thermostat To remove a thermostat from this program enter a u…" at bounding box center [702, 345] width 1404 height 691
paste input "4126769"
type input "531664126769"
click at [854, 442] on div "Remove" at bounding box center [849, 443] width 42 height 9
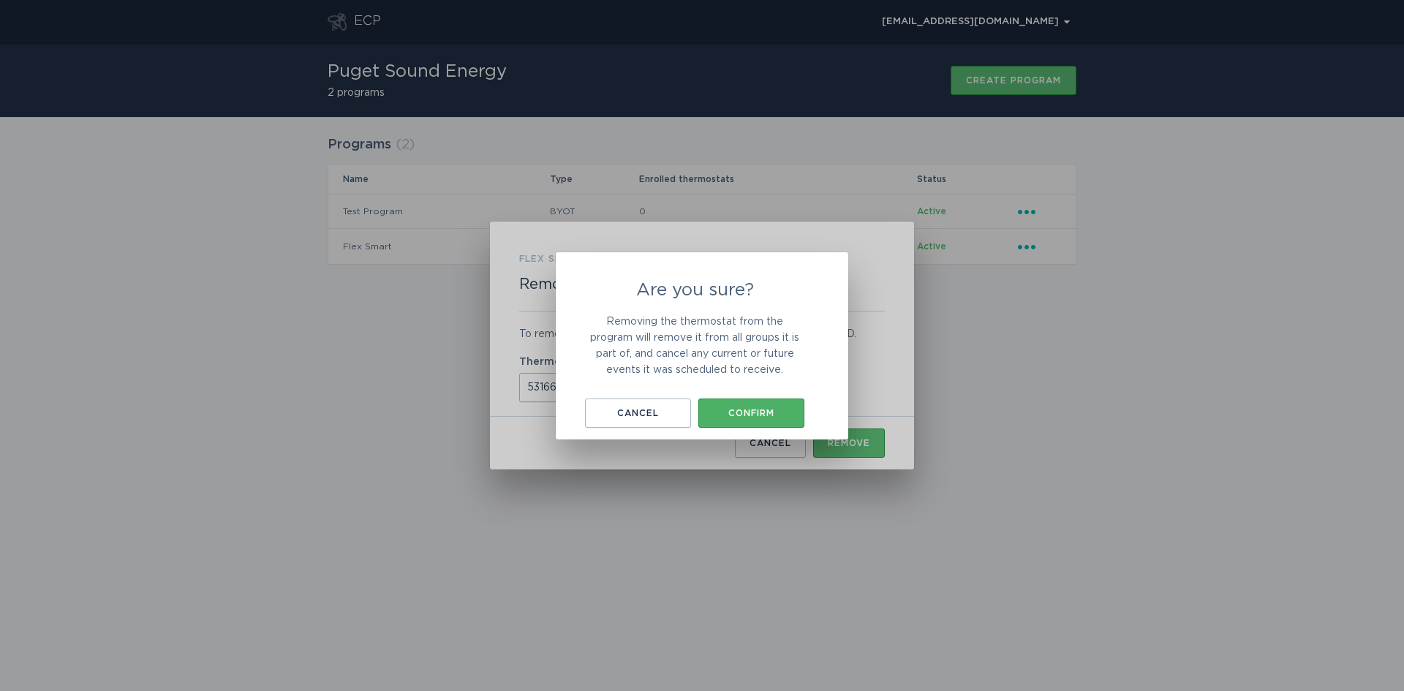
click at [773, 409] on div "Confirm" at bounding box center [751, 413] width 91 height 9
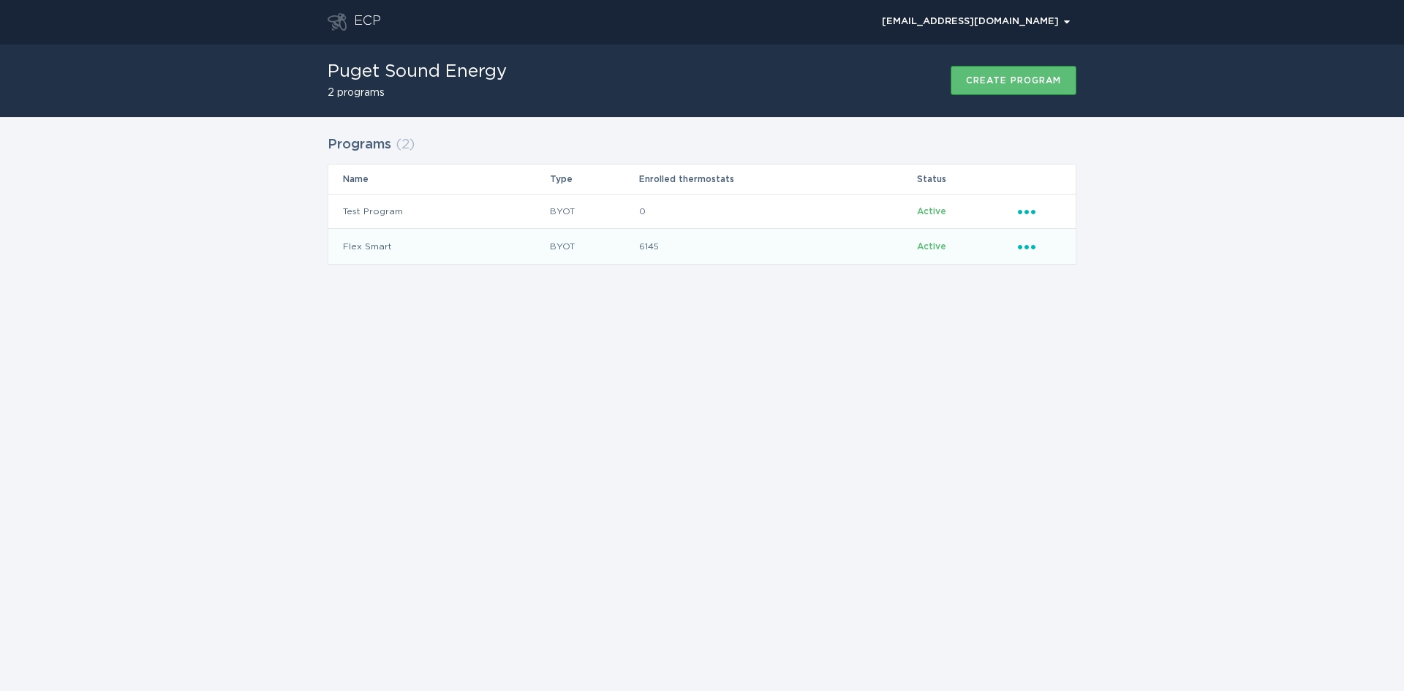
click at [1027, 249] on icon "Popover menu" at bounding box center [1027, 247] width 18 height 4
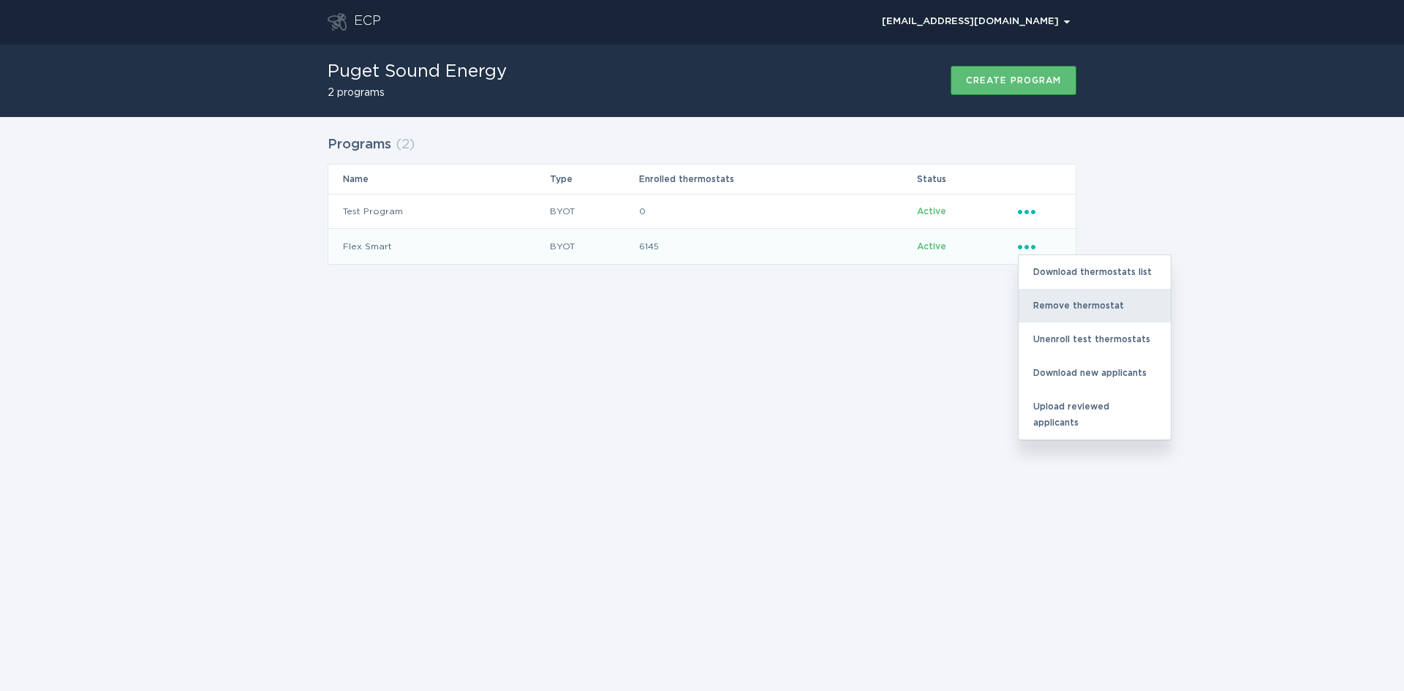
click at [1051, 300] on div "Remove thermostat" at bounding box center [1095, 306] width 152 height 34
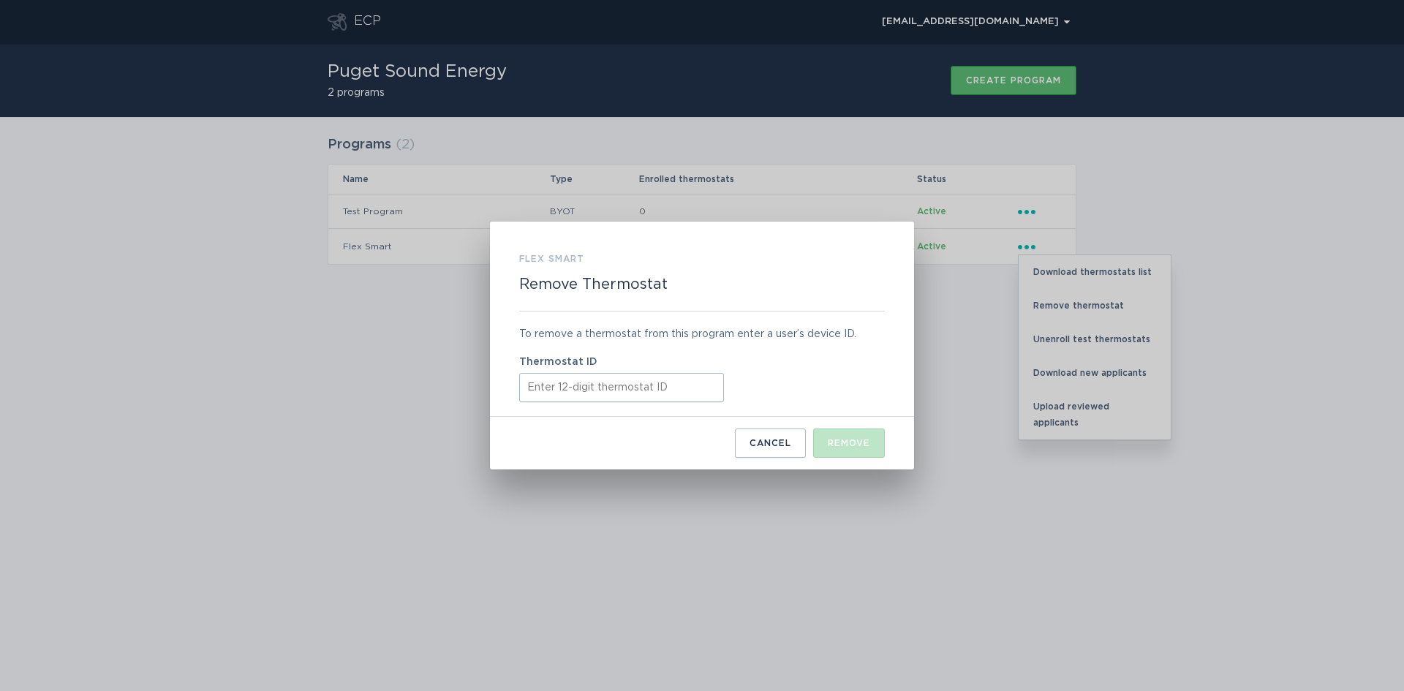
click at [612, 389] on input "Thermostat ID" at bounding box center [621, 387] width 205 height 29
paste input "531668545887"
type input "531668545887"
click at [862, 446] on div "Remove" at bounding box center [849, 443] width 42 height 9
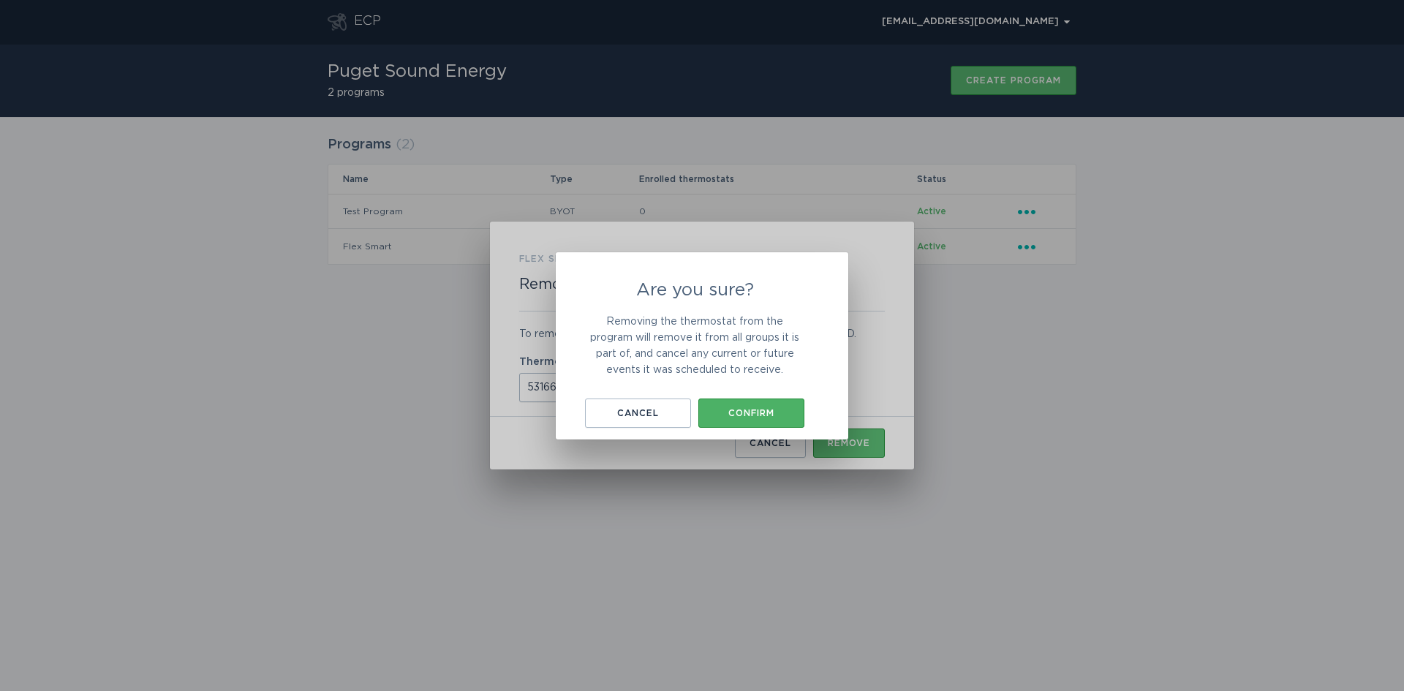
click at [764, 415] on div "Confirm" at bounding box center [751, 413] width 91 height 9
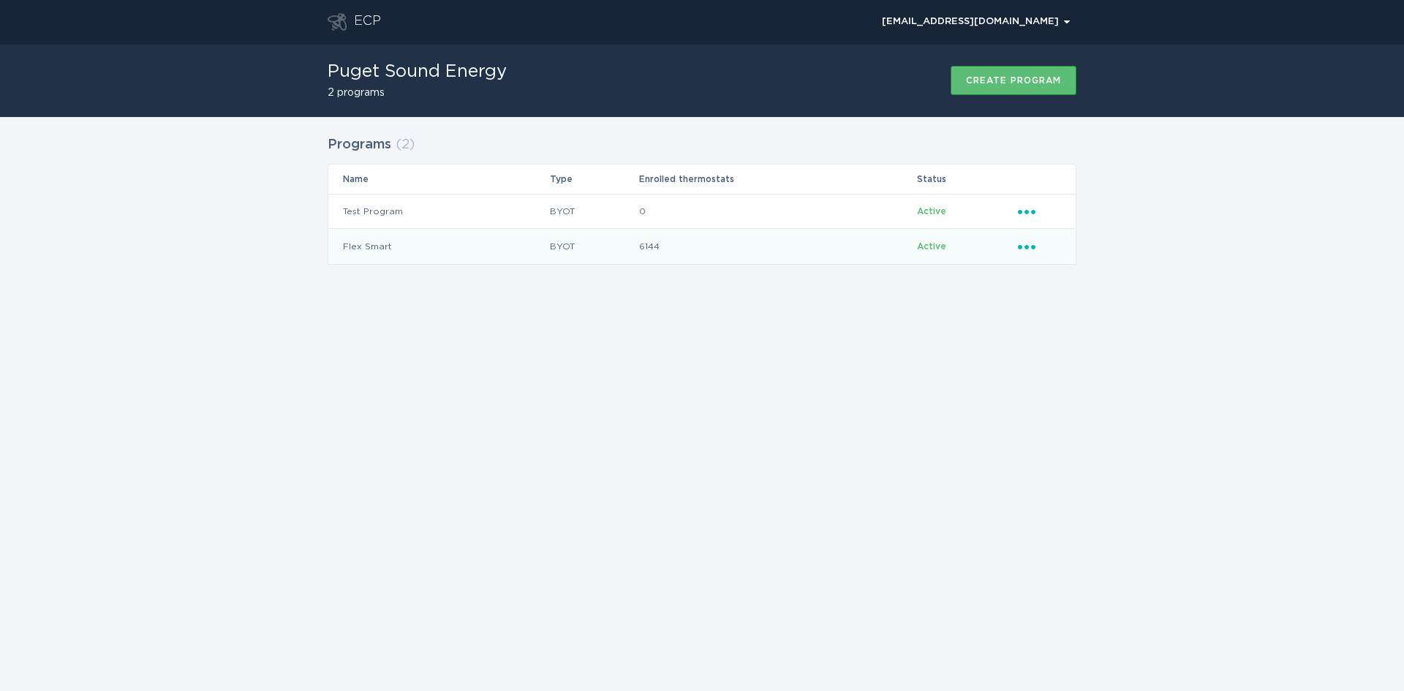
click at [1021, 249] on icon "Ellipsis" at bounding box center [1028, 244] width 20 height 12
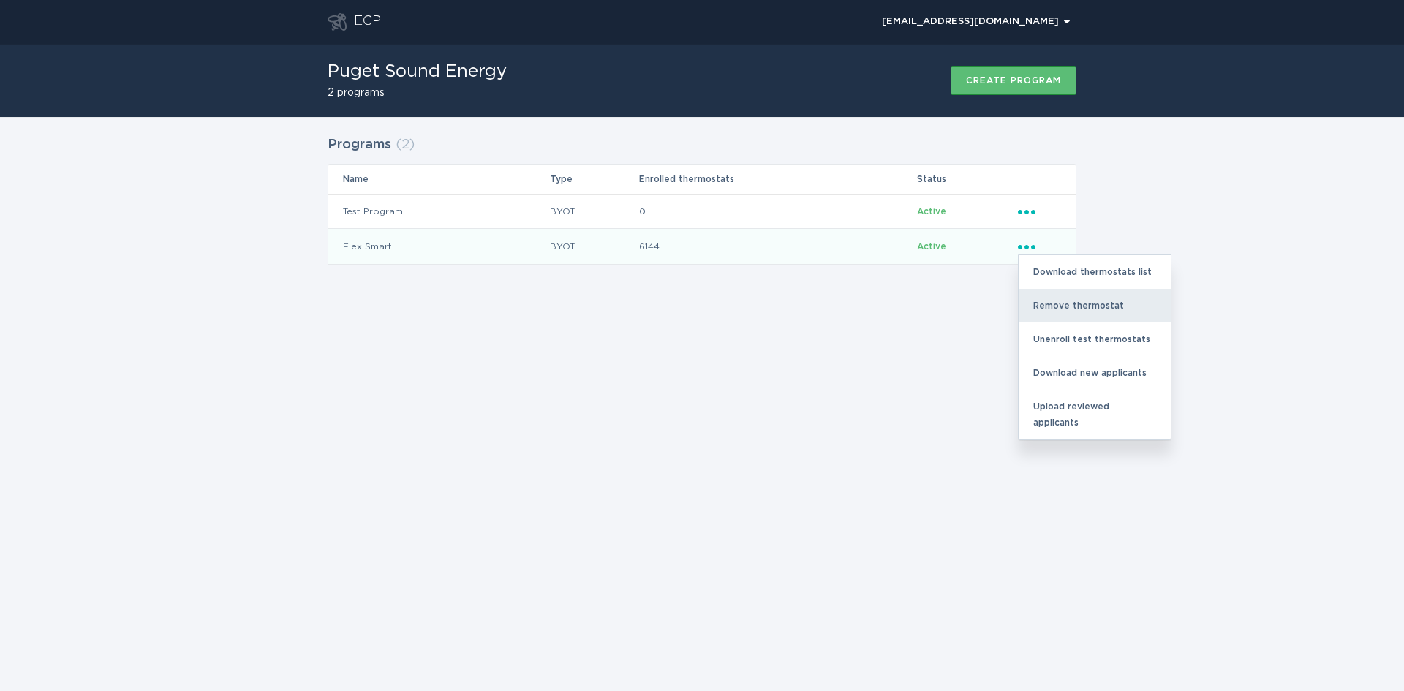
click at [1033, 307] on div "Remove thermostat" at bounding box center [1095, 306] width 152 height 34
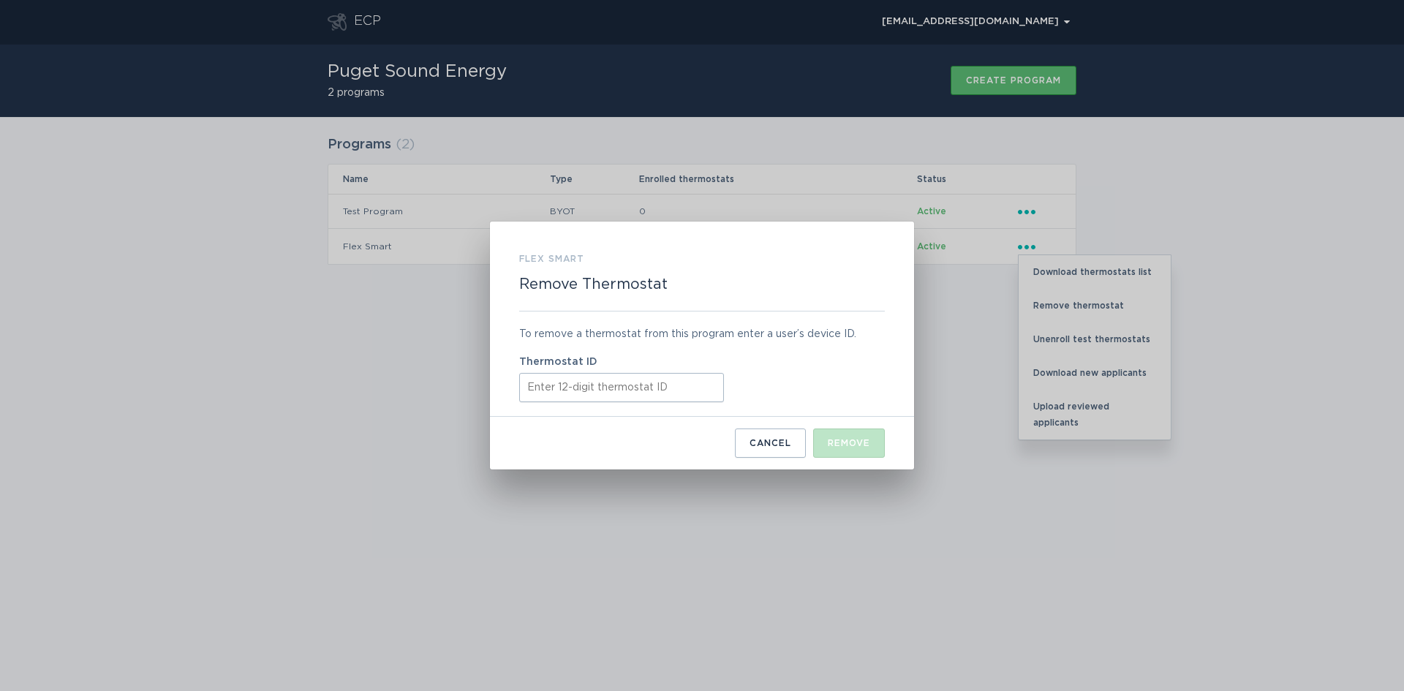
click at [606, 390] on input "Thermostat ID" at bounding box center [621, 387] width 205 height 29
paste input "531677450314"
type input "531677450314"
click at [831, 453] on button "Remove" at bounding box center [849, 443] width 72 height 29
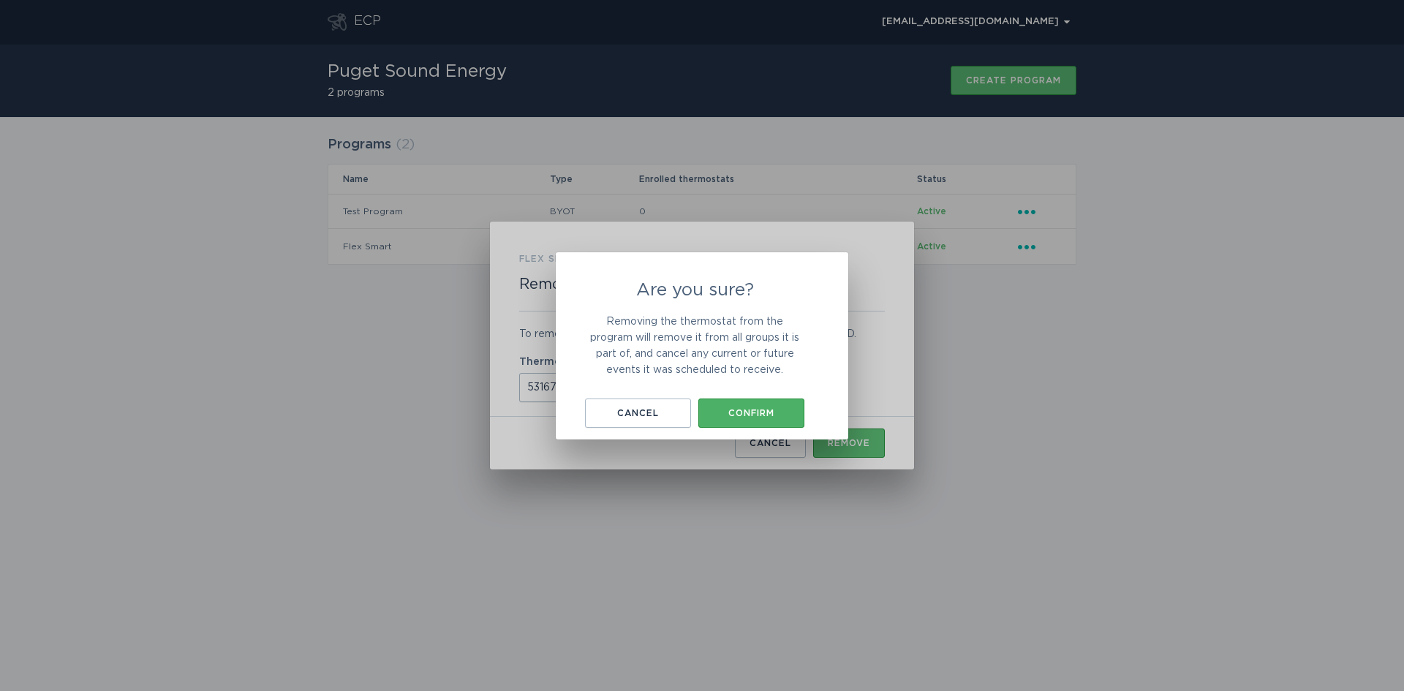
click at [740, 399] on button "Confirm" at bounding box center [751, 413] width 106 height 29
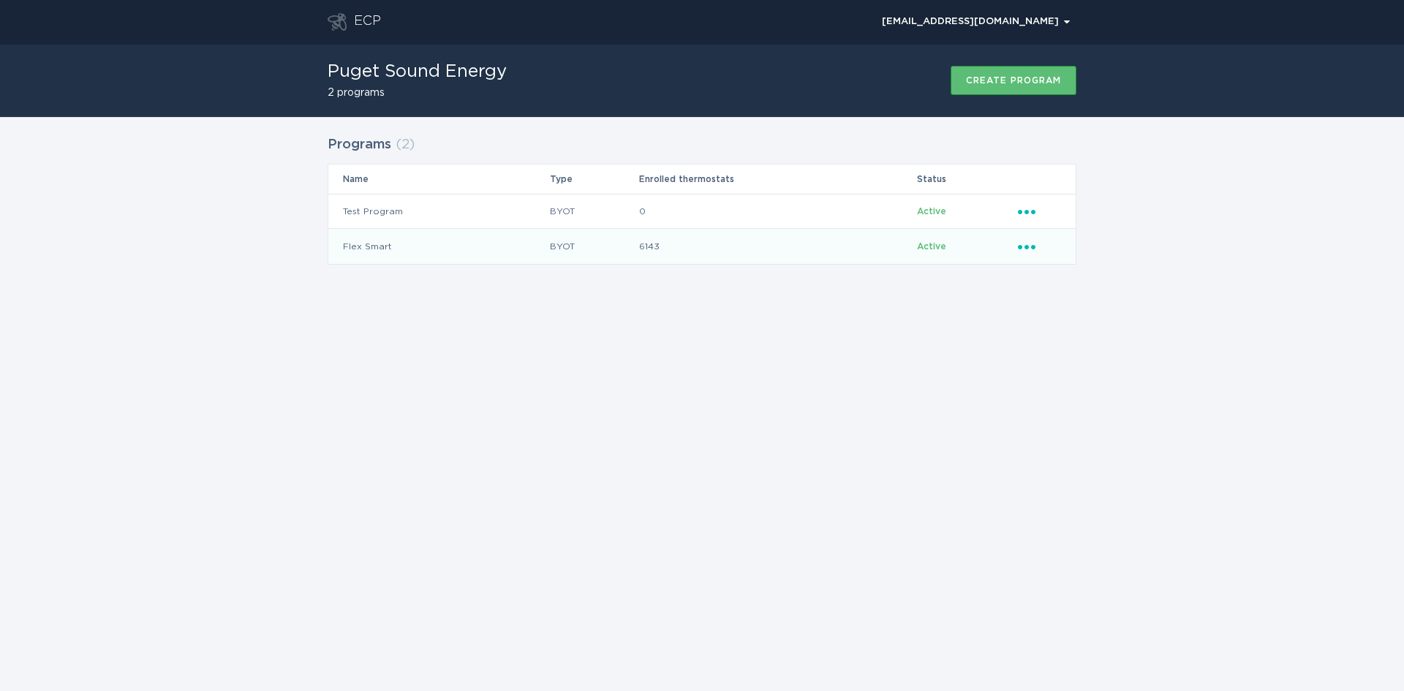
click at [1028, 249] on icon "Popover menu" at bounding box center [1027, 247] width 18 height 4
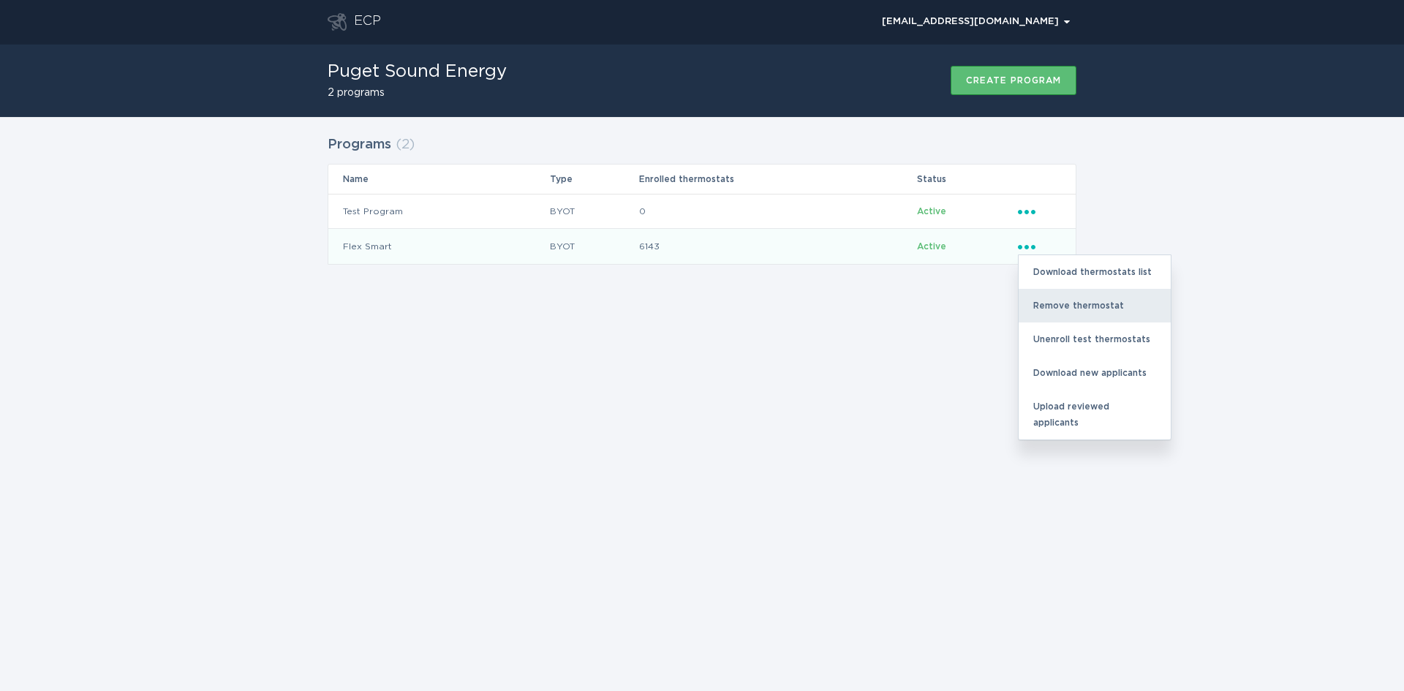
click at [1052, 312] on div "Remove thermostat" at bounding box center [1095, 306] width 152 height 34
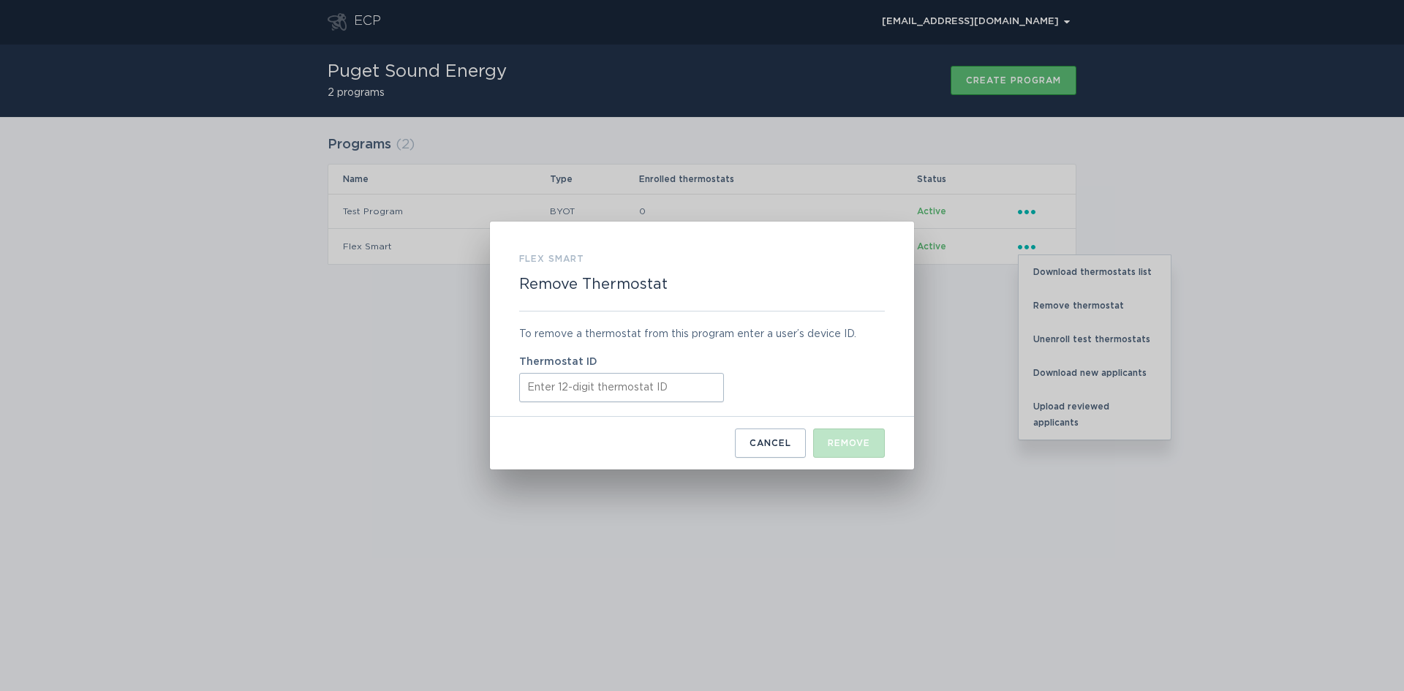
click at [579, 389] on input "Thermostat ID" at bounding box center [621, 387] width 205 height 29
paste input "531688521494"
type input "531688521494"
click at [858, 436] on button "Remove" at bounding box center [849, 443] width 72 height 29
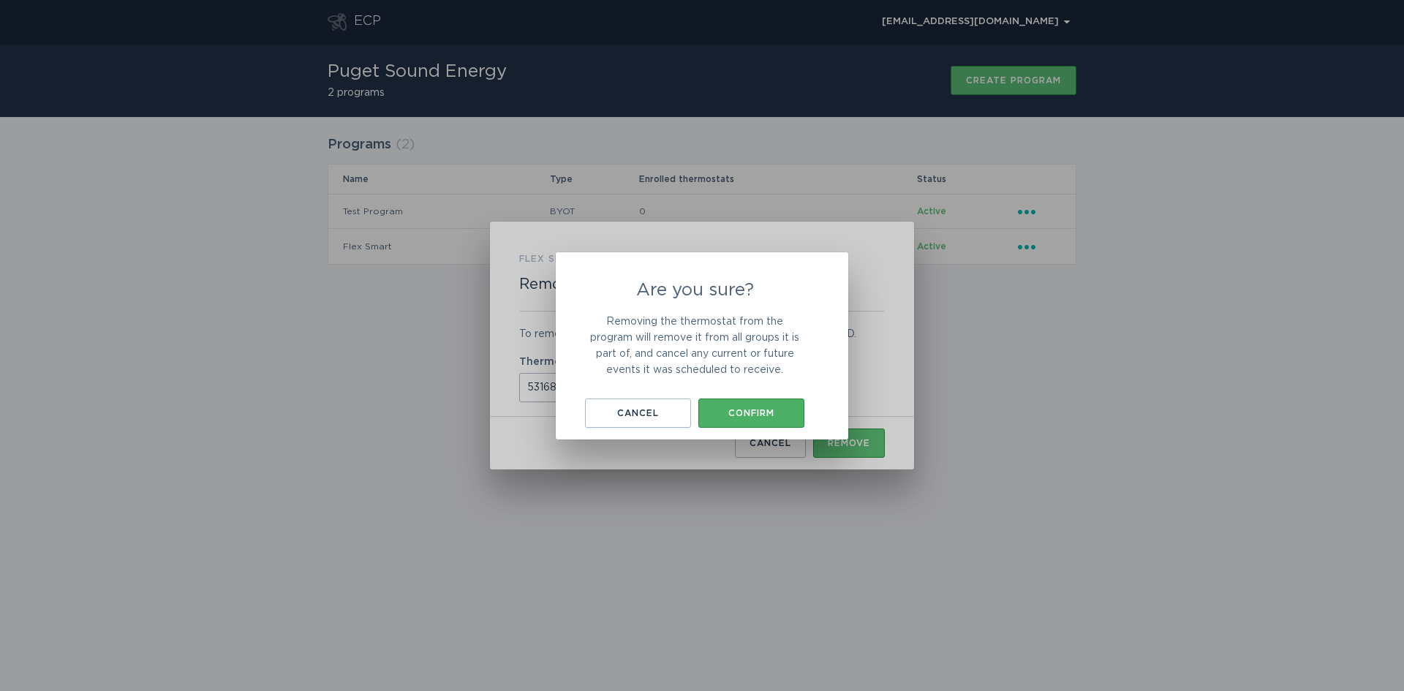
click at [745, 418] on div "Confirm" at bounding box center [751, 413] width 91 height 9
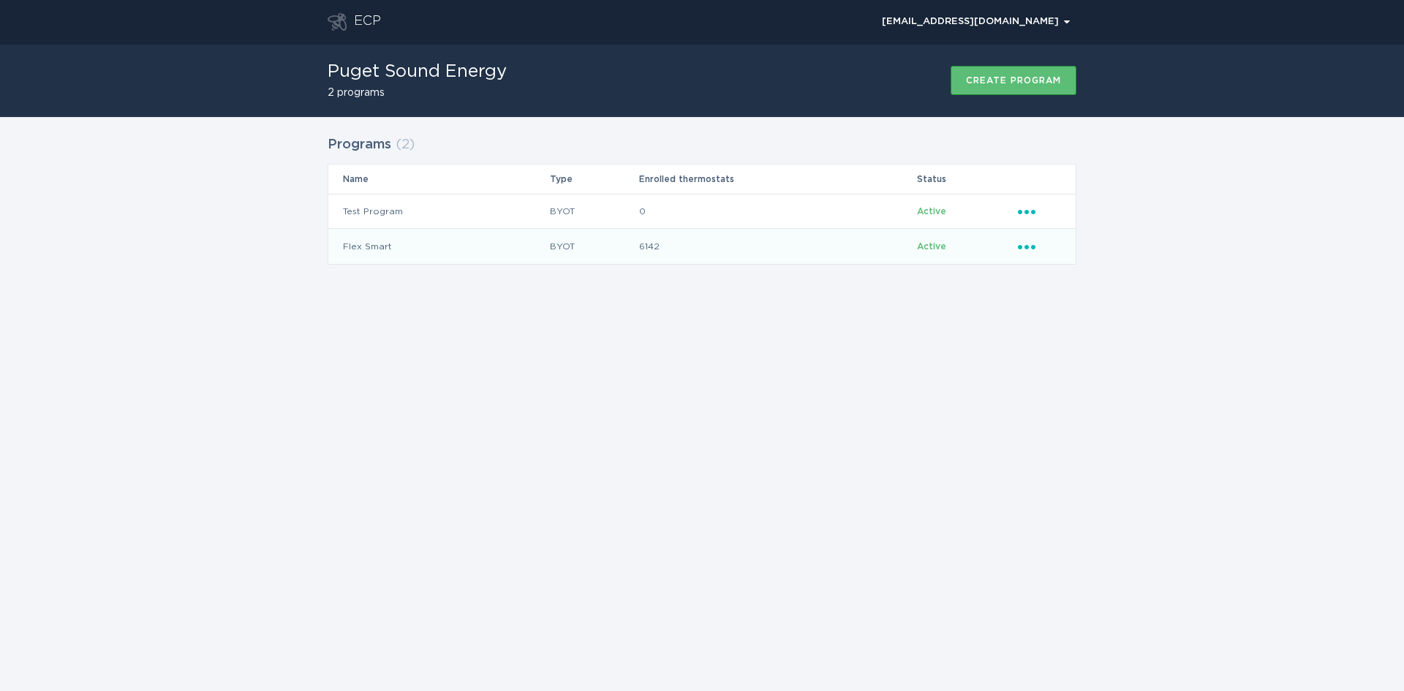
click at [1022, 241] on icon "Ellipsis" at bounding box center [1028, 244] width 20 height 12
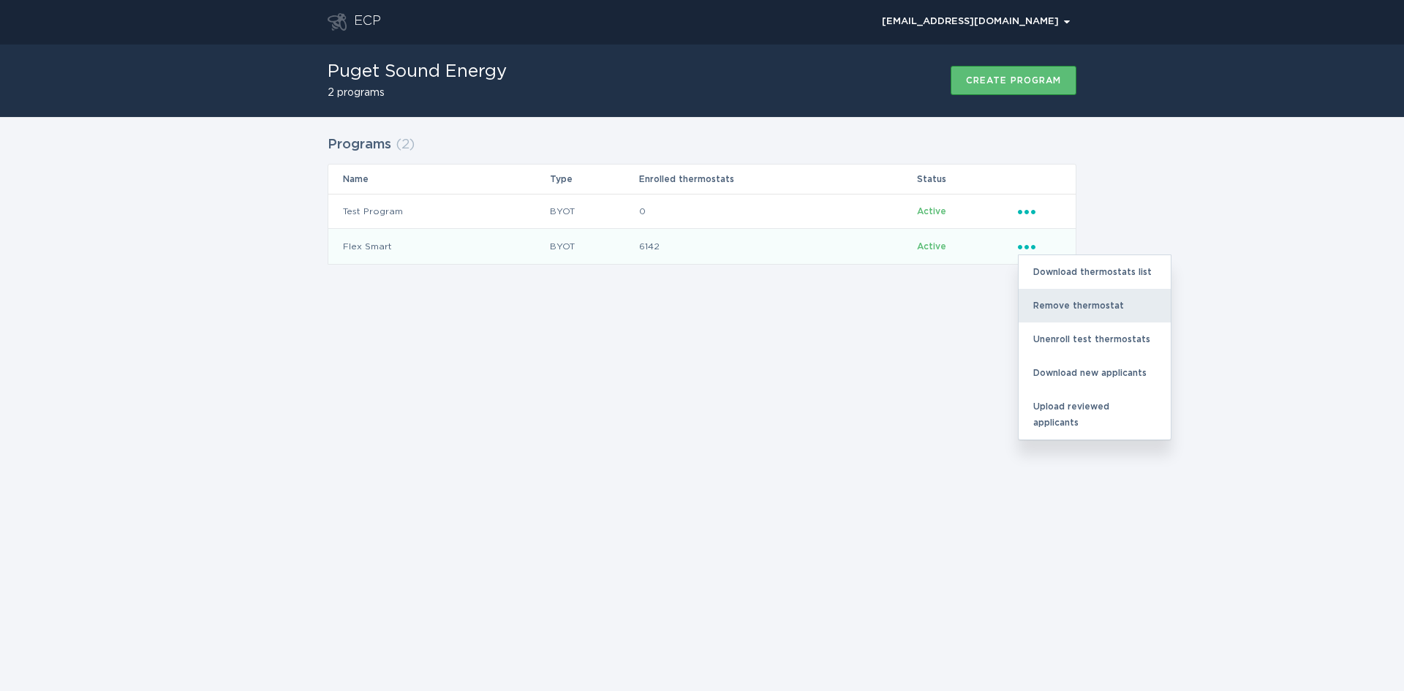
click at [1055, 297] on div "Remove thermostat" at bounding box center [1095, 306] width 152 height 34
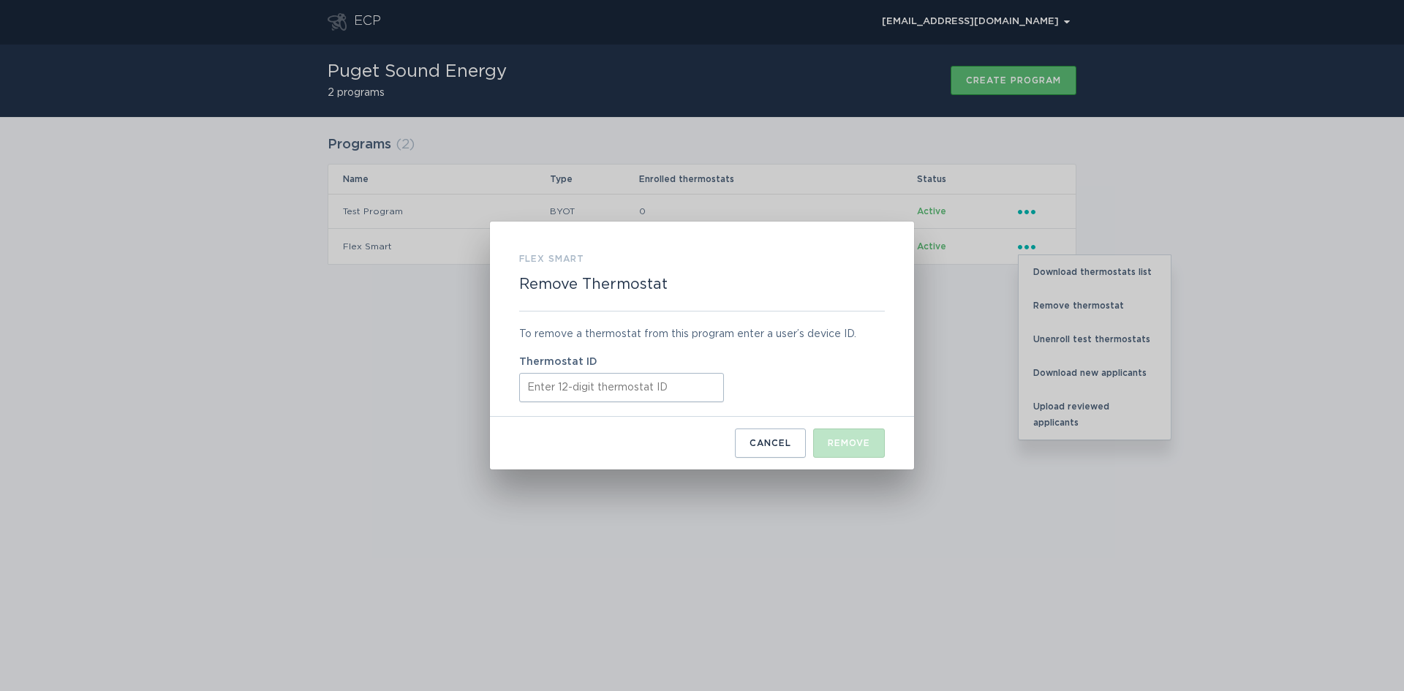
click at [566, 383] on input "Thermostat ID" at bounding box center [621, 387] width 205 height 29
paste input "412813189397"
type input "412813189397"
click at [813, 429] on button "Remove" at bounding box center [849, 443] width 72 height 29
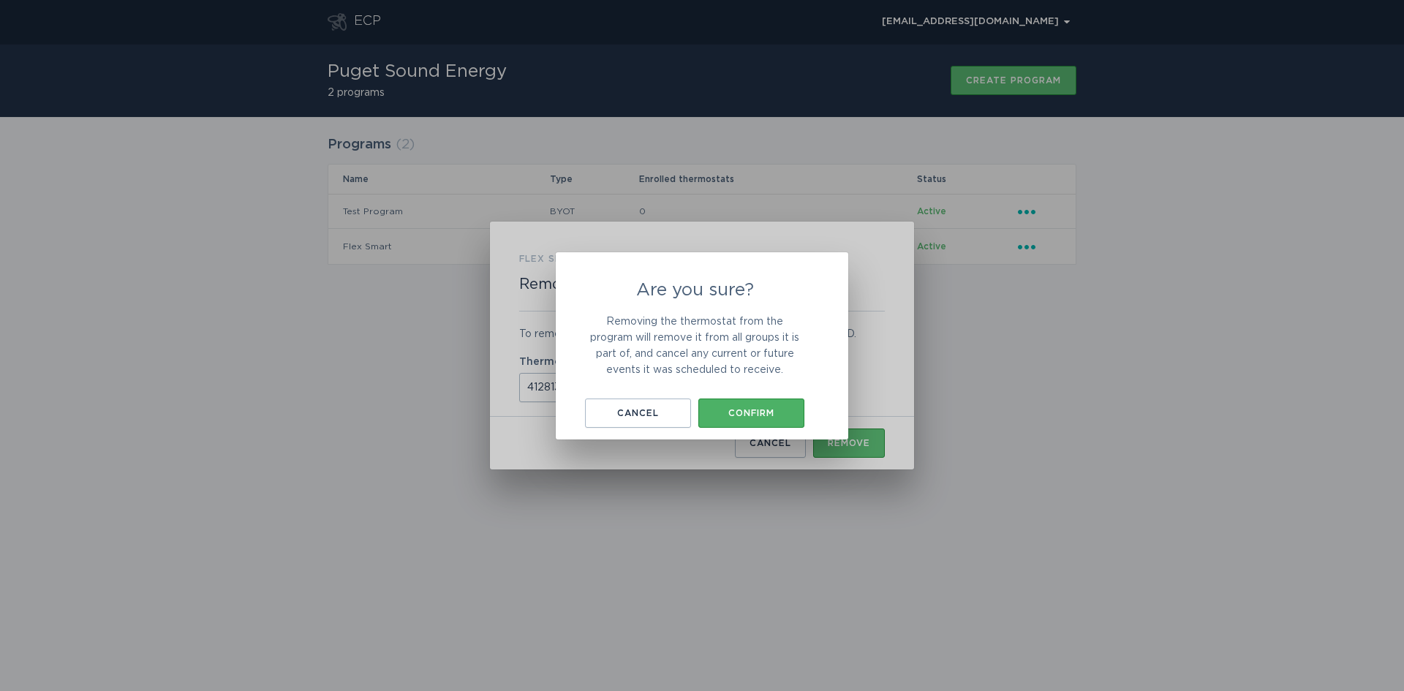
click at [756, 421] on button "Confirm" at bounding box center [751, 413] width 106 height 29
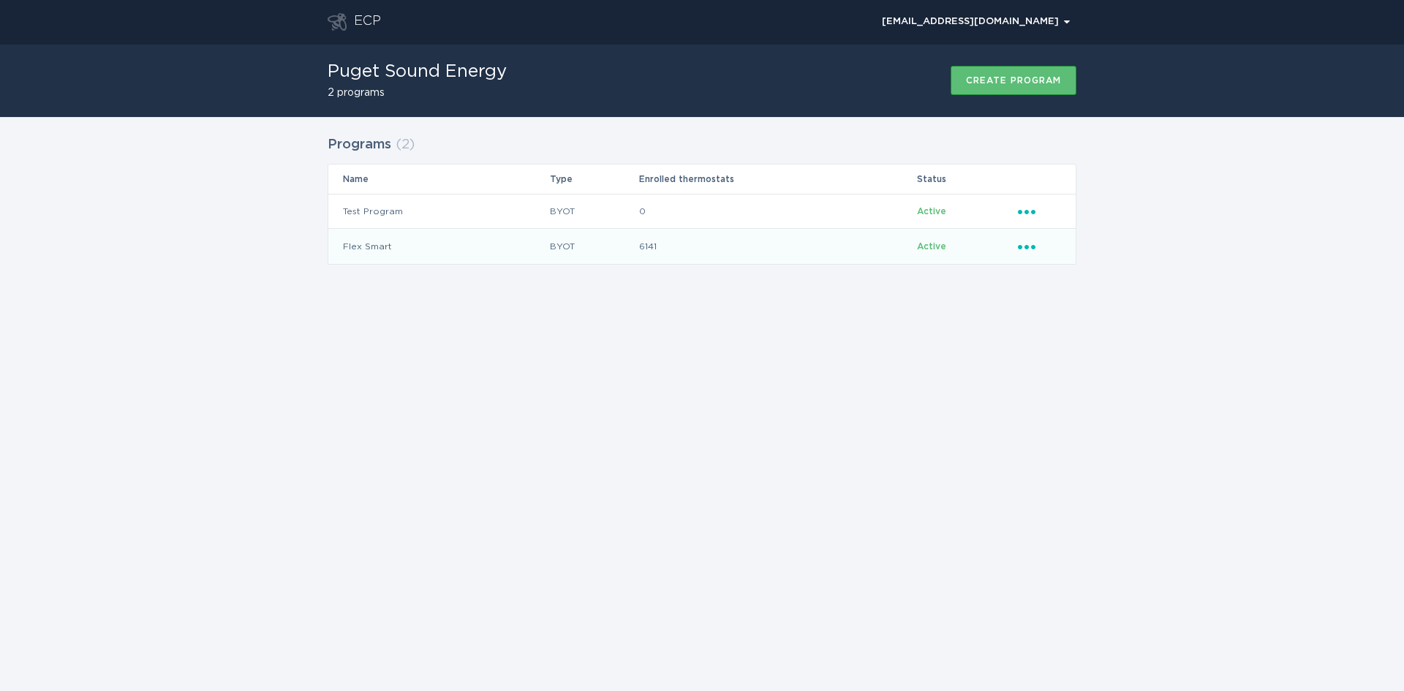
click at [1025, 246] on icon "Popover menu" at bounding box center [1027, 247] width 18 height 4
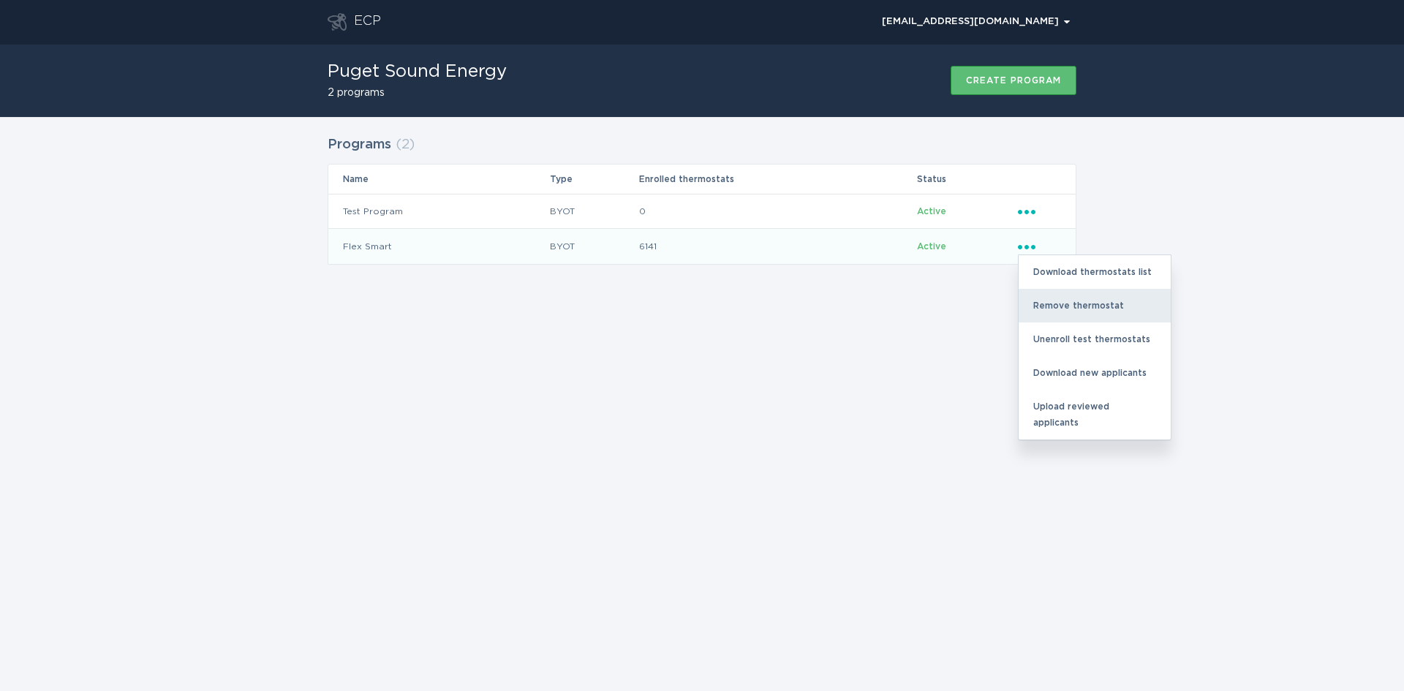
click at [1050, 310] on div "Remove thermostat" at bounding box center [1095, 306] width 152 height 34
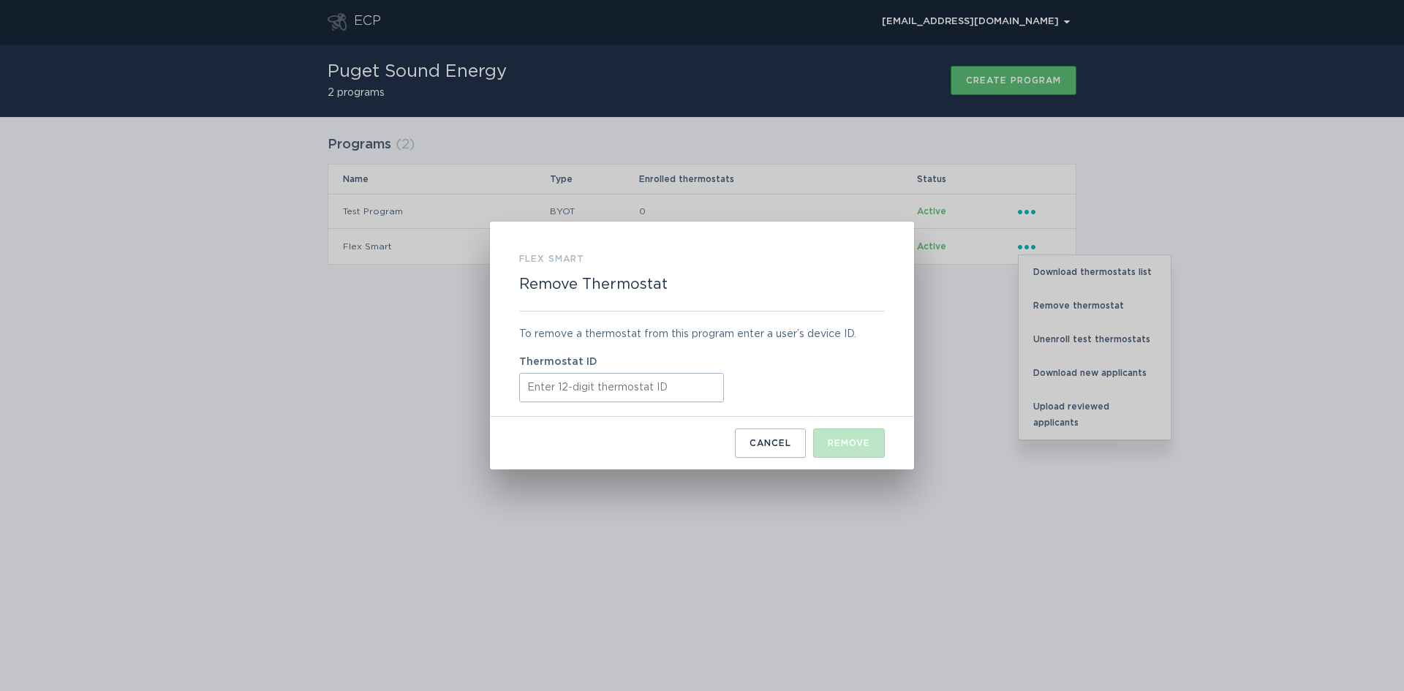
click at [568, 399] on input "Thermostat ID" at bounding box center [621, 387] width 205 height 29
paste input "531631452952"
type input "531631452952"
click at [859, 443] on div "Remove" at bounding box center [849, 443] width 42 height 9
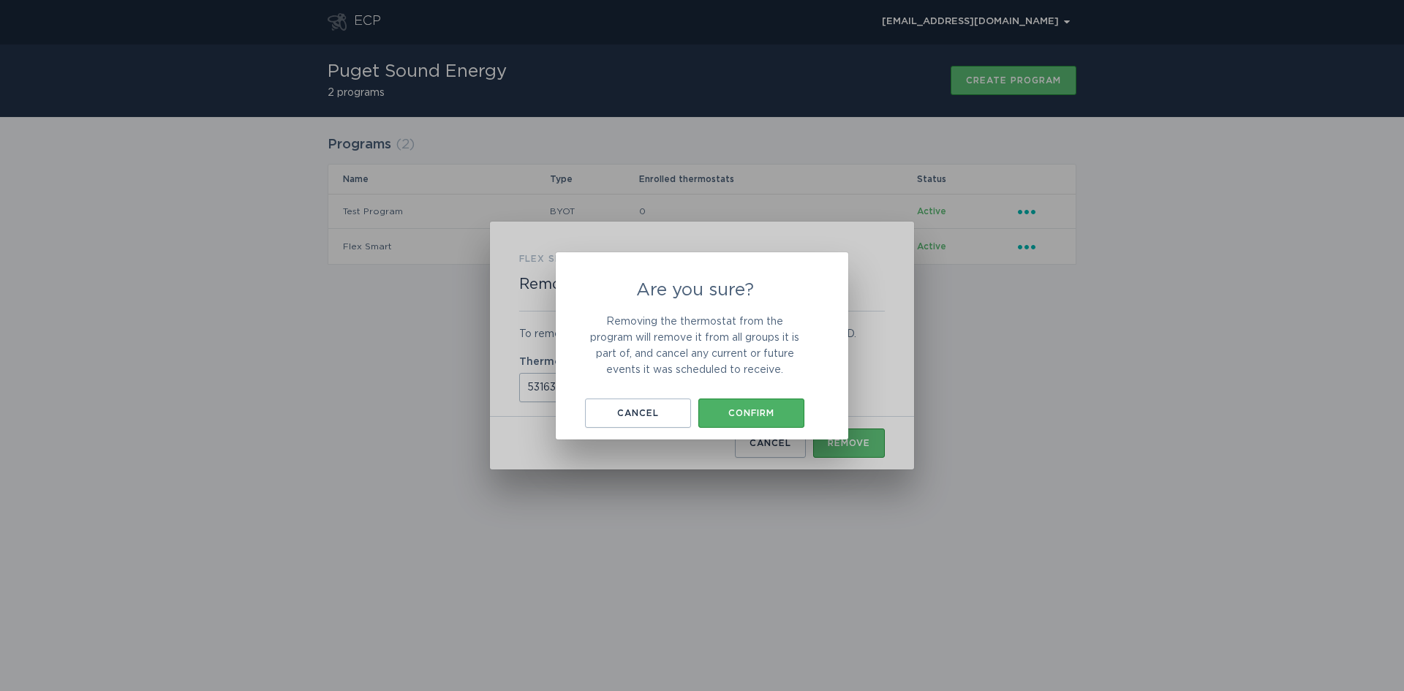
click at [783, 415] on div "Confirm" at bounding box center [751, 413] width 91 height 9
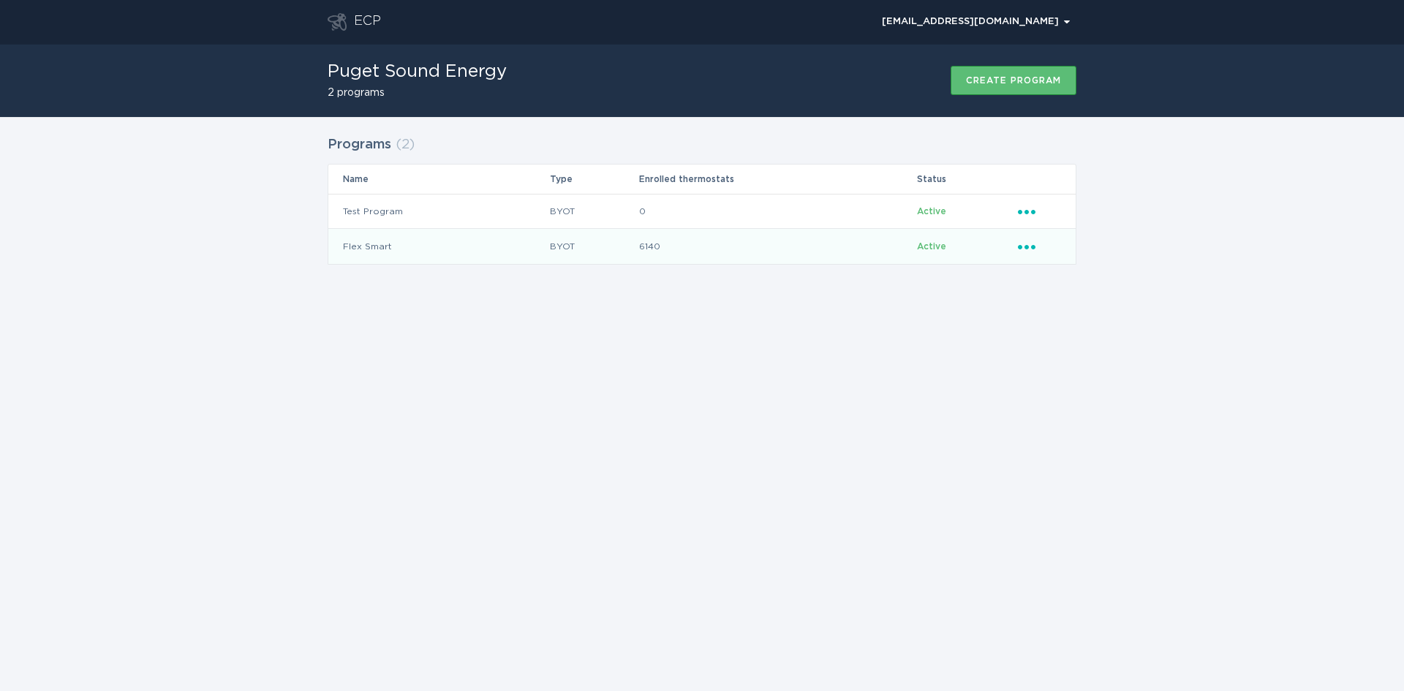
click at [1020, 247] on icon "Popover menu" at bounding box center [1027, 247] width 18 height 4
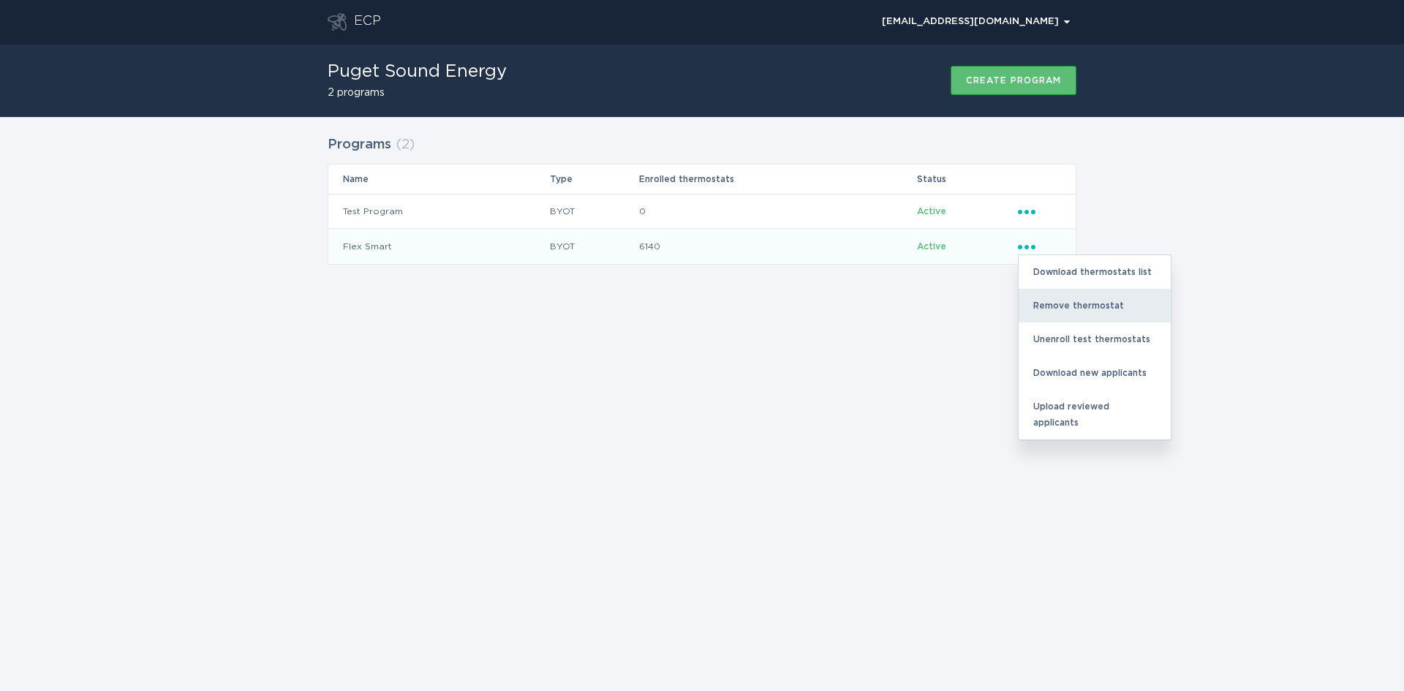
click at [1044, 304] on div "Remove thermostat" at bounding box center [1095, 306] width 152 height 34
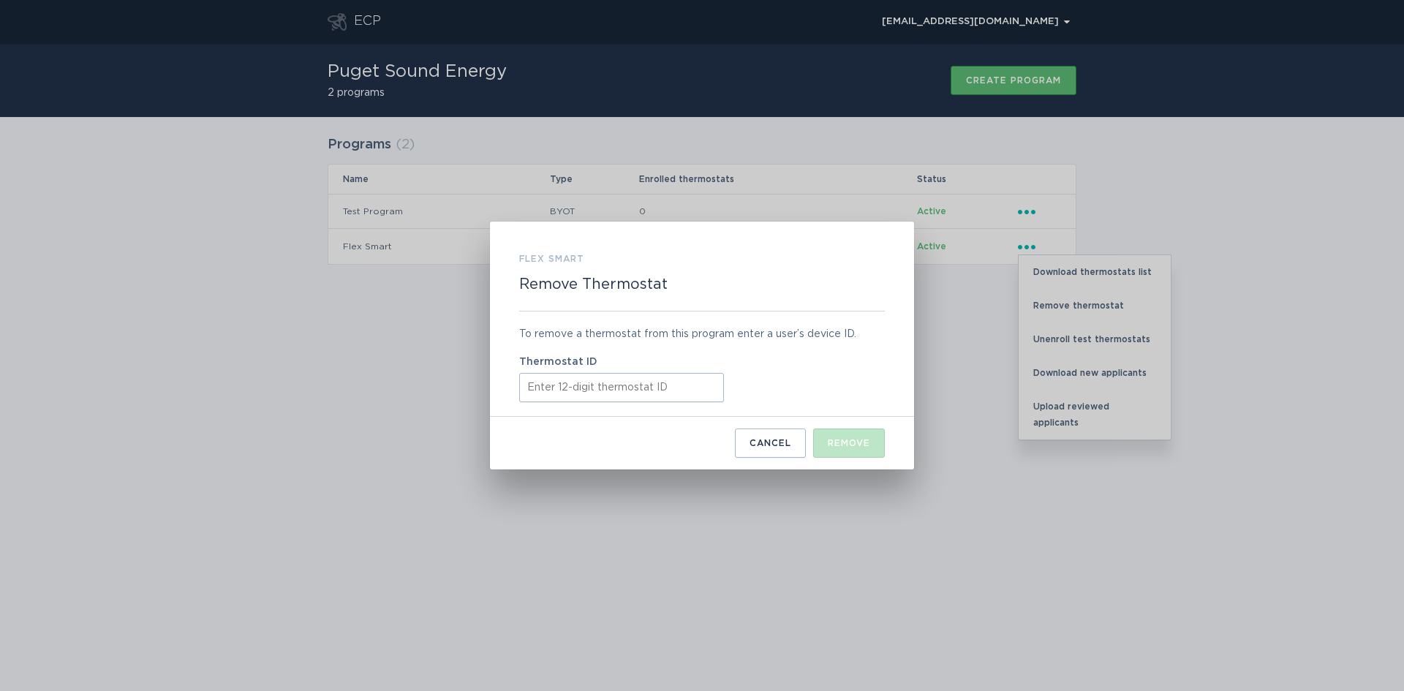
click at [572, 389] on input "Thermostat ID" at bounding box center [621, 387] width 205 height 29
paste input "531653237281"
type input "531653237281"
click at [852, 447] on div "Remove" at bounding box center [849, 443] width 42 height 9
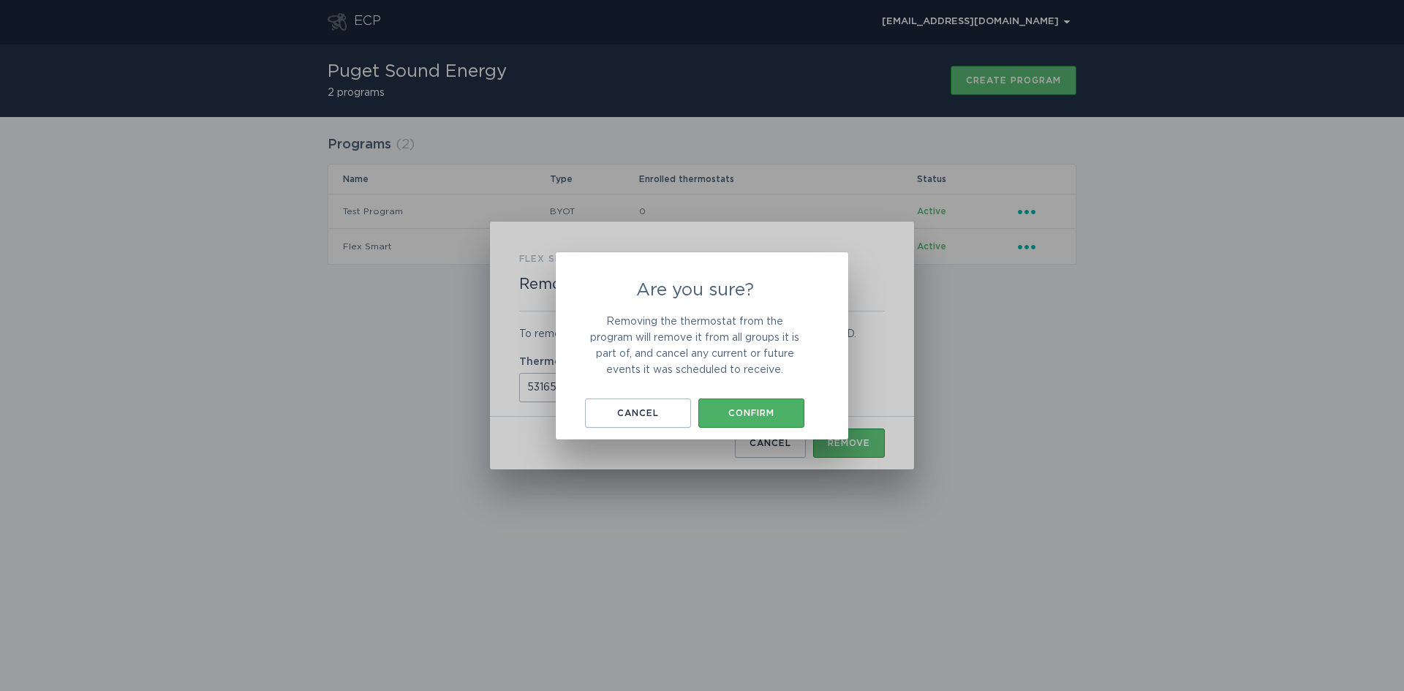
click at [771, 413] on div "Confirm" at bounding box center [751, 413] width 91 height 9
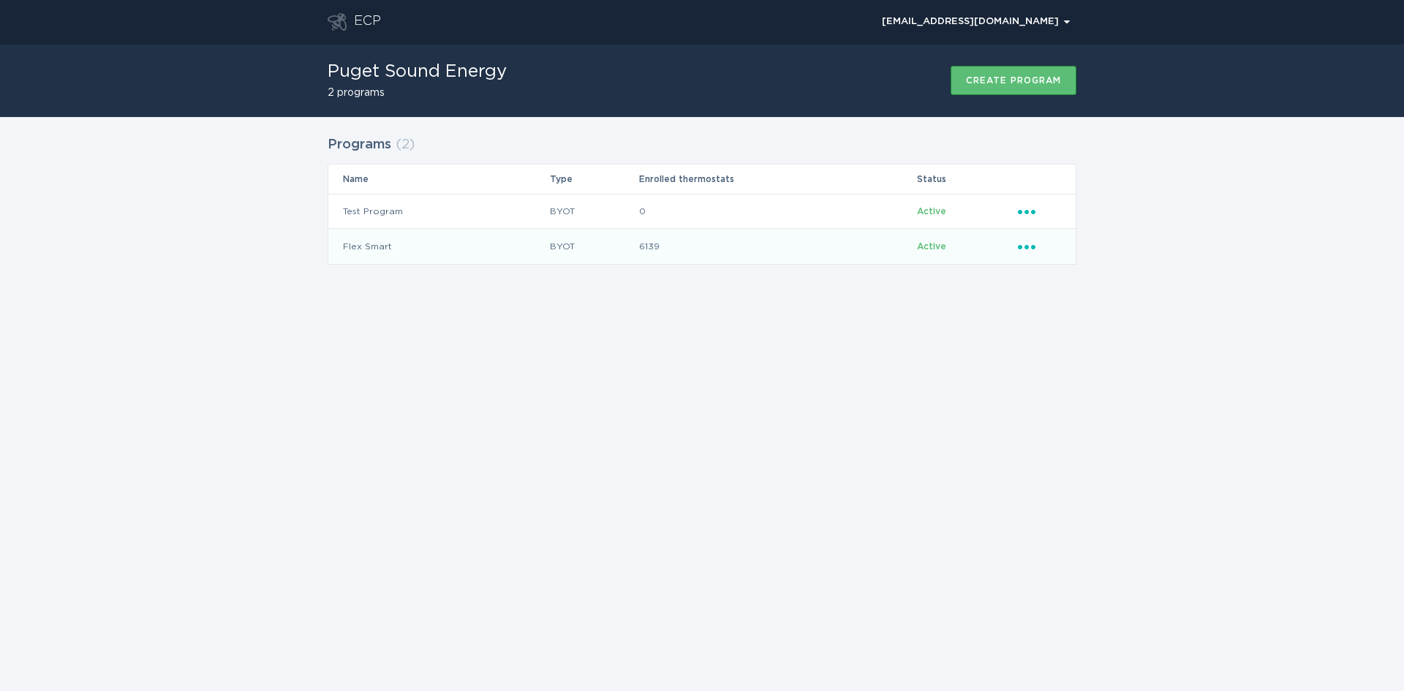
click at [1026, 246] on icon "Popover menu" at bounding box center [1027, 247] width 18 height 4
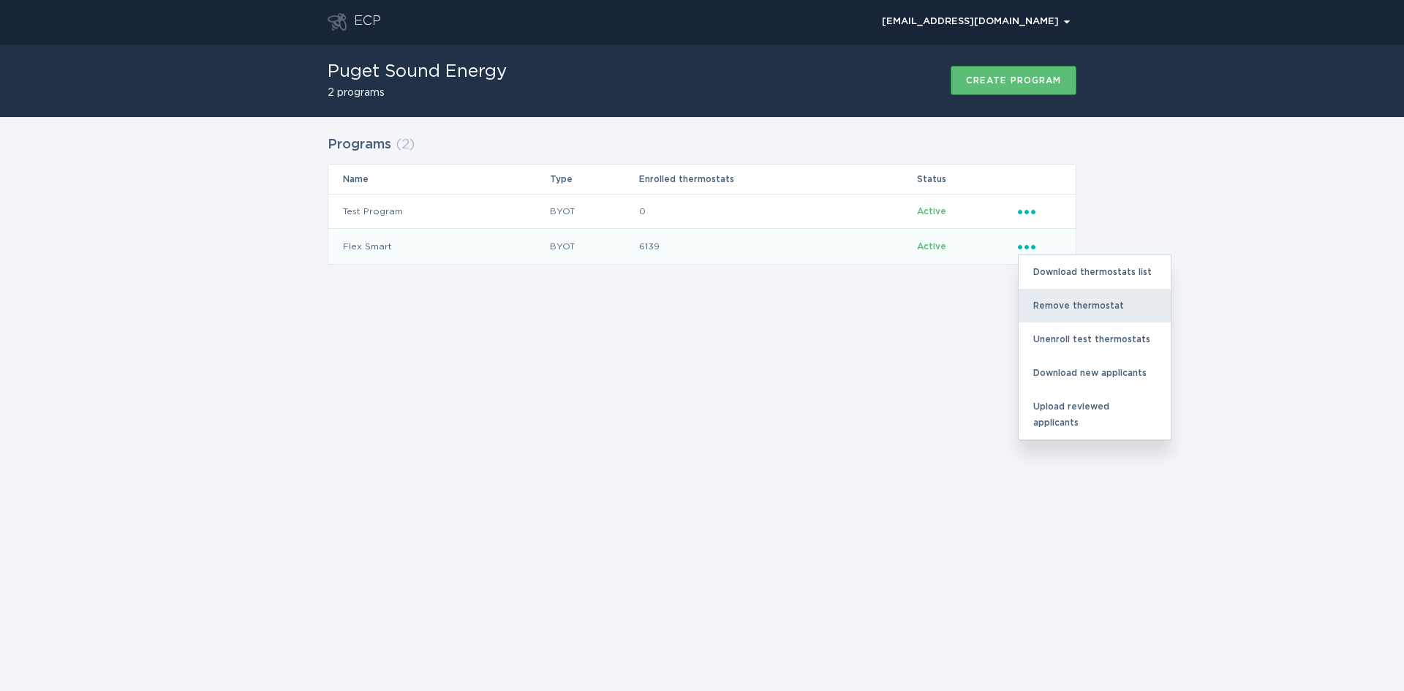
click at [1044, 305] on div "Remove thermostat" at bounding box center [1095, 306] width 152 height 34
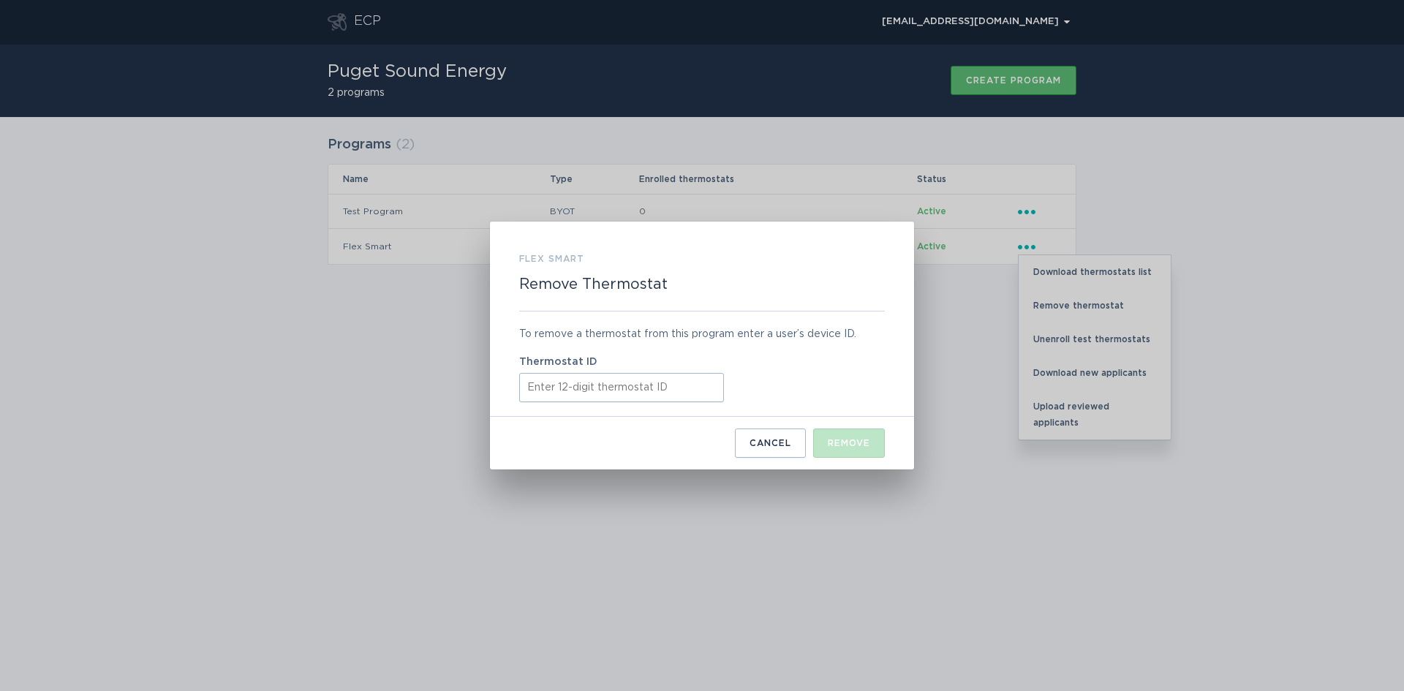
click at [598, 385] on input "Thermostat ID" at bounding box center [621, 387] width 205 height 29
paste input "531655036318"
type input "531655036318"
click at [861, 451] on button "Remove" at bounding box center [849, 443] width 72 height 29
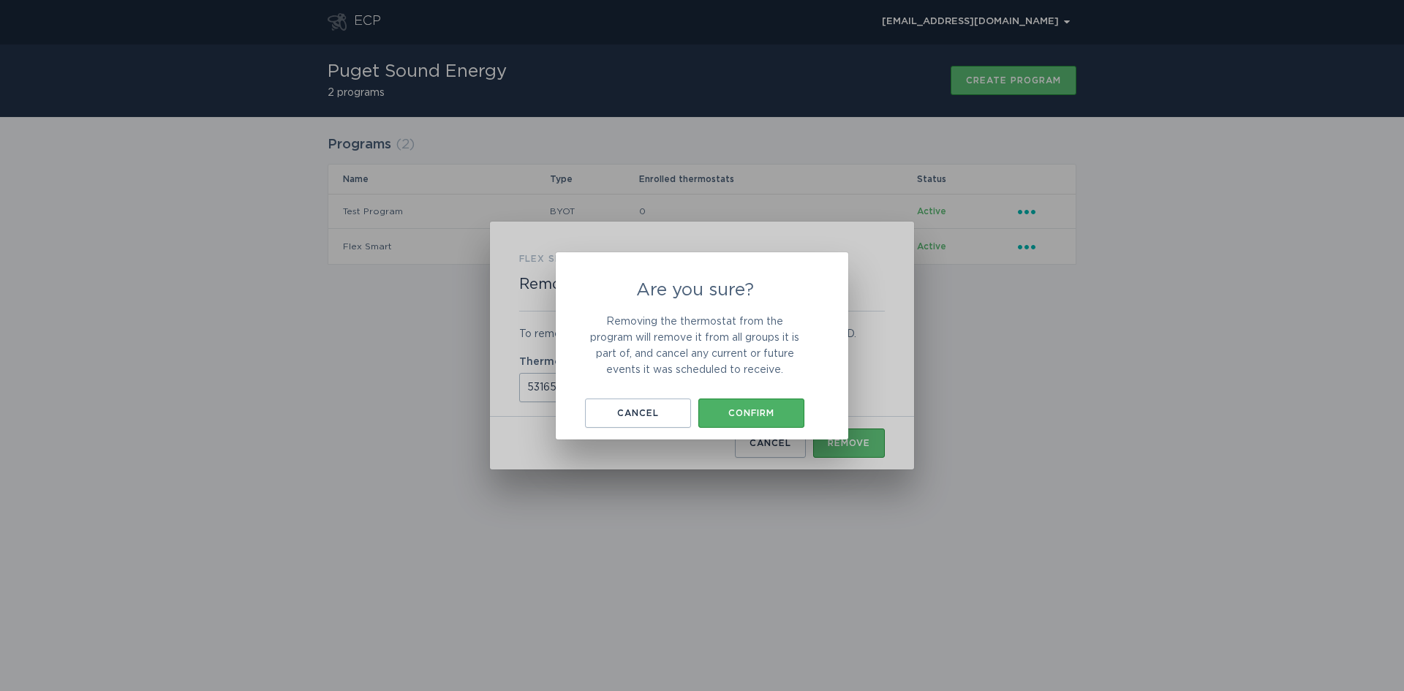
click at [757, 409] on div "Confirm" at bounding box center [751, 413] width 91 height 9
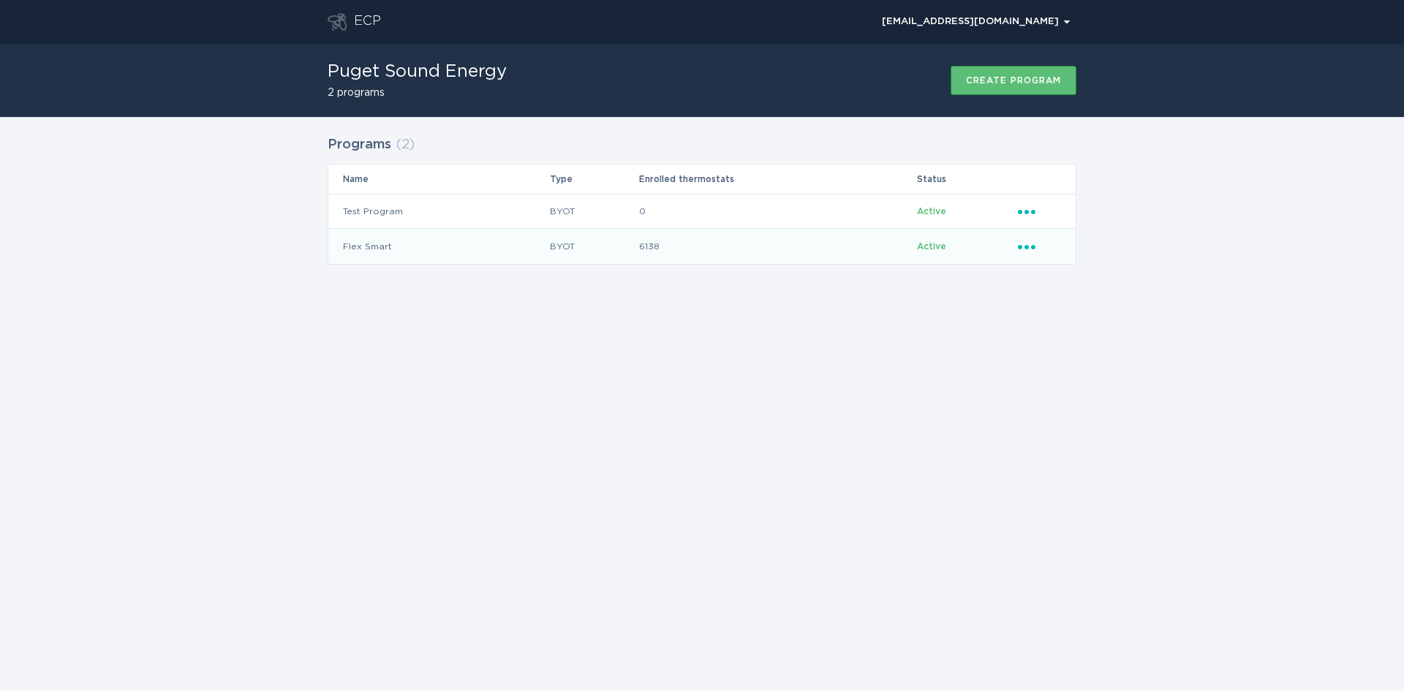
click at [1032, 249] on icon "Ellipsis" at bounding box center [1028, 244] width 20 height 12
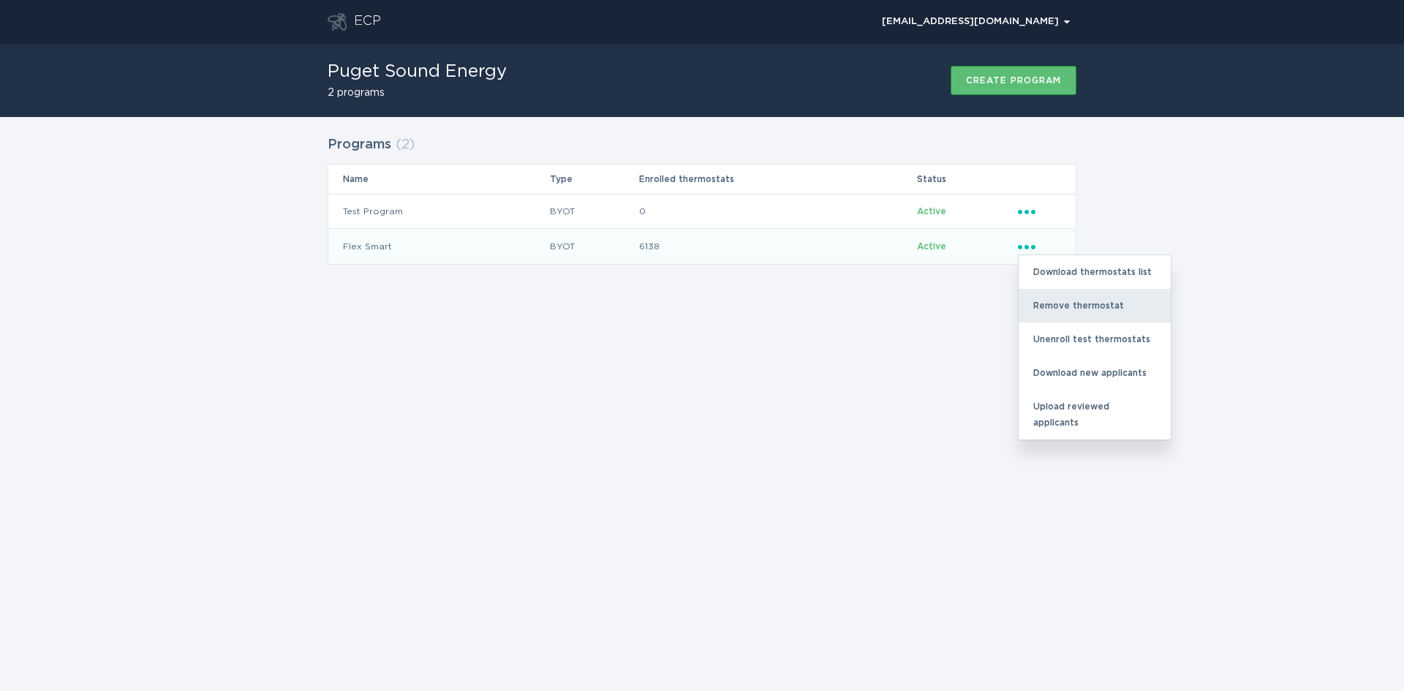
click at [1054, 310] on div "Remove thermostat" at bounding box center [1095, 306] width 152 height 34
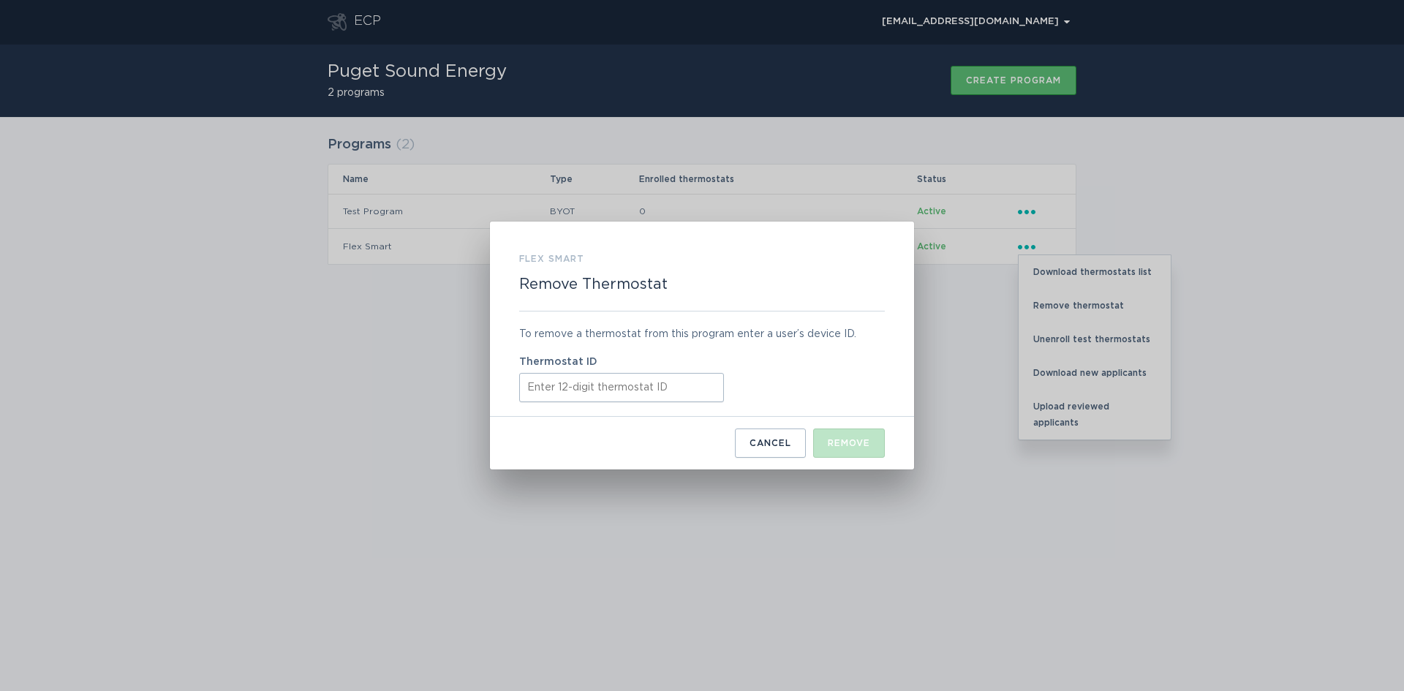
click at [579, 406] on div "To remove a thermostat from this program enter a user’s device ID. Thermostat ID" at bounding box center [702, 364] width 366 height 105
click at [568, 392] on input "Thermostat ID" at bounding box center [621, 387] width 205 height 29
paste input "531661332349"
type input "531661332349"
click at [833, 444] on div "Remove" at bounding box center [849, 443] width 42 height 9
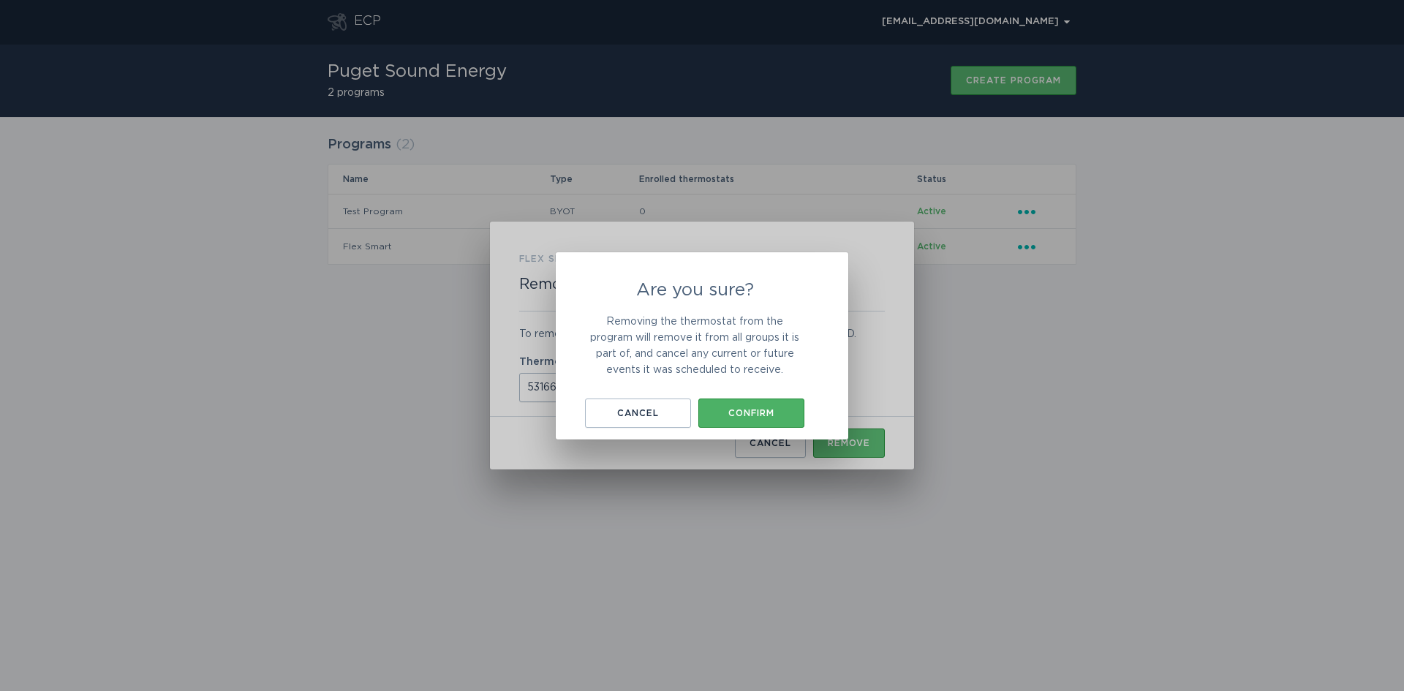
click at [734, 404] on button "Confirm" at bounding box center [751, 413] width 106 height 29
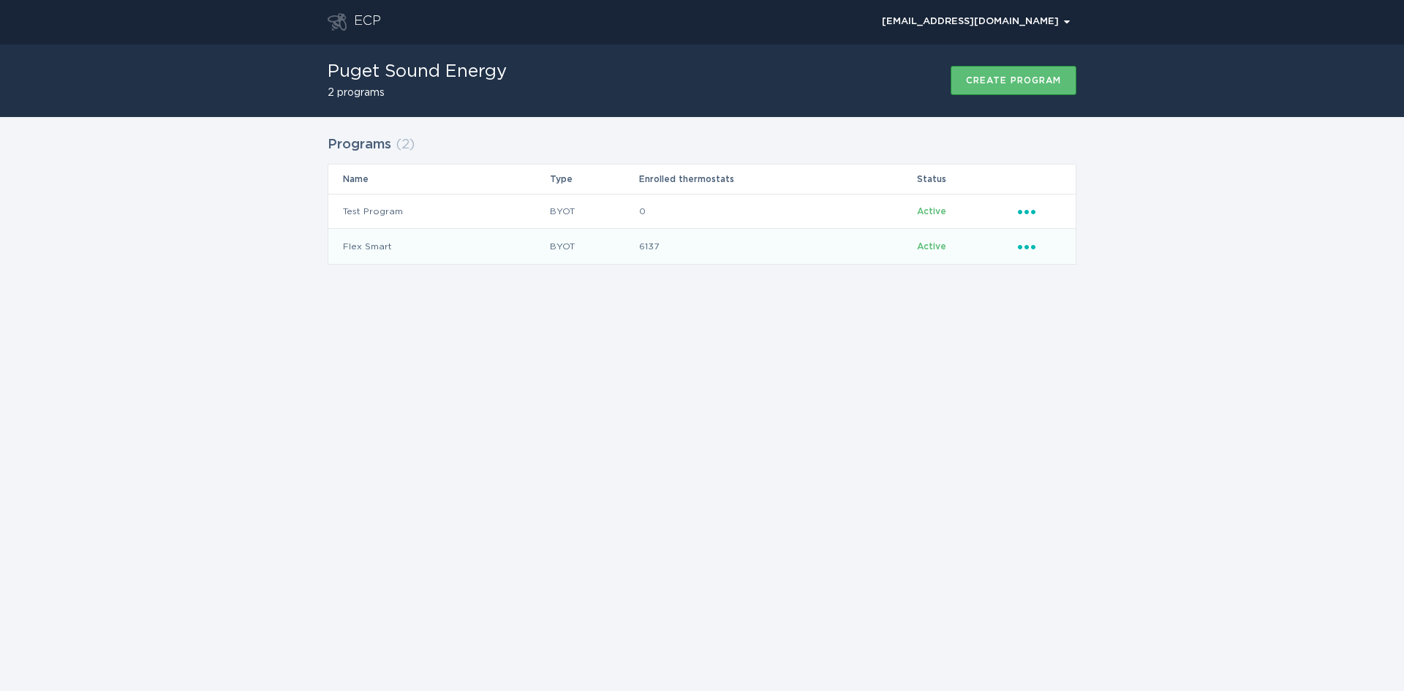
click at [1025, 249] on icon "Popover menu" at bounding box center [1027, 247] width 18 height 4
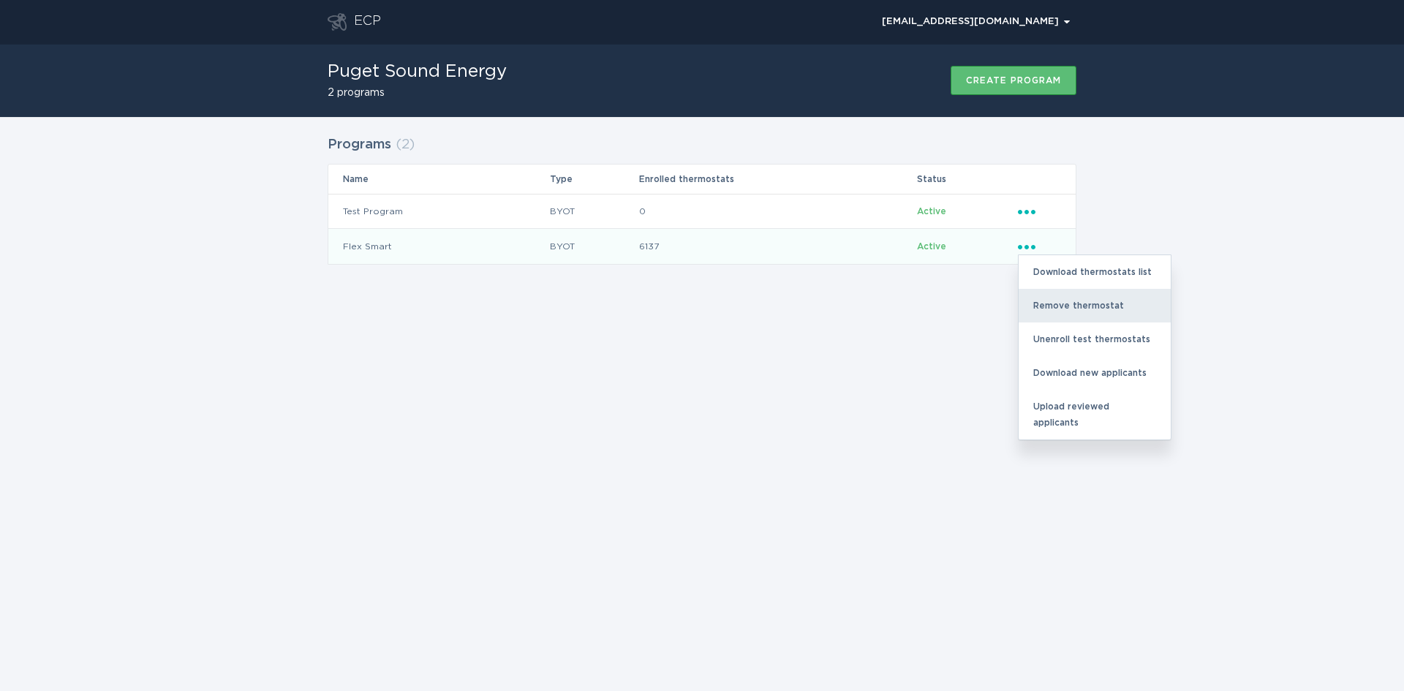
click at [1042, 309] on div "Remove thermostat" at bounding box center [1095, 306] width 152 height 34
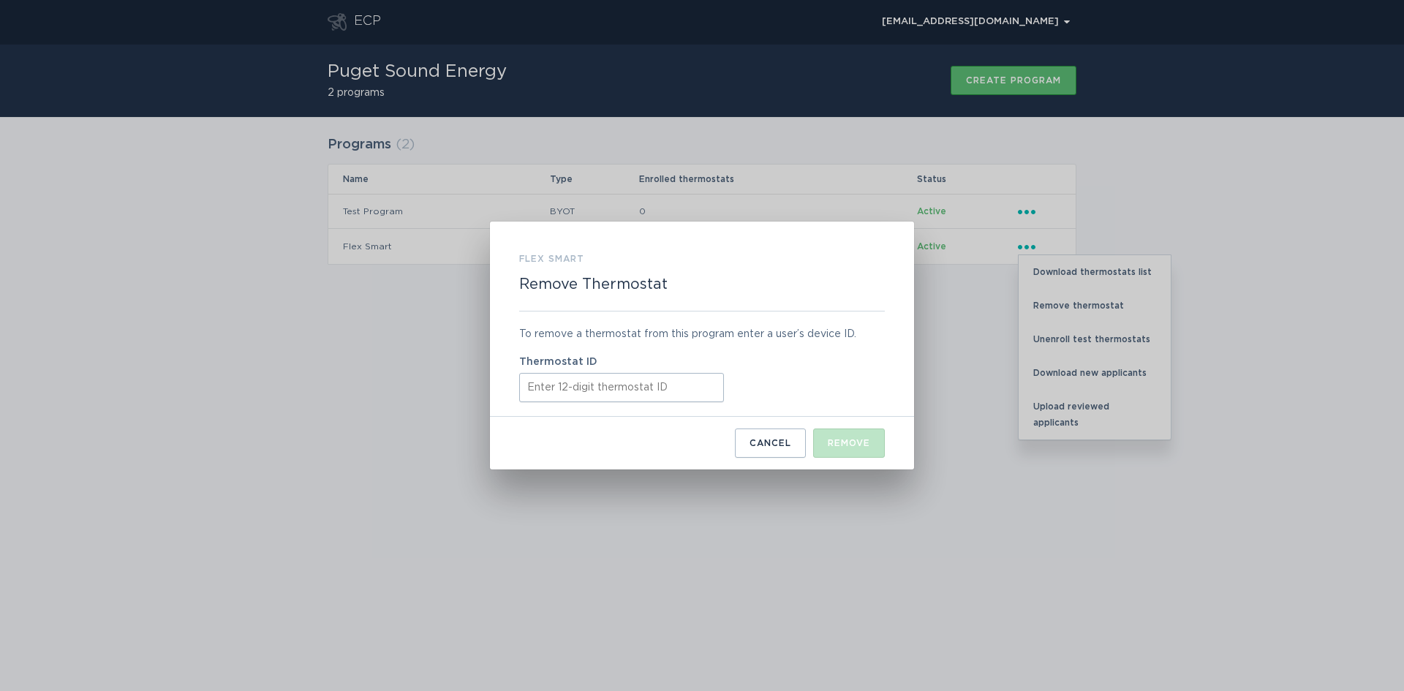
click at [576, 388] on input "Thermostat ID" at bounding box center [621, 387] width 205 height 29
paste input "531696627416"
type input "531696627416"
click at [848, 452] on button "Remove" at bounding box center [849, 443] width 72 height 29
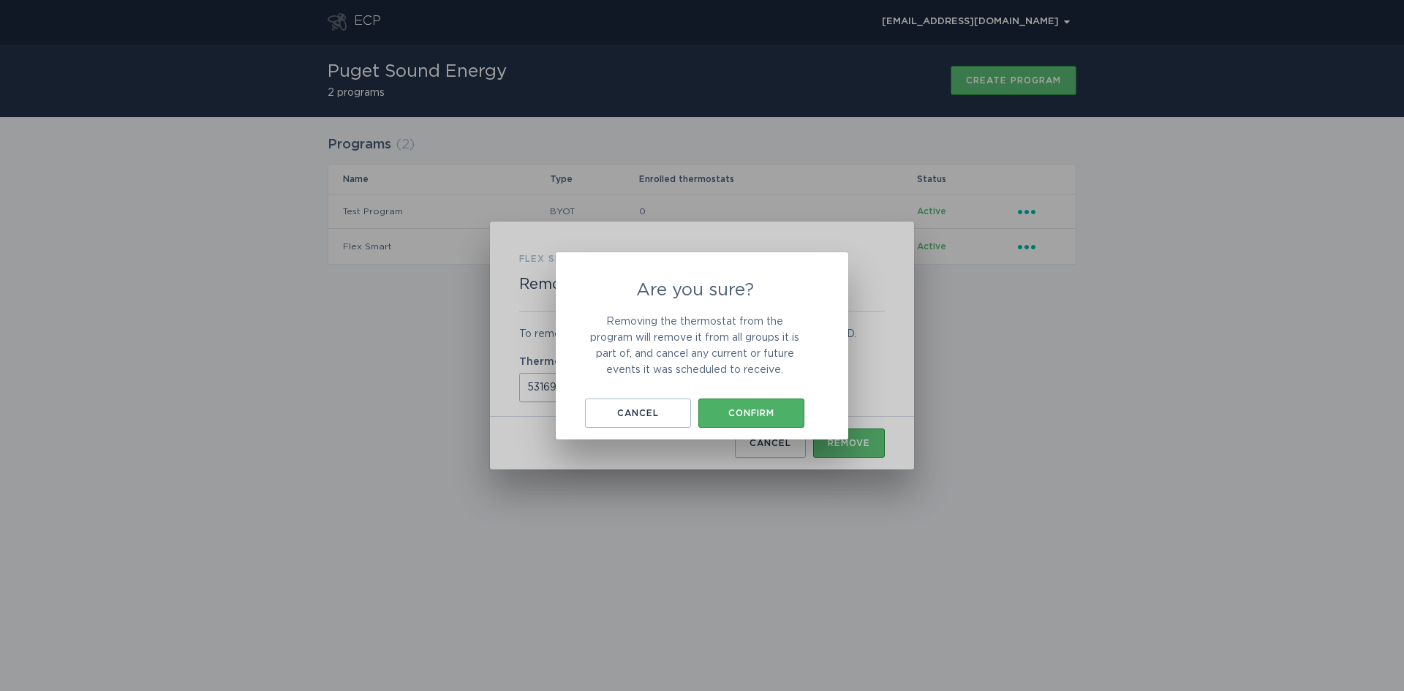
click at [766, 411] on div "Confirm" at bounding box center [751, 413] width 91 height 9
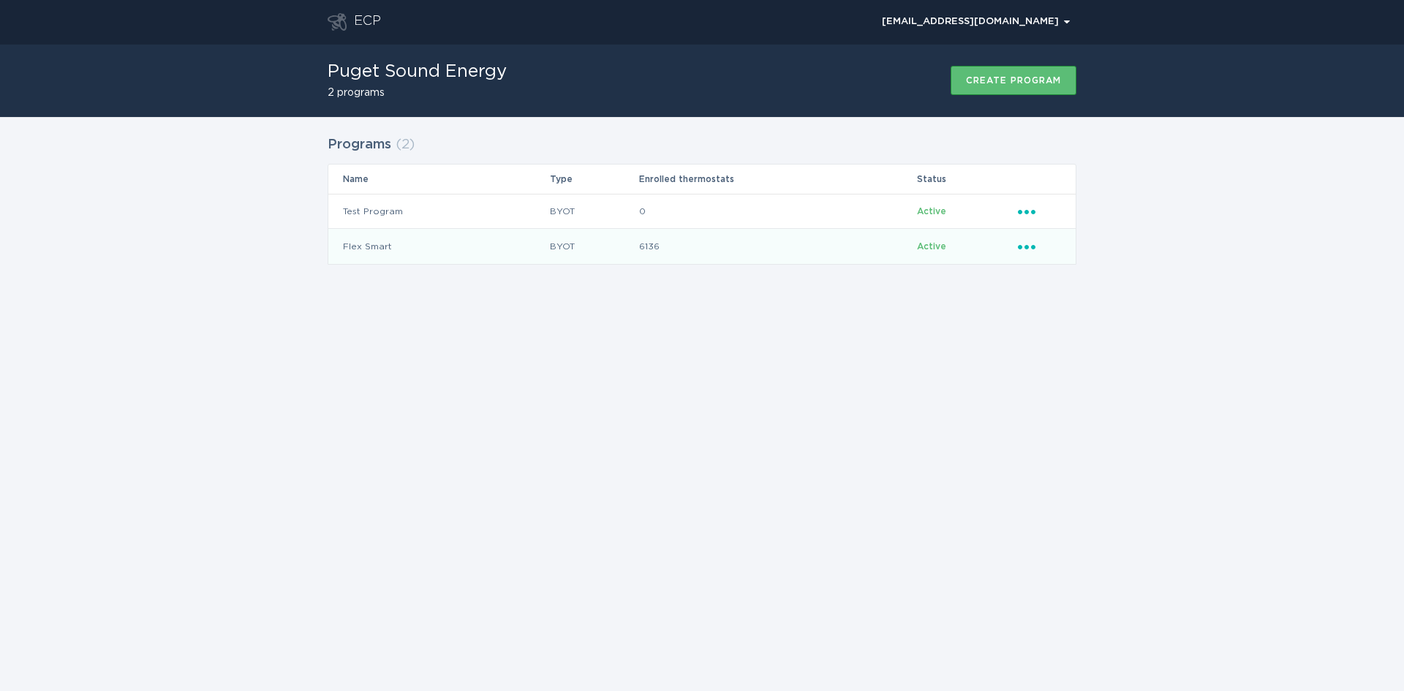
click at [1033, 247] on icon "Popover menu" at bounding box center [1027, 247] width 18 height 4
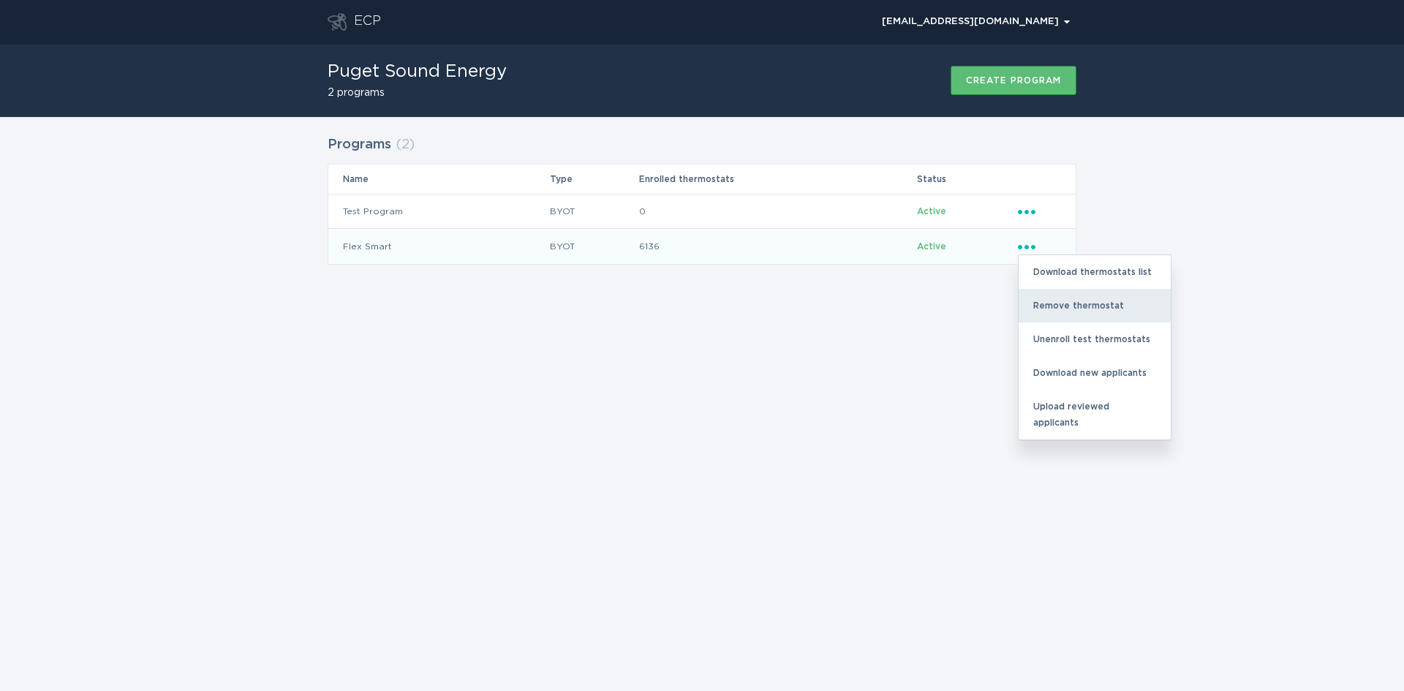
click at [1039, 306] on div "Remove thermostat" at bounding box center [1095, 306] width 152 height 34
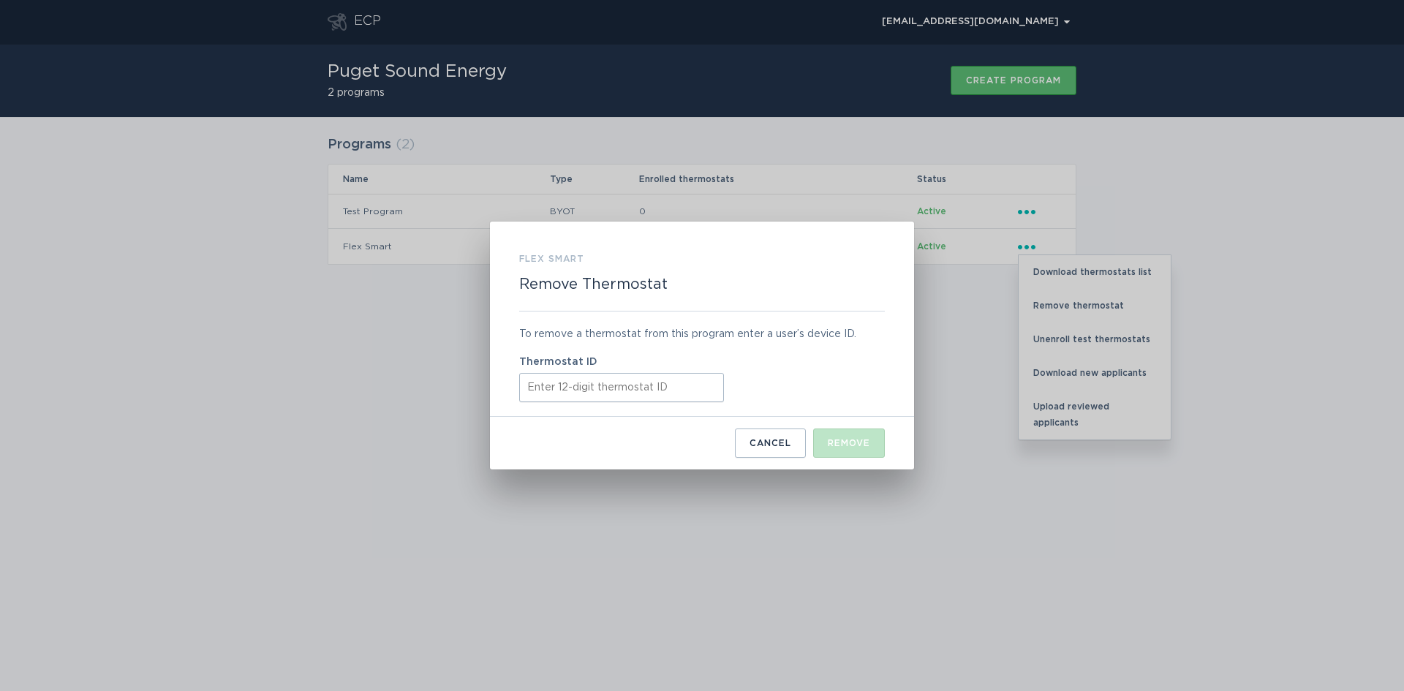
click at [579, 393] on input "Thermostat ID" at bounding box center [621, 387] width 205 height 29
paste input "413741711656"
type input "413741711656"
click at [852, 442] on div "Remove" at bounding box center [849, 443] width 42 height 9
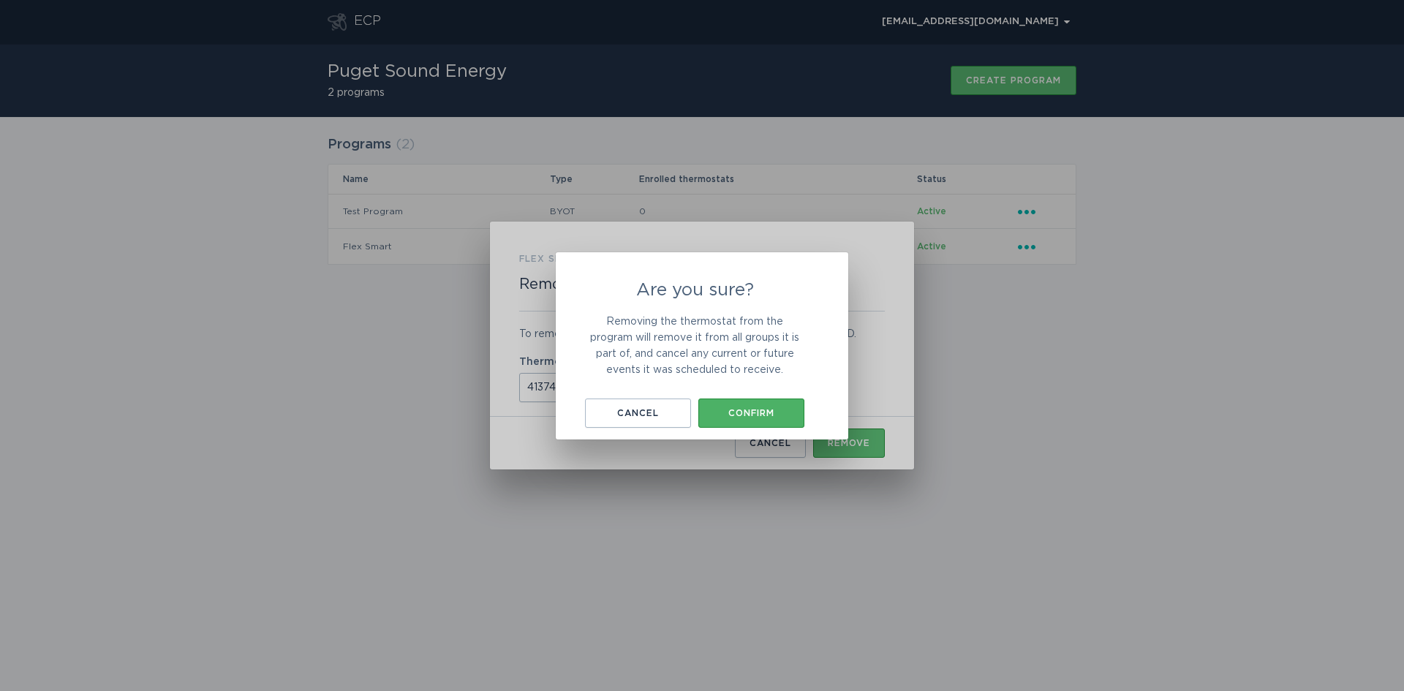
click at [753, 402] on button "Confirm" at bounding box center [751, 413] width 106 height 29
